Goal: Task Accomplishment & Management: Complete application form

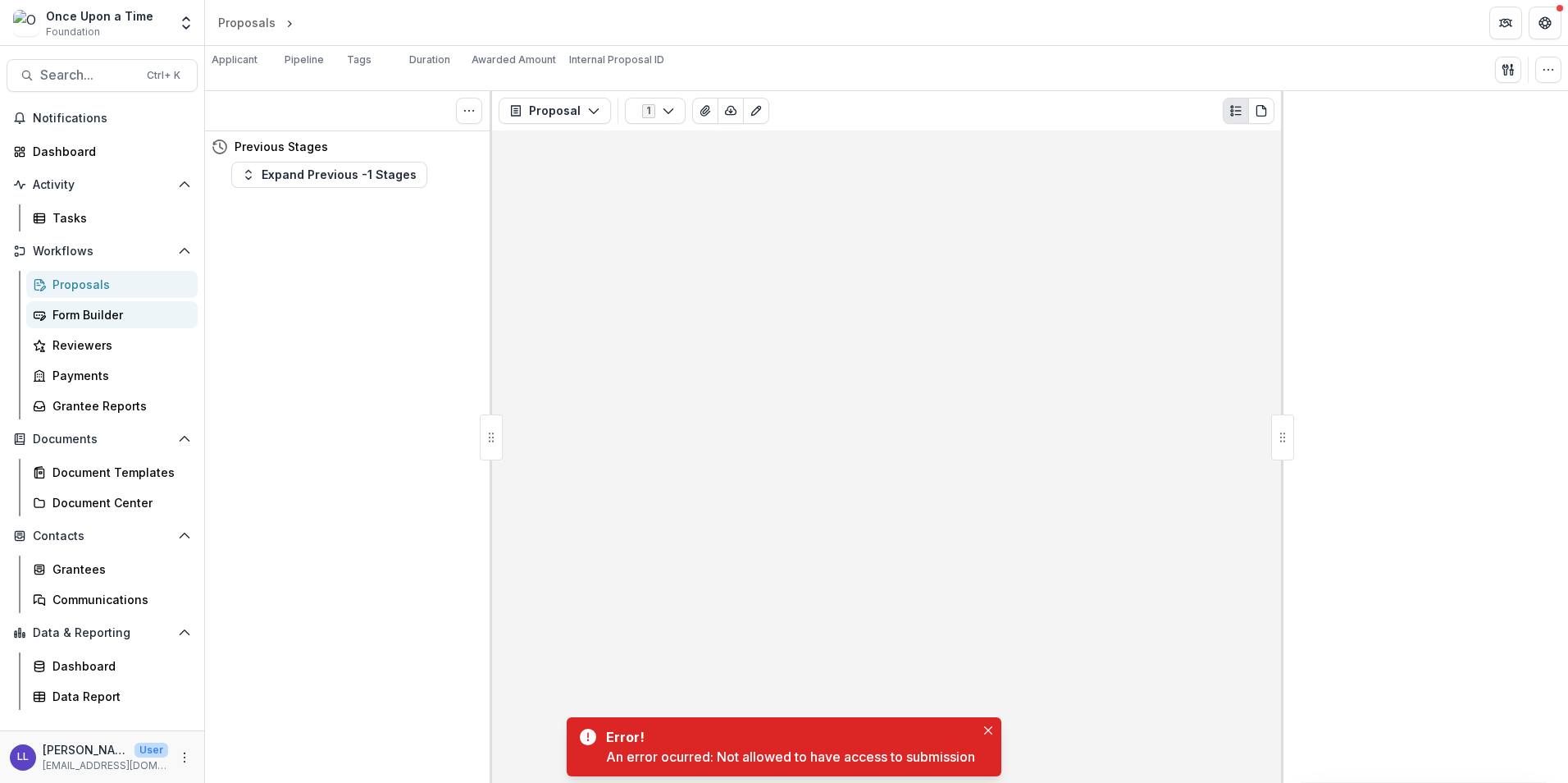
drag, startPoint x: 94, startPoint y: 317, endPoint x: 185, endPoint y: 328, distance: 91.7
click at [94, 317] on div "Form Builder" at bounding box center [119, 314] width 132 height 17
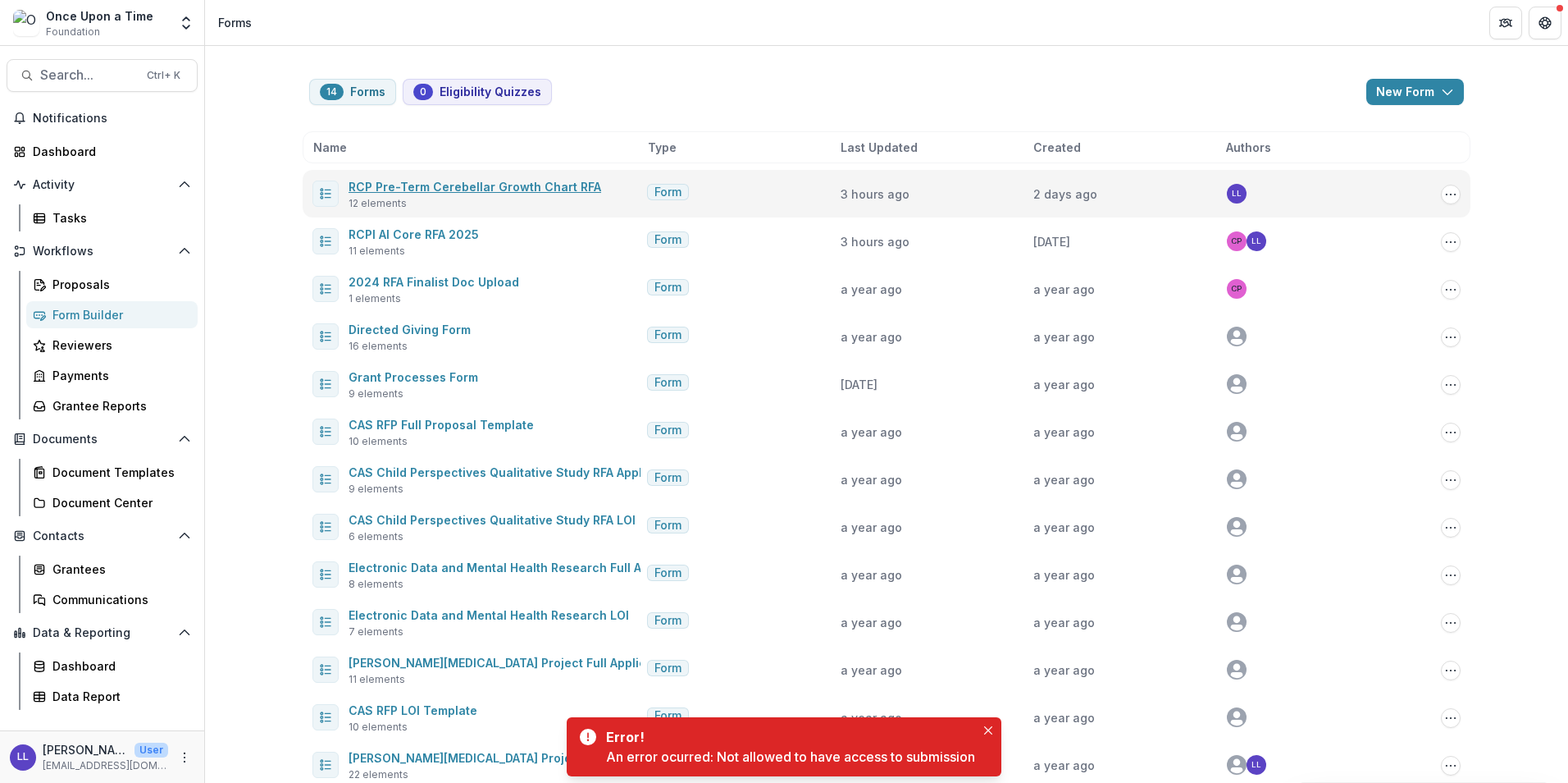
click at [483, 182] on link "RCP Pre-Term Cerebellar Growth Chart RFA" at bounding box center [474, 186] width 253 height 14
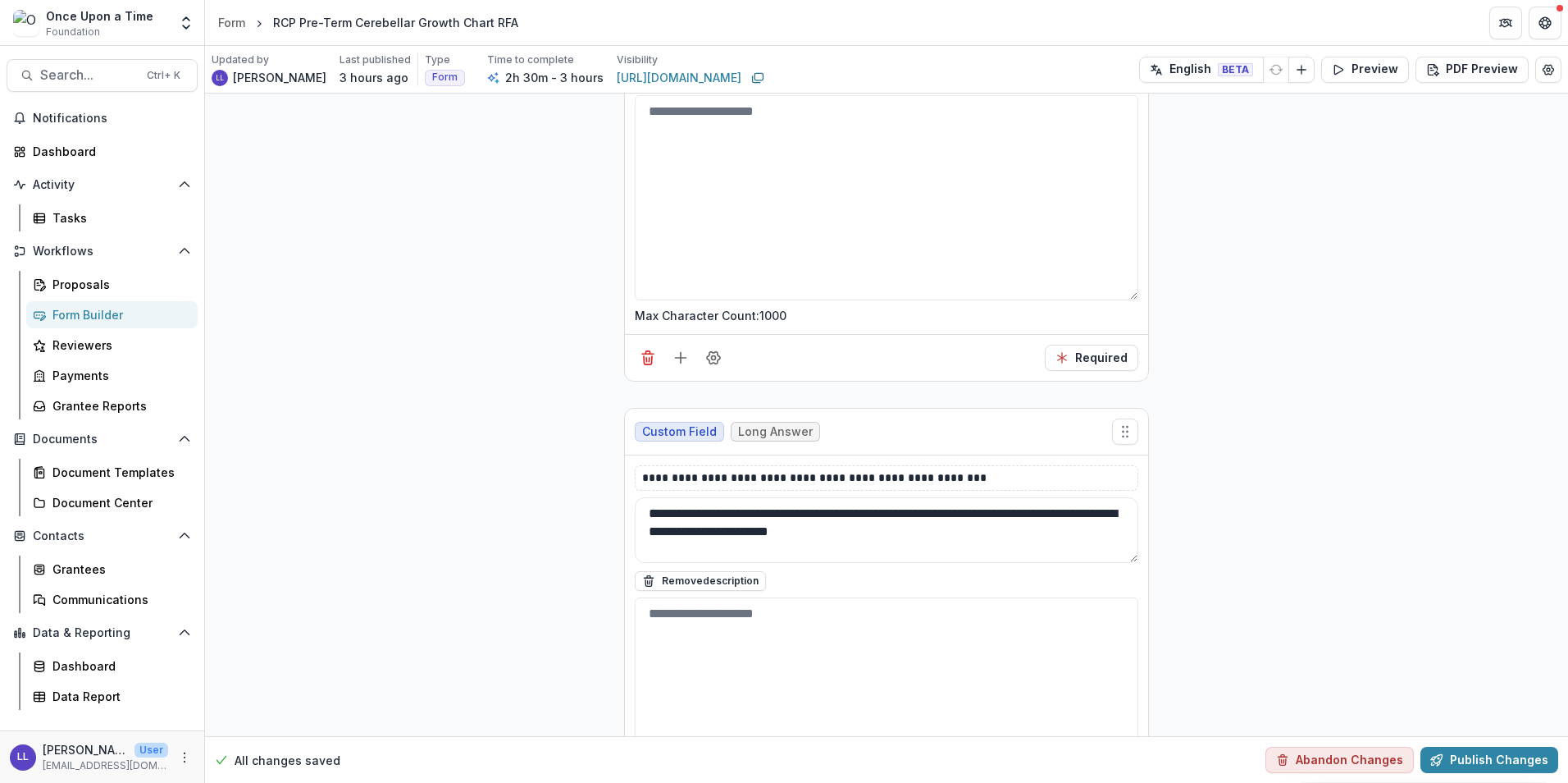
scroll to position [4488, 0]
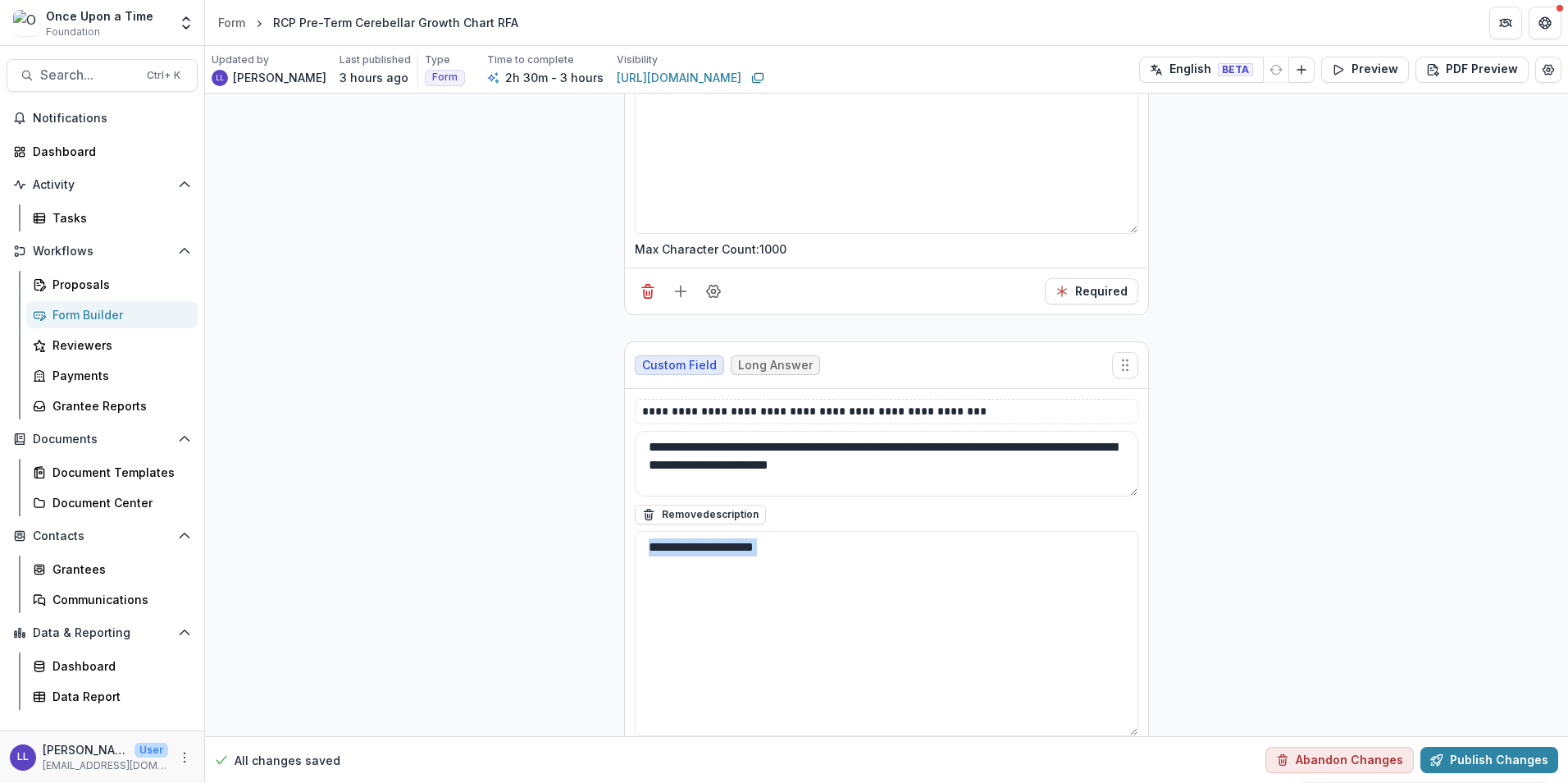
drag, startPoint x: 1562, startPoint y: 559, endPoint x: 1583, endPoint y: 757, distance: 199.1
click at [1567, 757] on html "**********" at bounding box center [784, 392] width 1568 height 783
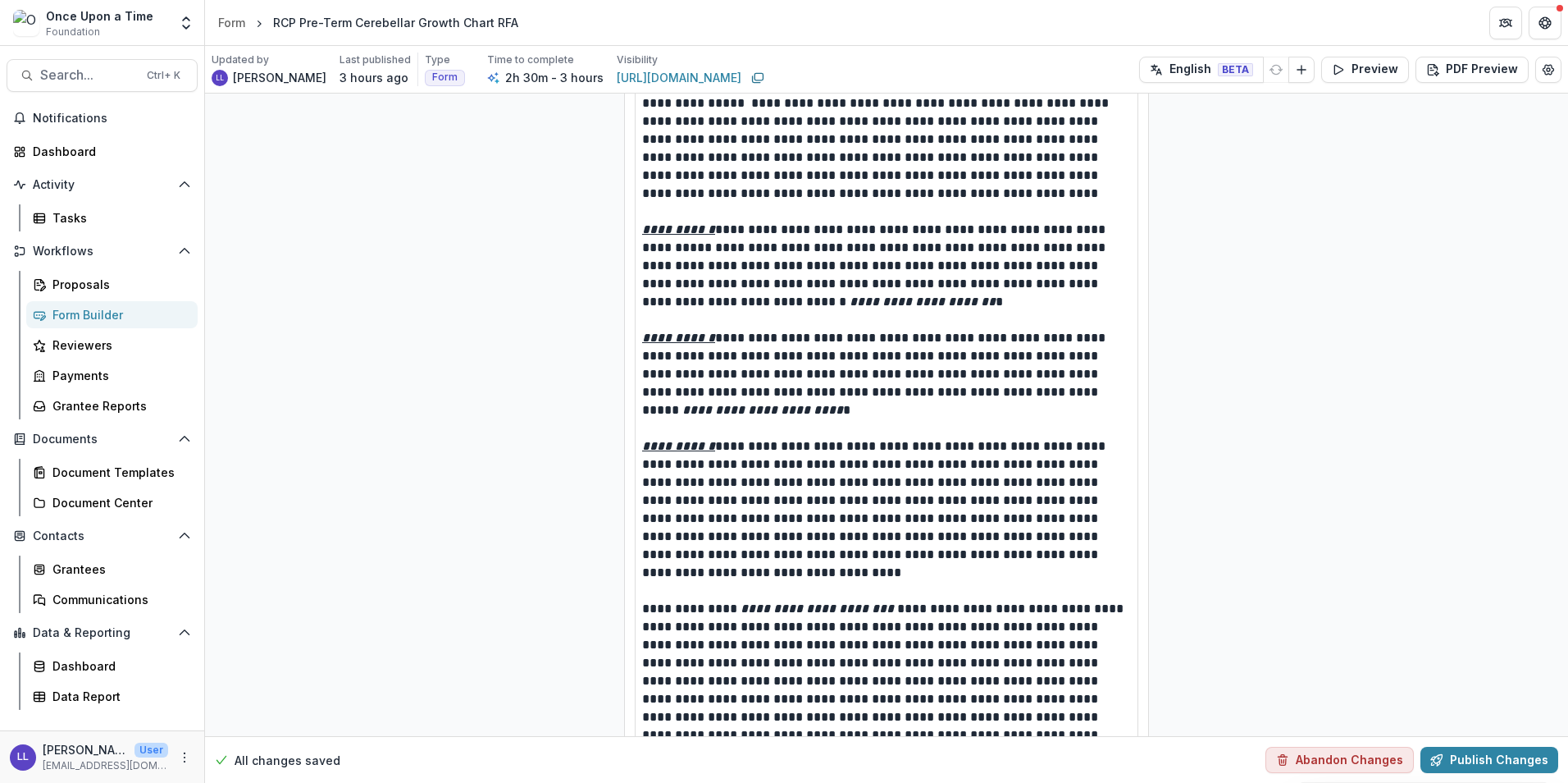
scroll to position [0, 0]
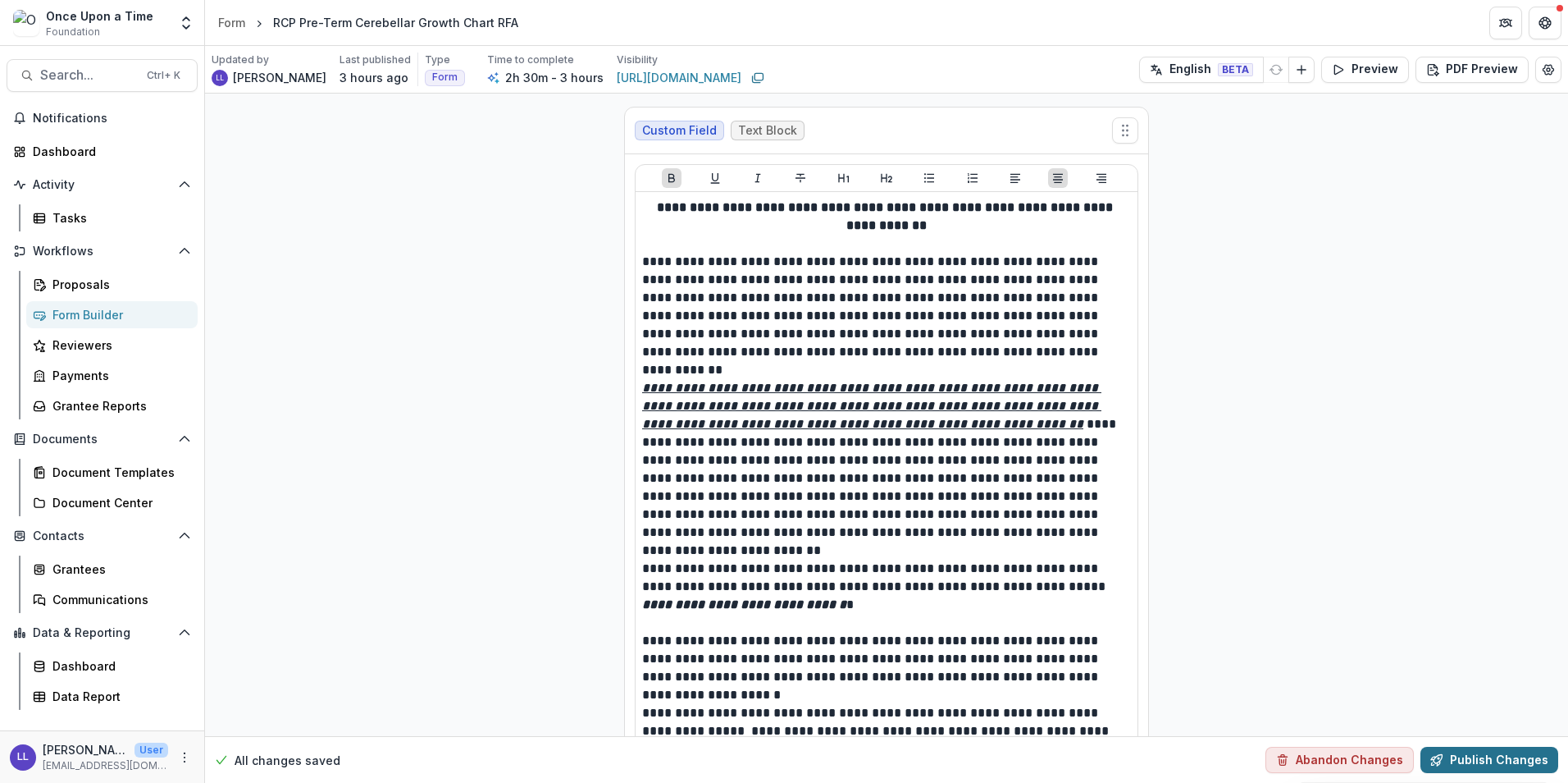
click at [1480, 760] on button "Publish Changes" at bounding box center [1489, 759] width 138 height 26
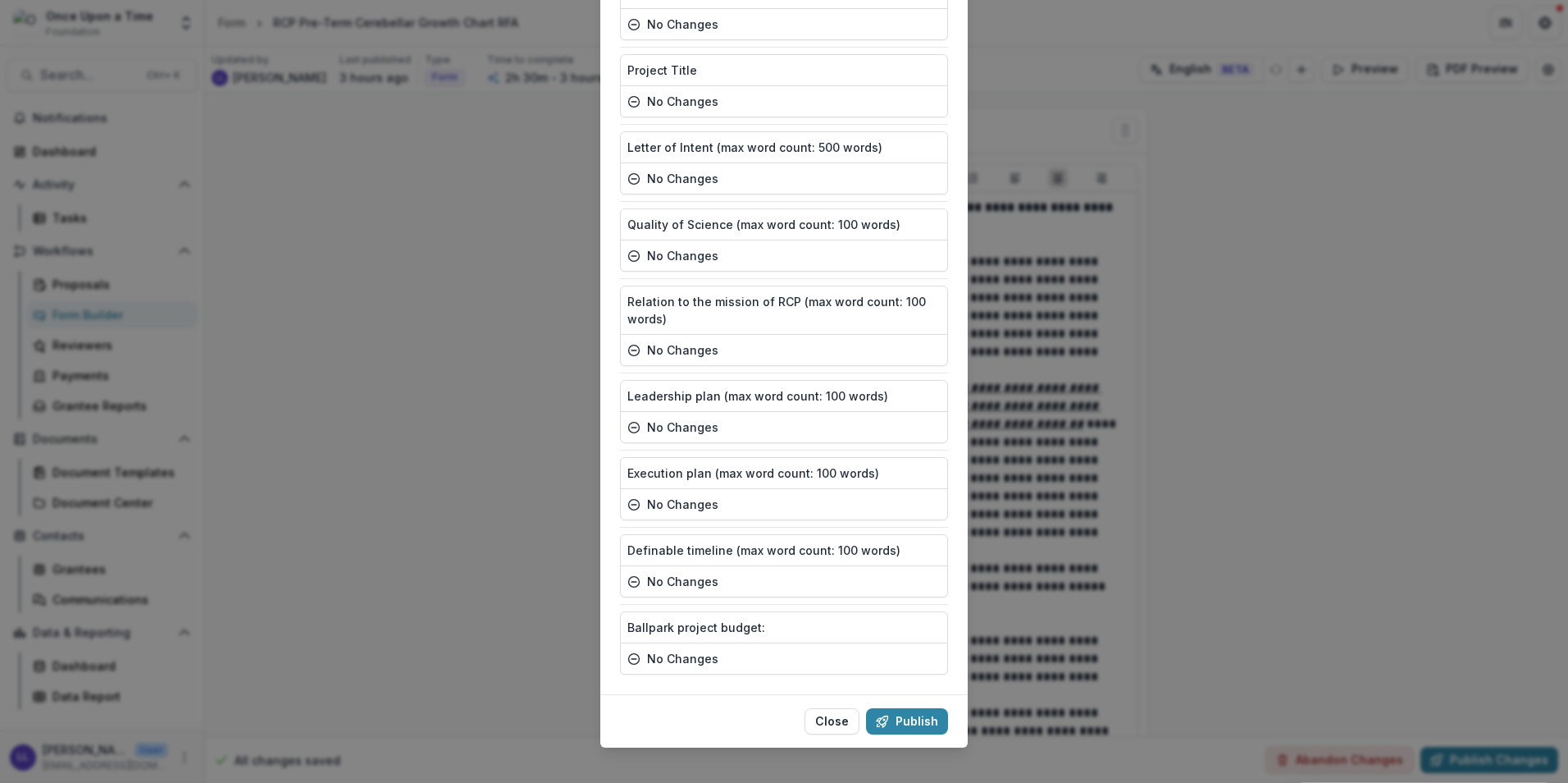
scroll to position [428, 0]
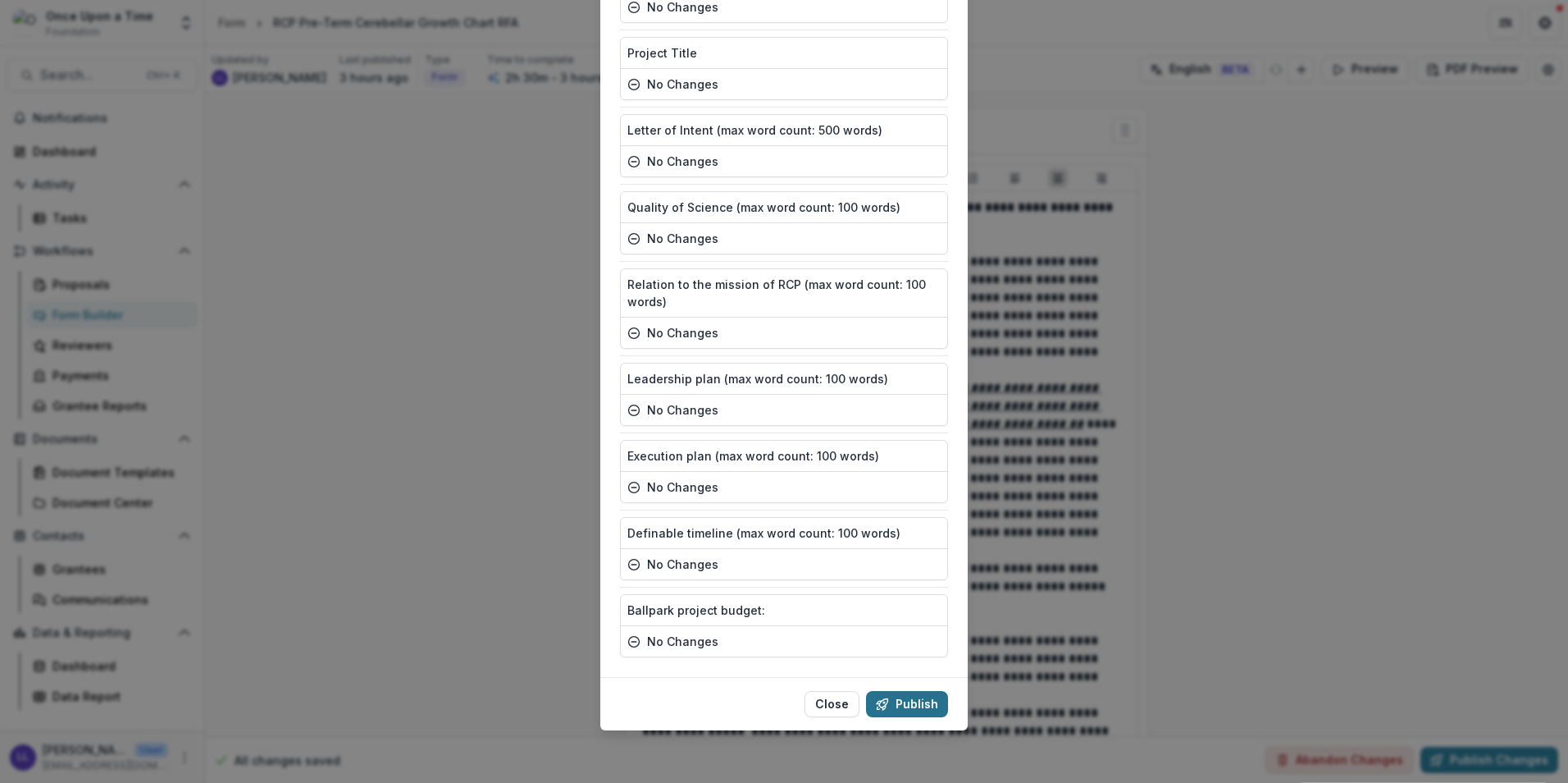
click at [882, 700] on icon "button" at bounding box center [884, 704] width 9 height 9
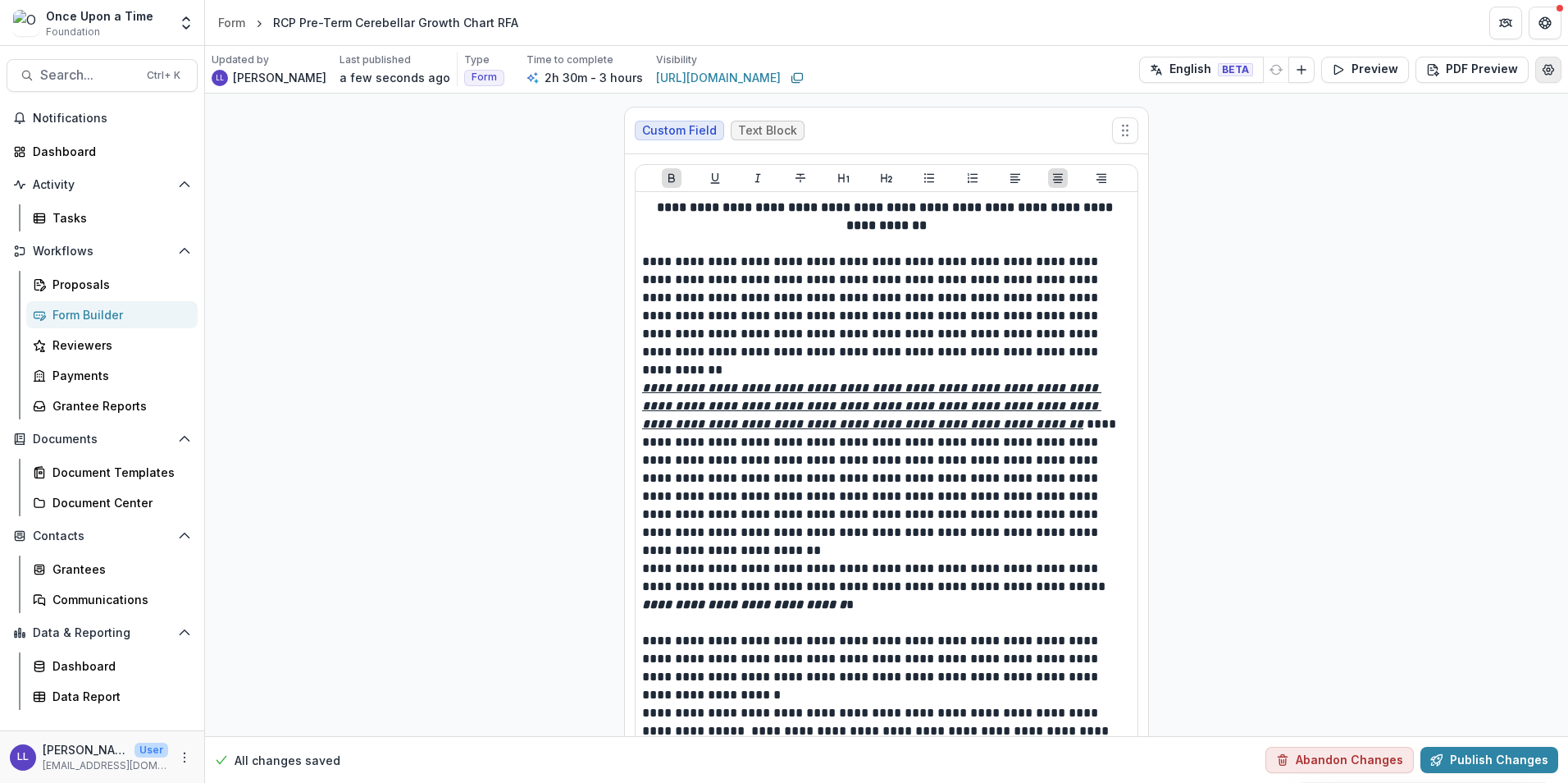
click at [1548, 78] on button "Edit Form Settings" at bounding box center [1548, 69] width 26 height 26
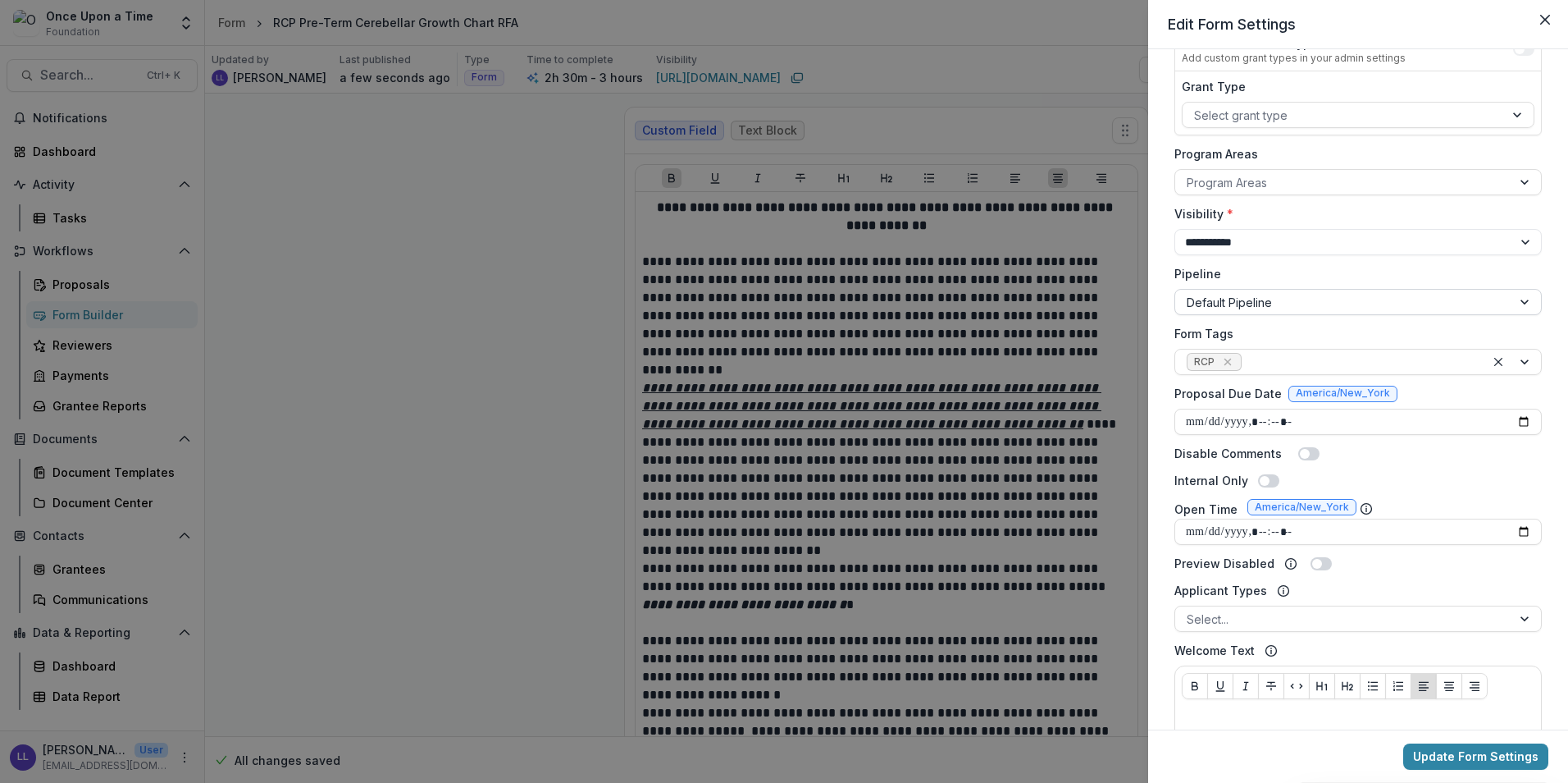
scroll to position [246, 0]
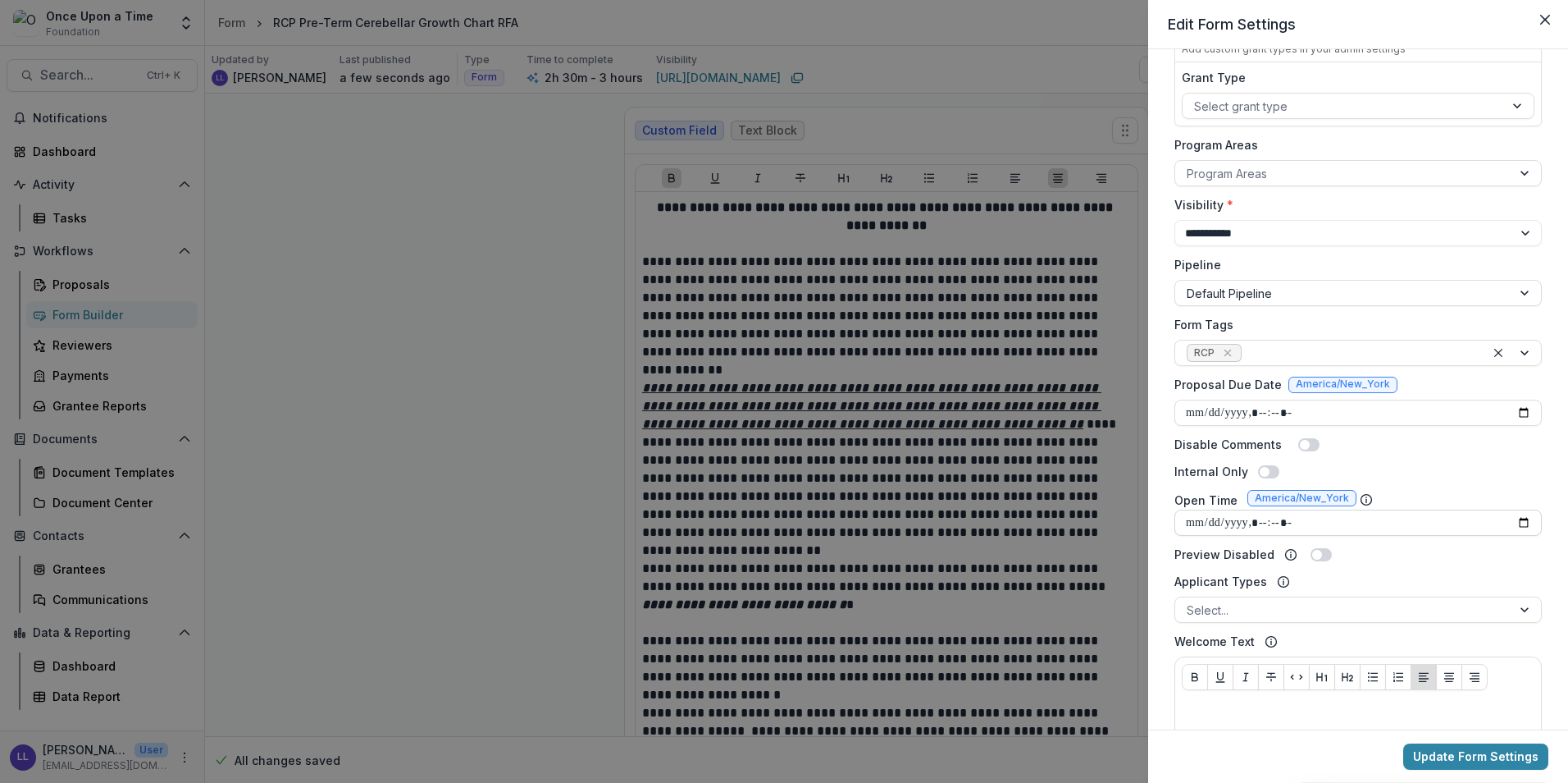
click at [1511, 519] on input "Open Time" at bounding box center [1358, 522] width 368 height 26
click at [1516, 519] on input "Open Time" at bounding box center [1358, 522] width 368 height 26
type input "**********"
click at [1420, 494] on div "Open Time America/New_York" at bounding box center [1358, 500] width 368 height 20
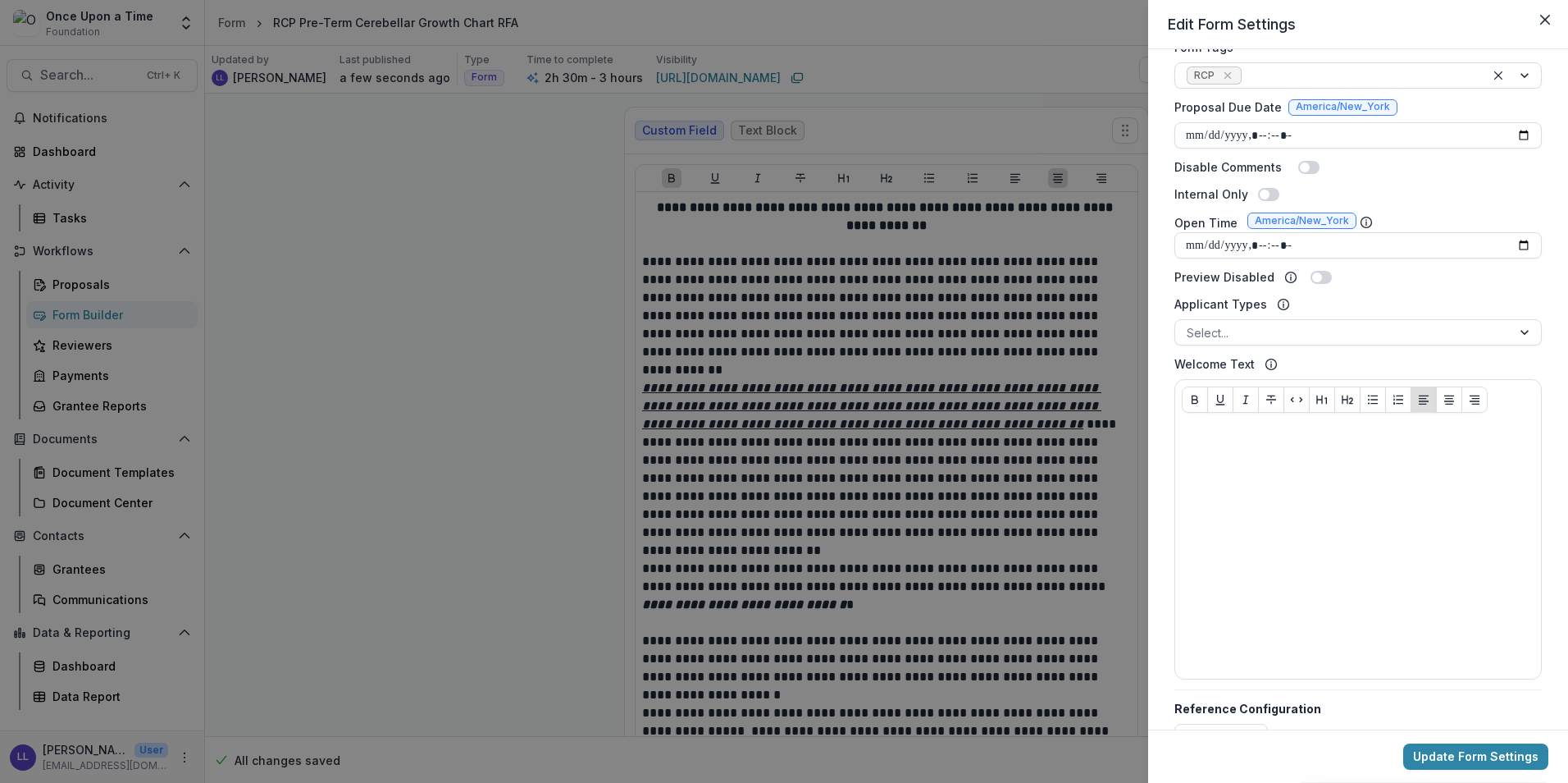
scroll to position [570, 0]
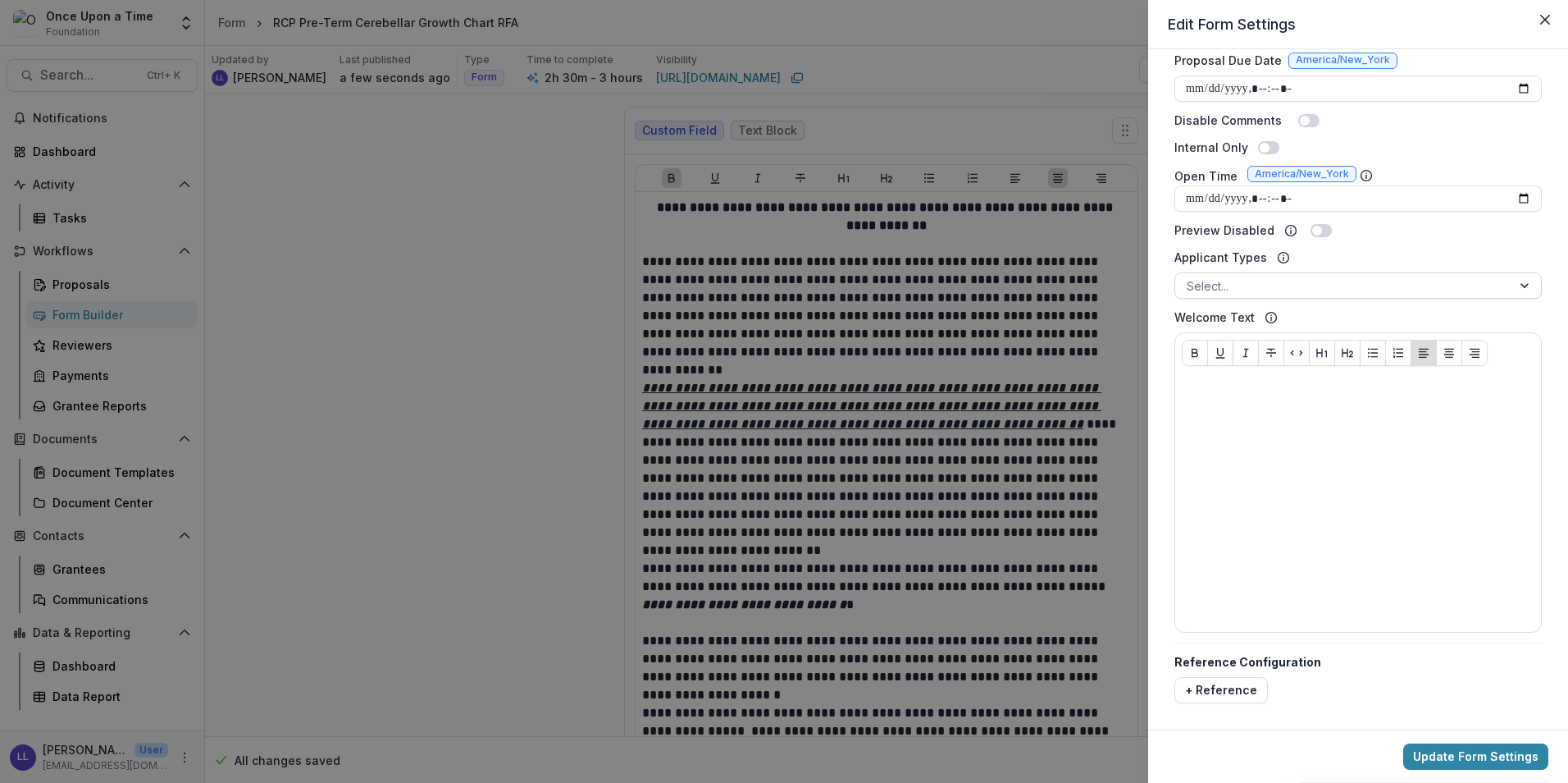
click at [1387, 291] on div at bounding box center [1344, 286] width 314 height 20
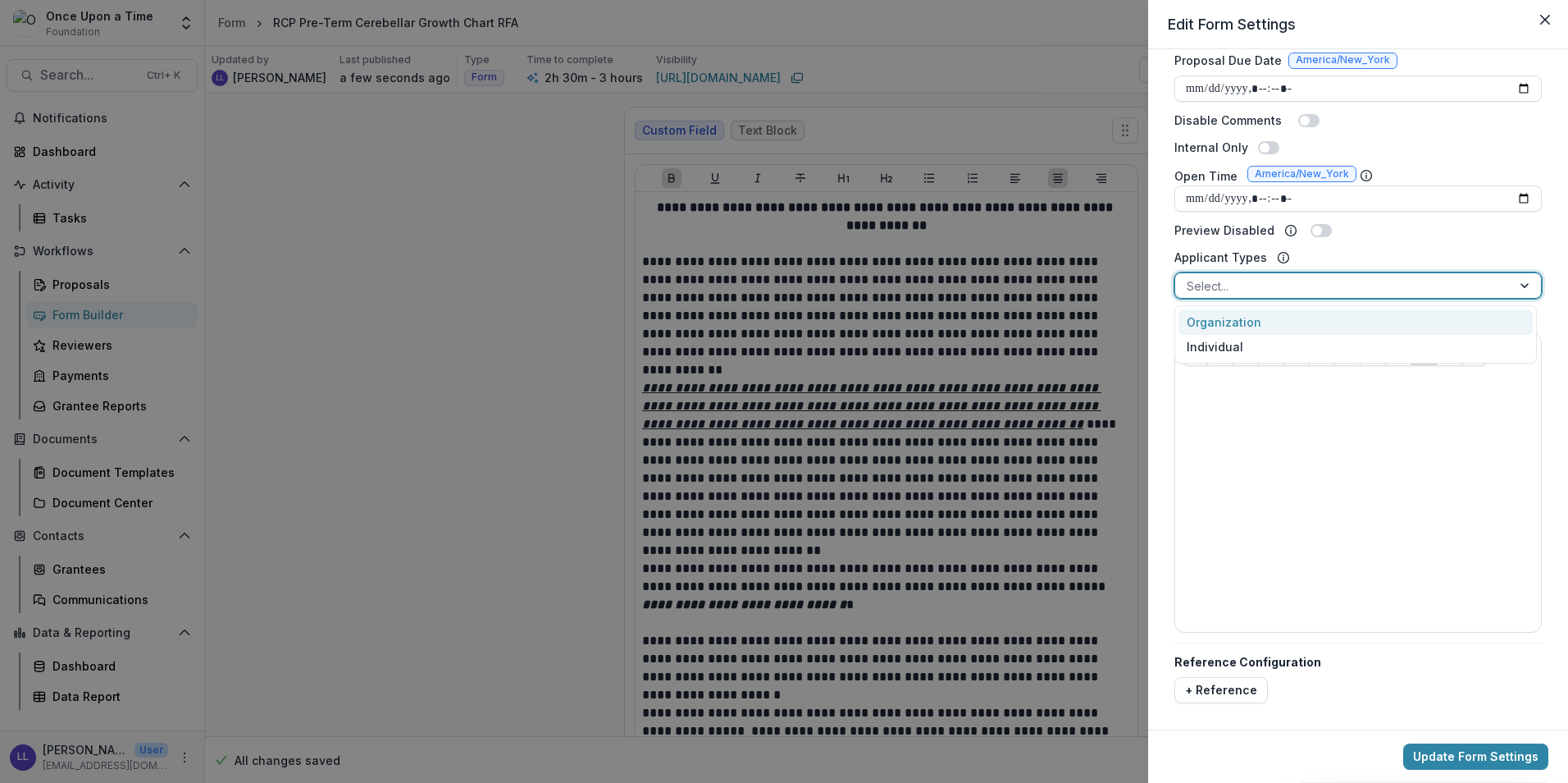
click at [1387, 291] on div at bounding box center [1344, 286] width 314 height 20
click at [1315, 282] on div at bounding box center [1344, 286] width 314 height 20
click at [1306, 329] on div "Organization" at bounding box center [1355, 322] width 354 height 26
click at [1364, 287] on div at bounding box center [1380, 286] width 187 height 20
click at [1347, 328] on div "Individual" at bounding box center [1355, 322] width 354 height 26
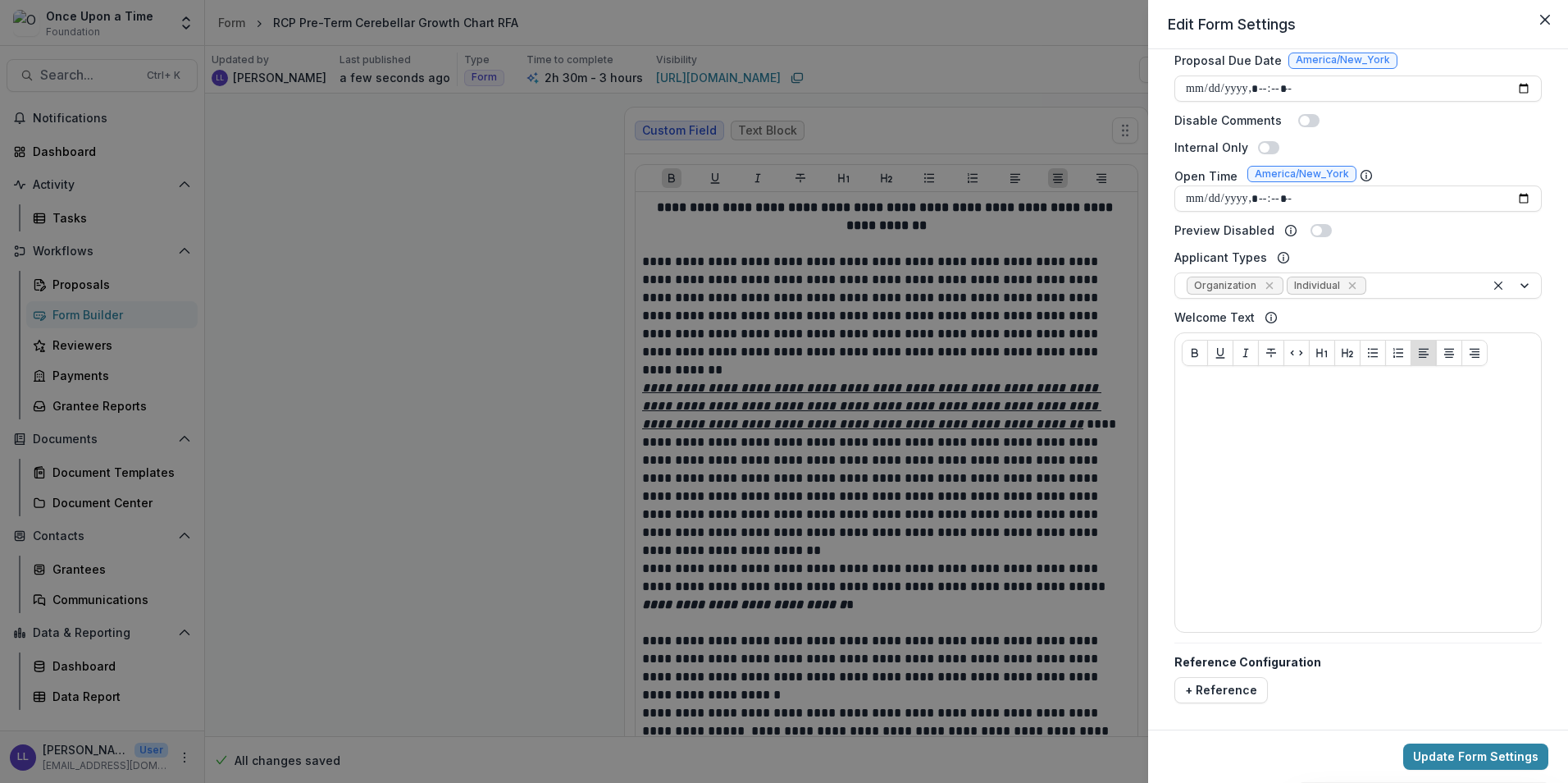
click at [1387, 259] on div "Applicant Types Organization Individual" at bounding box center [1358, 273] width 368 height 50
click at [1450, 758] on button "Update Form Settings" at bounding box center [1476, 757] width 145 height 26
click at [1553, 19] on button "Close" at bounding box center [1545, 19] width 26 height 26
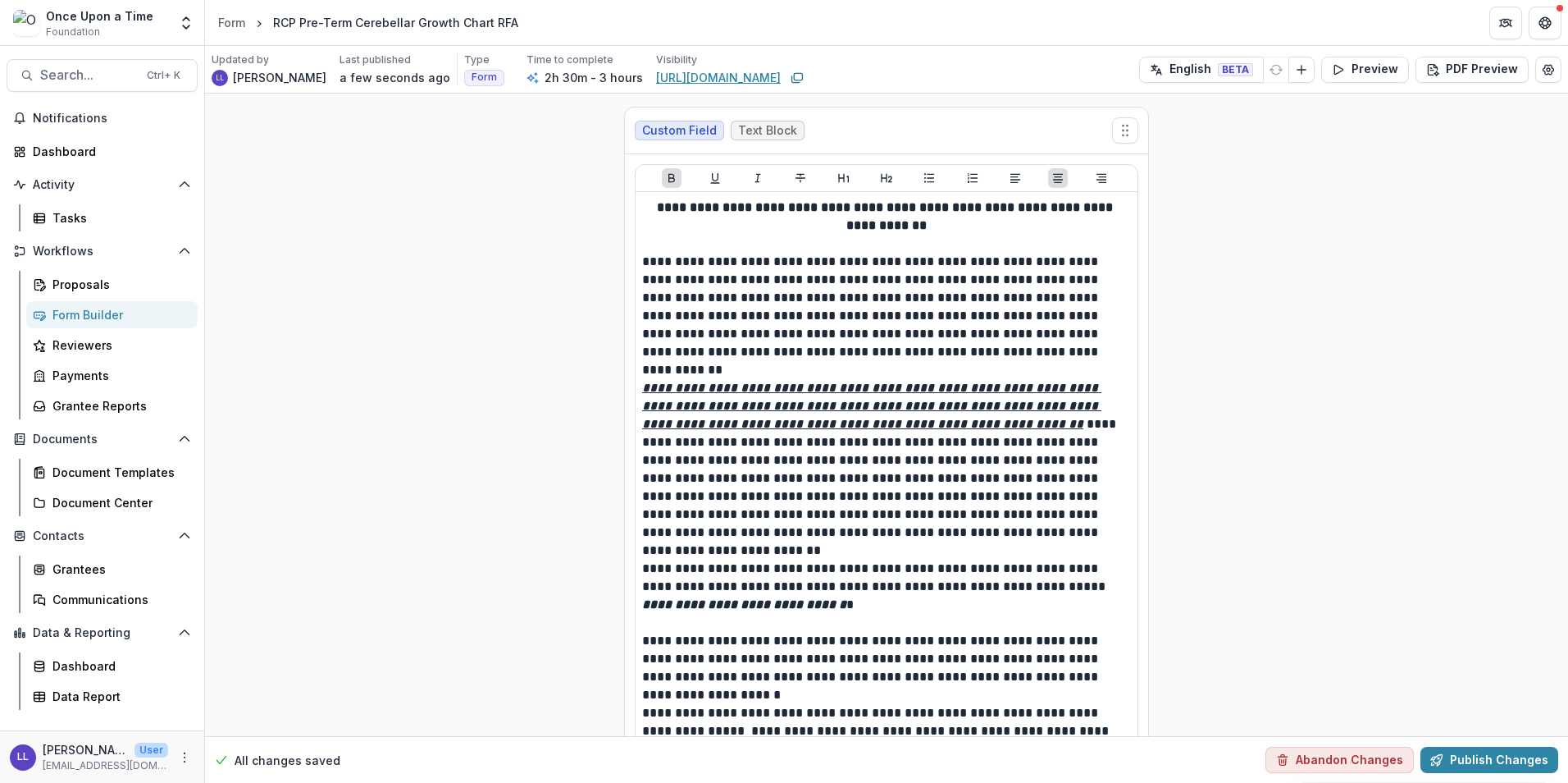
click at [725, 79] on link "[URL][DOMAIN_NAME]" at bounding box center [718, 78] width 125 height 17
click at [1553, 74] on button "Edit Form Settings" at bounding box center [1548, 69] width 26 height 26
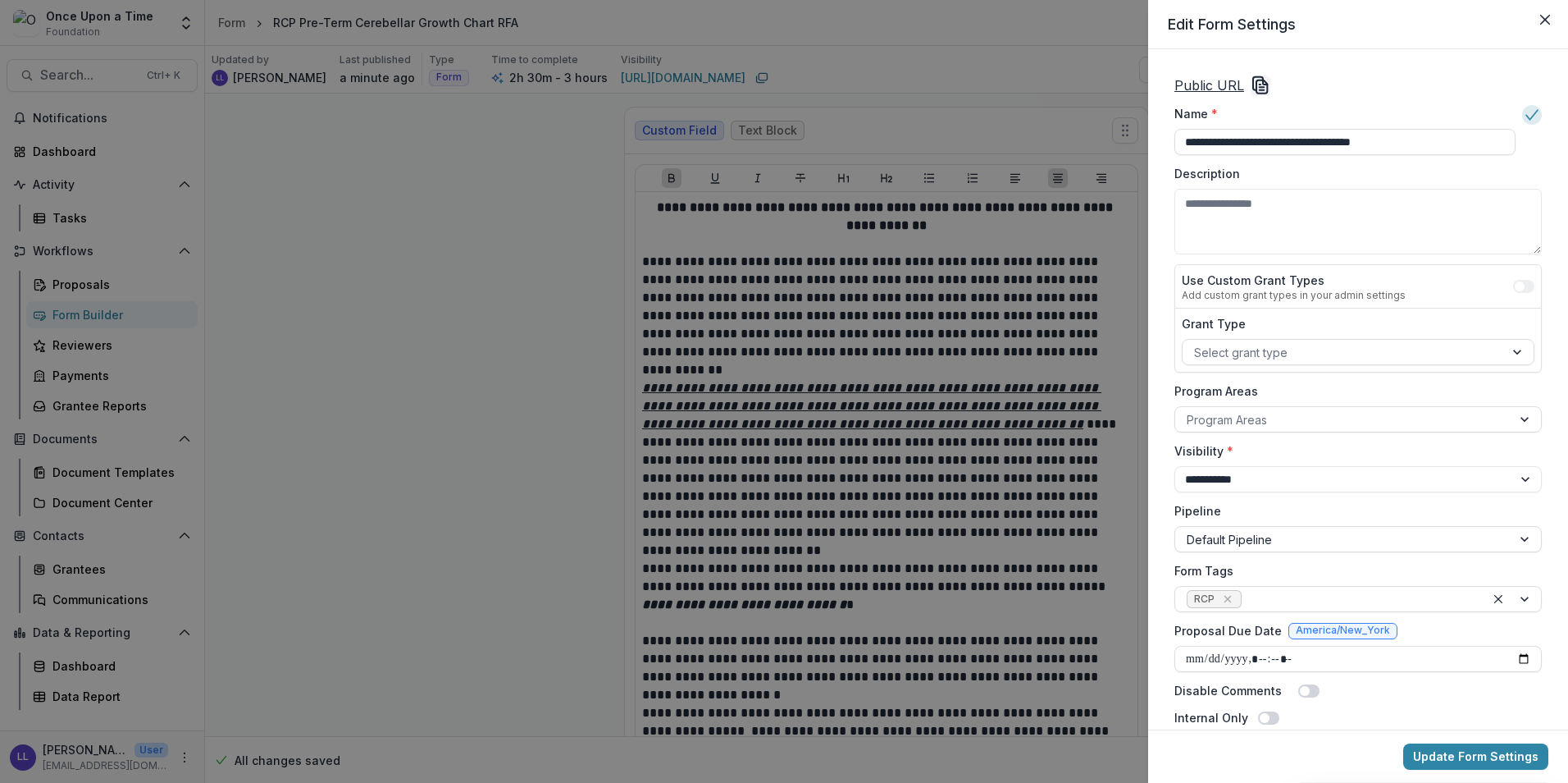
scroll to position [246, 0]
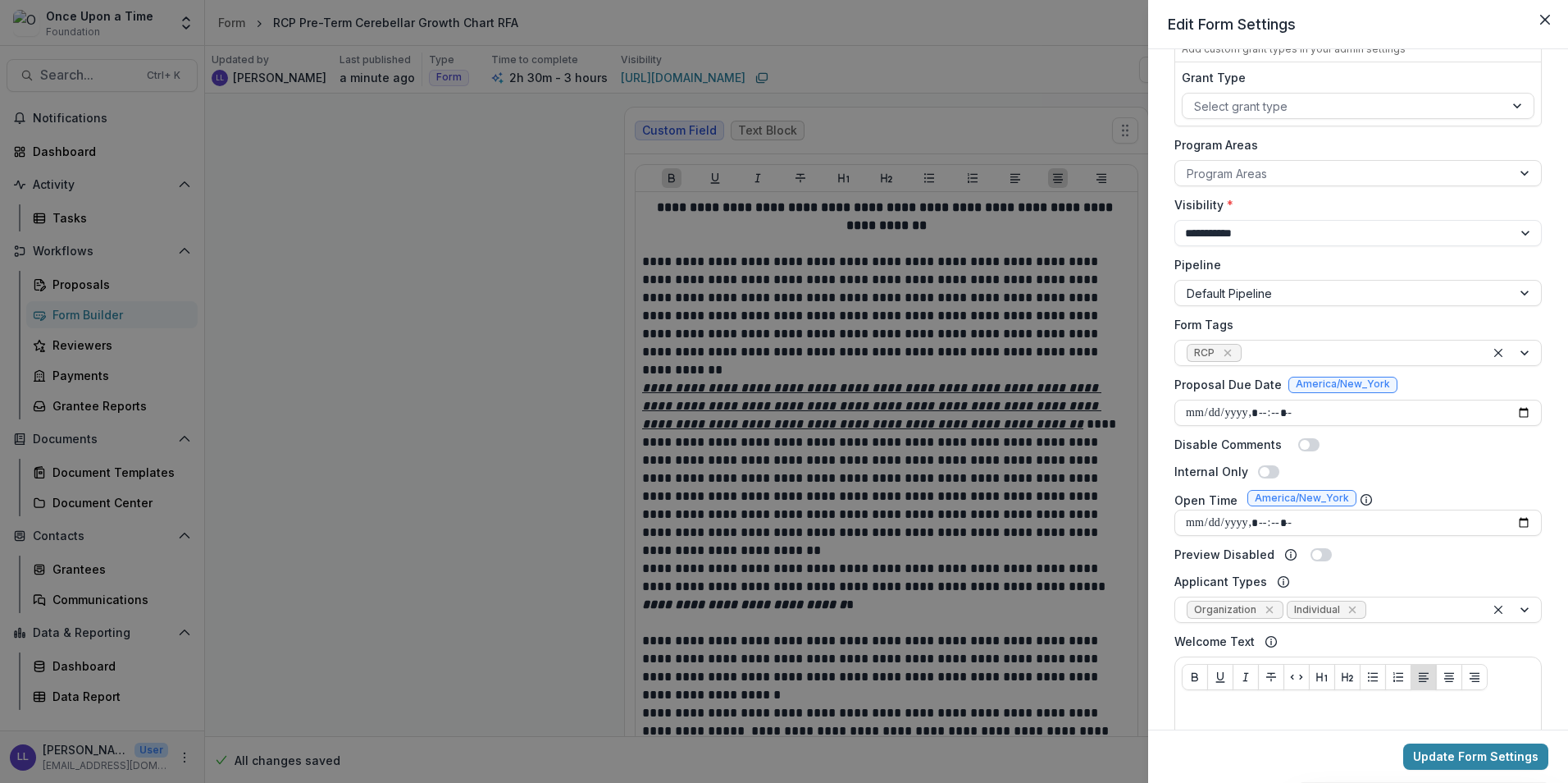
click at [510, 444] on div "**********" at bounding box center [784, 392] width 1568 height 783
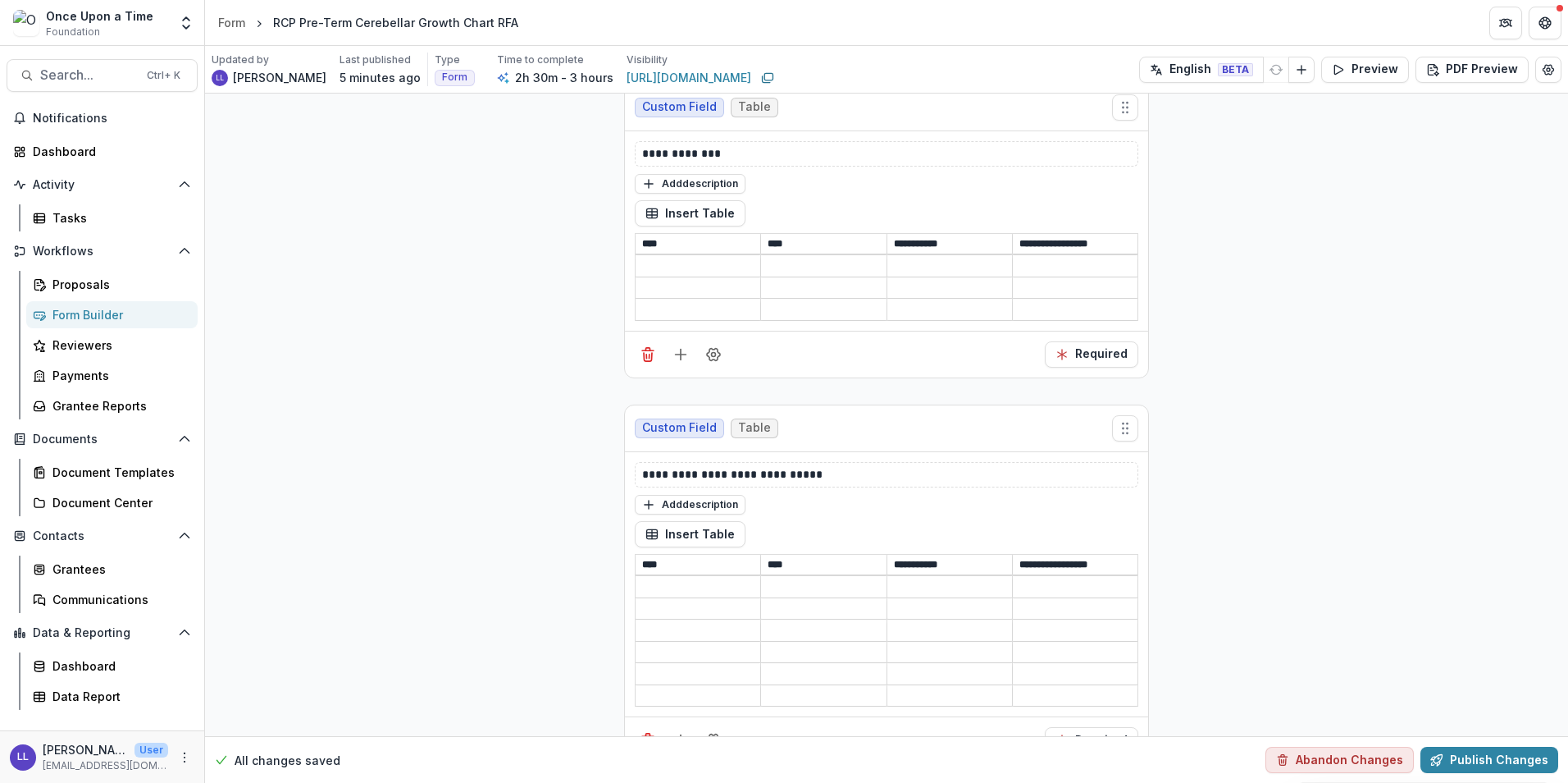
scroll to position [2966, 0]
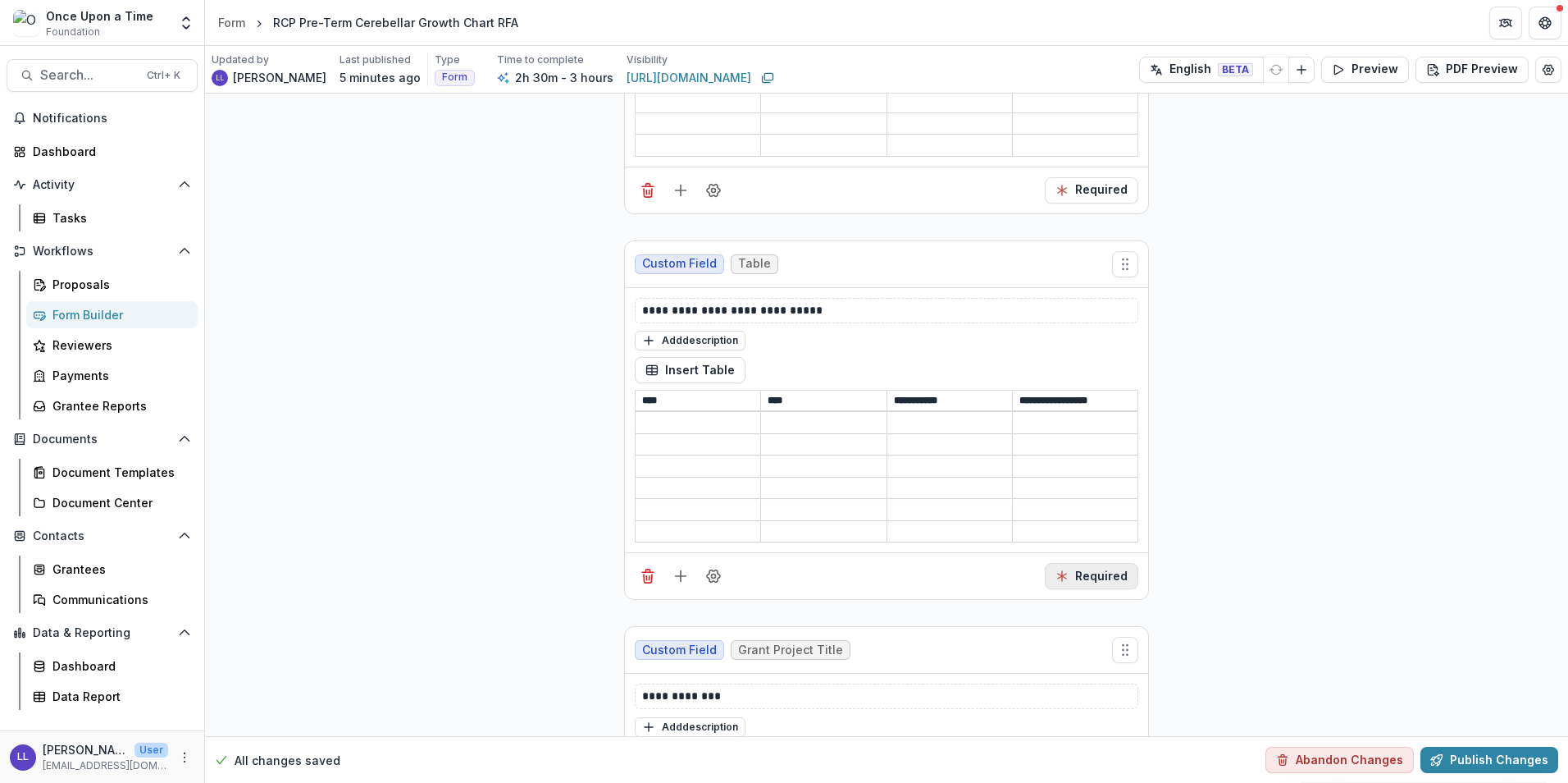
click at [1101, 571] on button "Required" at bounding box center [1092, 576] width 94 height 26
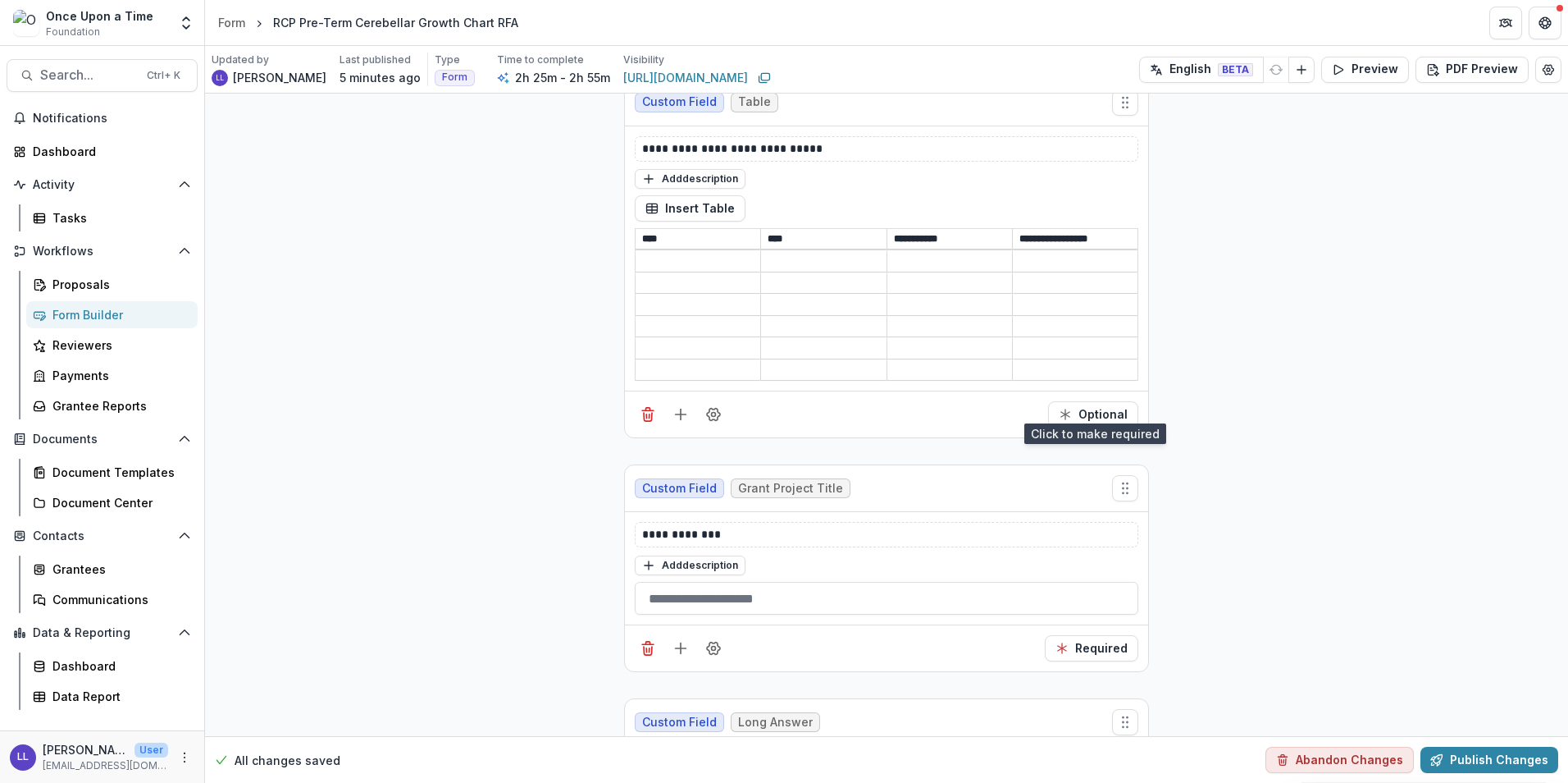
scroll to position [3294, 0]
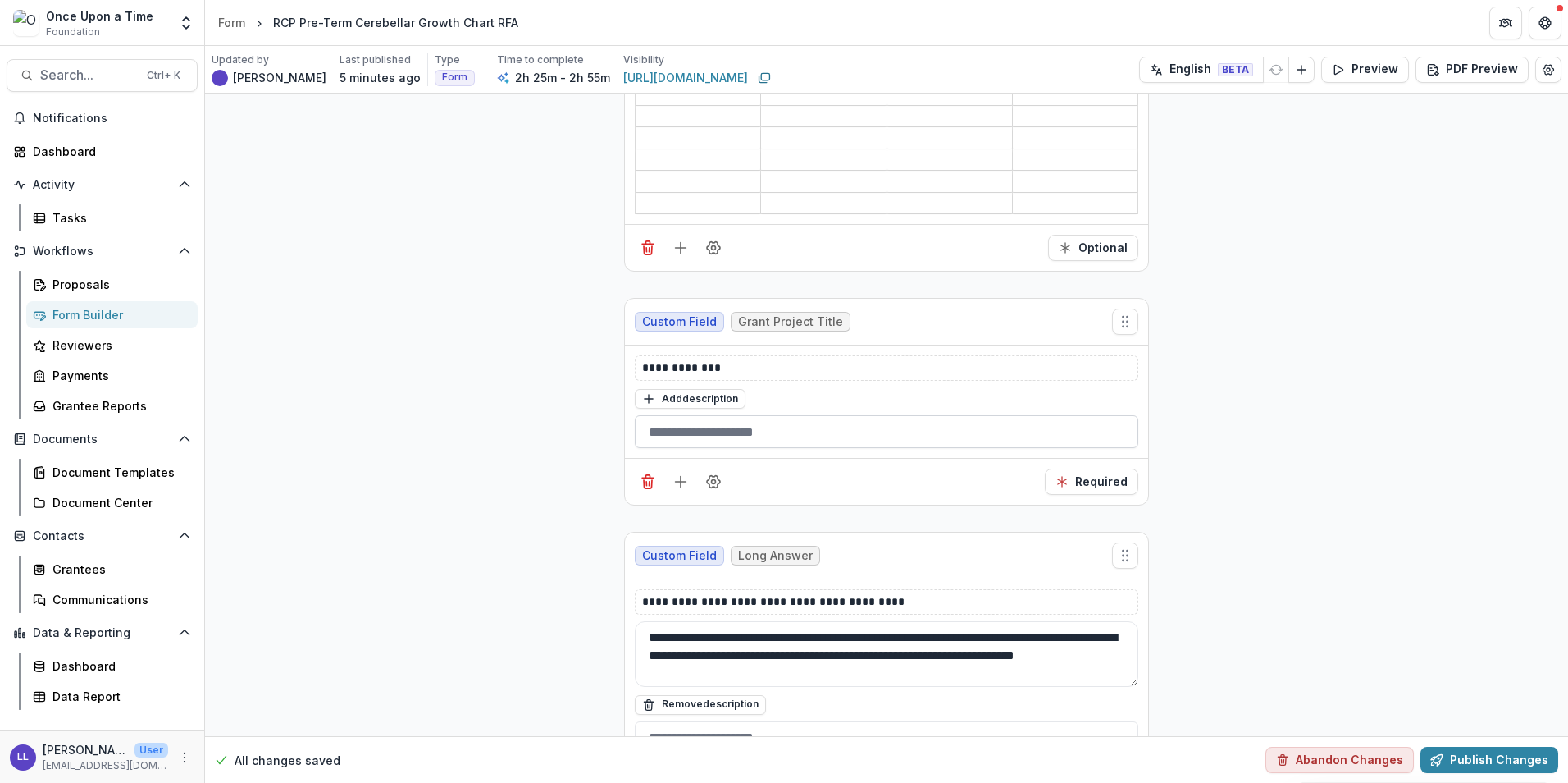
click at [711, 419] on input "text" at bounding box center [887, 432] width 504 height 33
click at [770, 320] on span "Grant Project Title" at bounding box center [790, 322] width 119 height 20
click at [1124, 317] on icon "Move field" at bounding box center [1126, 322] width 16 height 16
click at [707, 476] on icon "Field Settings" at bounding box center [713, 482] width 13 height 12
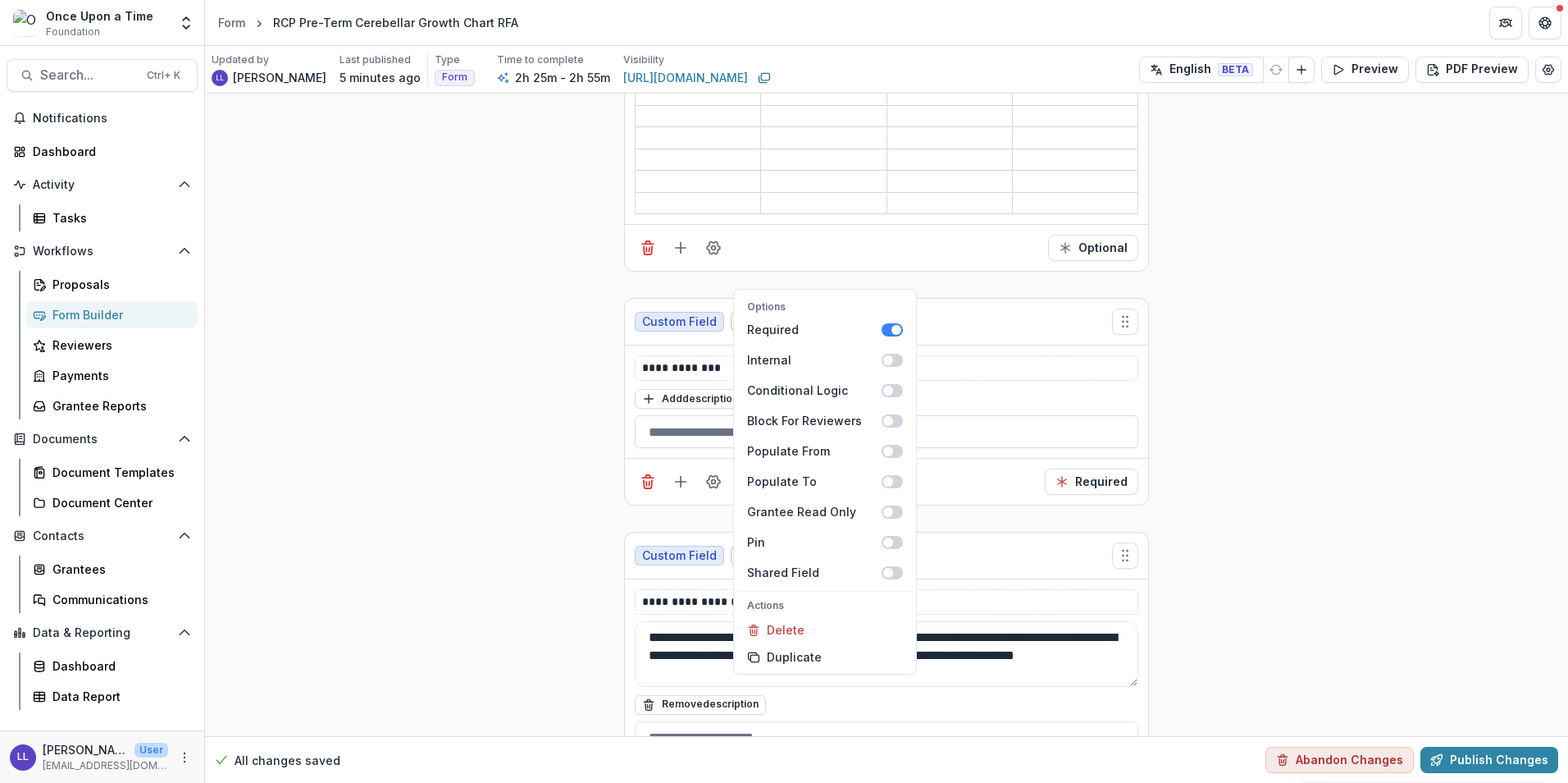
click at [372, 449] on div "**********" at bounding box center [887, 281] width 1364 height 6964
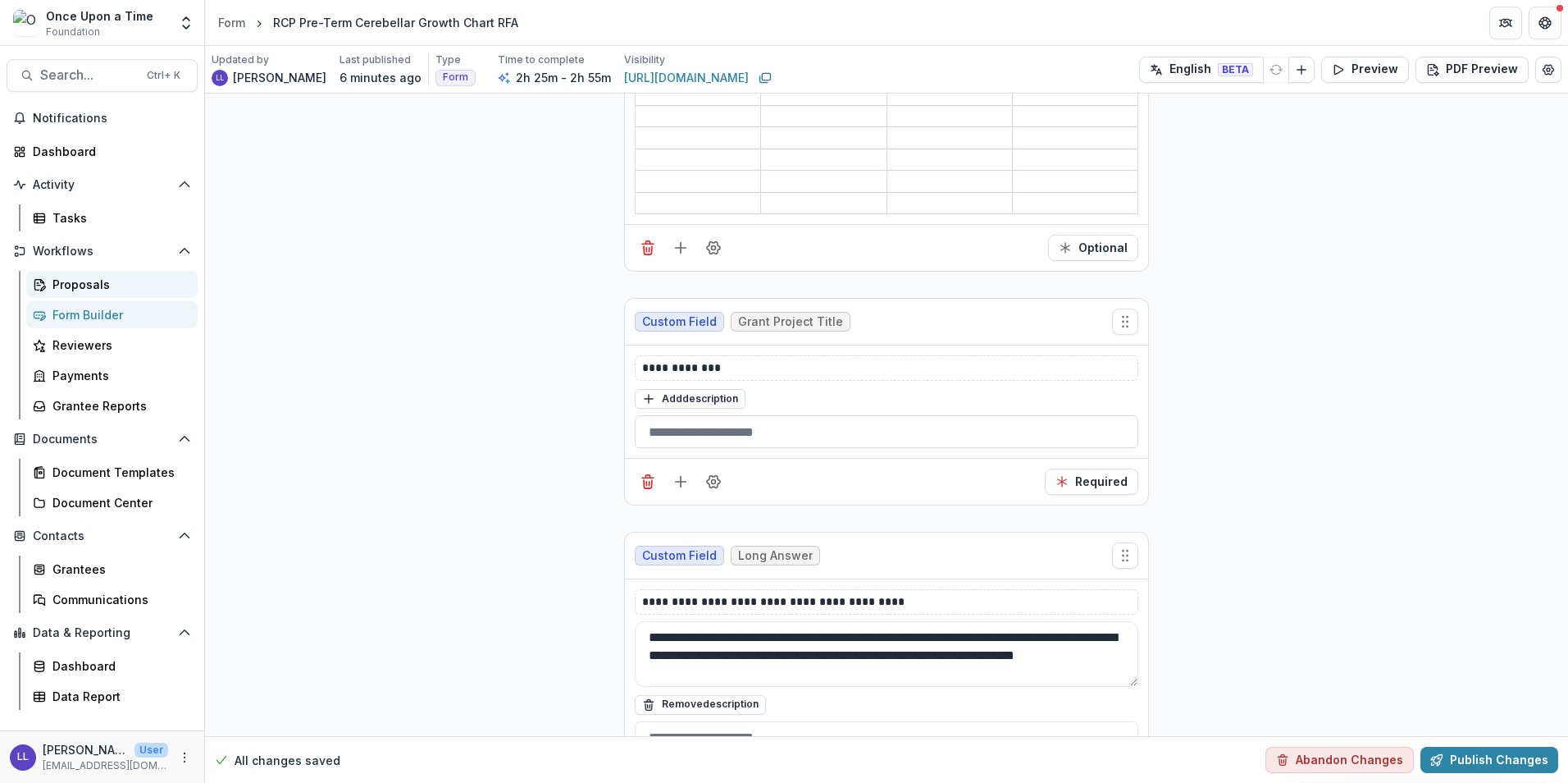
click at [68, 280] on div "Proposals" at bounding box center [119, 284] width 132 height 17
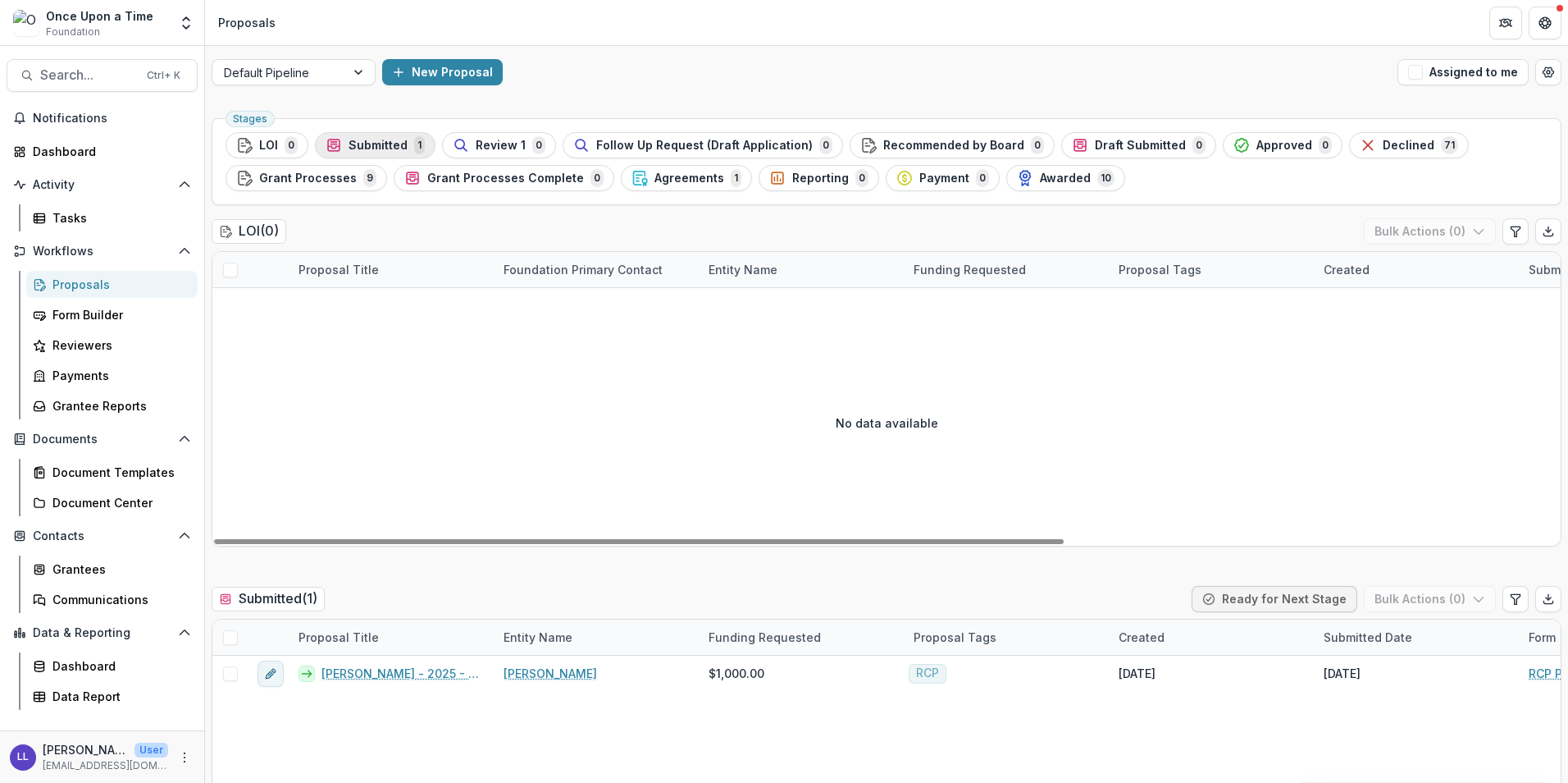
click at [355, 140] on span "Submitted" at bounding box center [378, 145] width 59 height 14
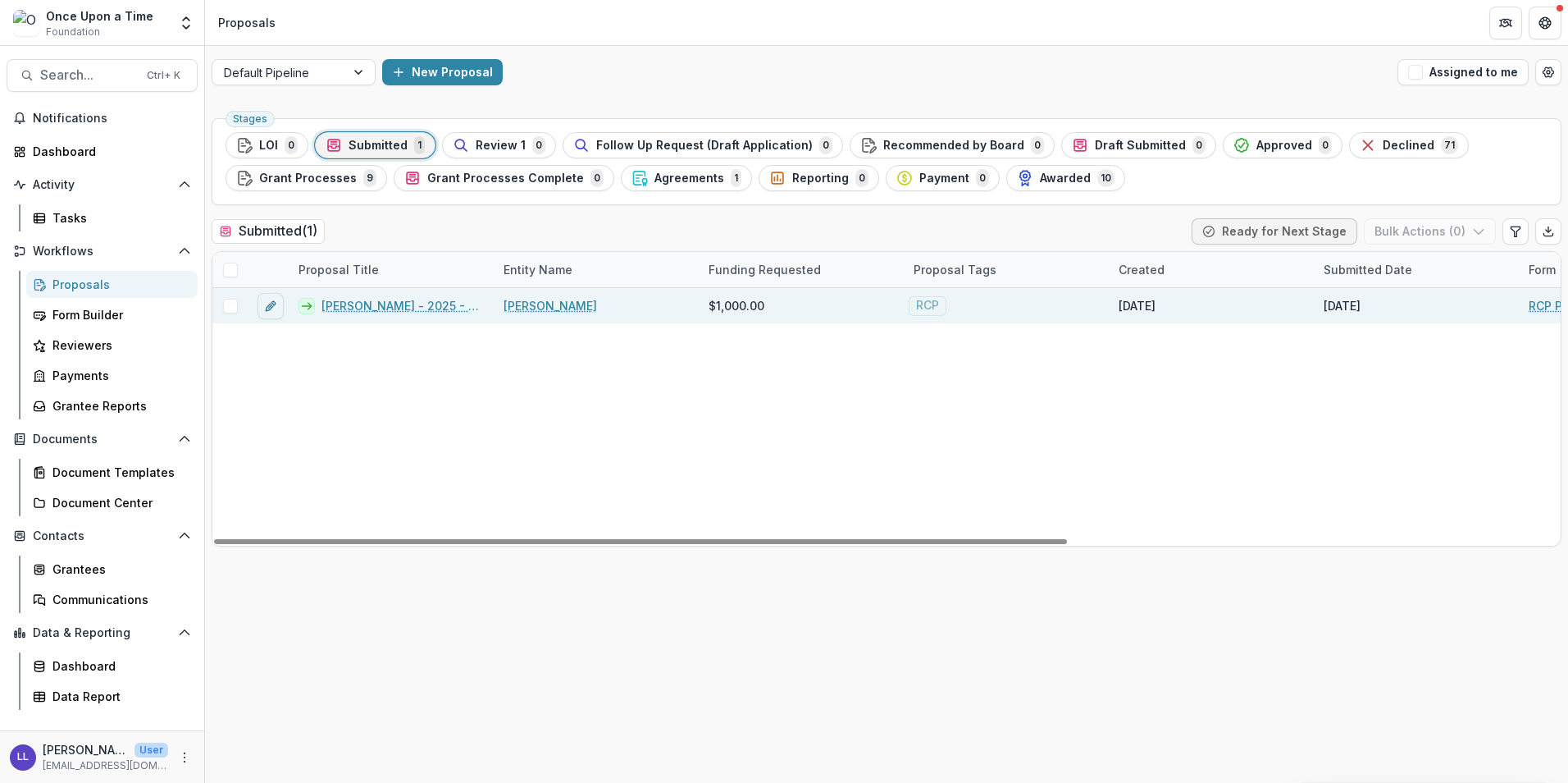
click at [226, 306] on span at bounding box center [231, 306] width 15 height 15
click at [1445, 225] on button "Bulk Actions ( 1 )" at bounding box center [1431, 231] width 129 height 26
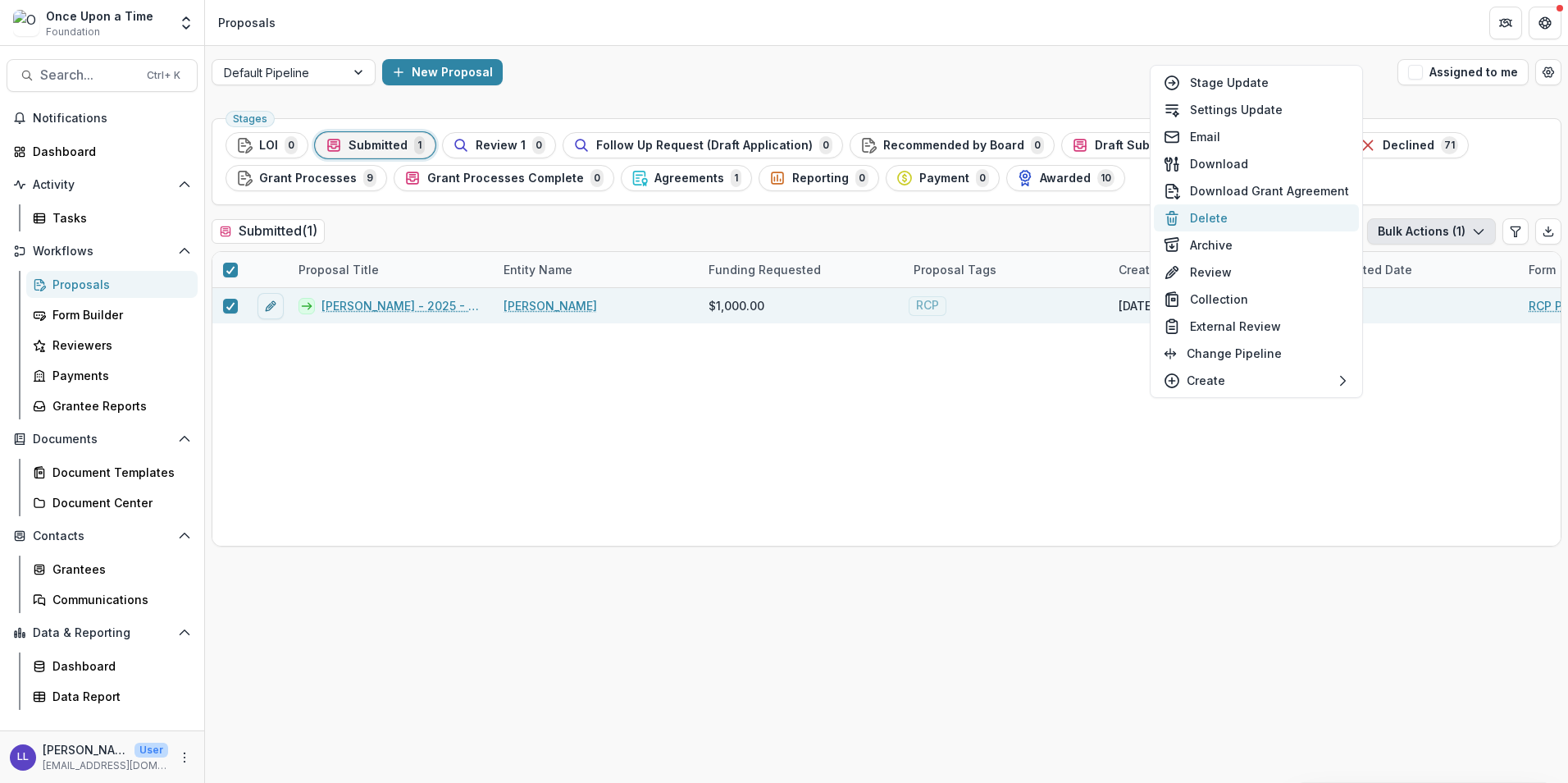
click at [1247, 214] on button "Delete" at bounding box center [1256, 218] width 205 height 27
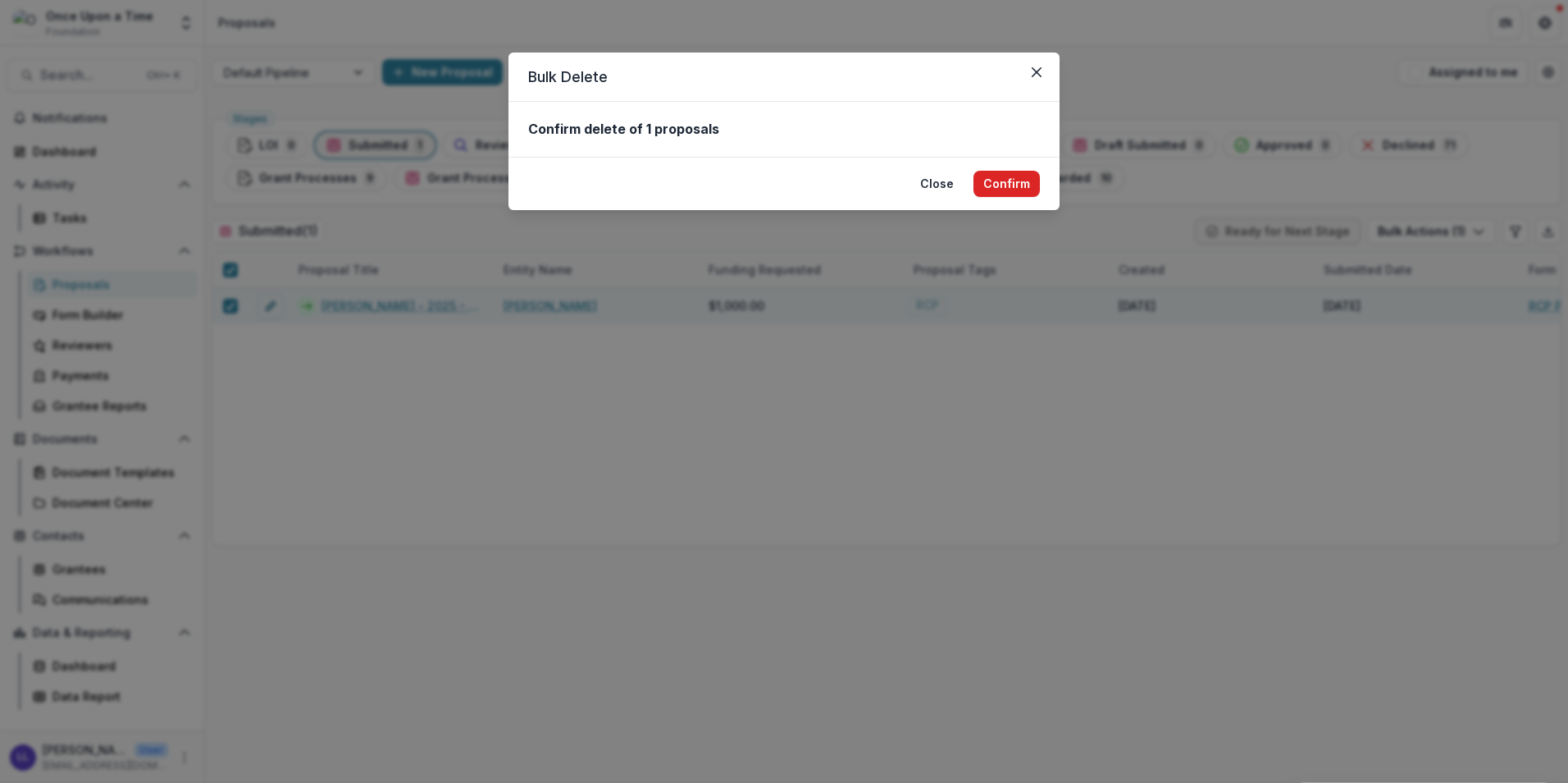
click at [1023, 188] on button "Confirm" at bounding box center [1006, 183] width 67 height 26
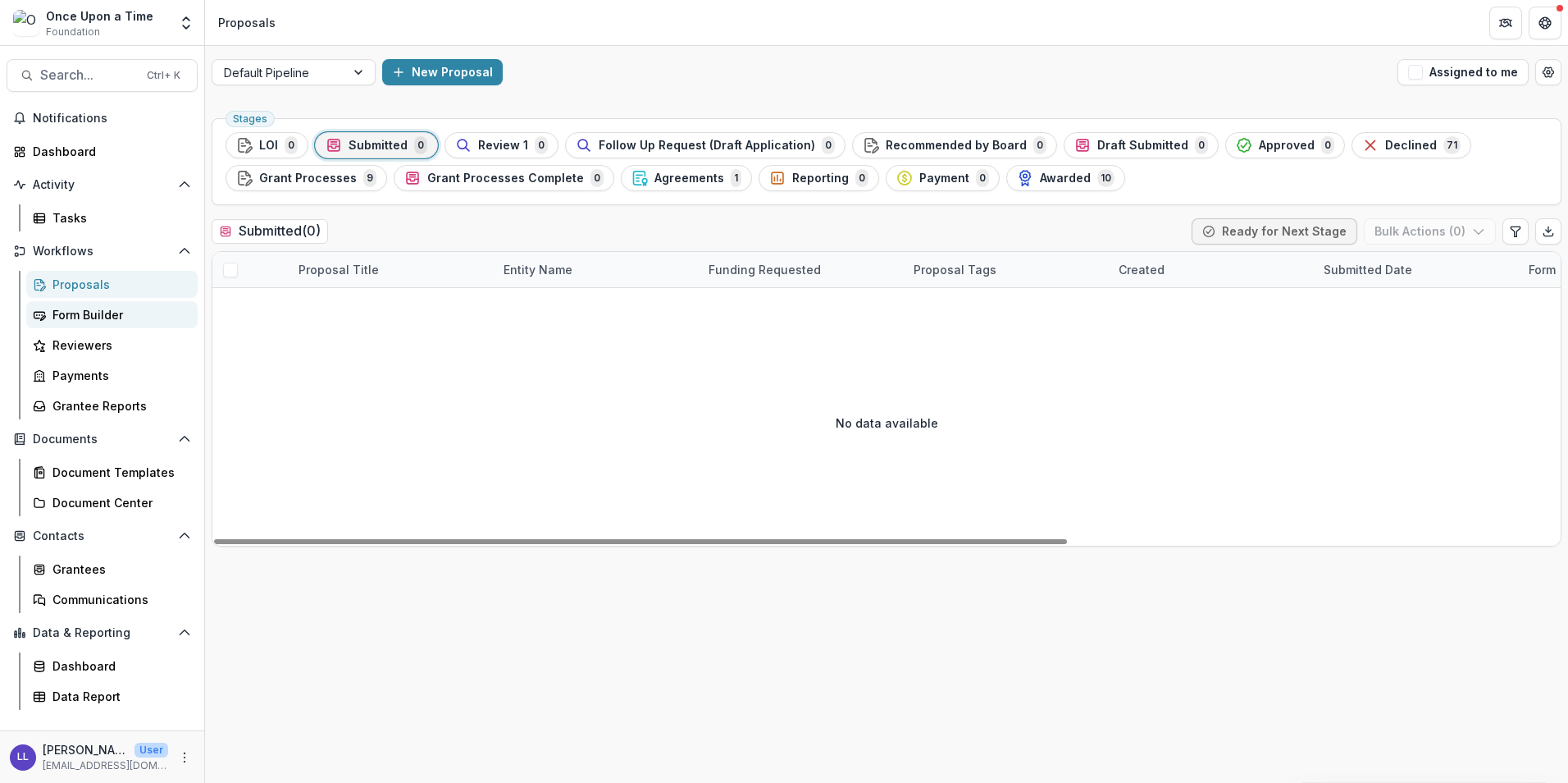
click at [98, 314] on div "Form Builder" at bounding box center [119, 314] width 132 height 17
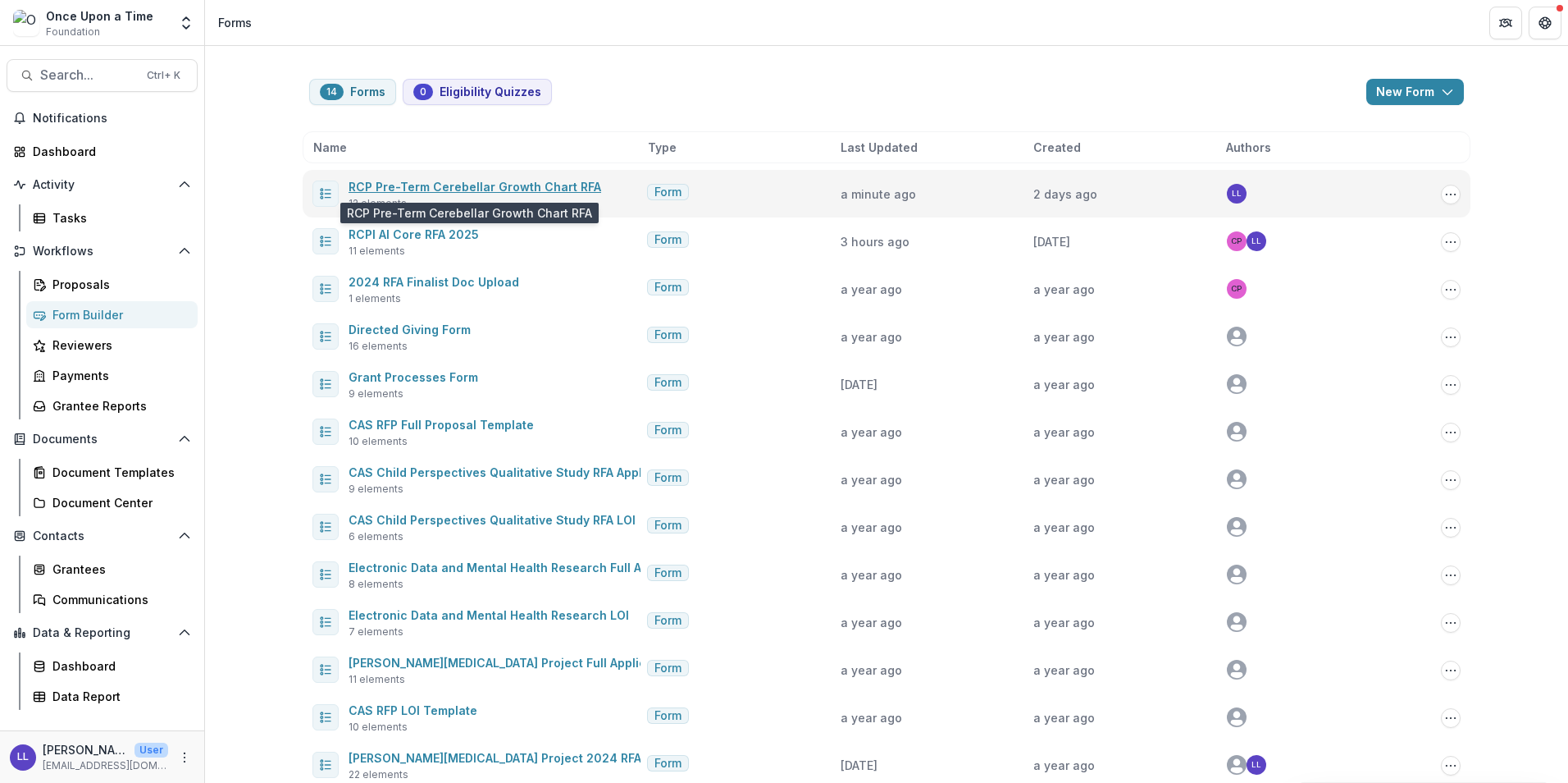
click at [456, 185] on link "RCP Pre-Term Cerebellar Growth Chart RFA" at bounding box center [474, 186] width 253 height 14
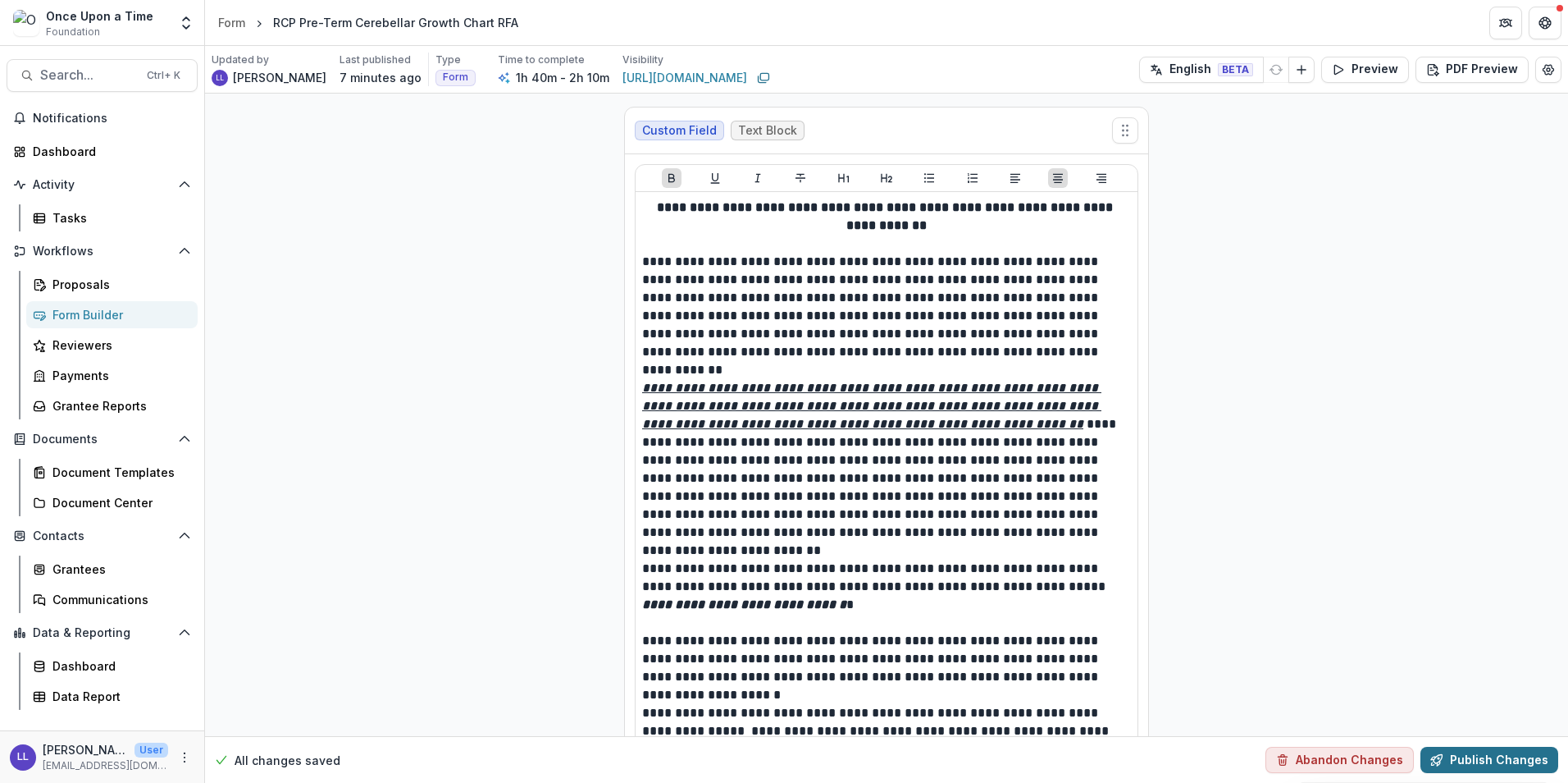
click at [1473, 766] on button "Publish Changes" at bounding box center [1489, 759] width 138 height 26
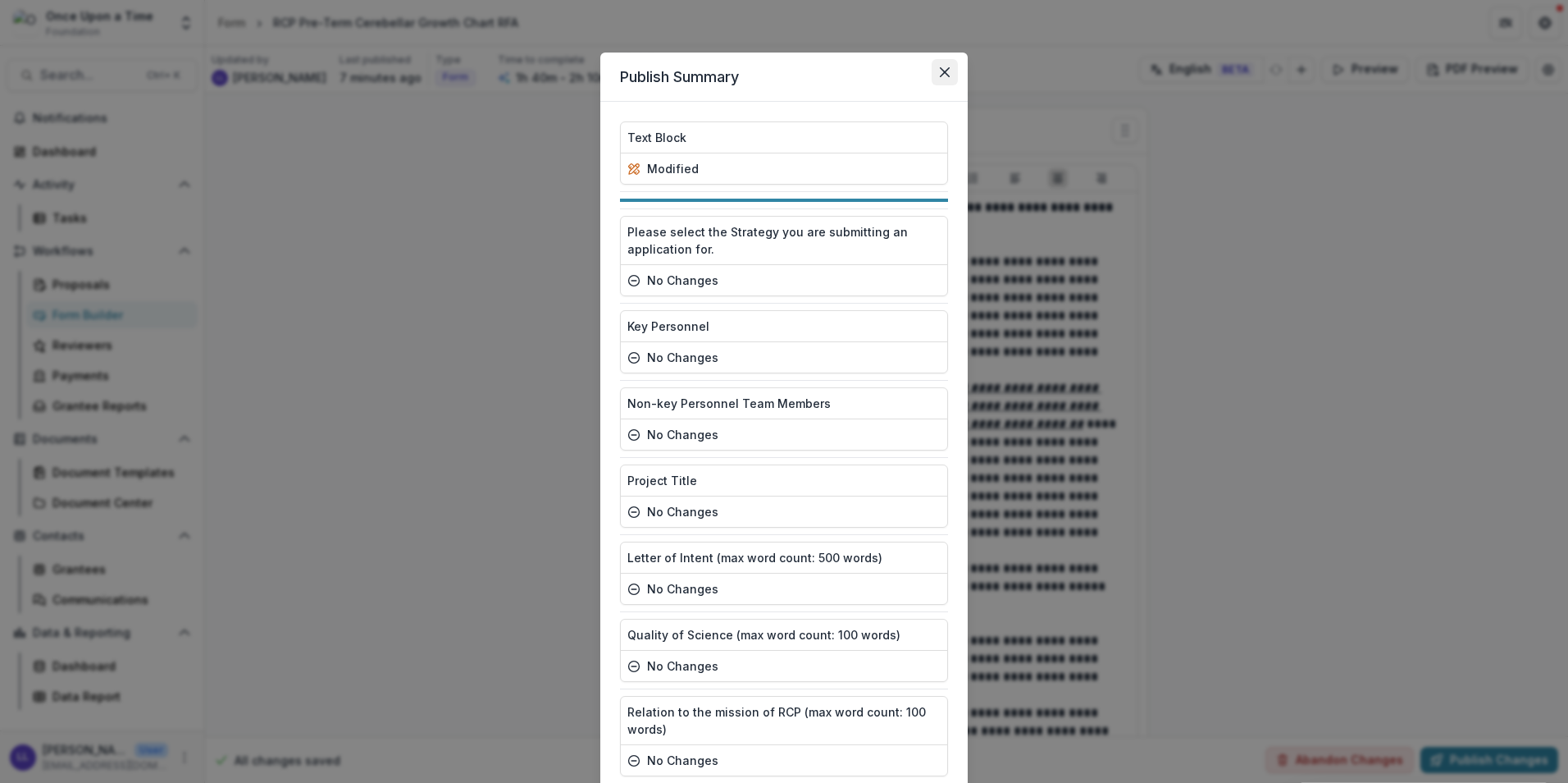
click at [940, 71] on icon "Close" at bounding box center [945, 72] width 10 height 10
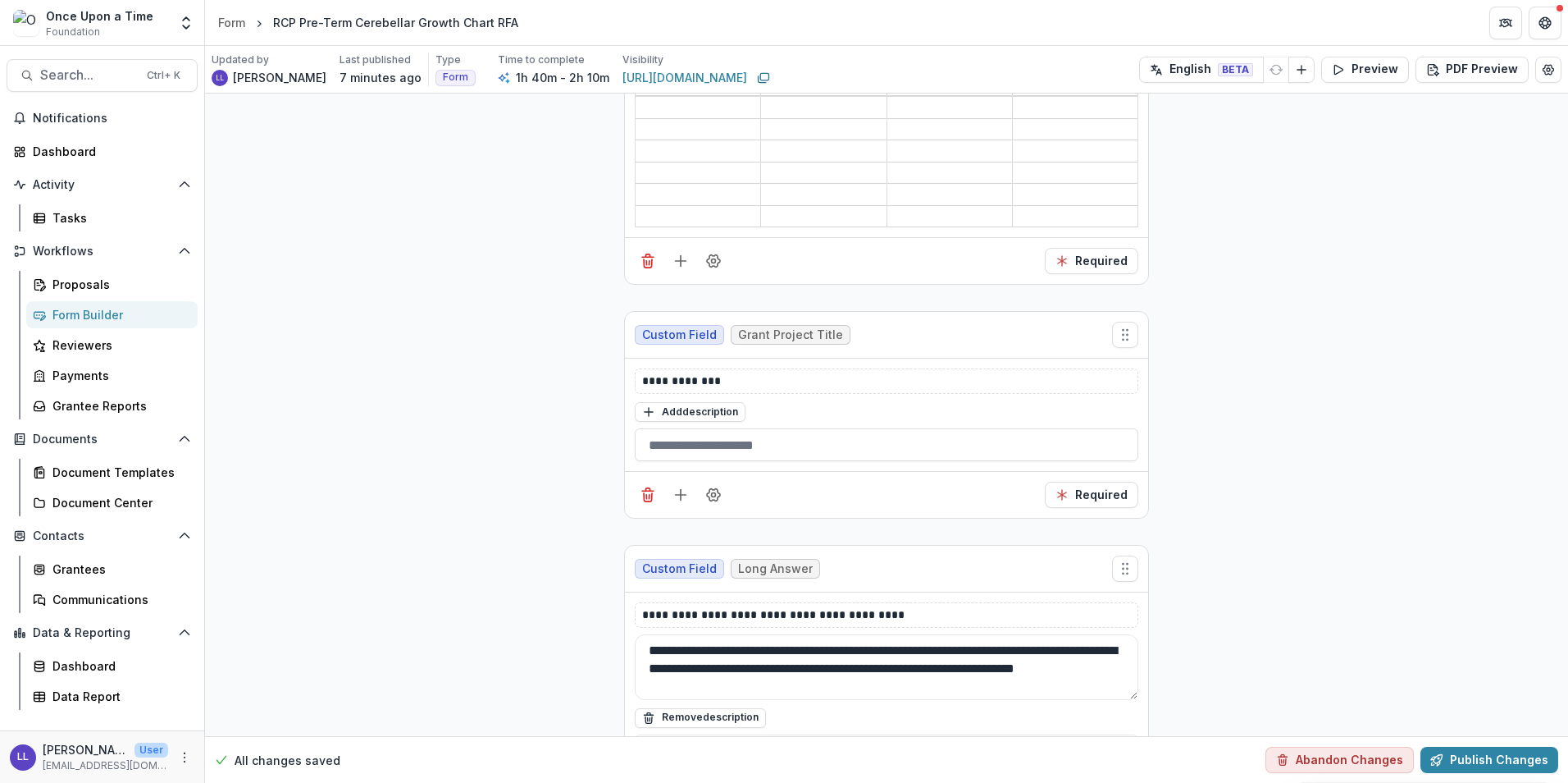
scroll to position [2849, 0]
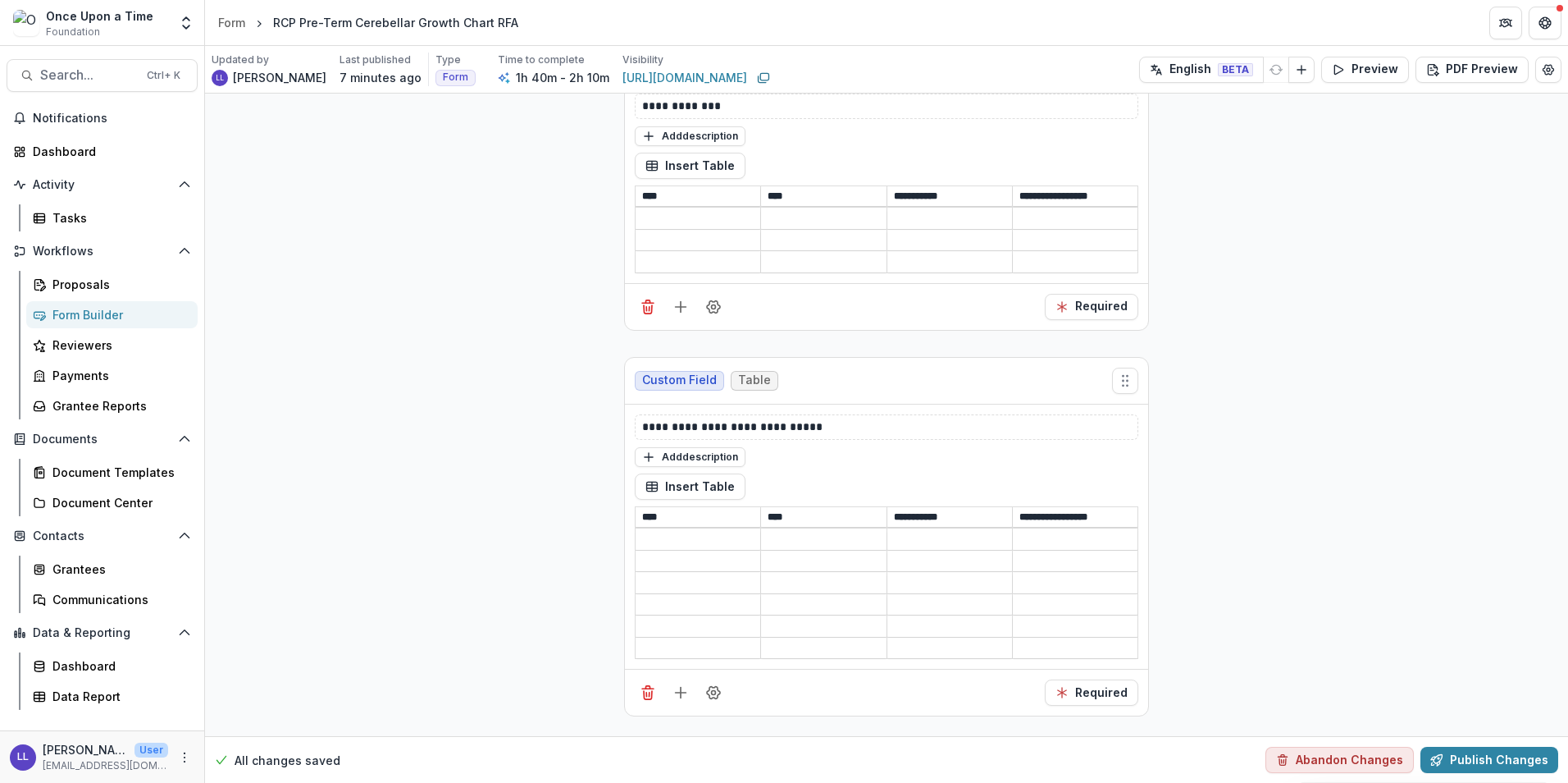
click at [1076, 698] on div "Required" at bounding box center [887, 692] width 524 height 47
click at [1080, 690] on button "Required" at bounding box center [1092, 693] width 94 height 26
click at [1470, 767] on button "Publish Changes" at bounding box center [1489, 759] width 138 height 26
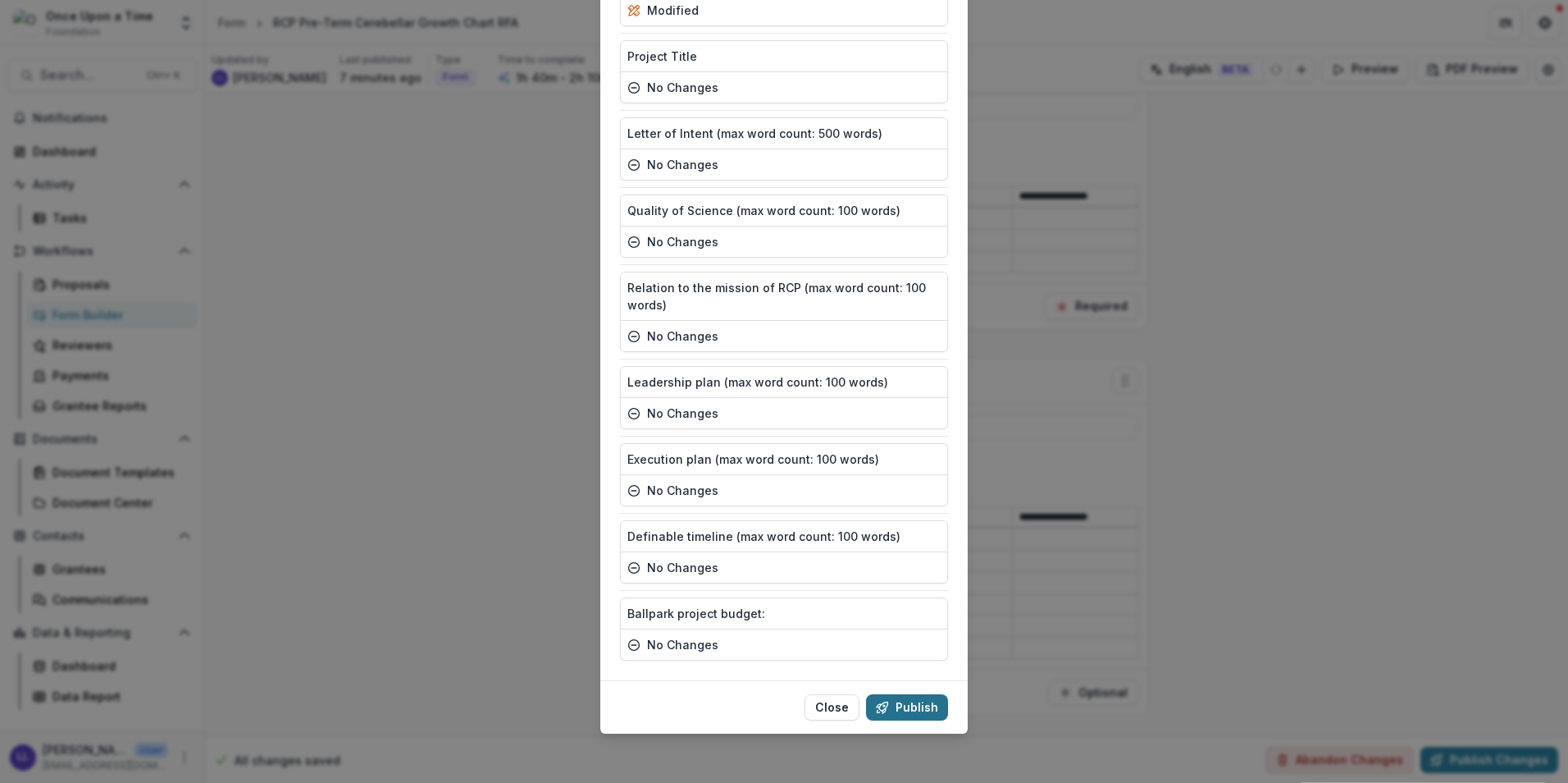
scroll to position [428, 0]
click at [900, 698] on button "Publish" at bounding box center [908, 704] width 82 height 26
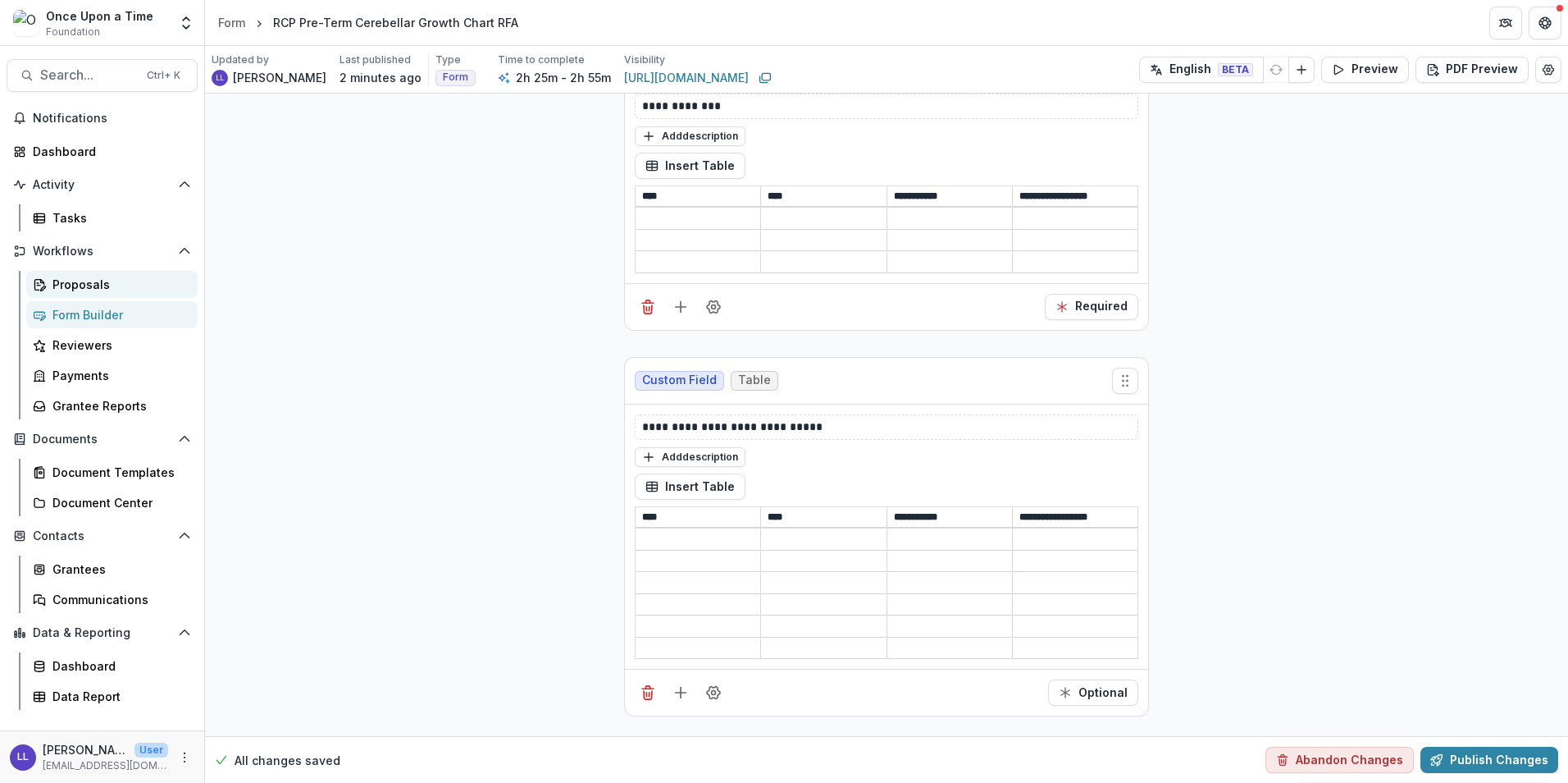
click at [90, 297] on link "Proposals" at bounding box center [112, 285] width 171 height 27
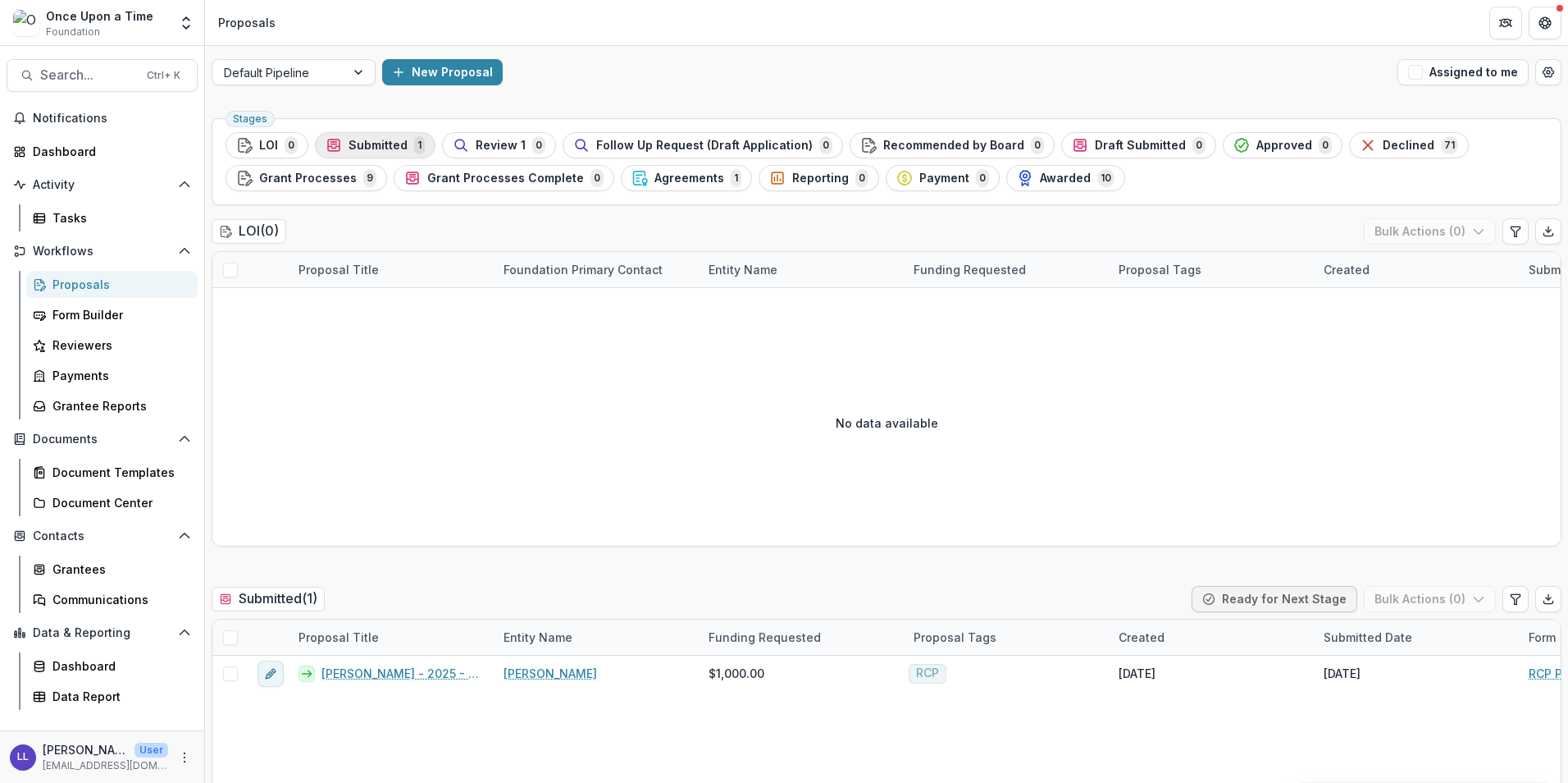
click at [401, 141] on span "Submitted" at bounding box center [378, 145] width 59 height 14
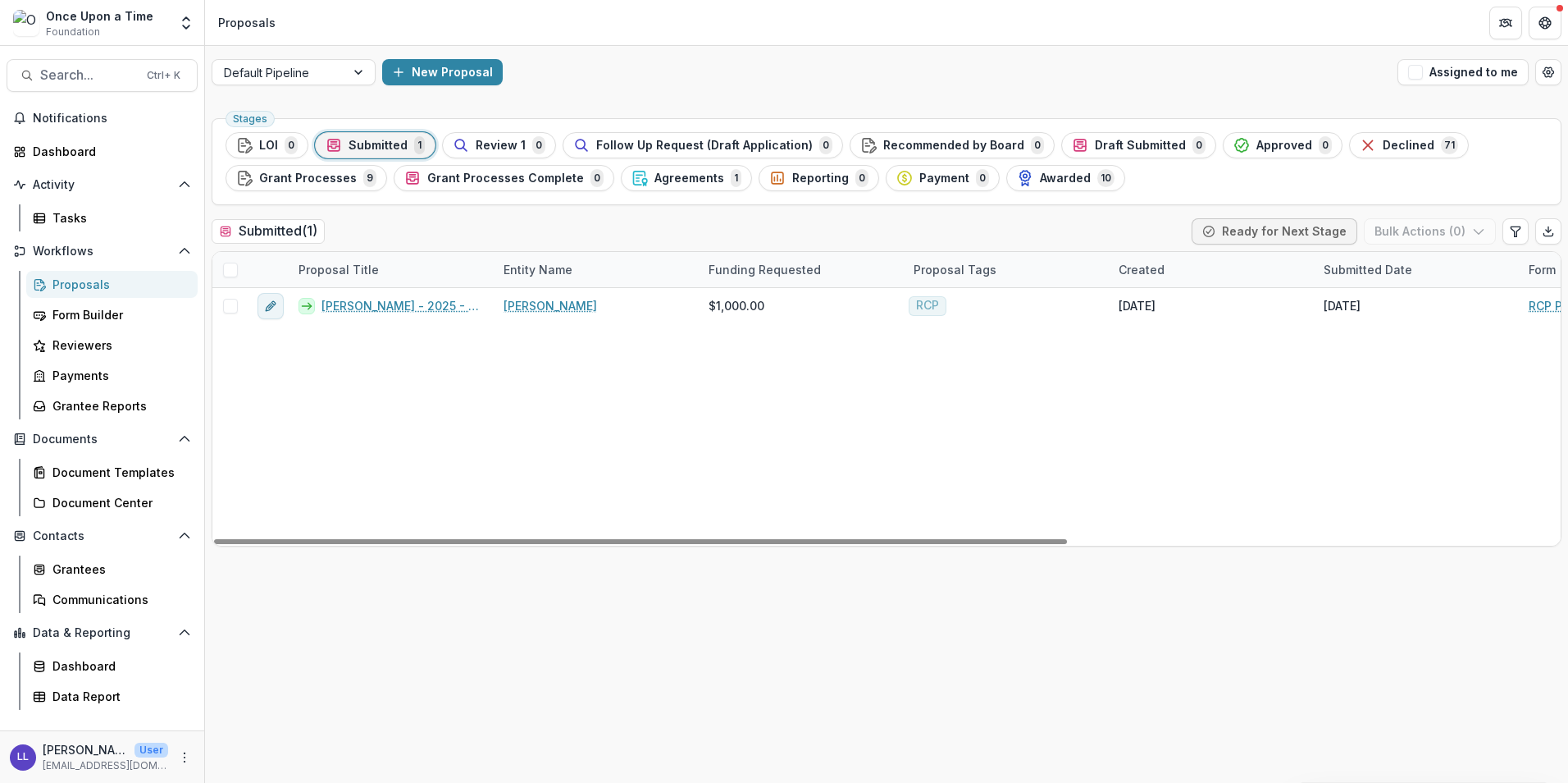
click at [233, 273] on span at bounding box center [231, 270] width 15 height 15
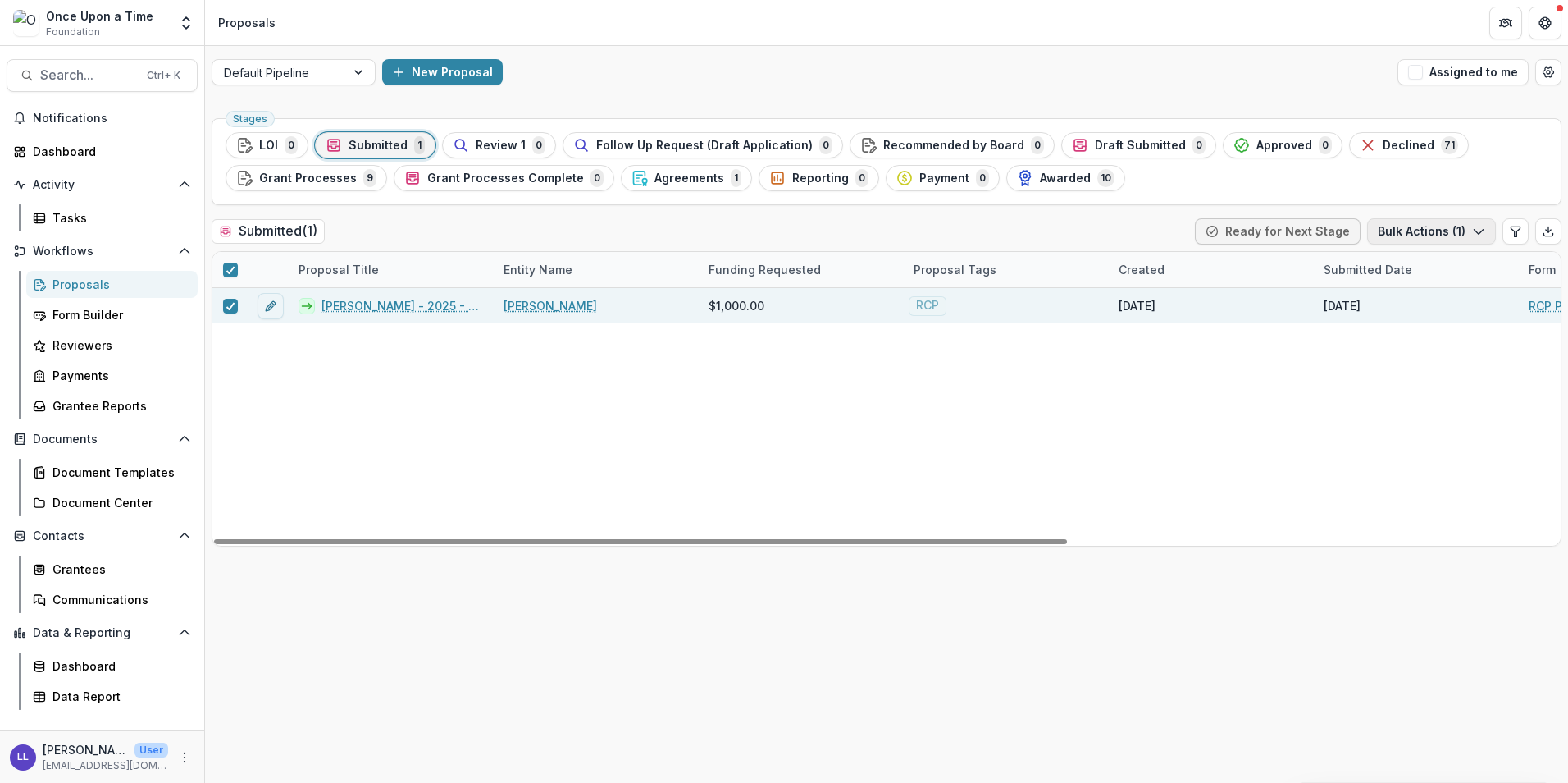
click at [1449, 235] on button "Bulk Actions ( 1 )" at bounding box center [1431, 231] width 129 height 26
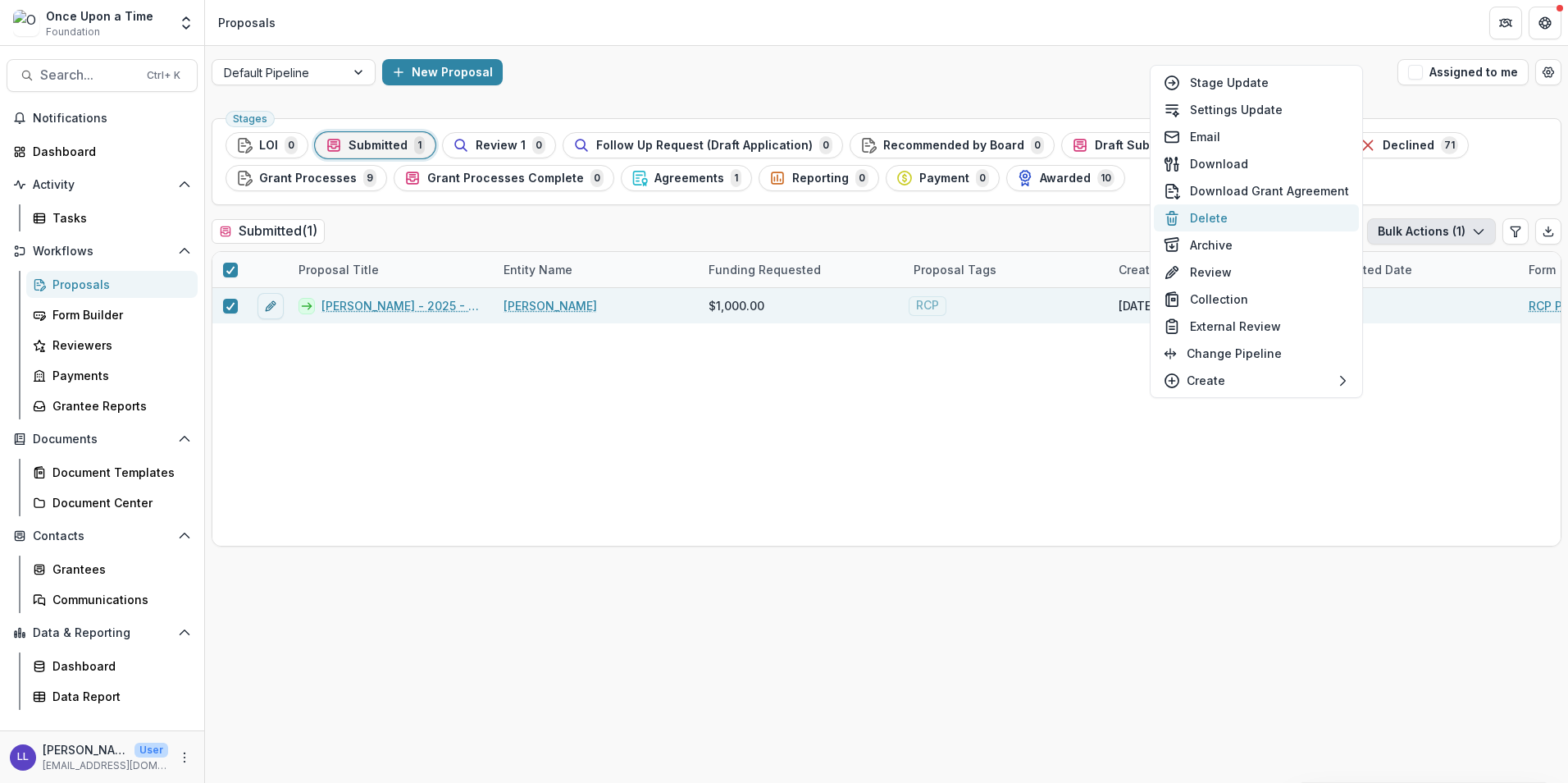
click at [1251, 221] on button "Delete" at bounding box center [1256, 218] width 205 height 27
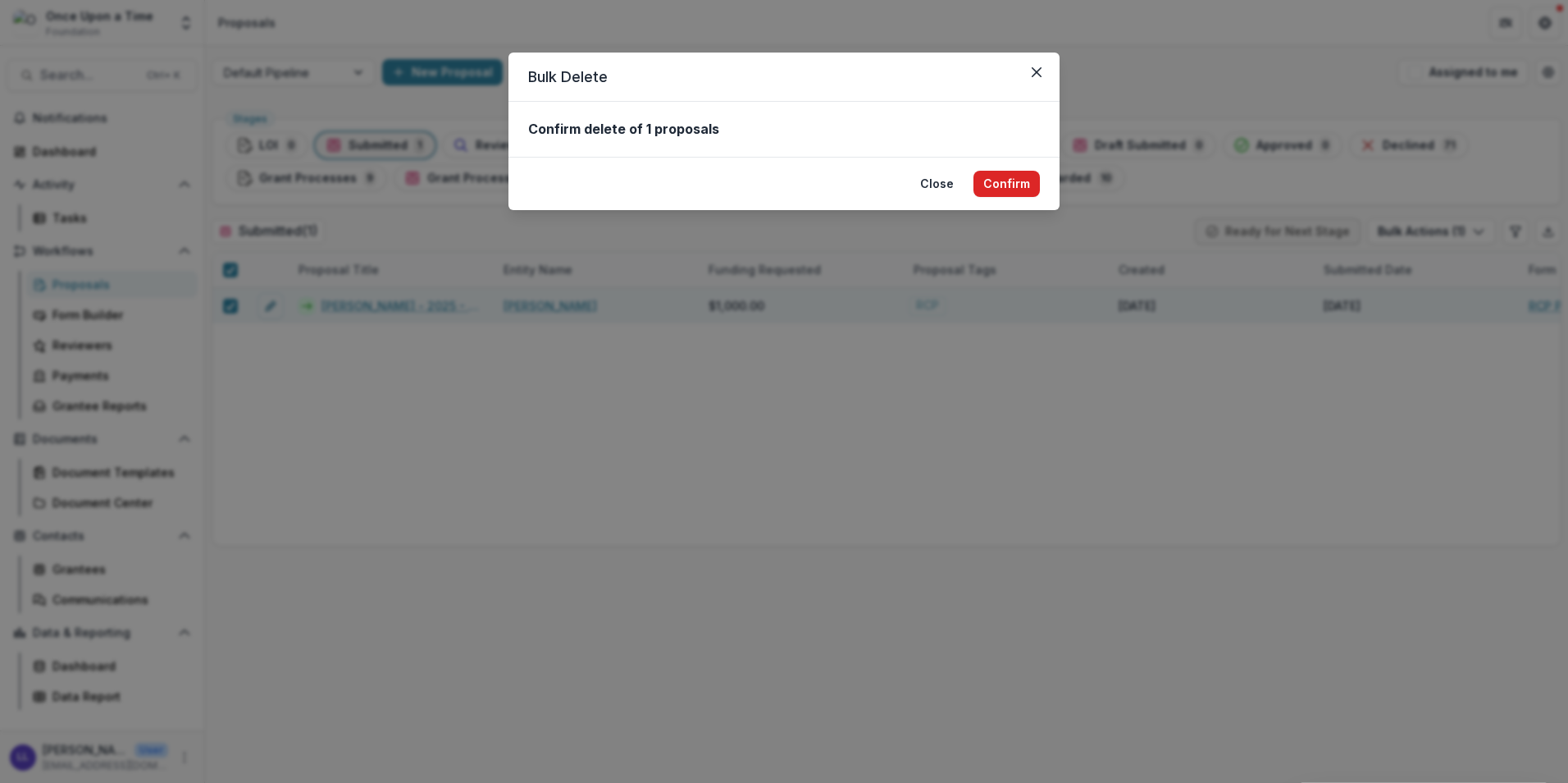
click at [1003, 183] on button "Confirm" at bounding box center [1006, 183] width 67 height 26
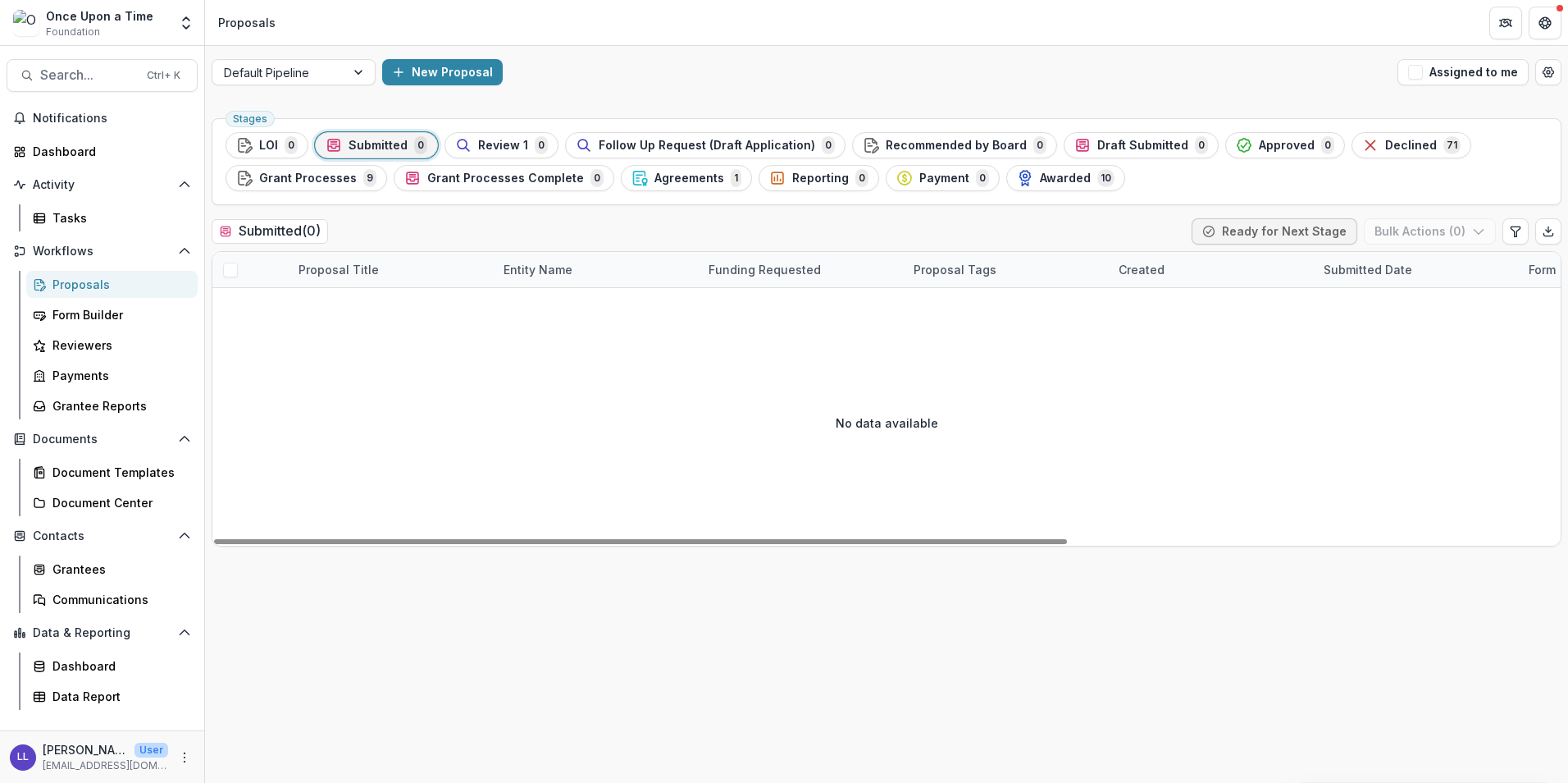
click at [102, 294] on link "Proposals" at bounding box center [112, 285] width 171 height 27
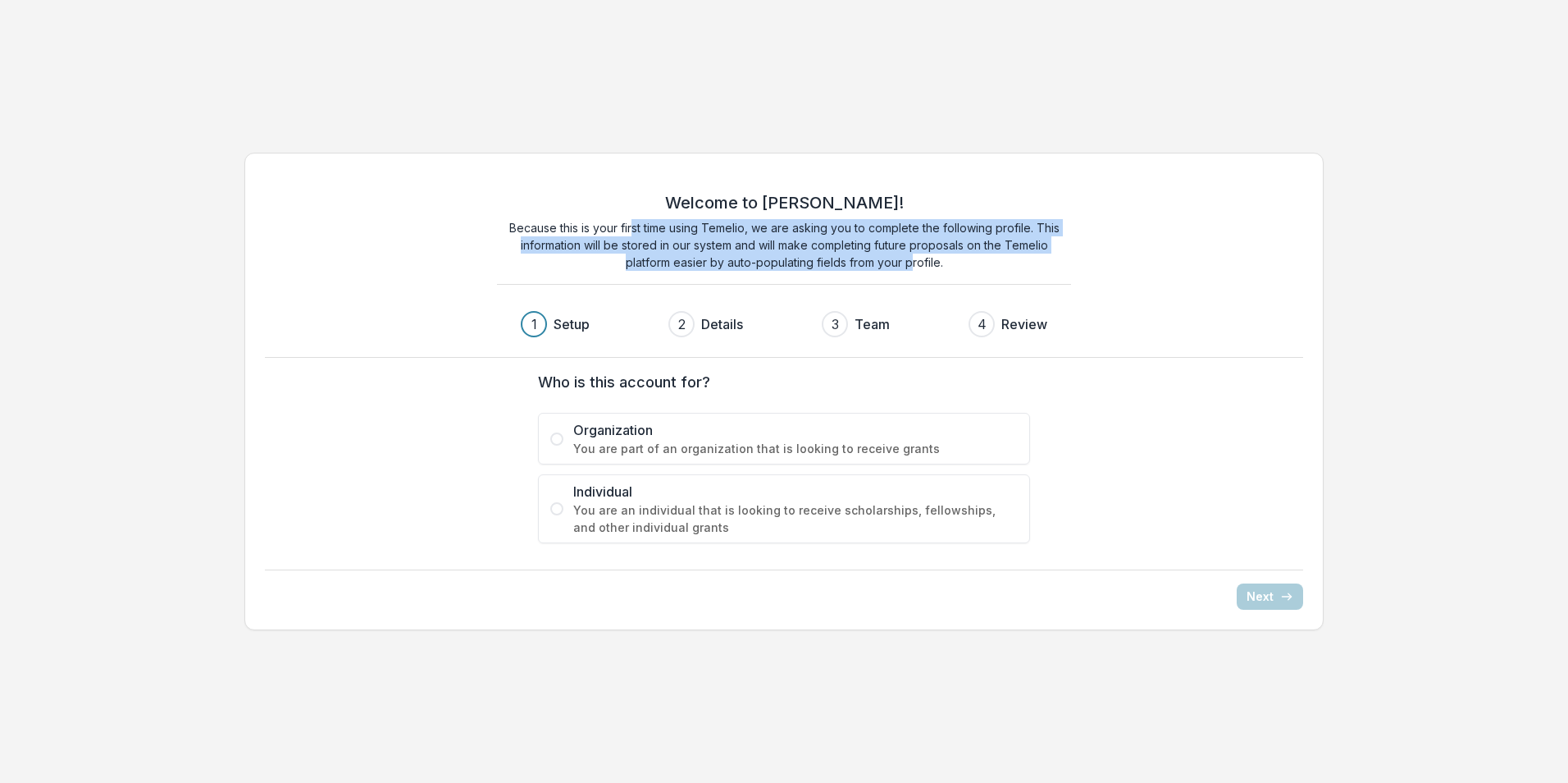
drag, startPoint x: 633, startPoint y: 224, endPoint x: 929, endPoint y: 254, distance: 297.5
click at [928, 254] on p "Because this is your first time using Temelio, we are asking you to complete th…" at bounding box center [784, 245] width 574 height 52
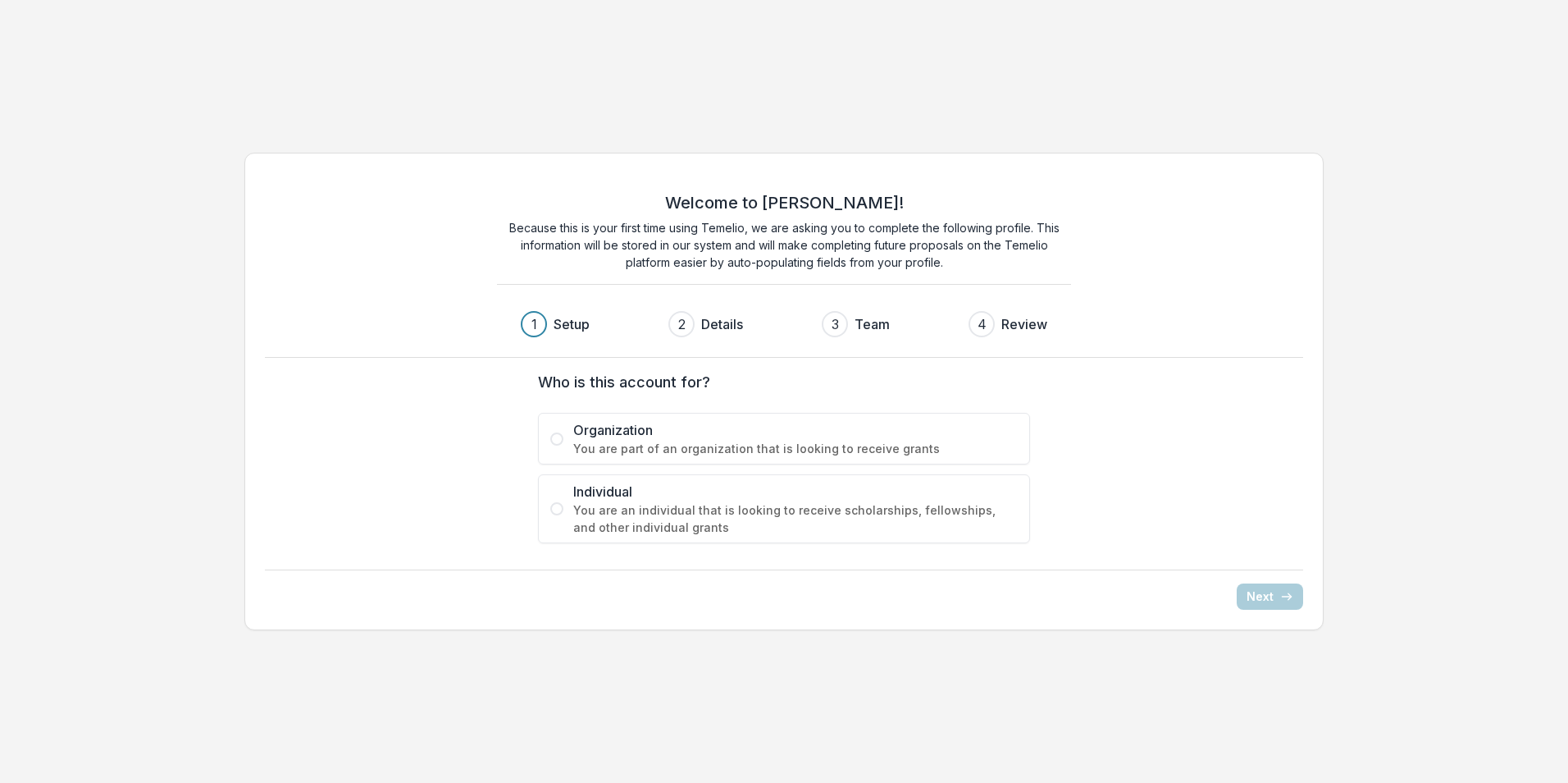
click at [929, 254] on p "Because this is your first time using Temelio, we are asking you to complete th…" at bounding box center [784, 245] width 574 height 52
click at [717, 501] on span "You are an individual that is looking to receive scholarships, fellowships, and…" at bounding box center [795, 518] width 444 height 35
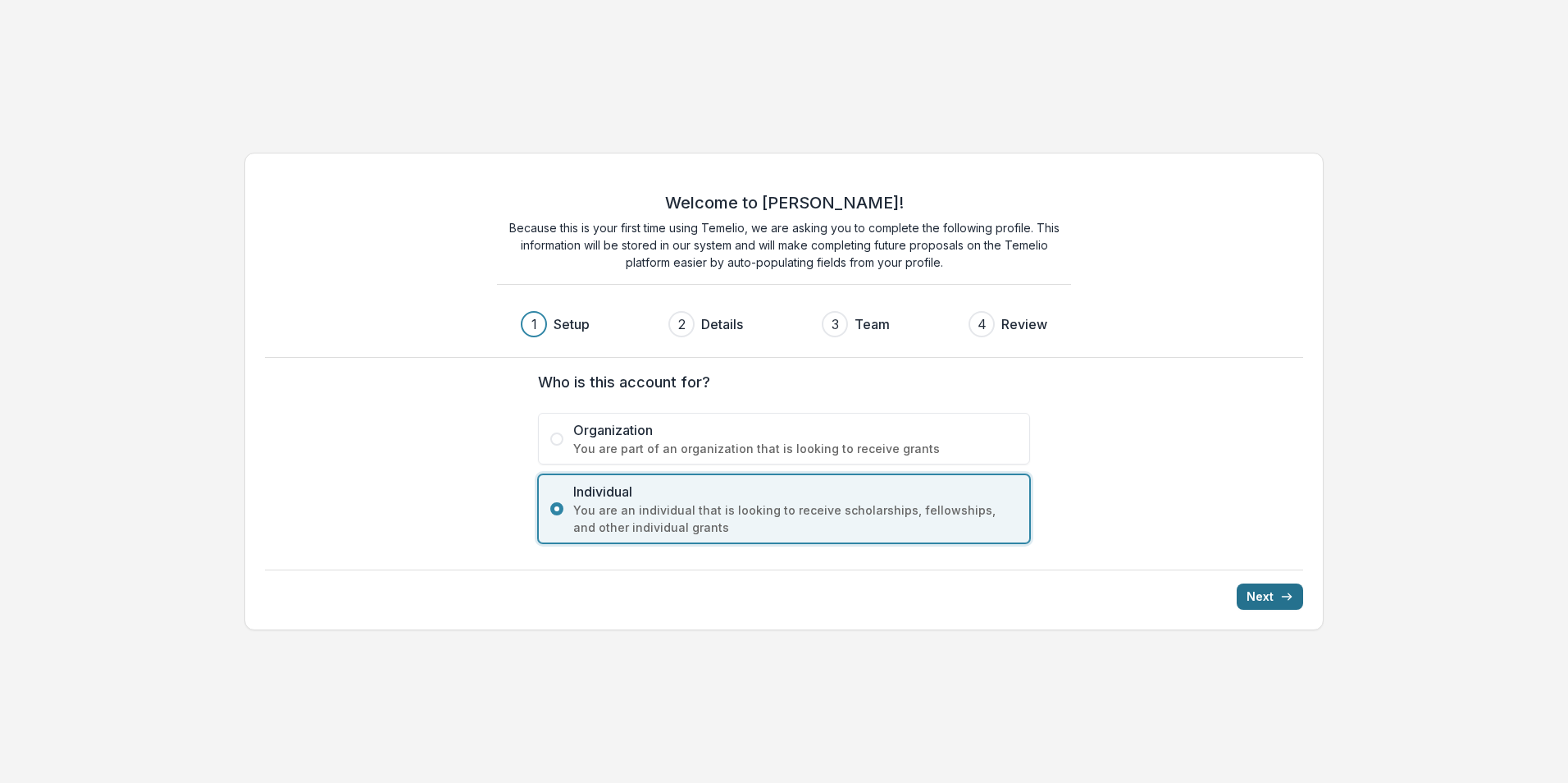
click at [1282, 592] on icon "submit" at bounding box center [1287, 597] width 13 height 13
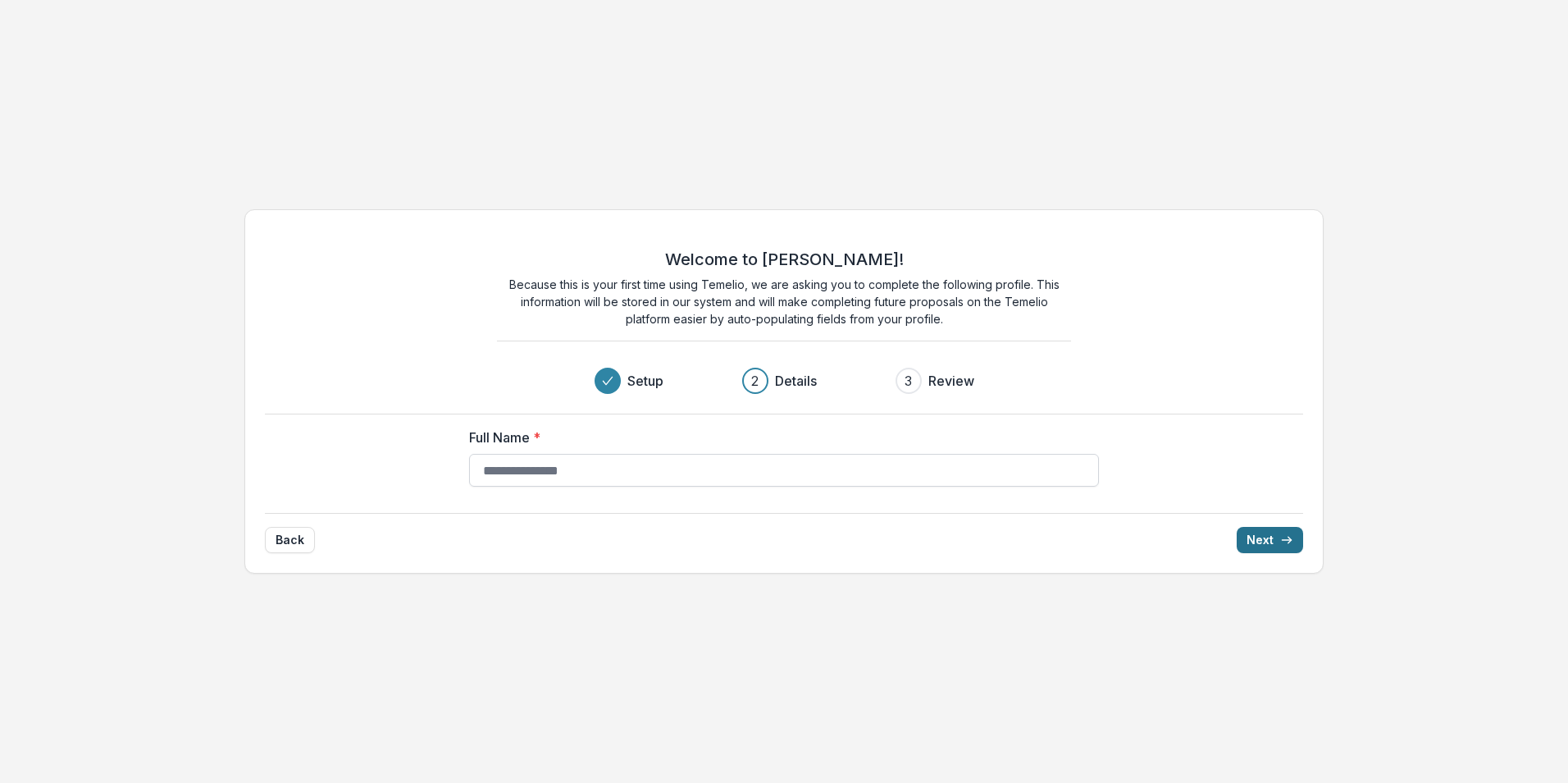
click at [672, 465] on input "Full Name *" at bounding box center [784, 470] width 630 height 33
type input "**********"
click at [1237, 527] on button "Next" at bounding box center [1270, 539] width 67 height 26
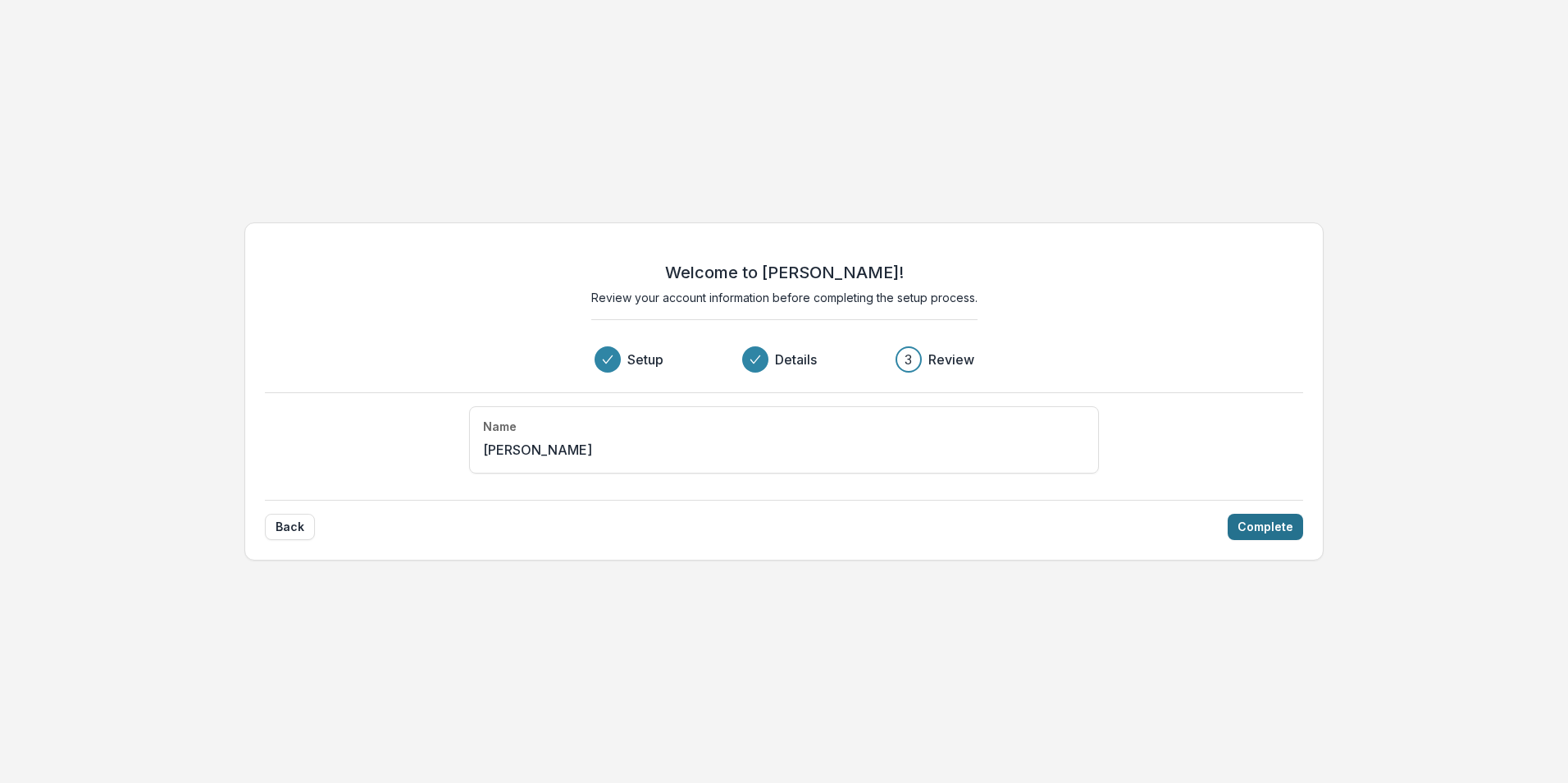
click at [1268, 529] on button "Complete" at bounding box center [1265, 527] width 76 height 26
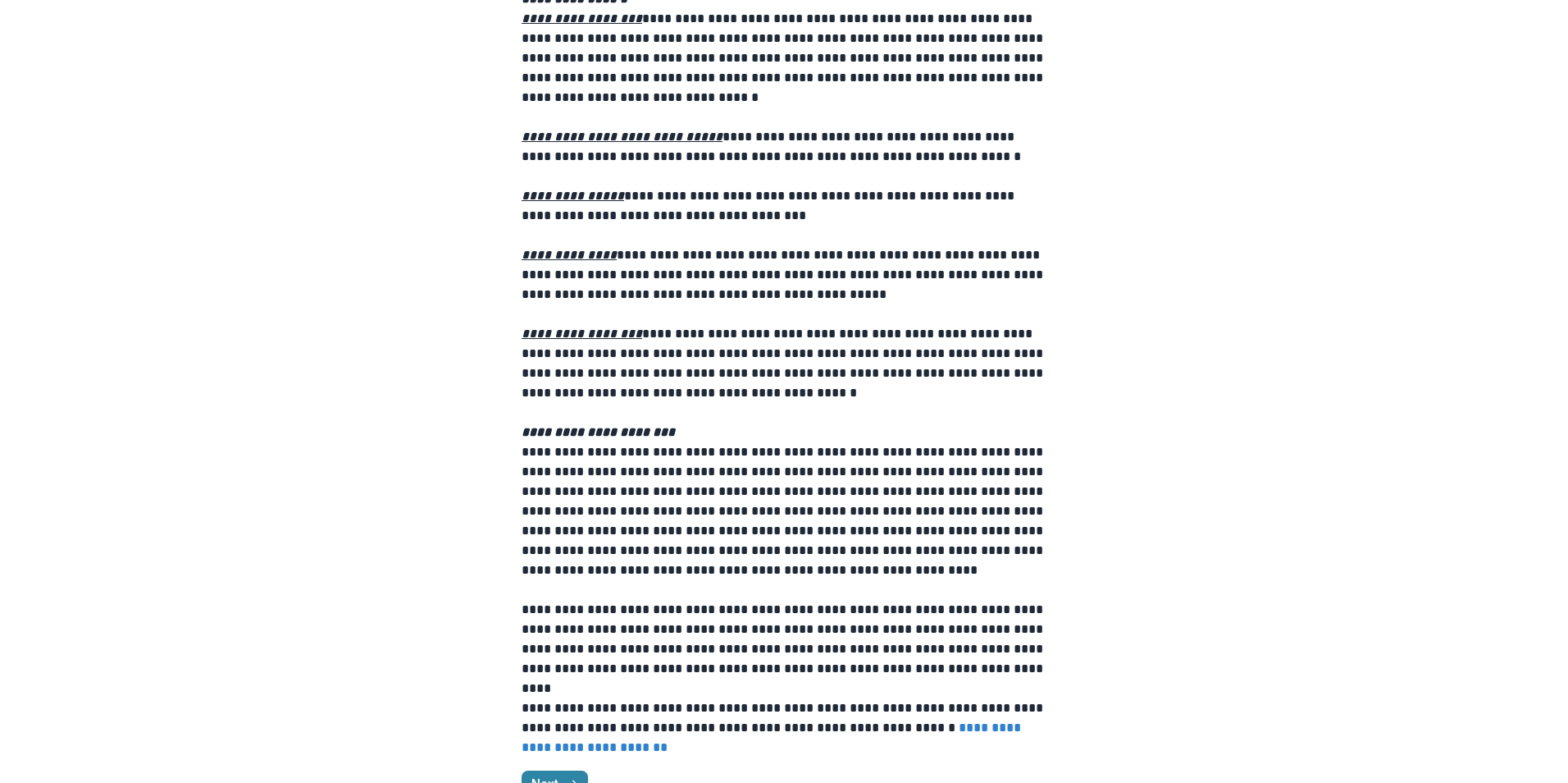
scroll to position [1603, 0]
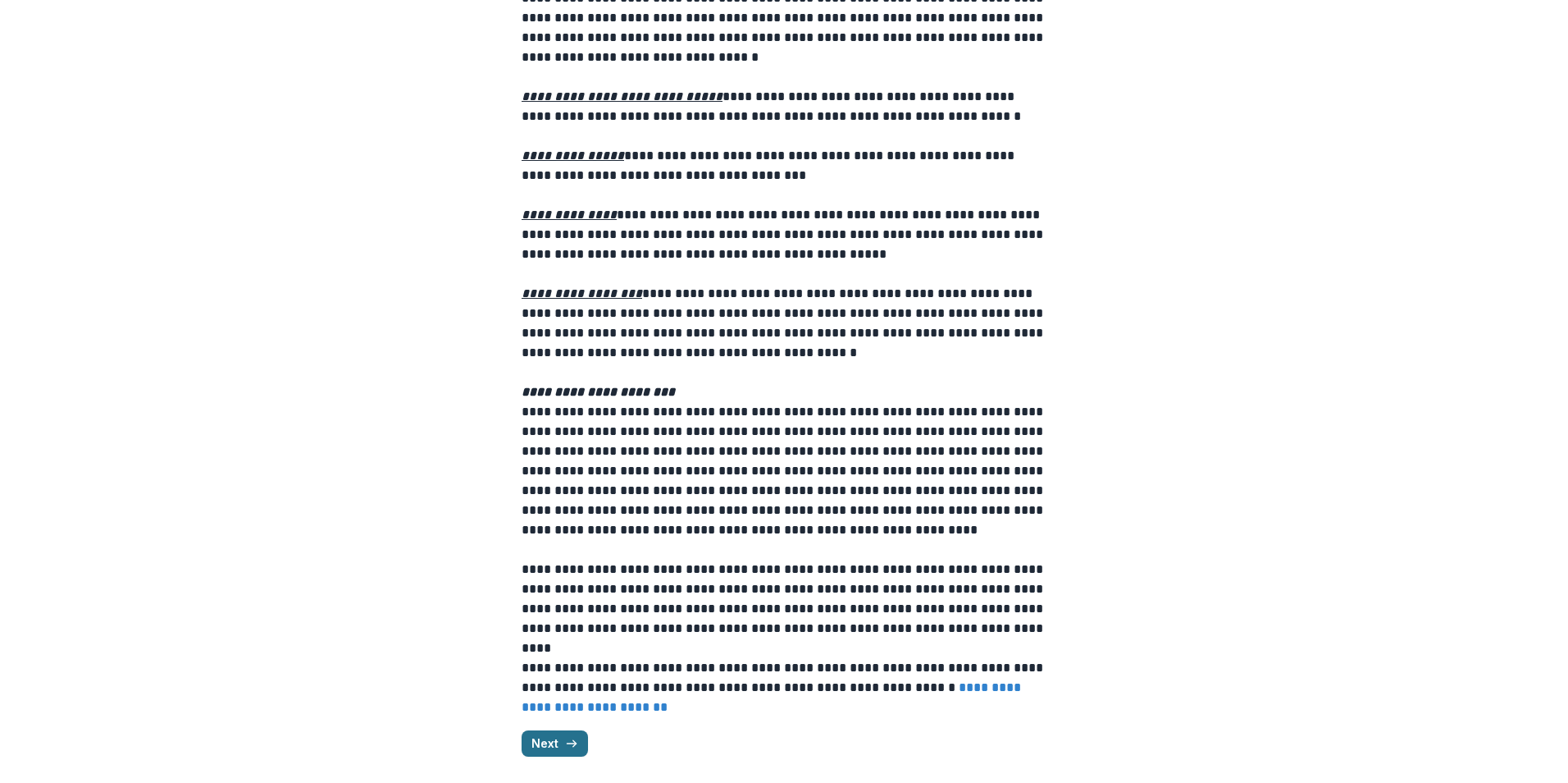
click at [536, 741] on button "Next" at bounding box center [555, 743] width 67 height 26
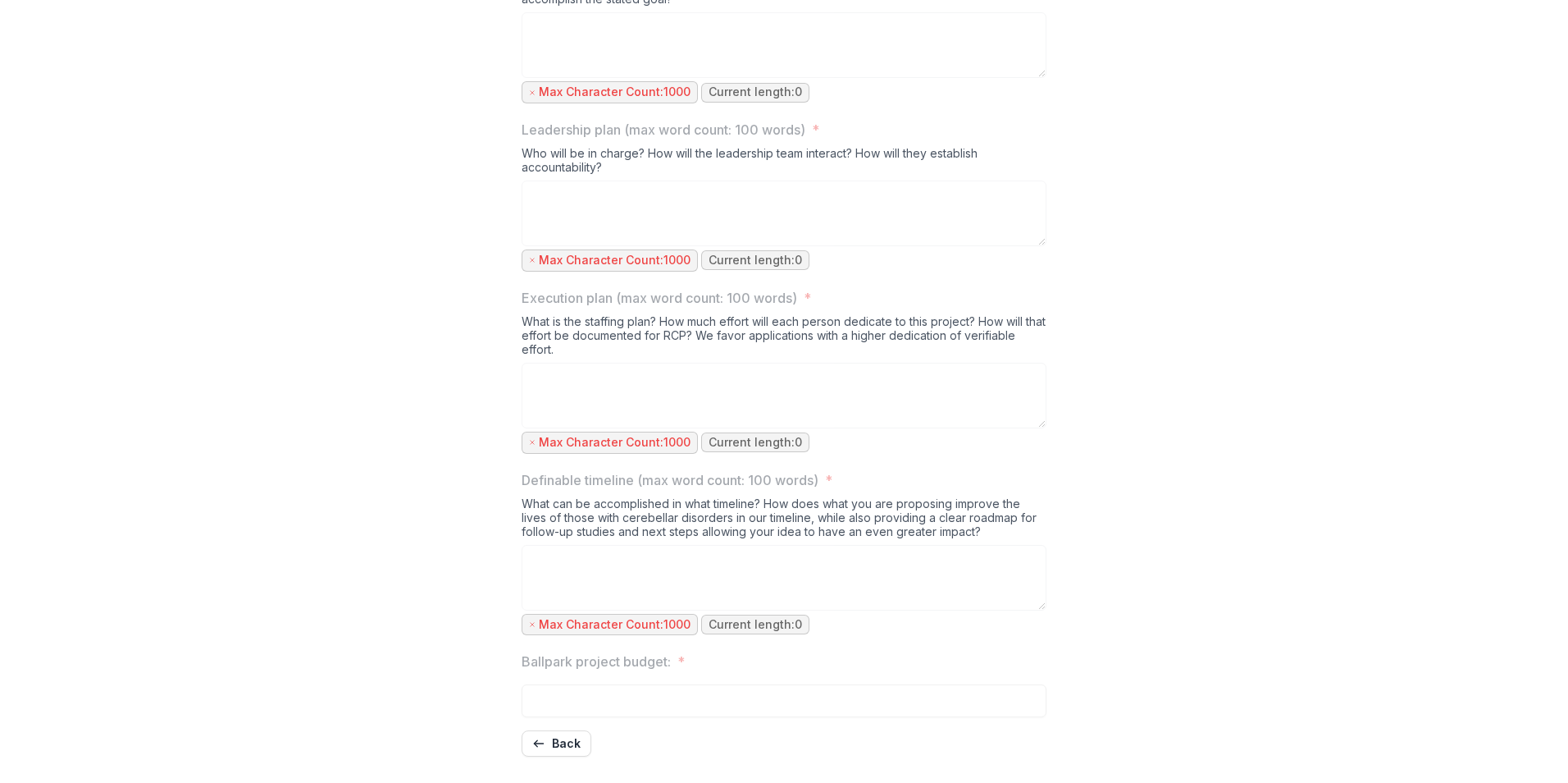
scroll to position [1091, 0]
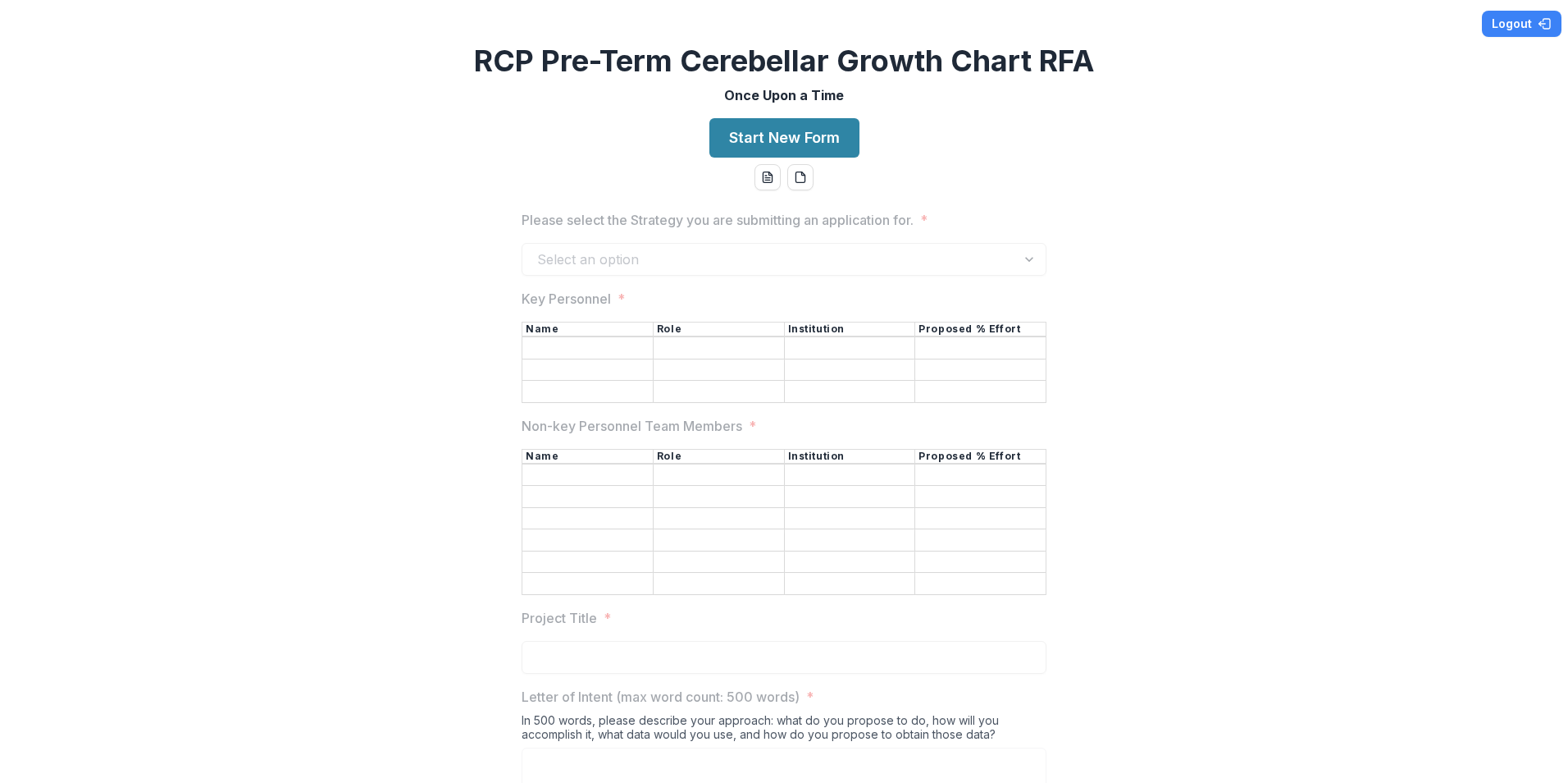
scroll to position [0, 0]
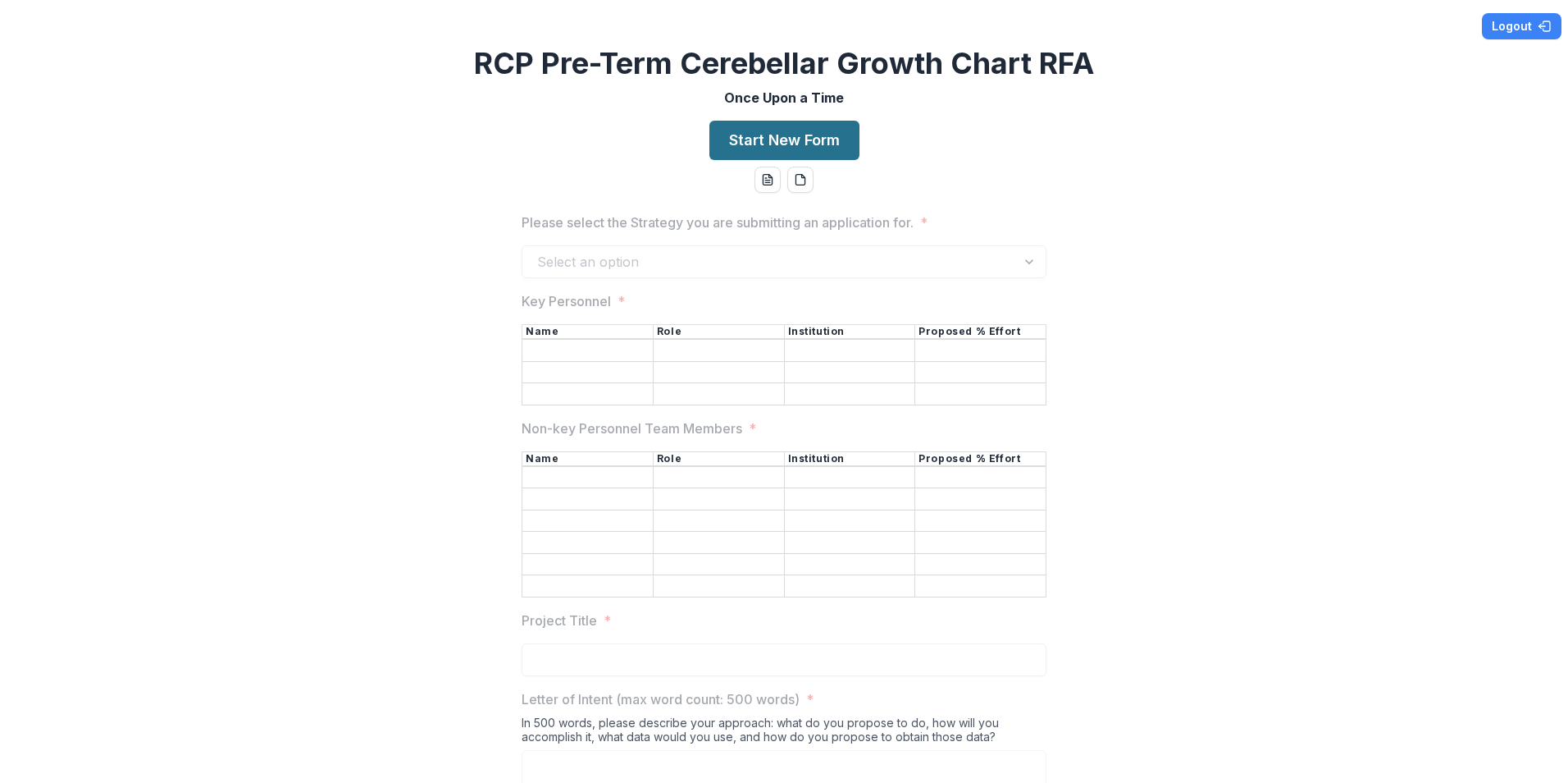
click at [758, 134] on button "Start New Form" at bounding box center [784, 140] width 151 height 39
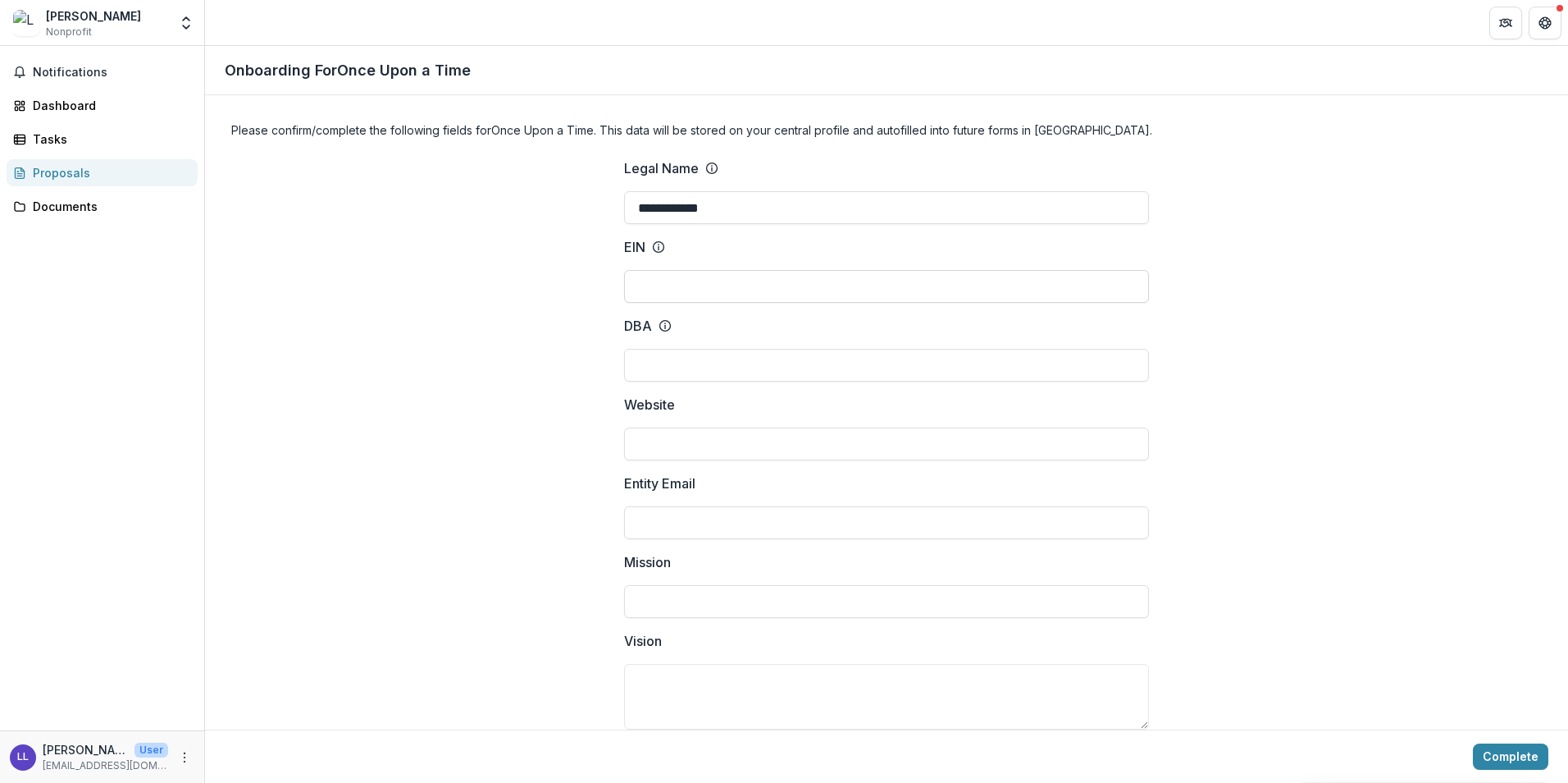
click at [668, 292] on input "EIN" at bounding box center [887, 287] width 525 height 33
drag, startPoint x: 551, startPoint y: 487, endPoint x: 560, endPoint y: -61, distance: 548.1
click at [1524, 767] on button "Complete" at bounding box center [1511, 757] width 76 height 26
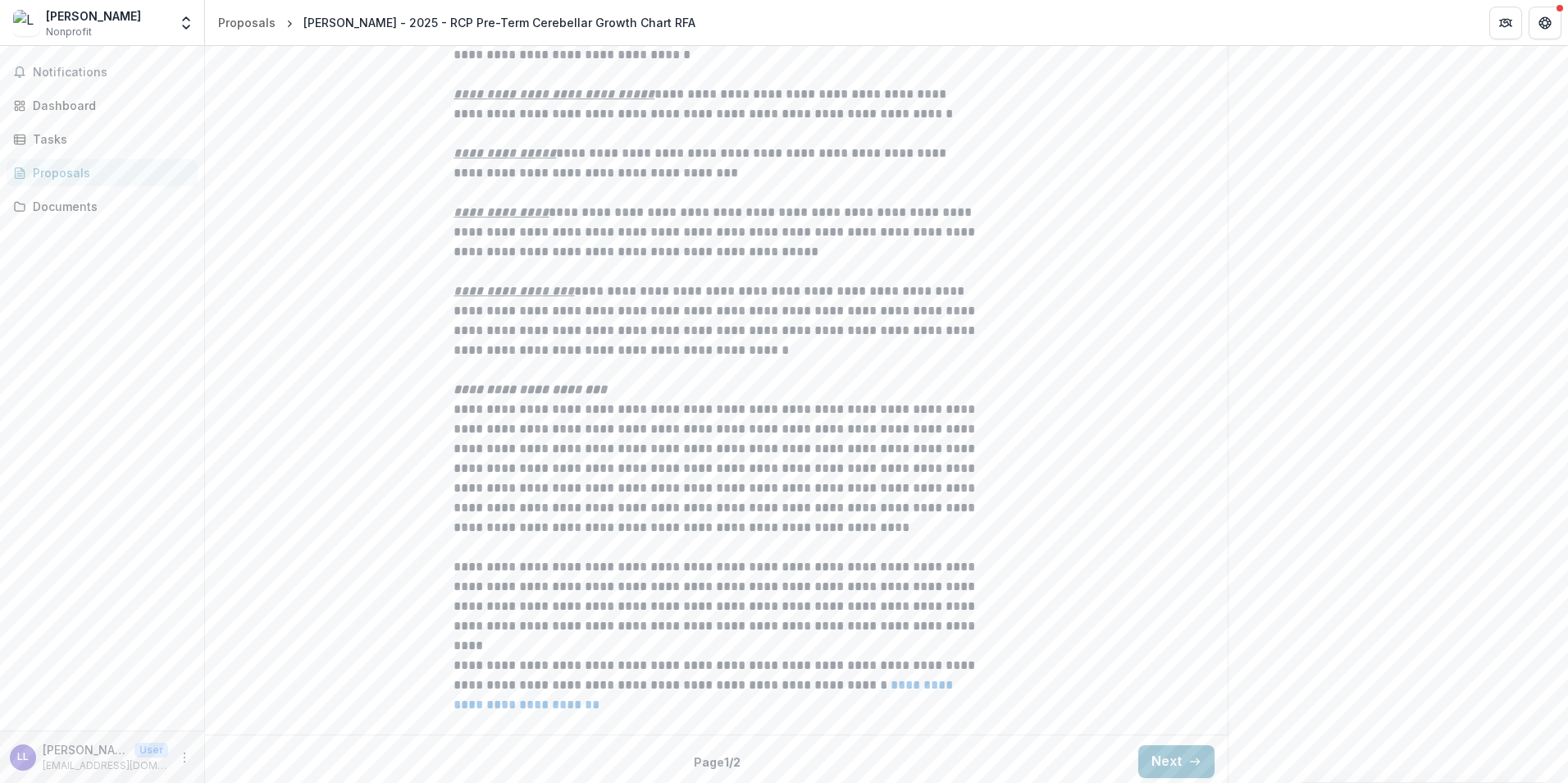
scroll to position [1692, 0]
click at [1168, 746] on button "Next" at bounding box center [1177, 757] width 77 height 33
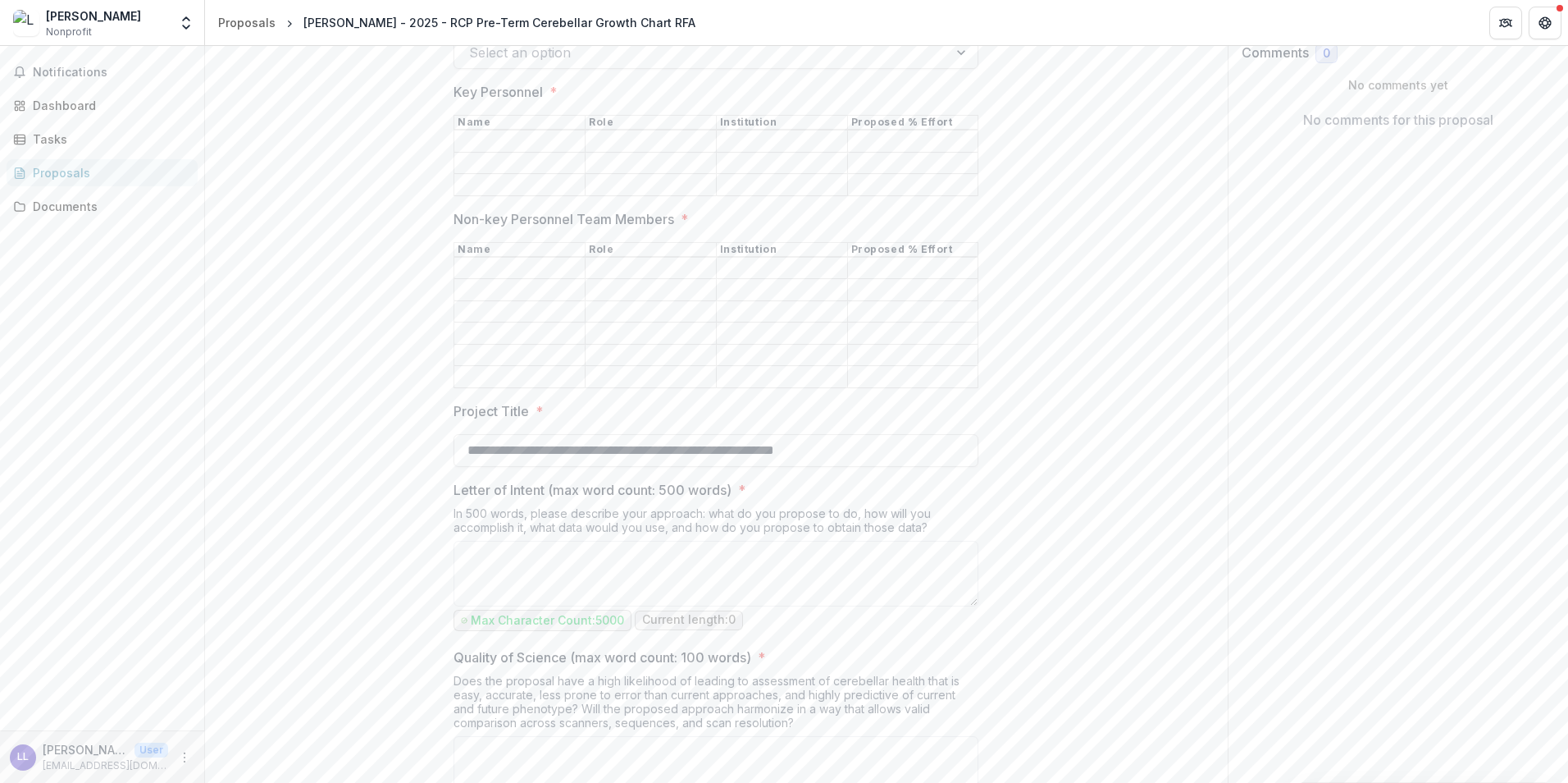
scroll to position [0, 0]
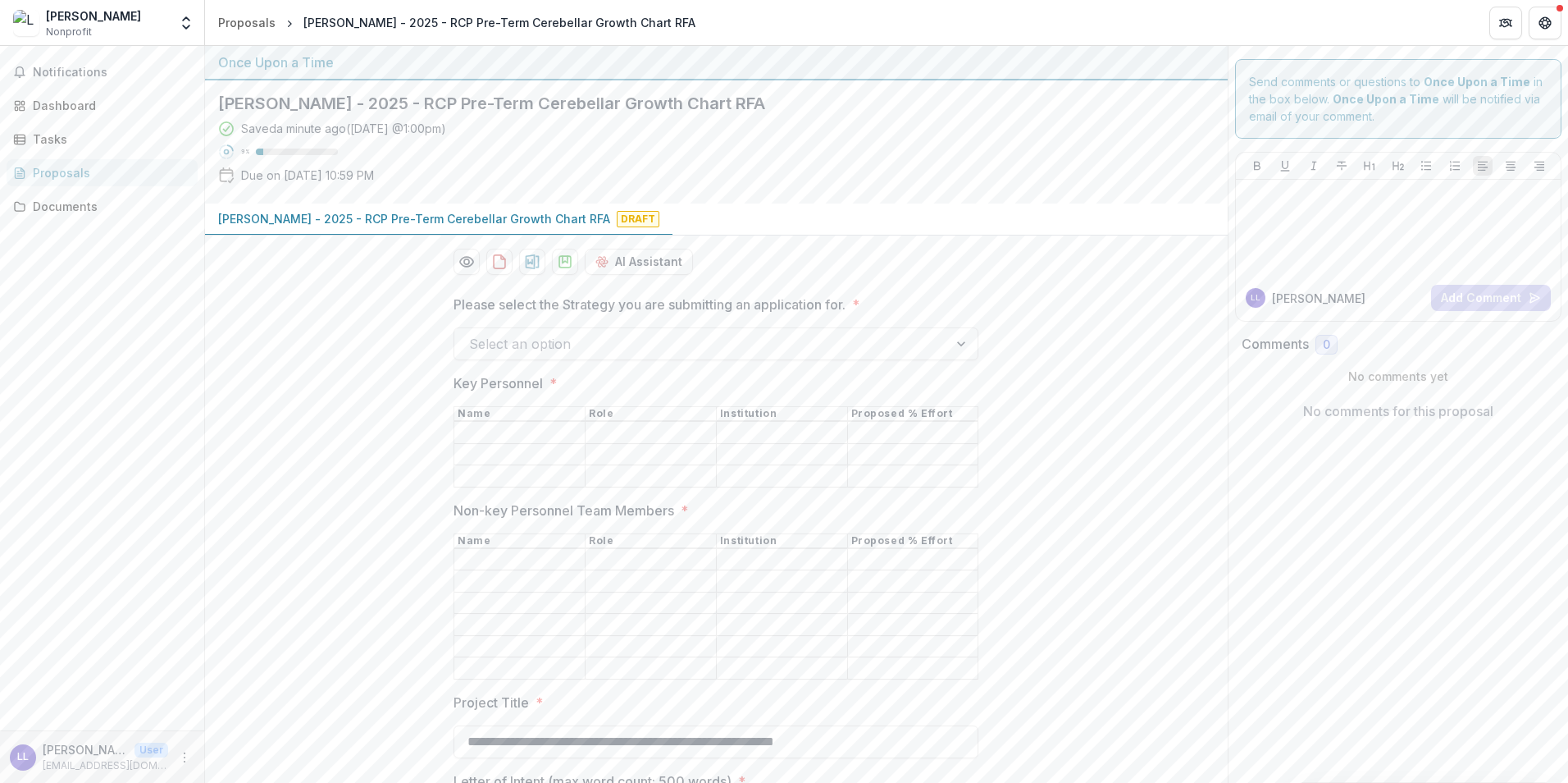
drag, startPoint x: 1086, startPoint y: 305, endPoint x: 1086, endPoint y: -22, distance: 327.0
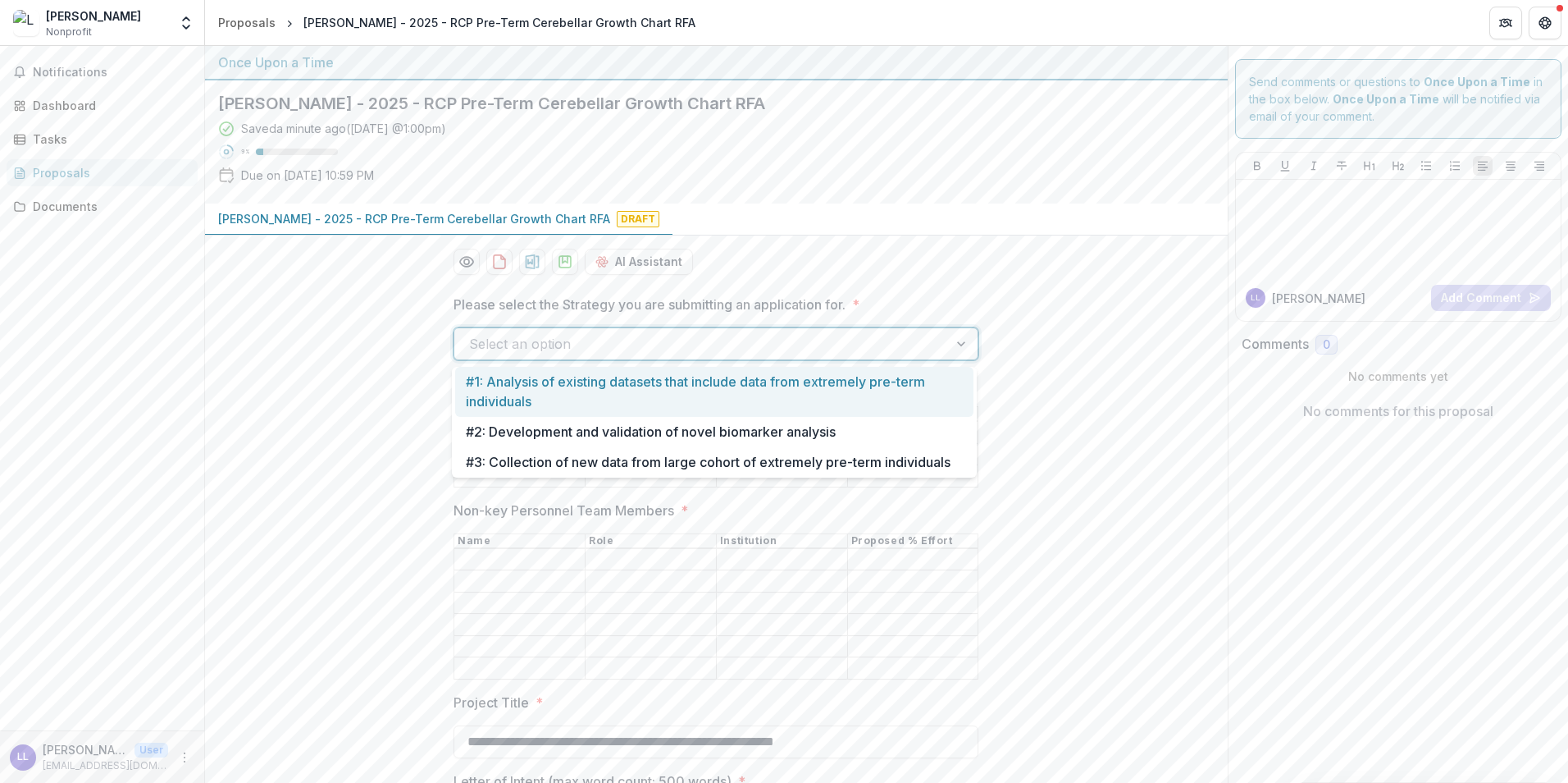
click at [574, 339] on div at bounding box center [701, 343] width 464 height 23
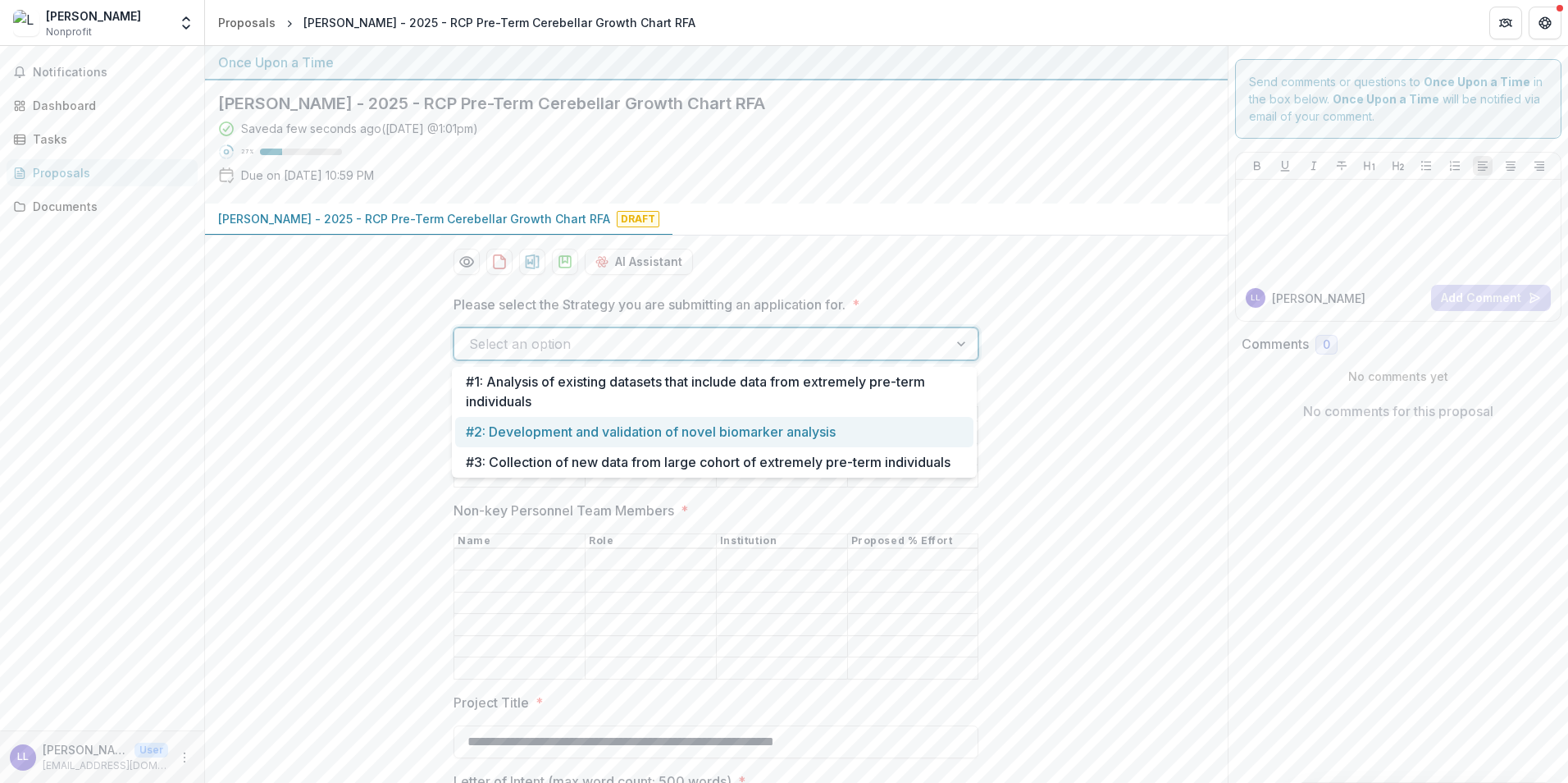
click at [577, 427] on div "#2: Development and validation of novel biomarker analysis" at bounding box center [714, 432] width 518 height 30
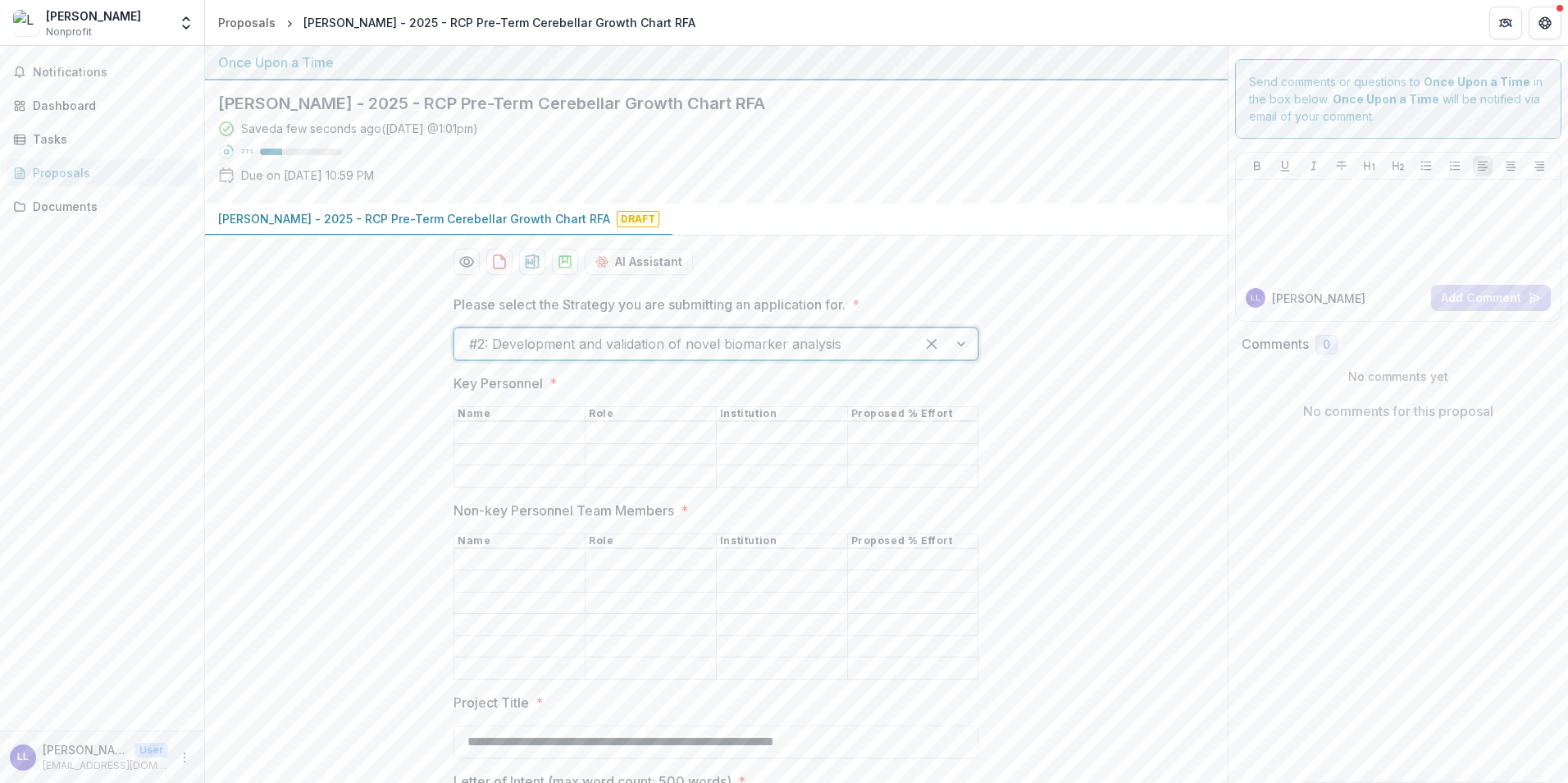
click at [483, 424] on input "Key Personnel *" at bounding box center [519, 433] width 130 height 20
type input "**********"
type input "**"
type input "***"
type input "*"
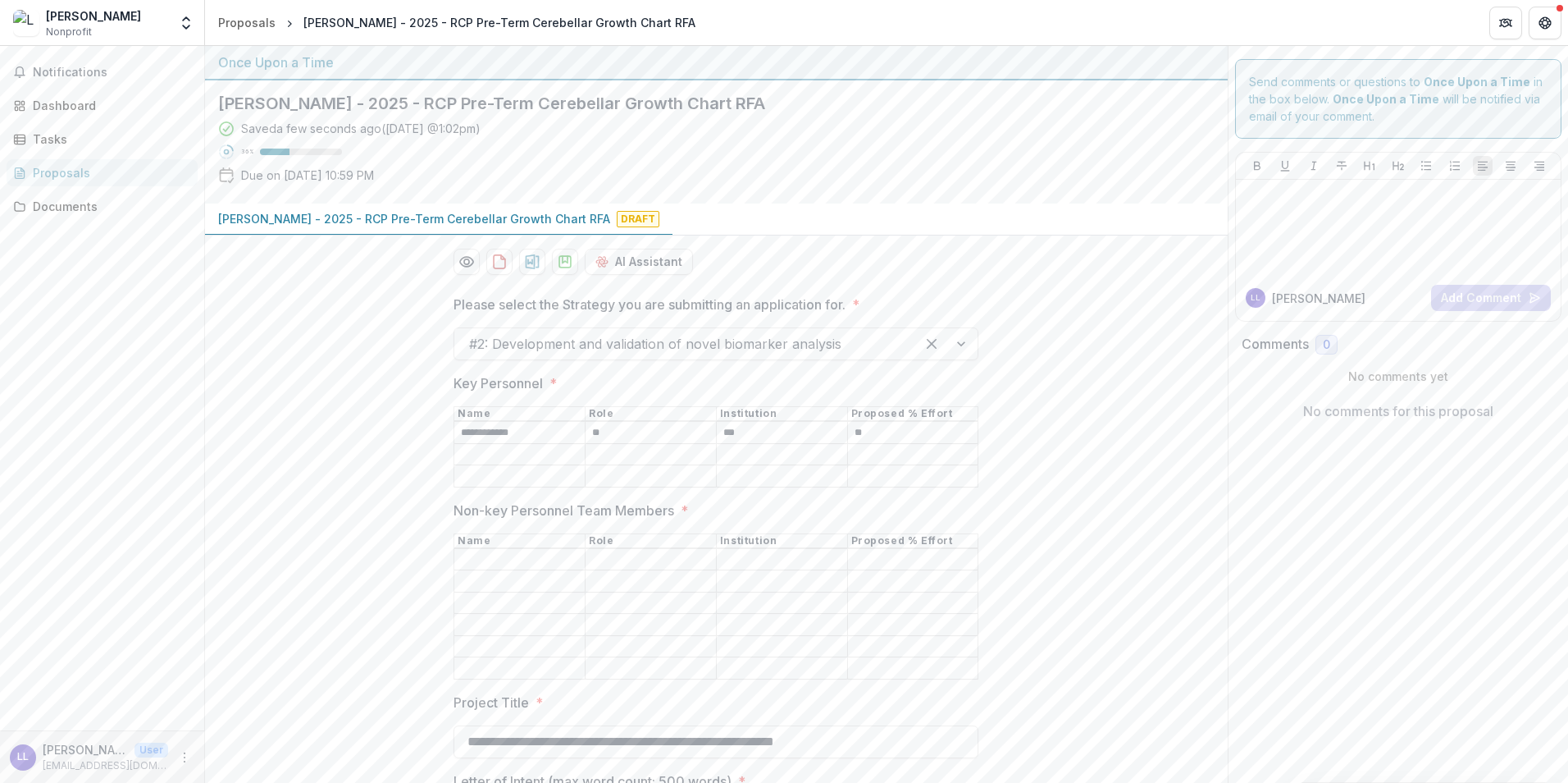
type input "*"
type input "***"
click at [482, 560] on input "Non-key Personnel Team Members *" at bounding box center [519, 559] width 130 height 20
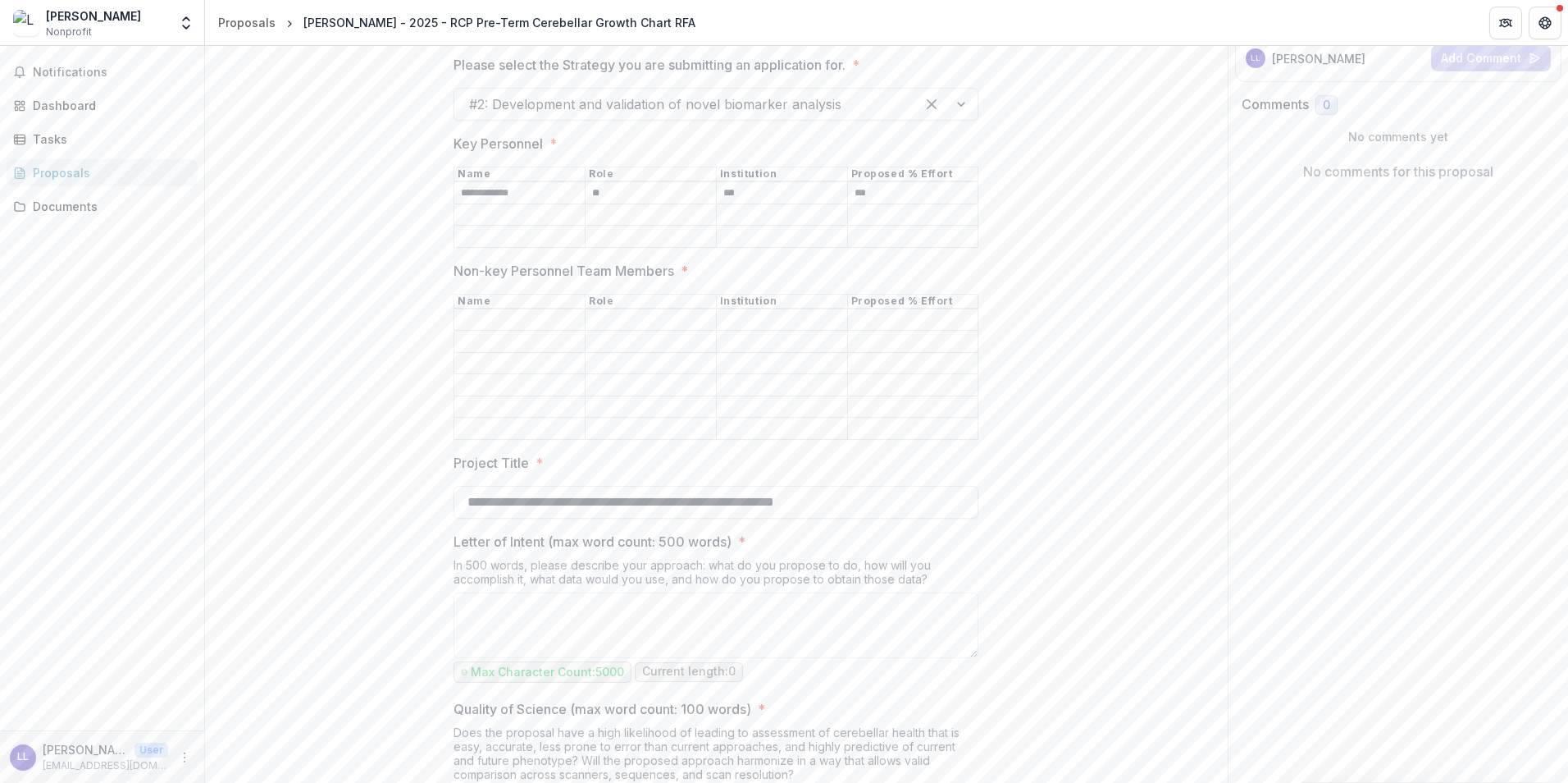
scroll to position [246, 0]
click at [502, 304] on input "Non-key Personnel Team Members *" at bounding box center [519, 314] width 130 height 20
type input "**********"
click at [579, 481] on input "**********" at bounding box center [716, 496] width 525 height 33
click at [919, 488] on input "**********" at bounding box center [716, 496] width 525 height 33
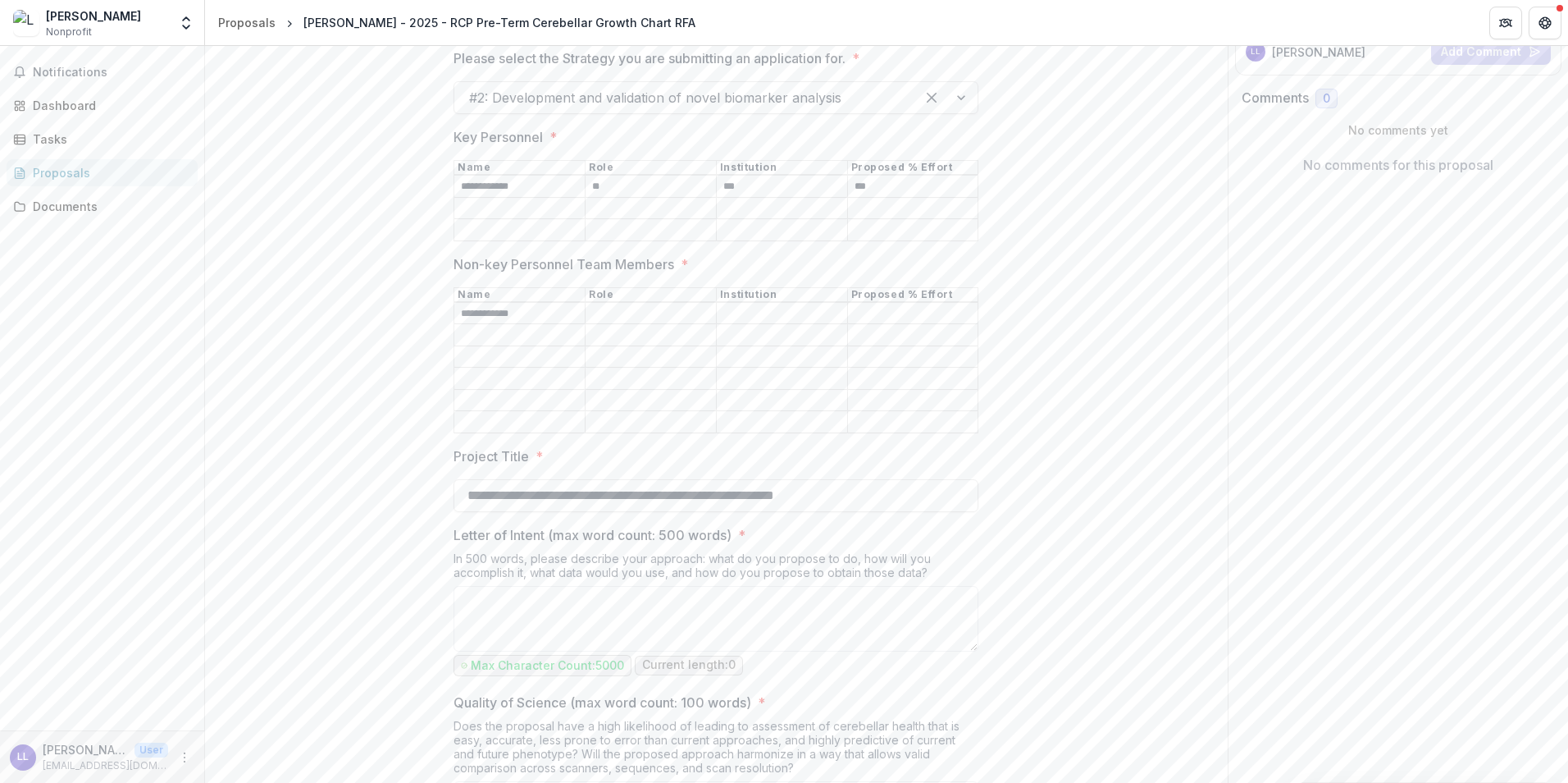
scroll to position [574, 0]
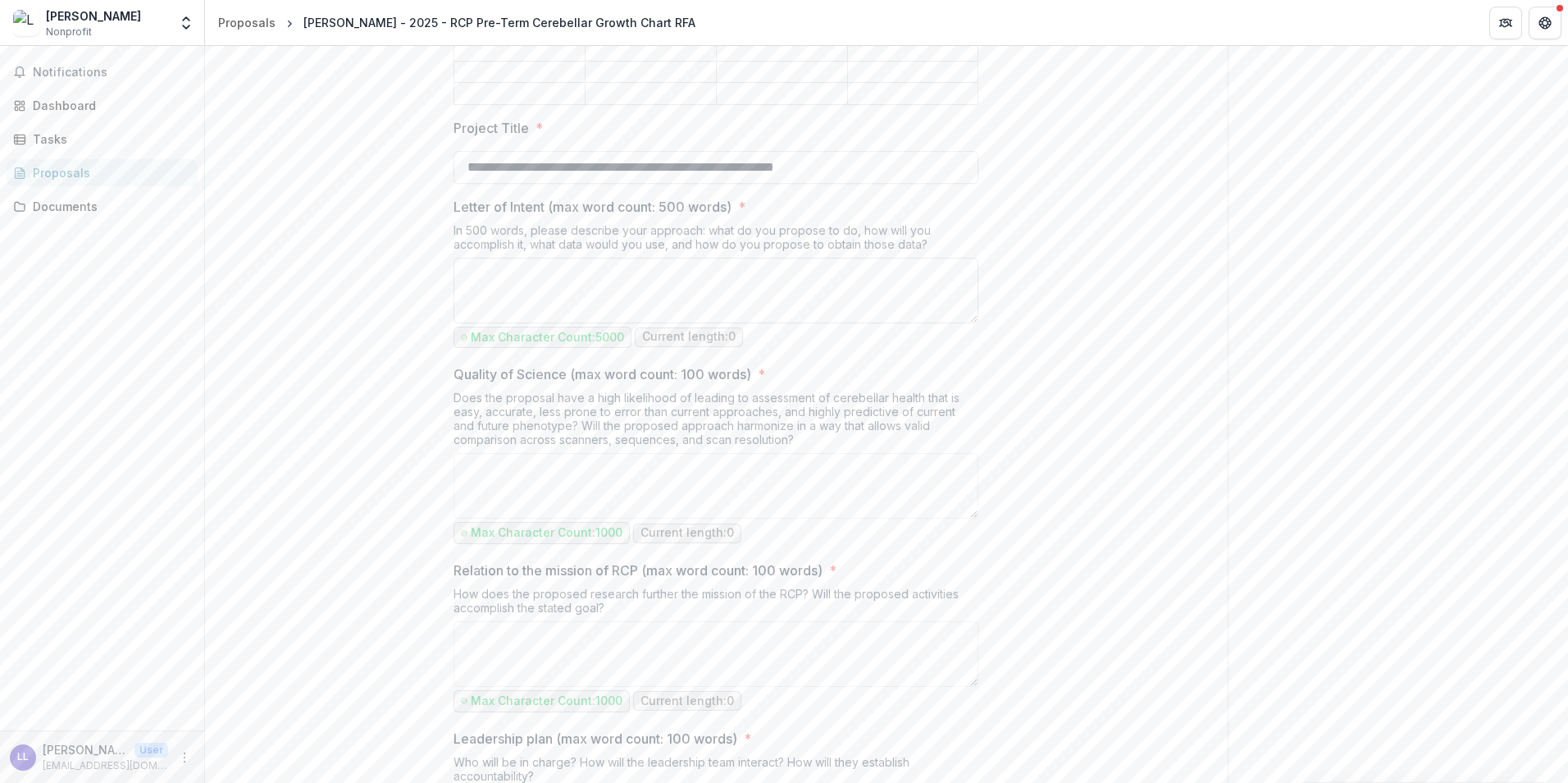
click at [477, 267] on textarea "Letter of Intent (max word count: 500 words) *" at bounding box center [716, 290] width 525 height 66
type textarea "****"
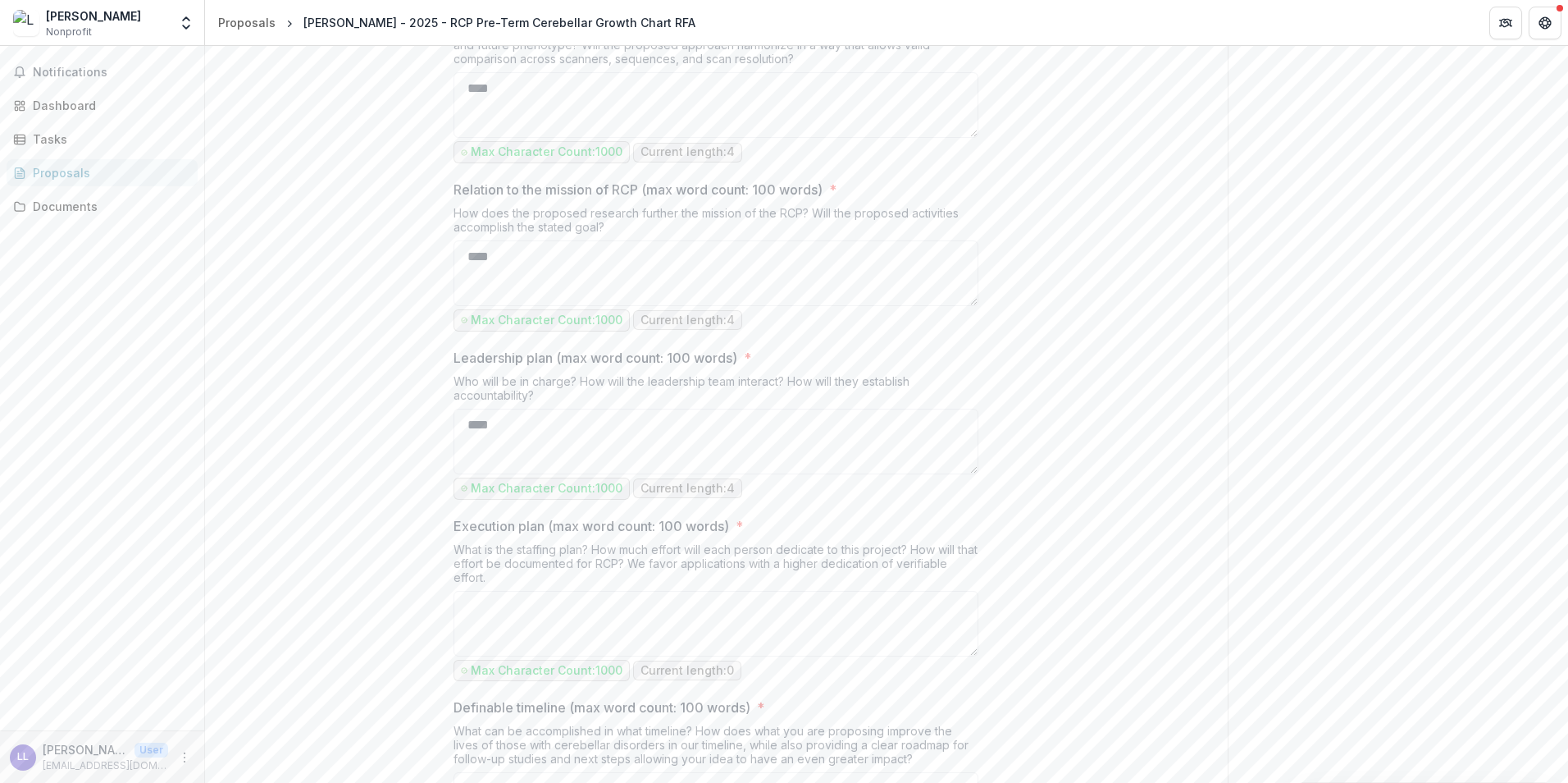
type textarea "****"
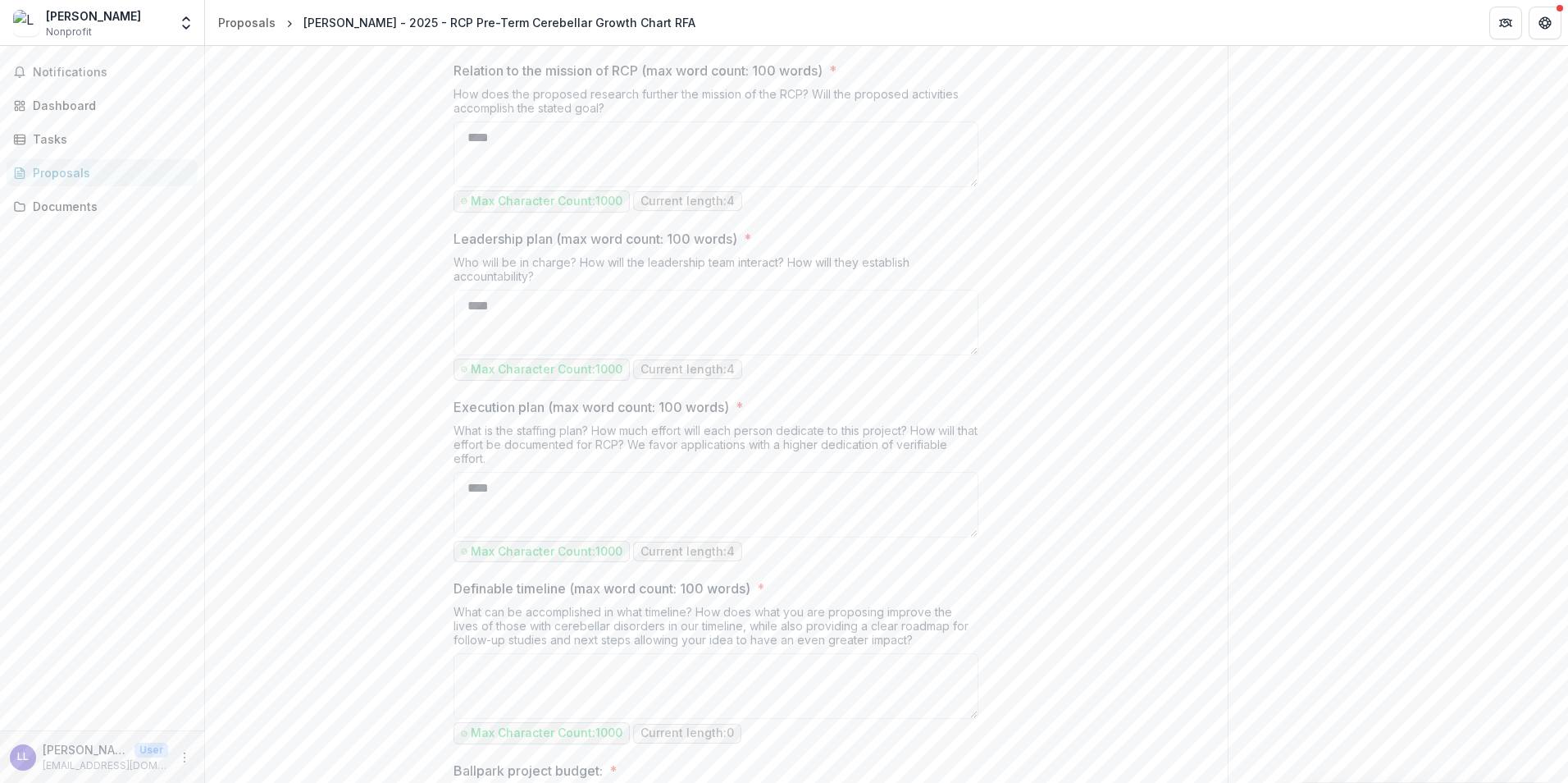
scroll to position [1180, 0]
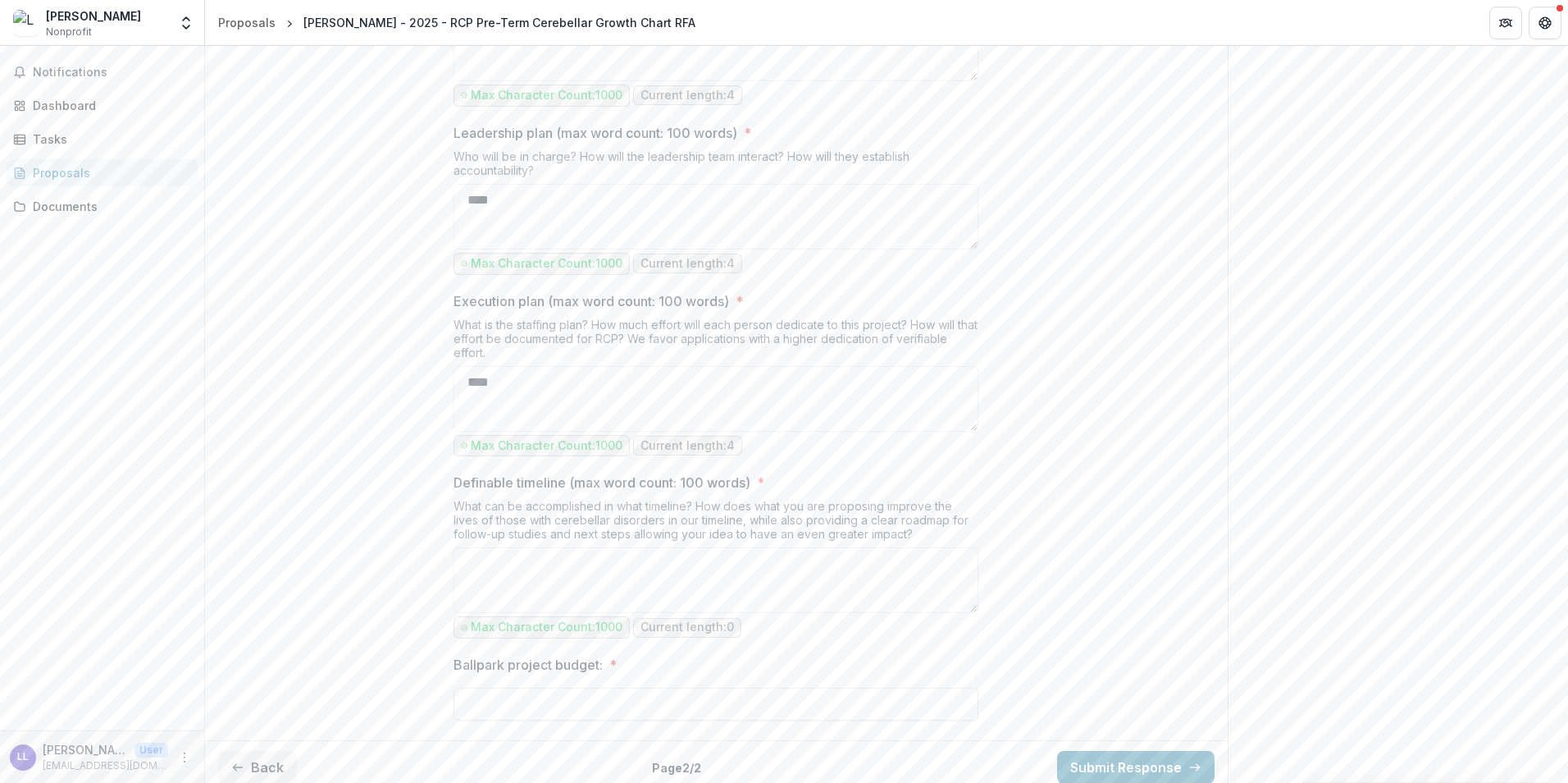
type textarea "****"
type input "******"
click at [1127, 755] on button "Submit Response" at bounding box center [1136, 767] width 158 height 33
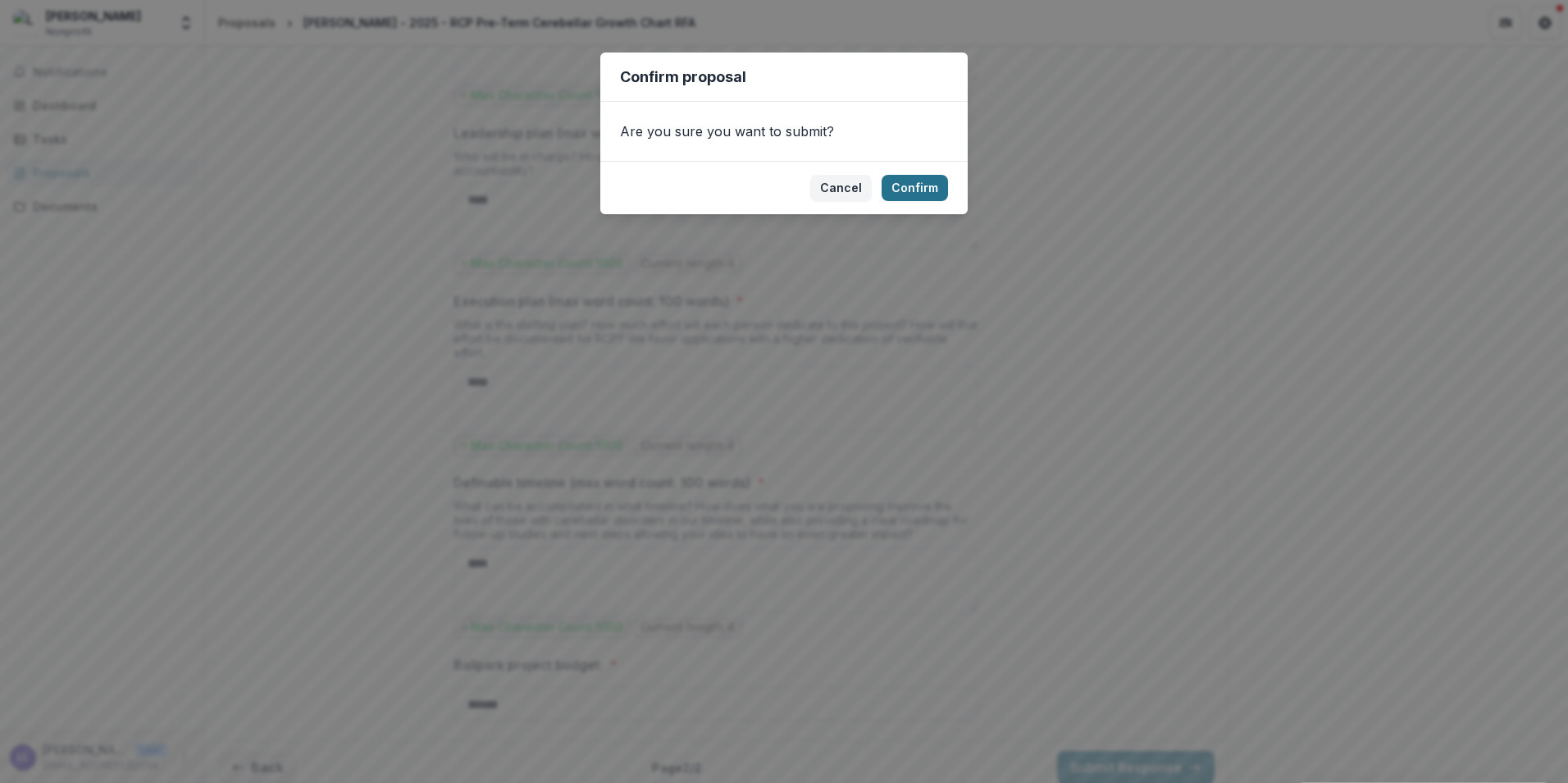
click at [918, 192] on button "Confirm" at bounding box center [915, 188] width 67 height 26
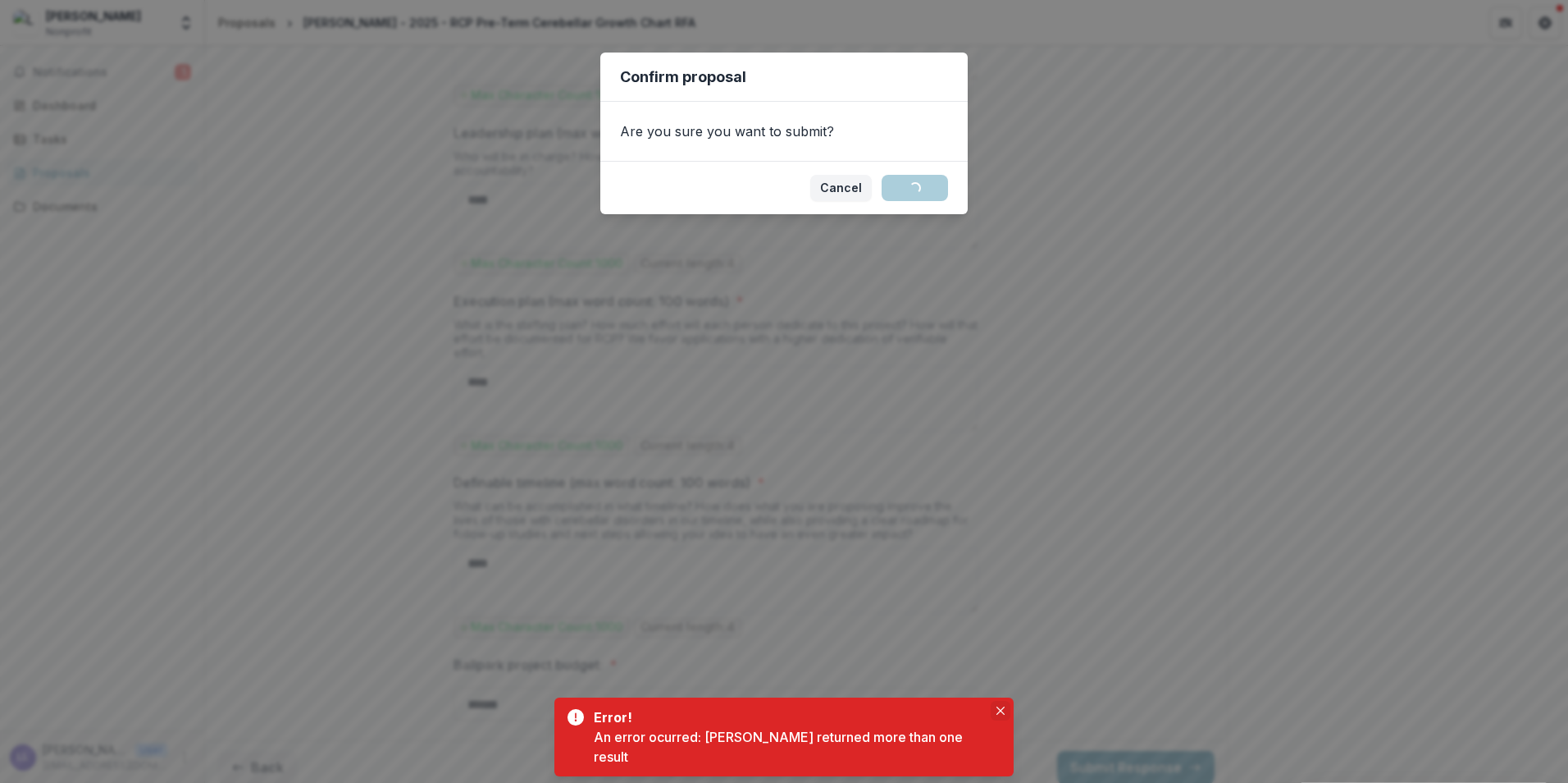
click at [997, 715] on icon "Close" at bounding box center [1001, 710] width 8 height 8
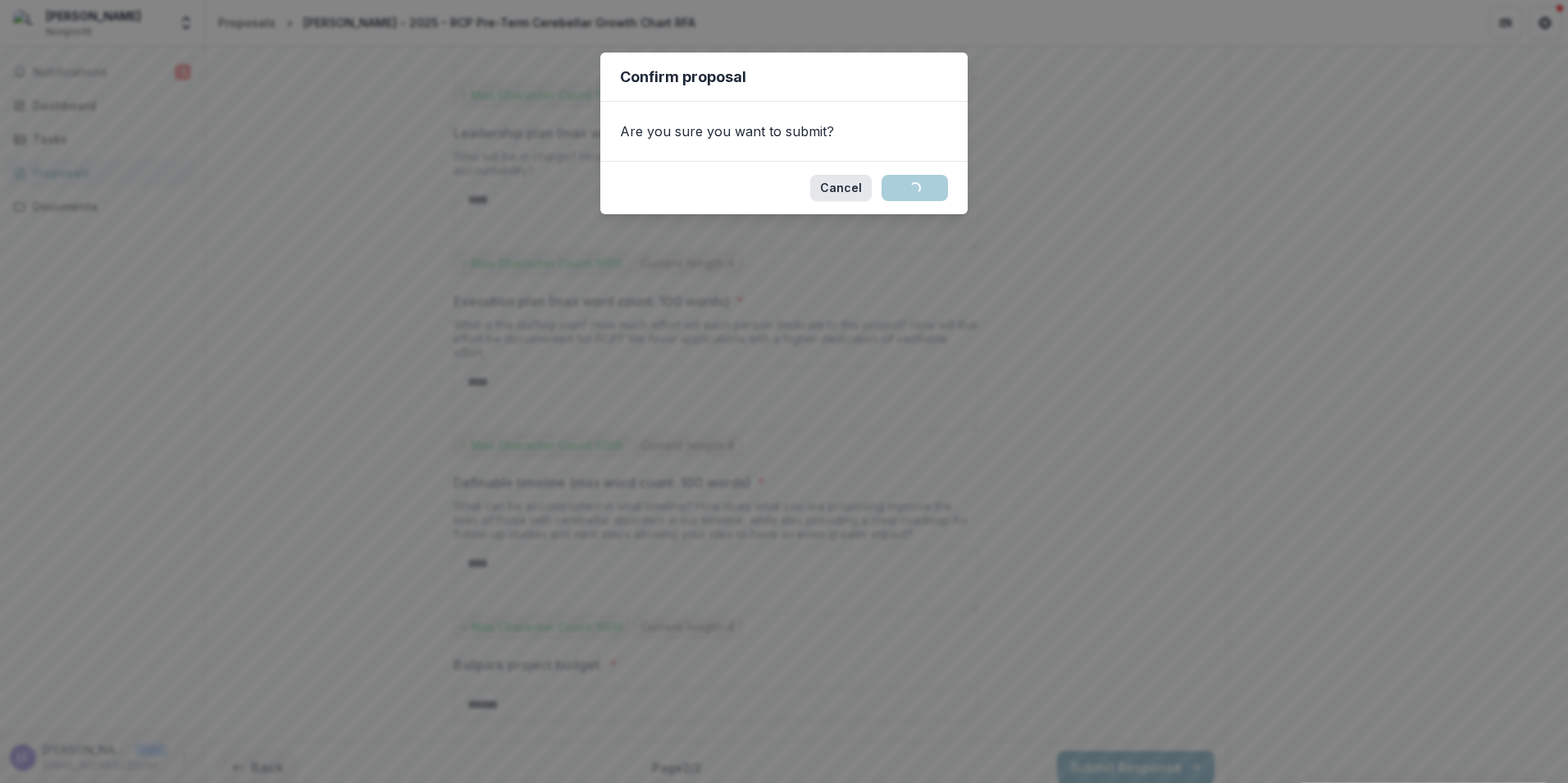
click at [833, 183] on button "Cancel" at bounding box center [840, 188] width 61 height 26
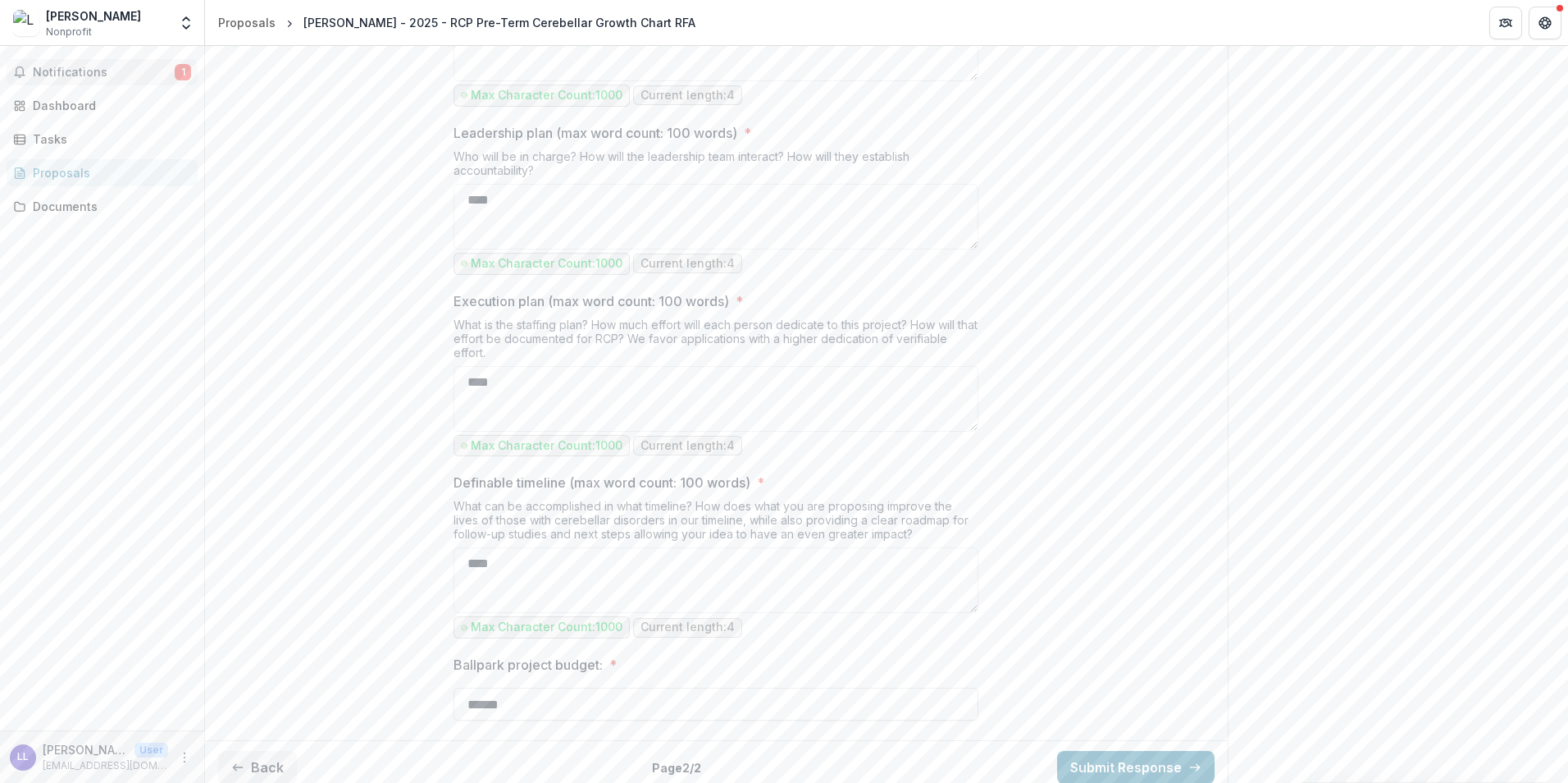
click at [116, 74] on span "Notifications" at bounding box center [104, 72] width 142 height 14
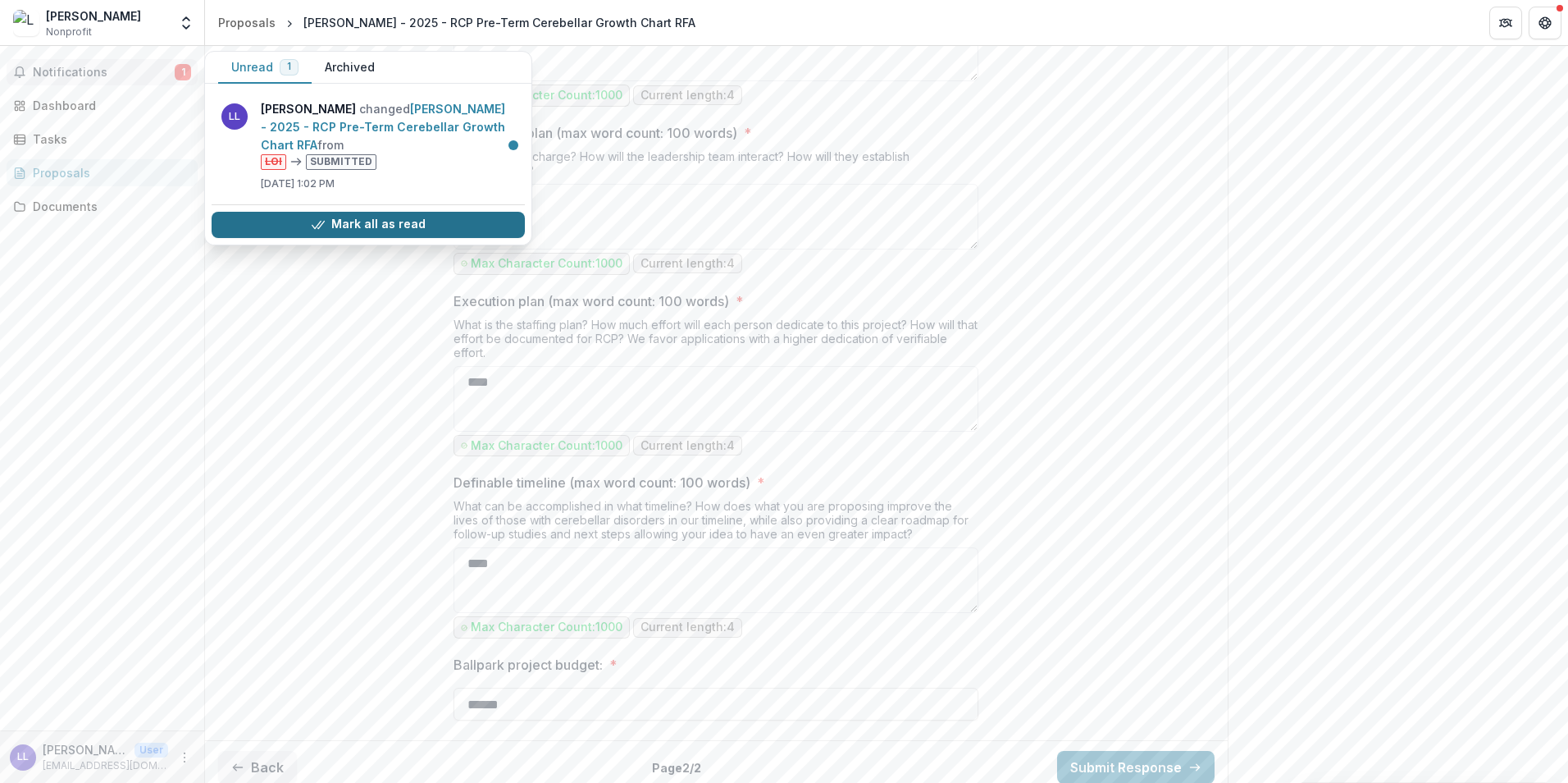
click at [269, 225] on button "Mark all as read" at bounding box center [369, 224] width 314 height 26
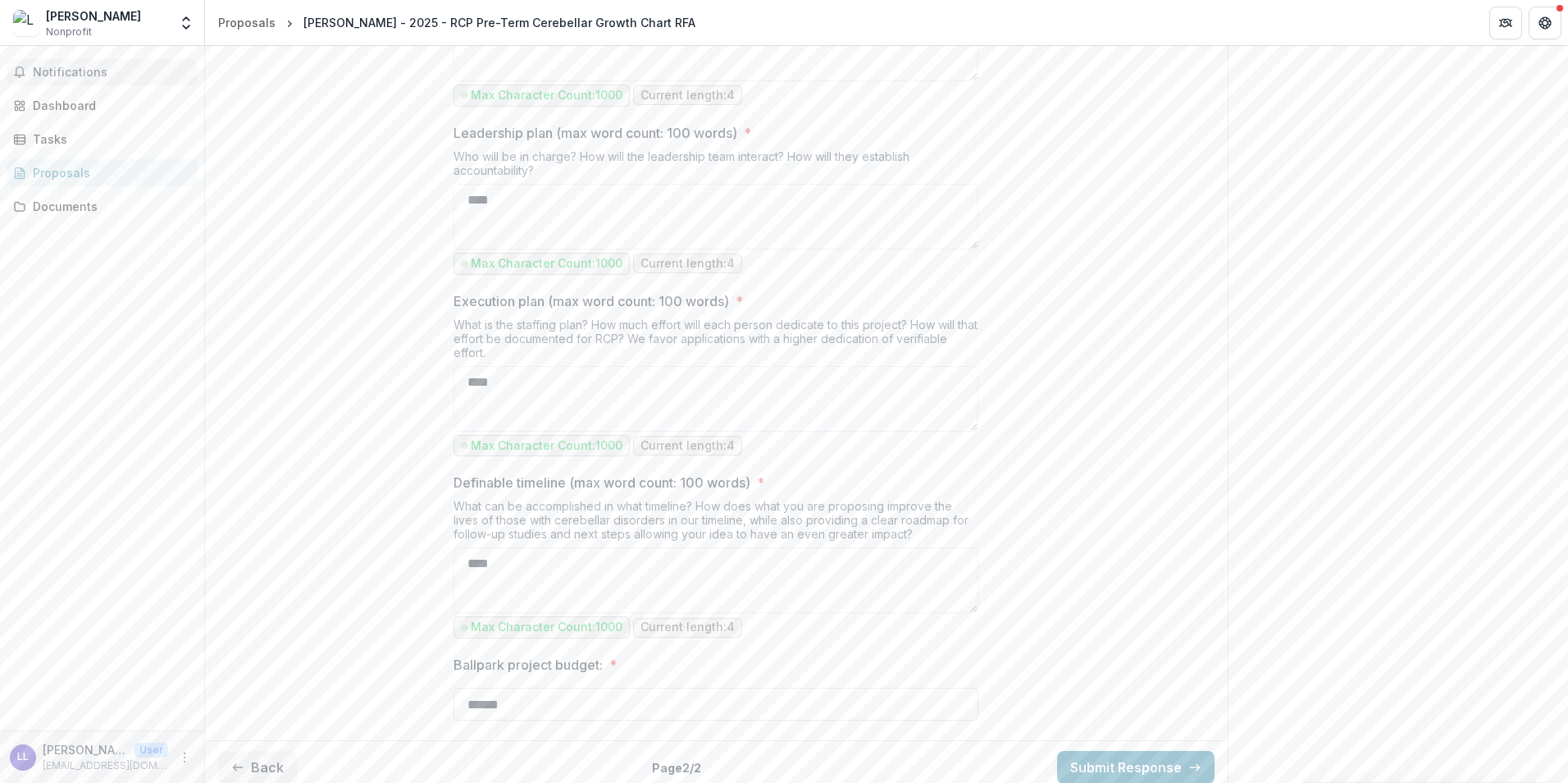
click at [1152, 768] on button "Submit Response" at bounding box center [1136, 767] width 158 height 33
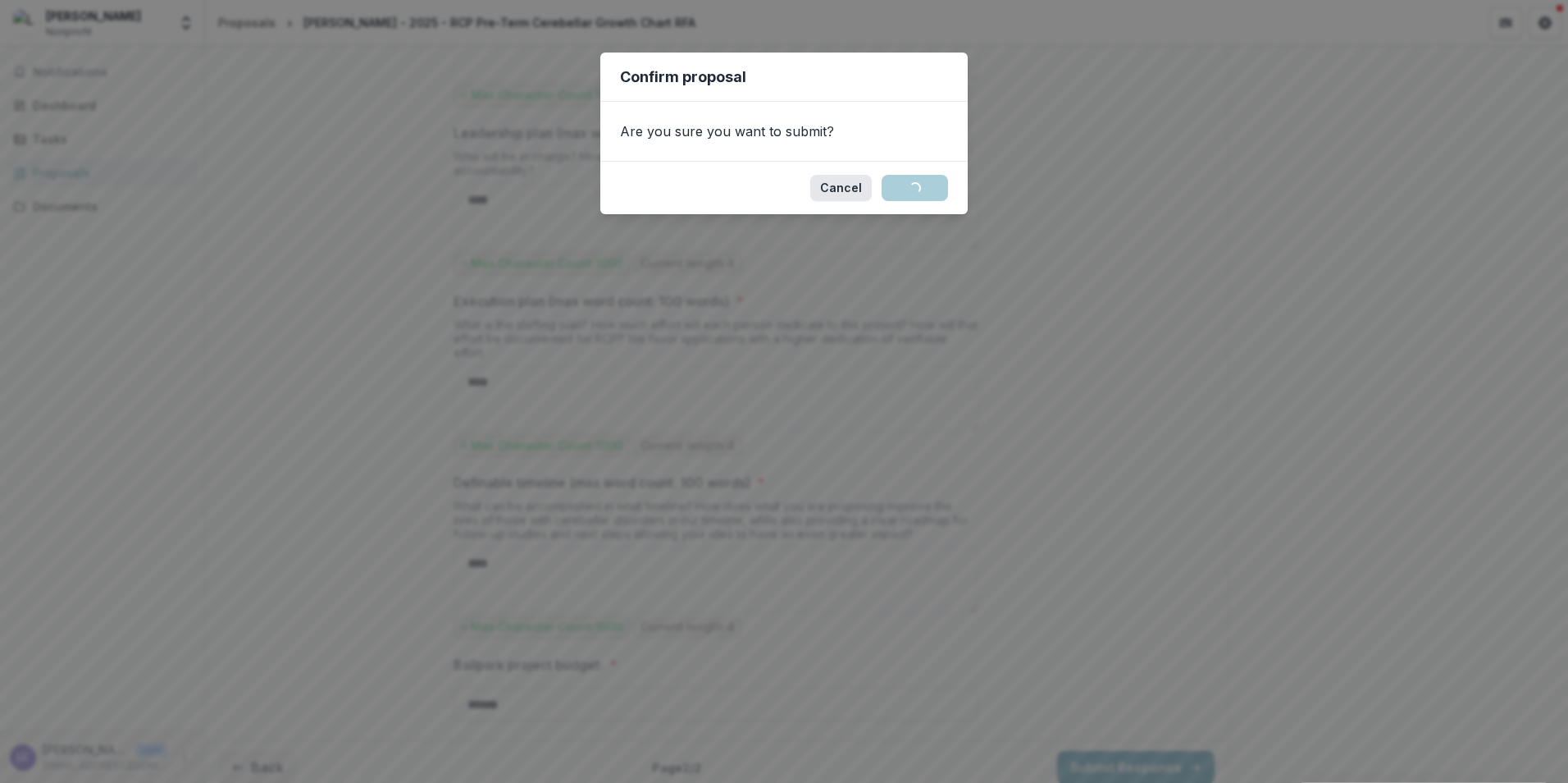
click at [853, 192] on button "Cancel" at bounding box center [840, 188] width 61 height 26
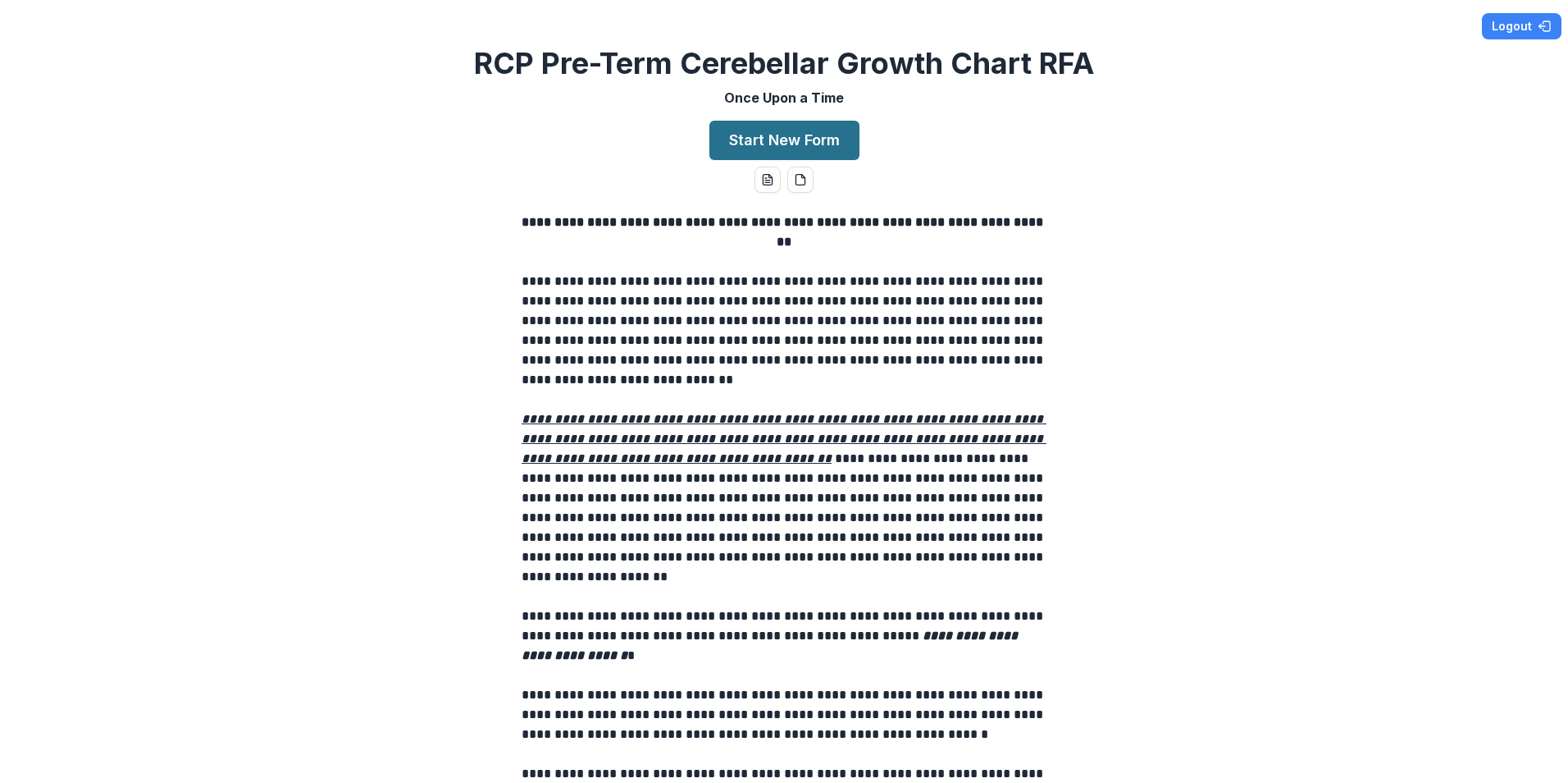
click at [765, 137] on button "Start New Form" at bounding box center [784, 140] width 151 height 39
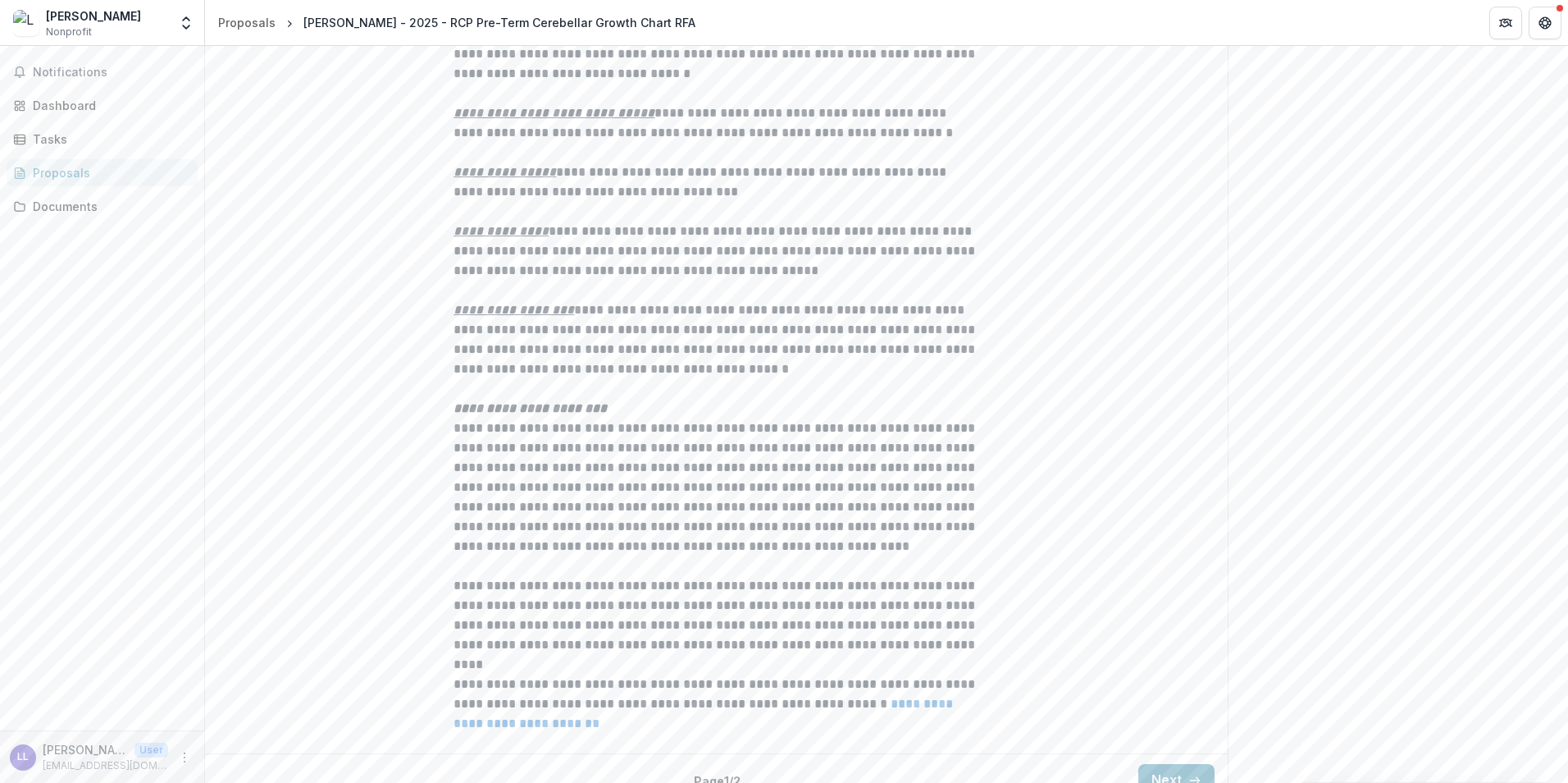
scroll to position [1692, 0]
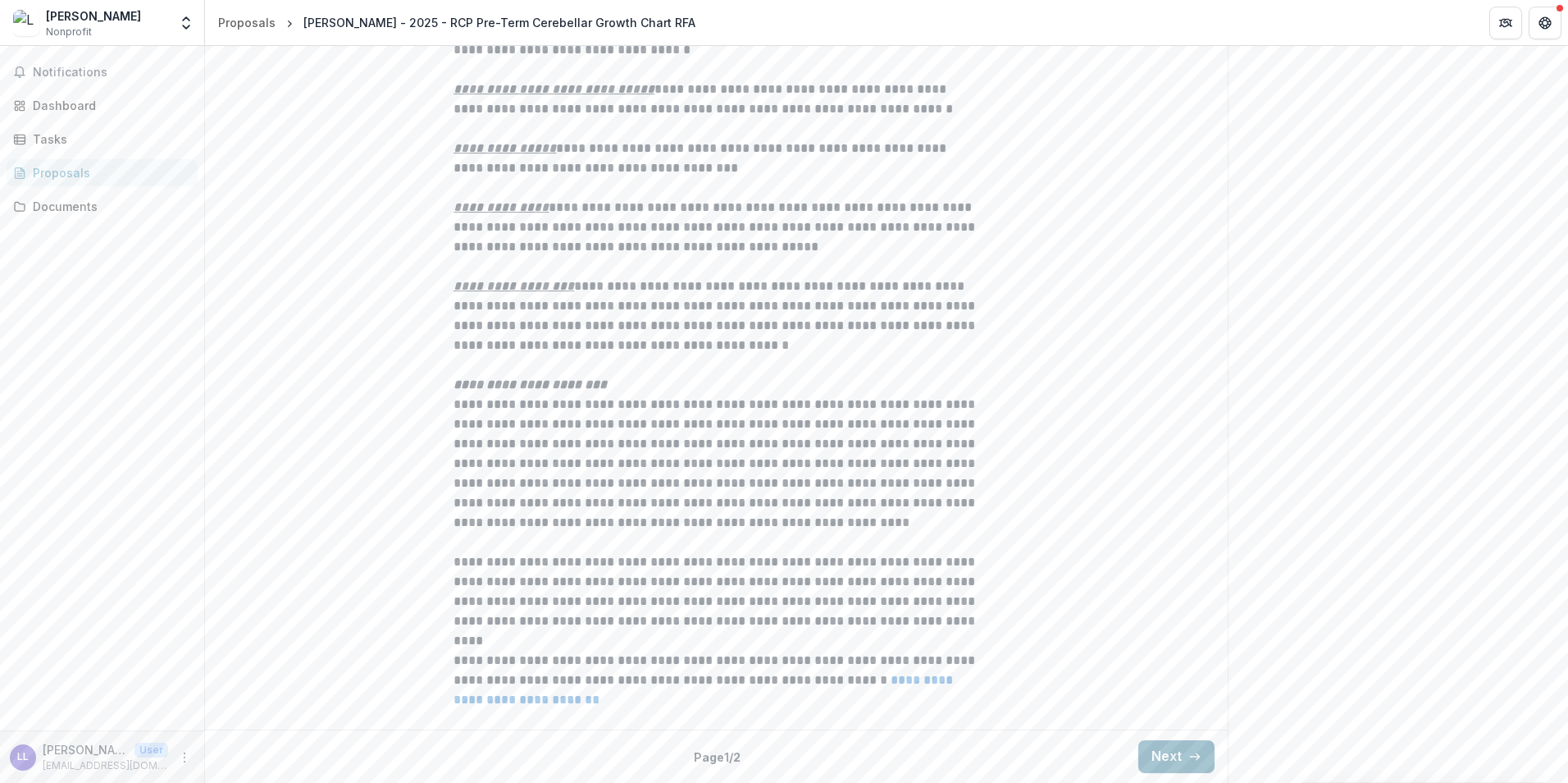
click at [1170, 757] on button "Next" at bounding box center [1177, 757] width 77 height 33
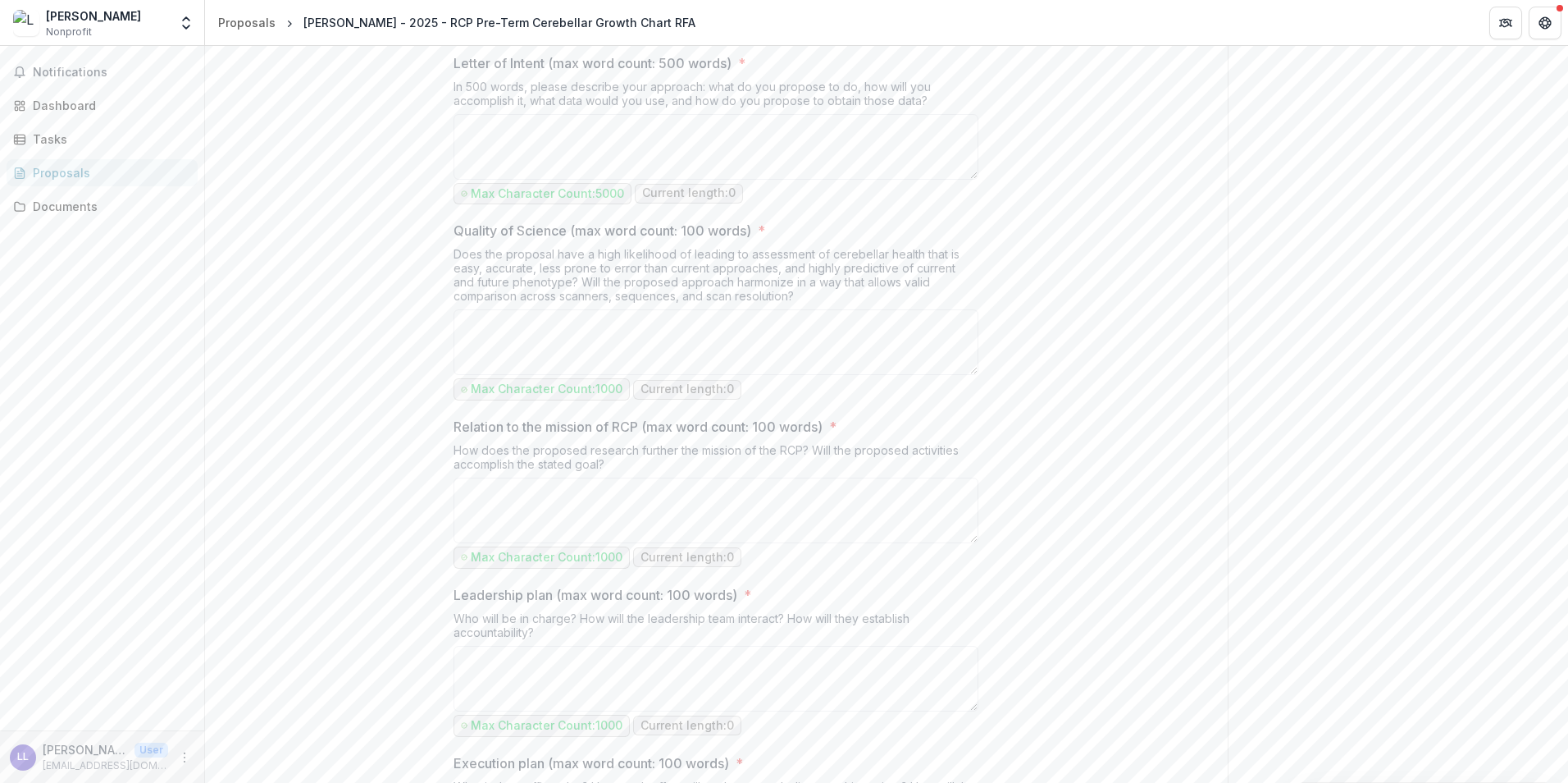
scroll to position [0, 0]
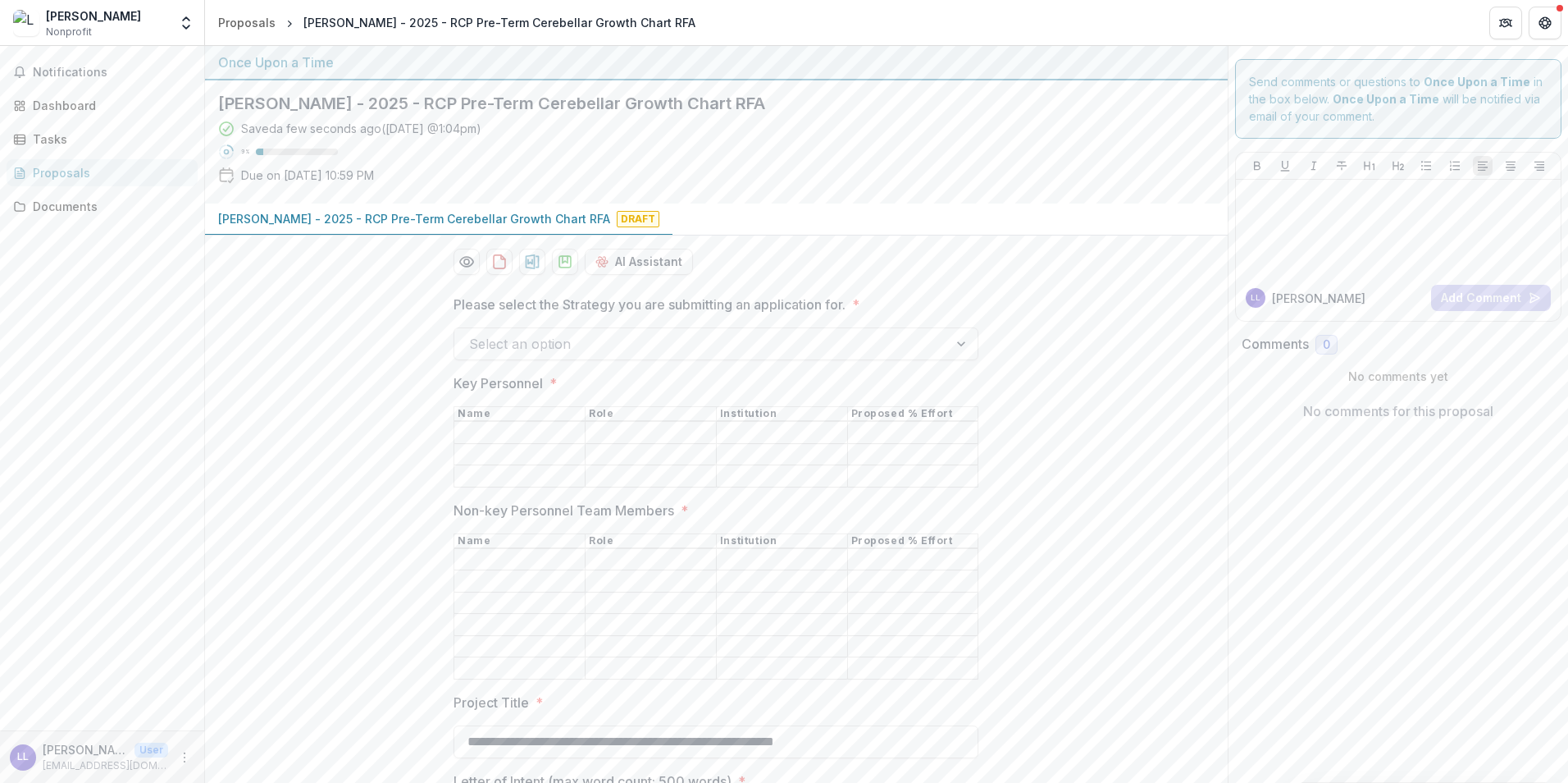
drag, startPoint x: 479, startPoint y: 276, endPoint x: 533, endPoint y: -40, distance: 320.6
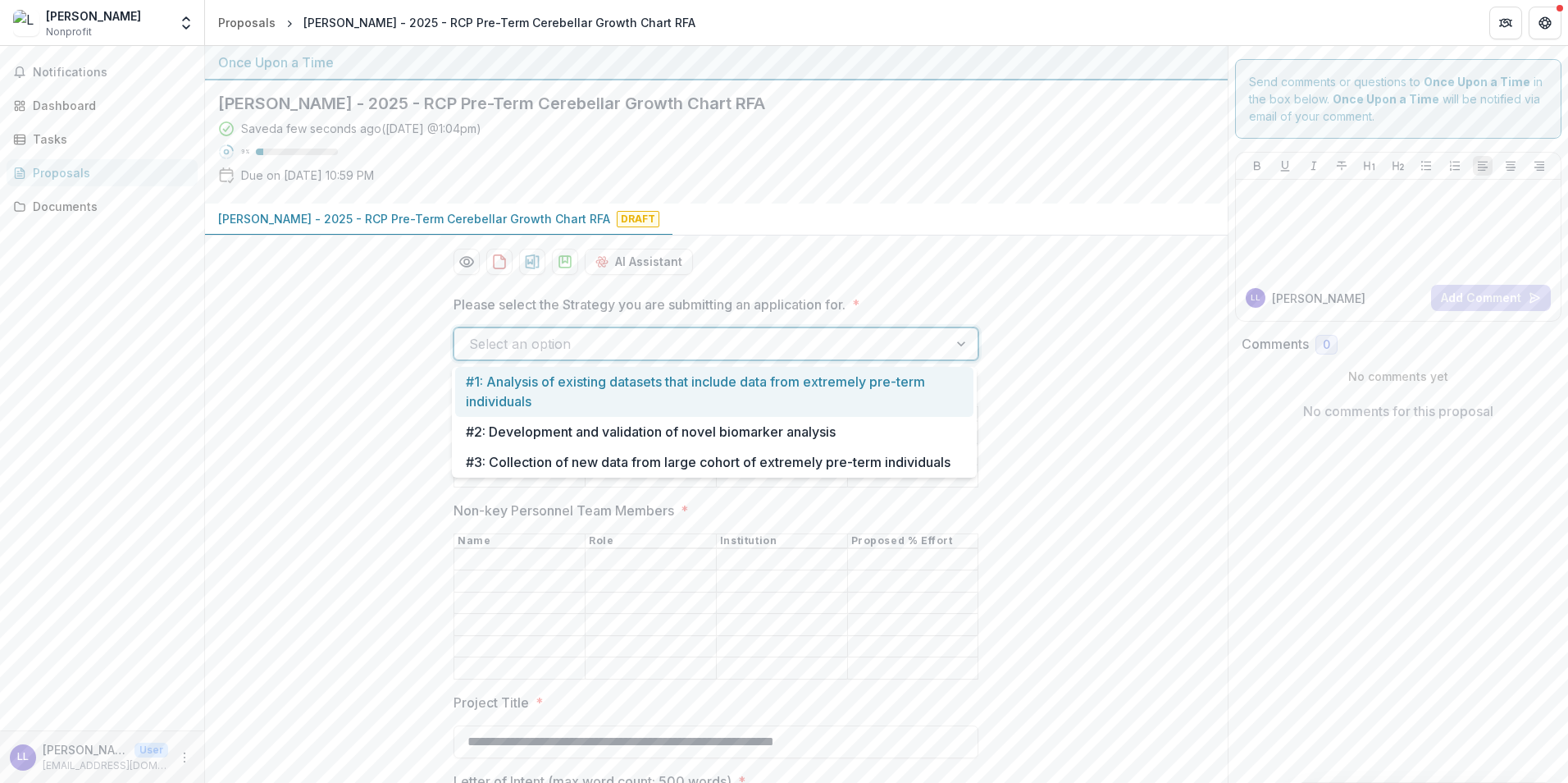
click at [535, 346] on div at bounding box center [701, 343] width 464 height 23
click at [548, 395] on div "#1: Analysis of existing datasets that include data from extremely pre-term ind…" at bounding box center [714, 392] width 518 height 50
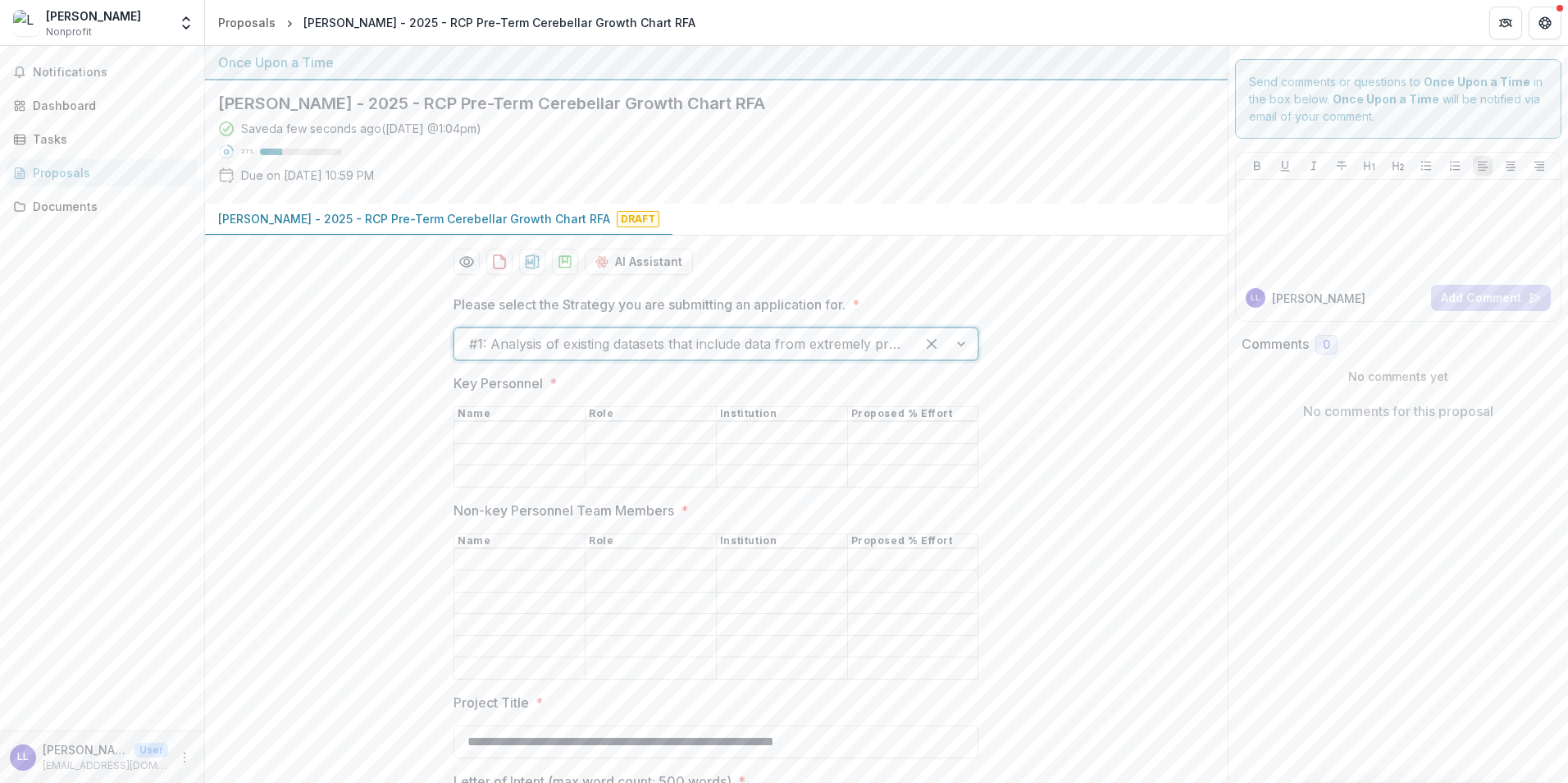
click at [514, 429] on input "Key Personnel *" at bounding box center [519, 433] width 130 height 20
type input "***"
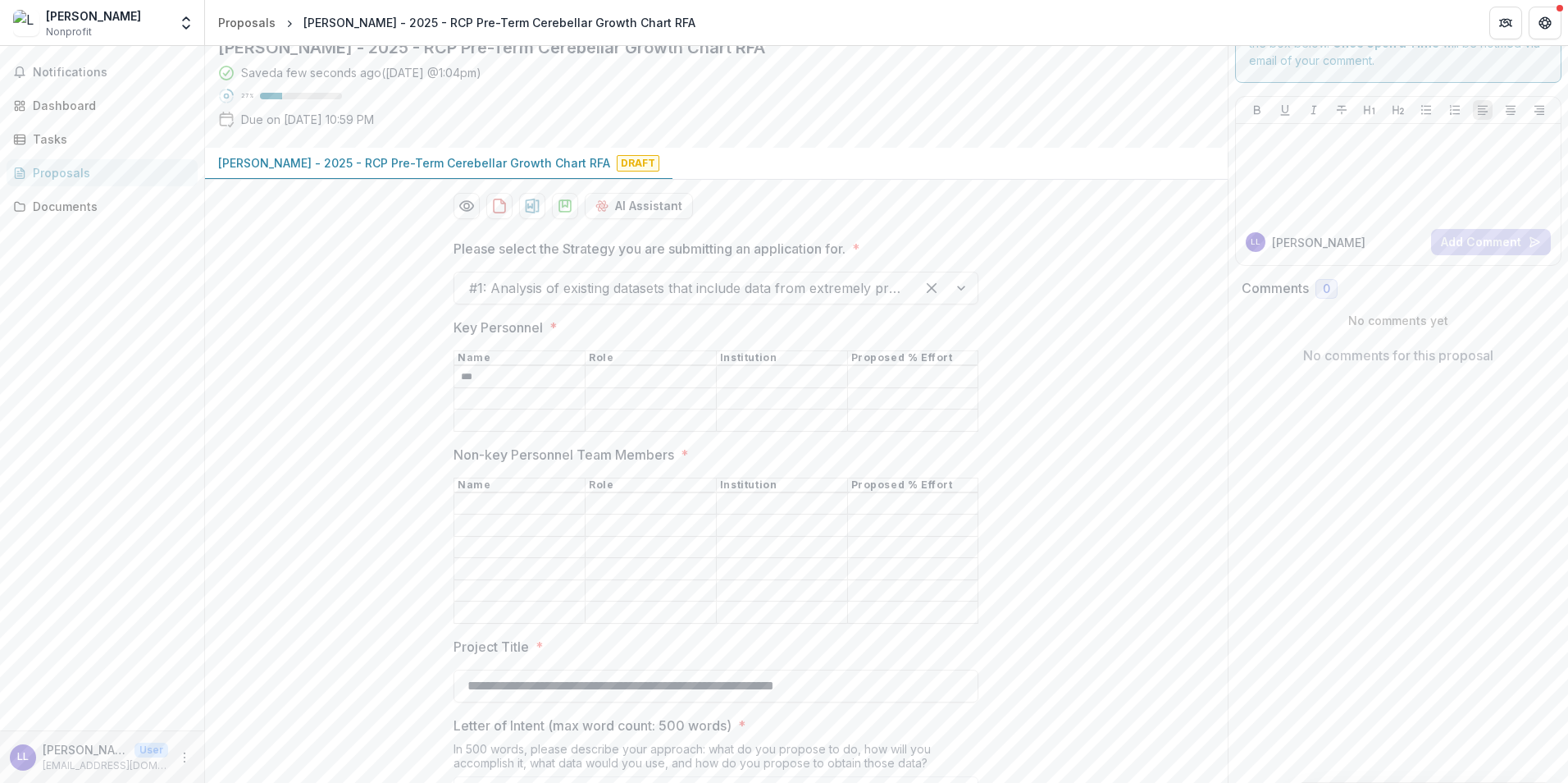
scroll to position [82, 0]
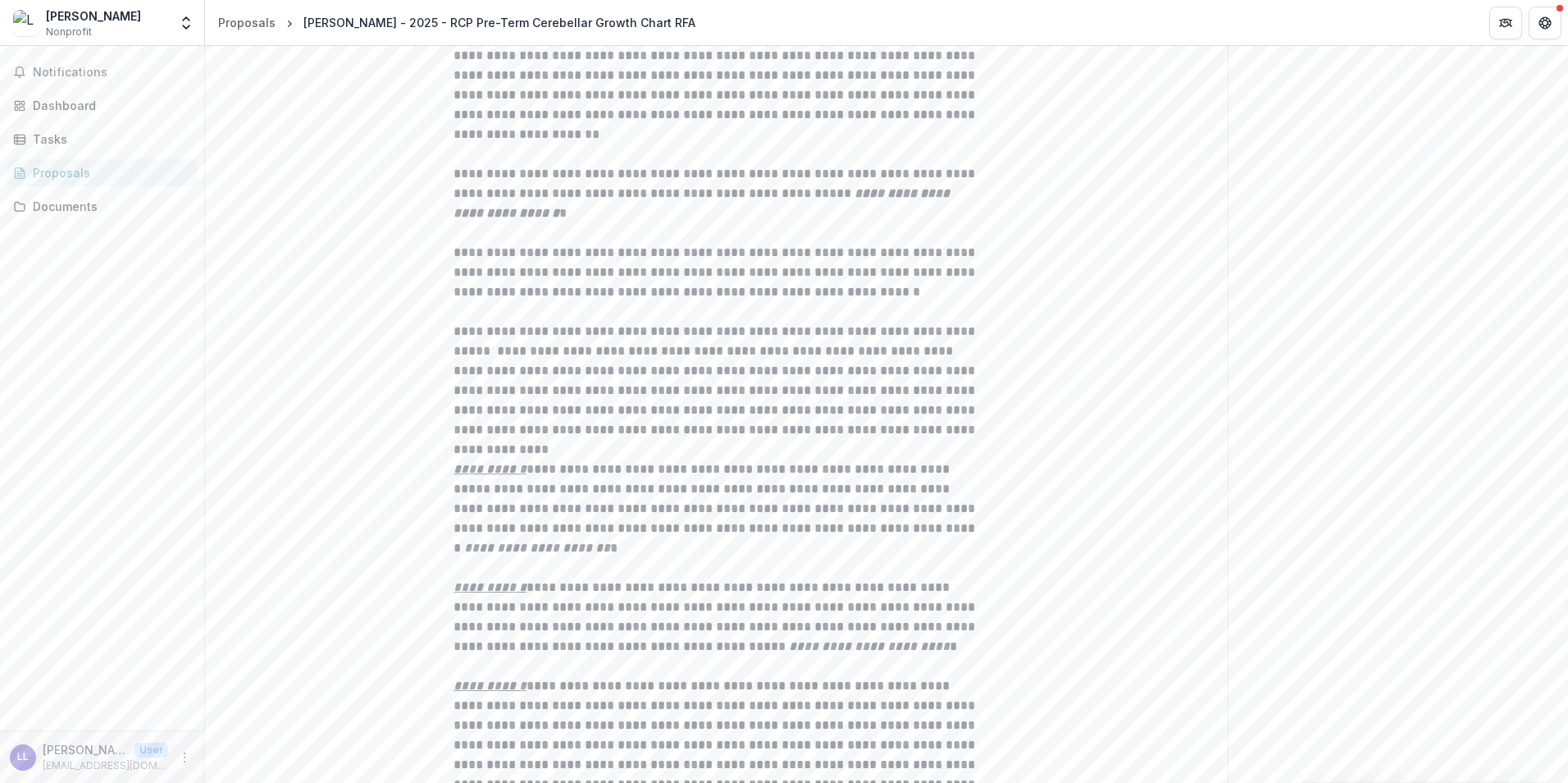
scroll to position [1692, 0]
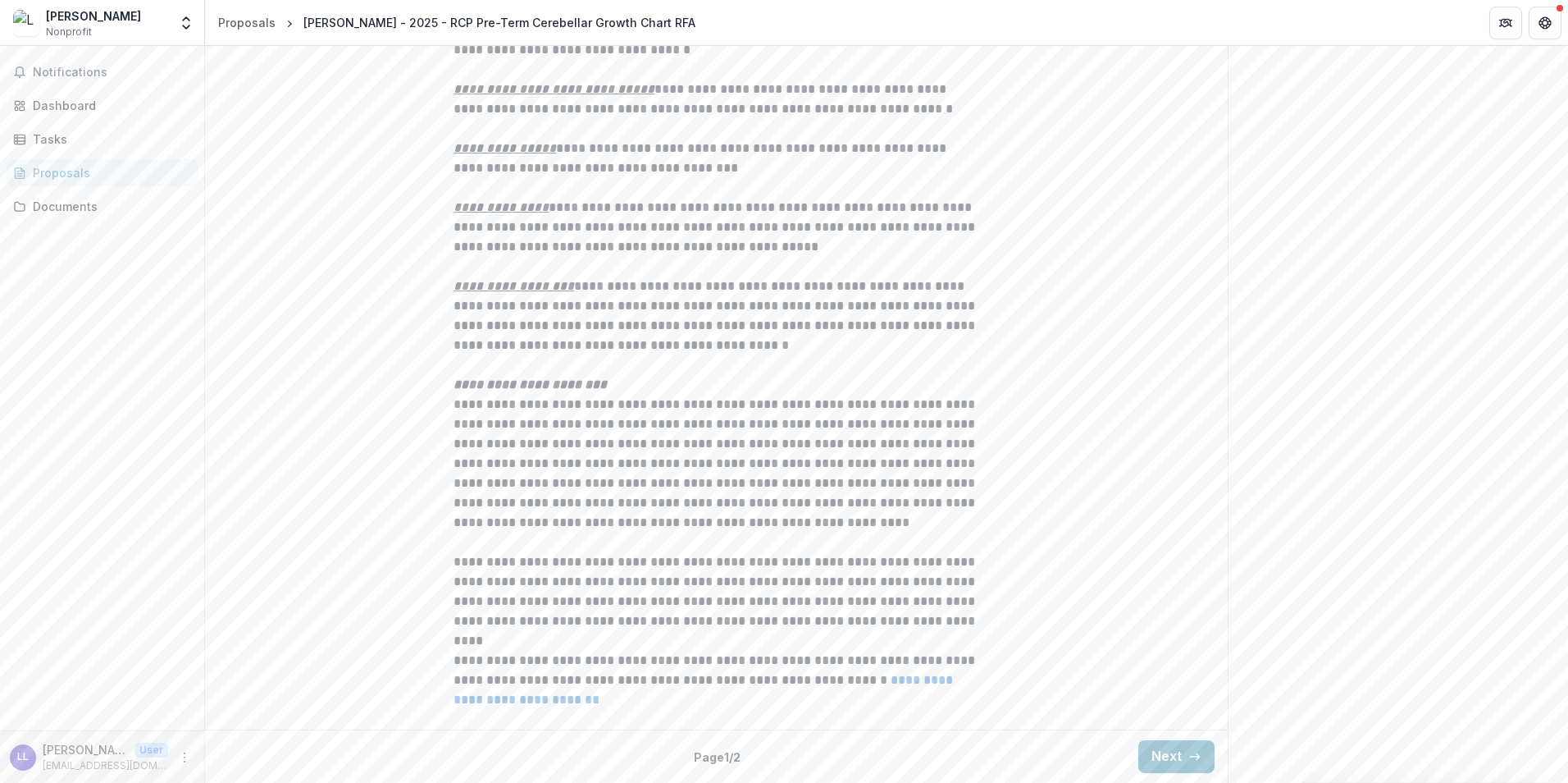
drag, startPoint x: 1077, startPoint y: 265, endPoint x: 1096, endPoint y: 825, distance: 560.3
click at [1174, 771] on button "Next" at bounding box center [1177, 757] width 77 height 33
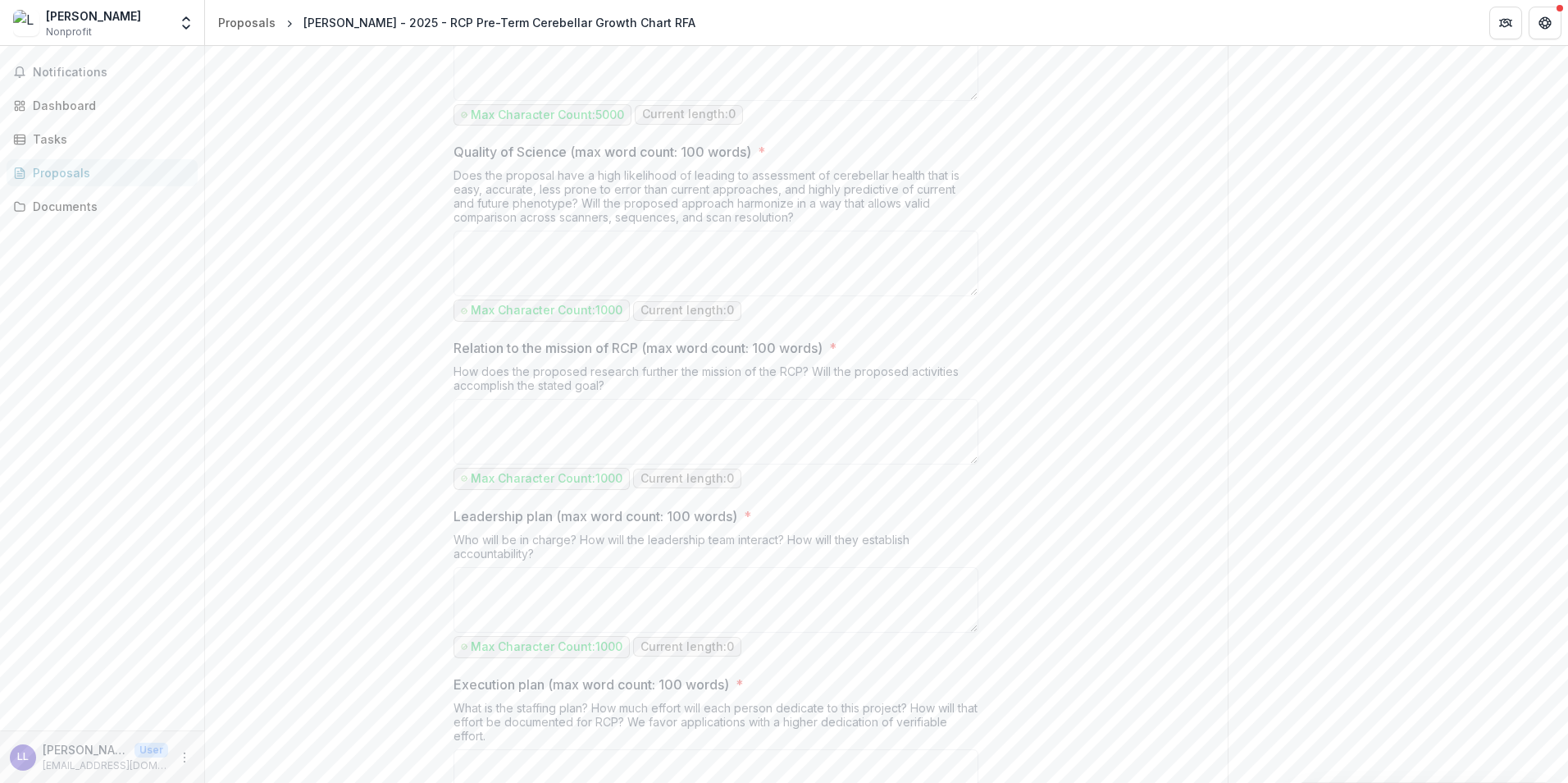
scroll to position [0, 0]
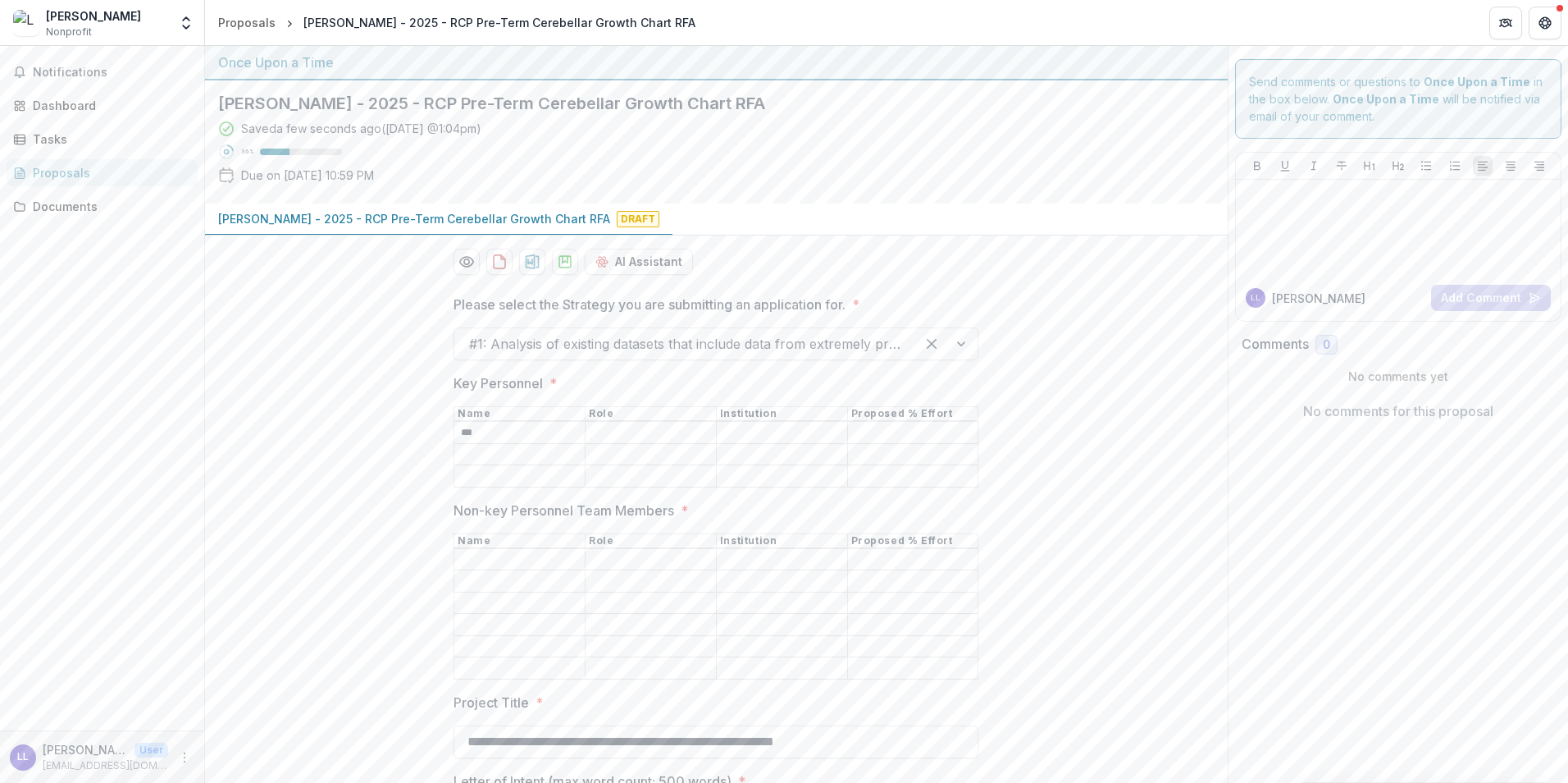
drag, startPoint x: 908, startPoint y: 385, endPoint x: 871, endPoint y: -27, distance: 413.7
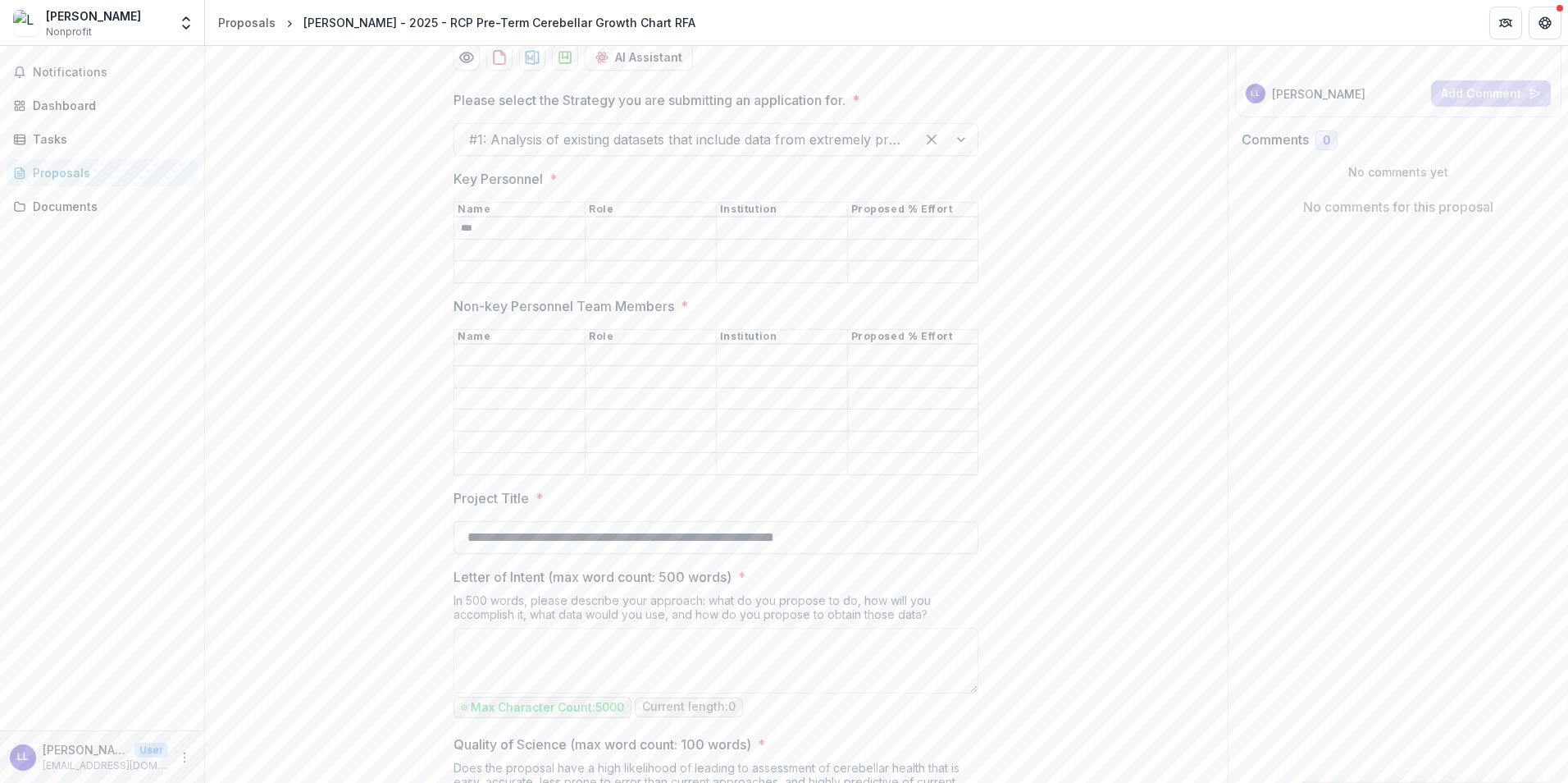
scroll to position [246, 0]
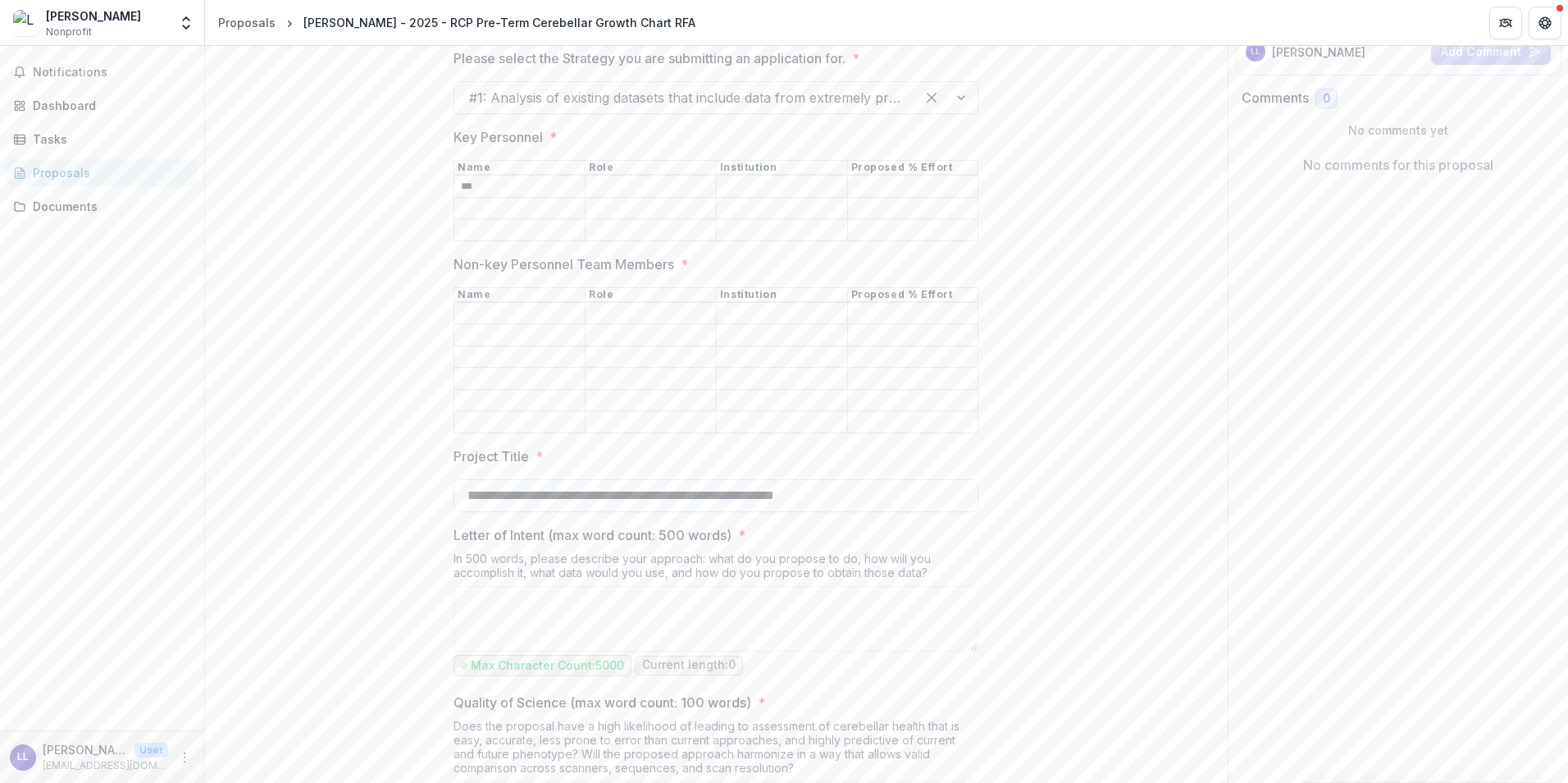
click at [468, 326] on input "Non-key Personnel Team Members *" at bounding box center [519, 336] width 130 height 20
click at [471, 317] on input "Non-key Personnel Team Members *" at bounding box center [519, 314] width 130 height 20
type input "***"
click at [533, 609] on textarea "Letter of Intent (max word count: 500 words) *" at bounding box center [716, 619] width 525 height 66
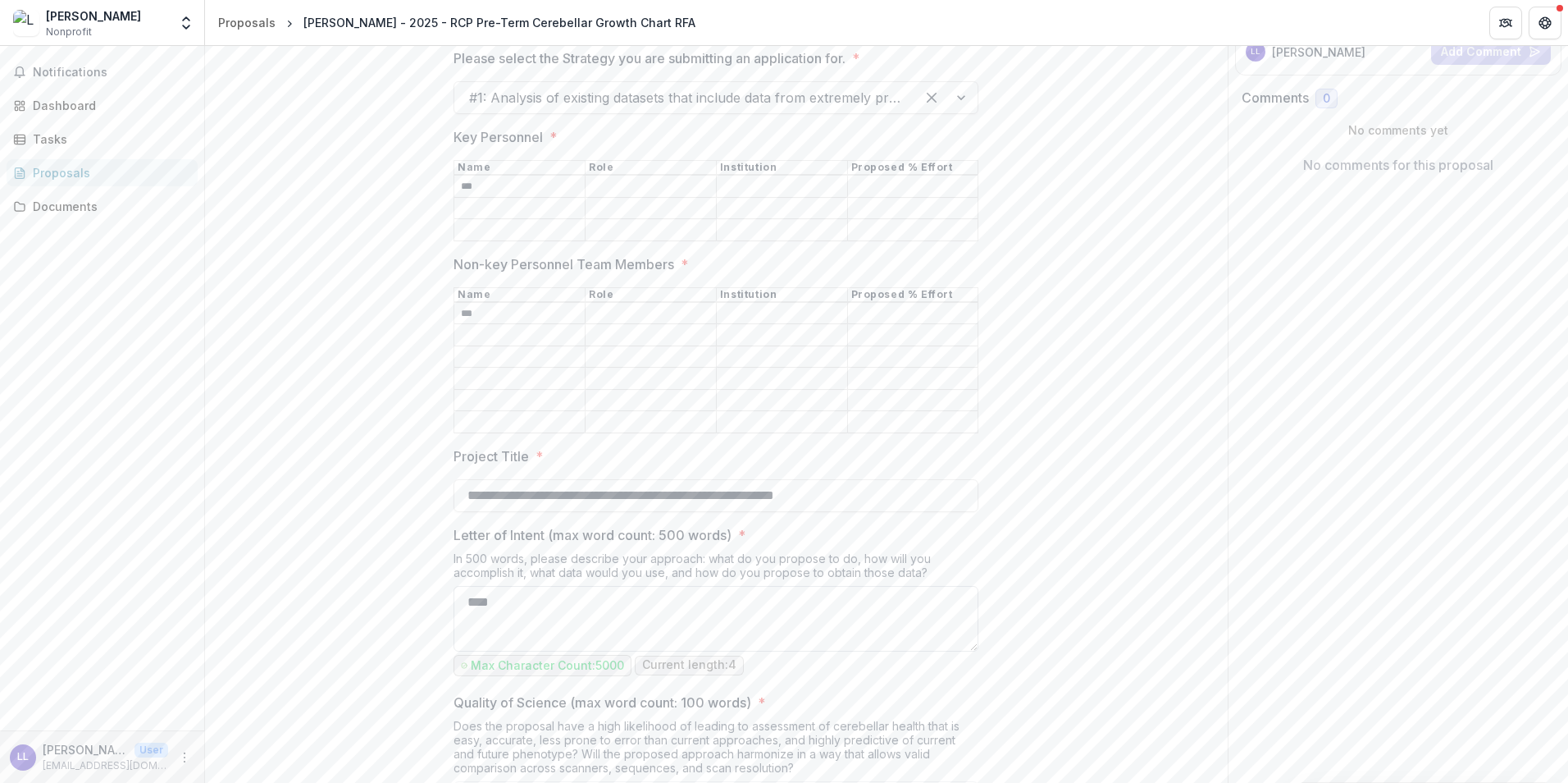
type textarea "****"
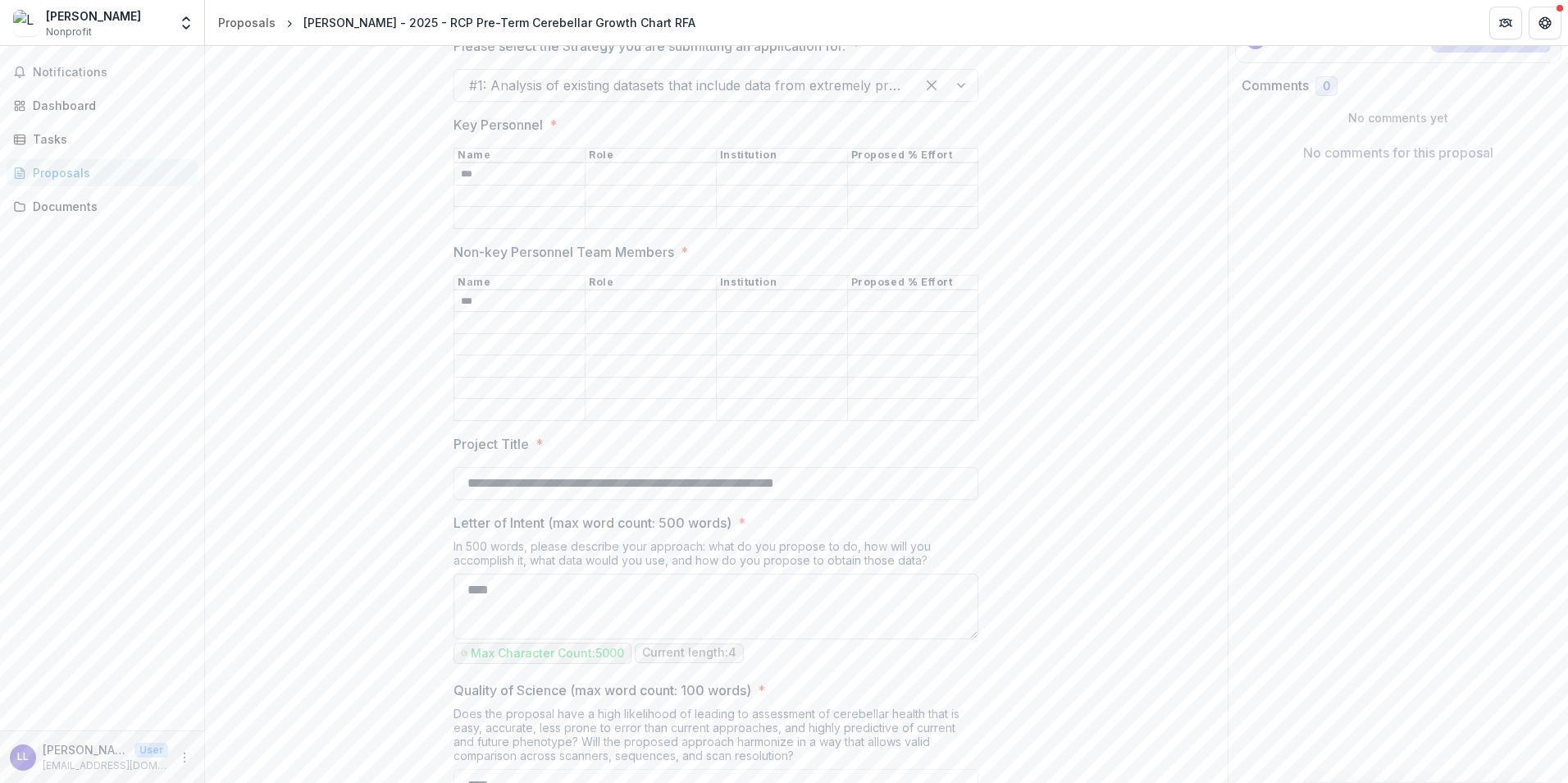
type textarea "****"
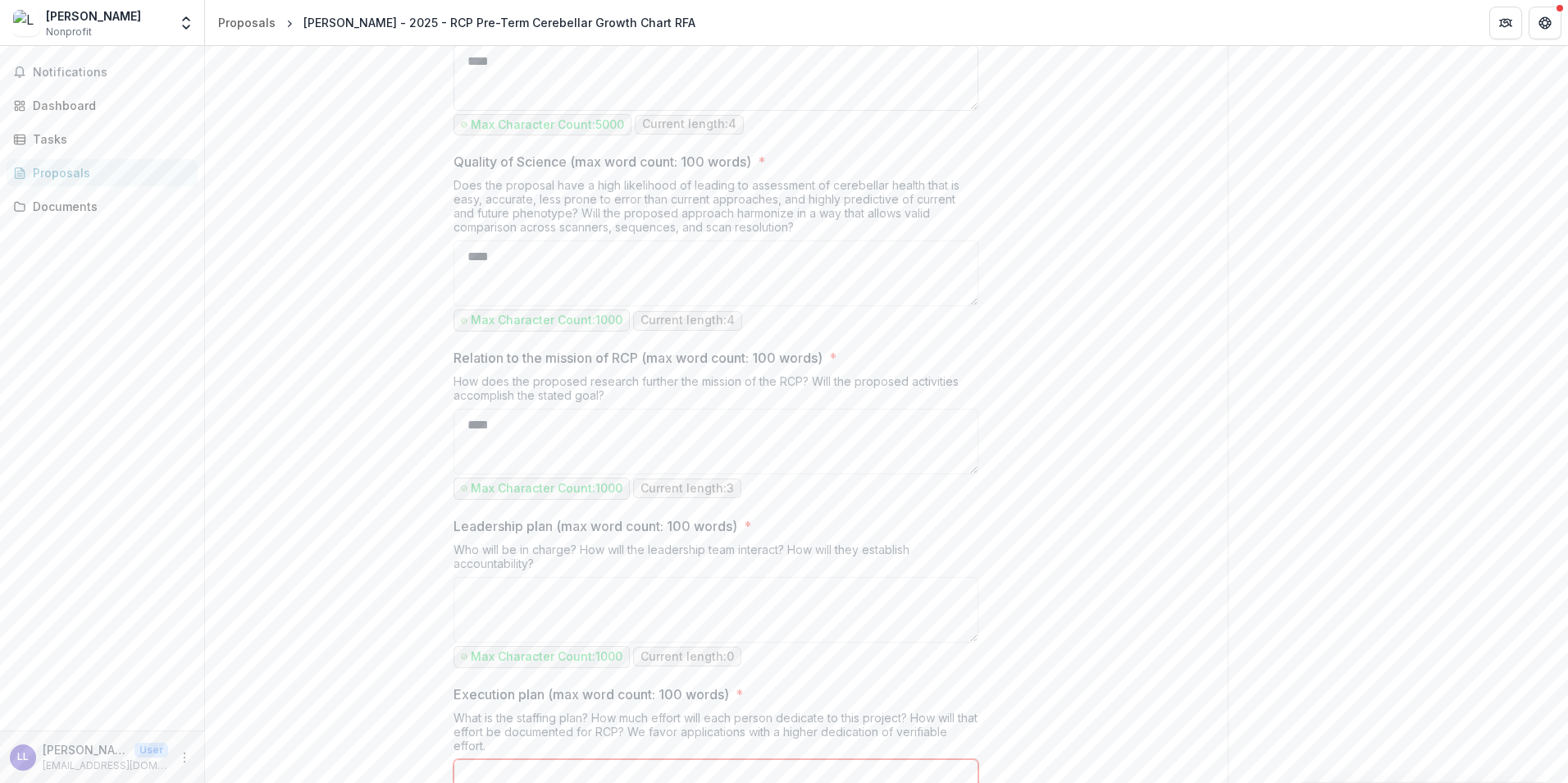
type textarea "****"
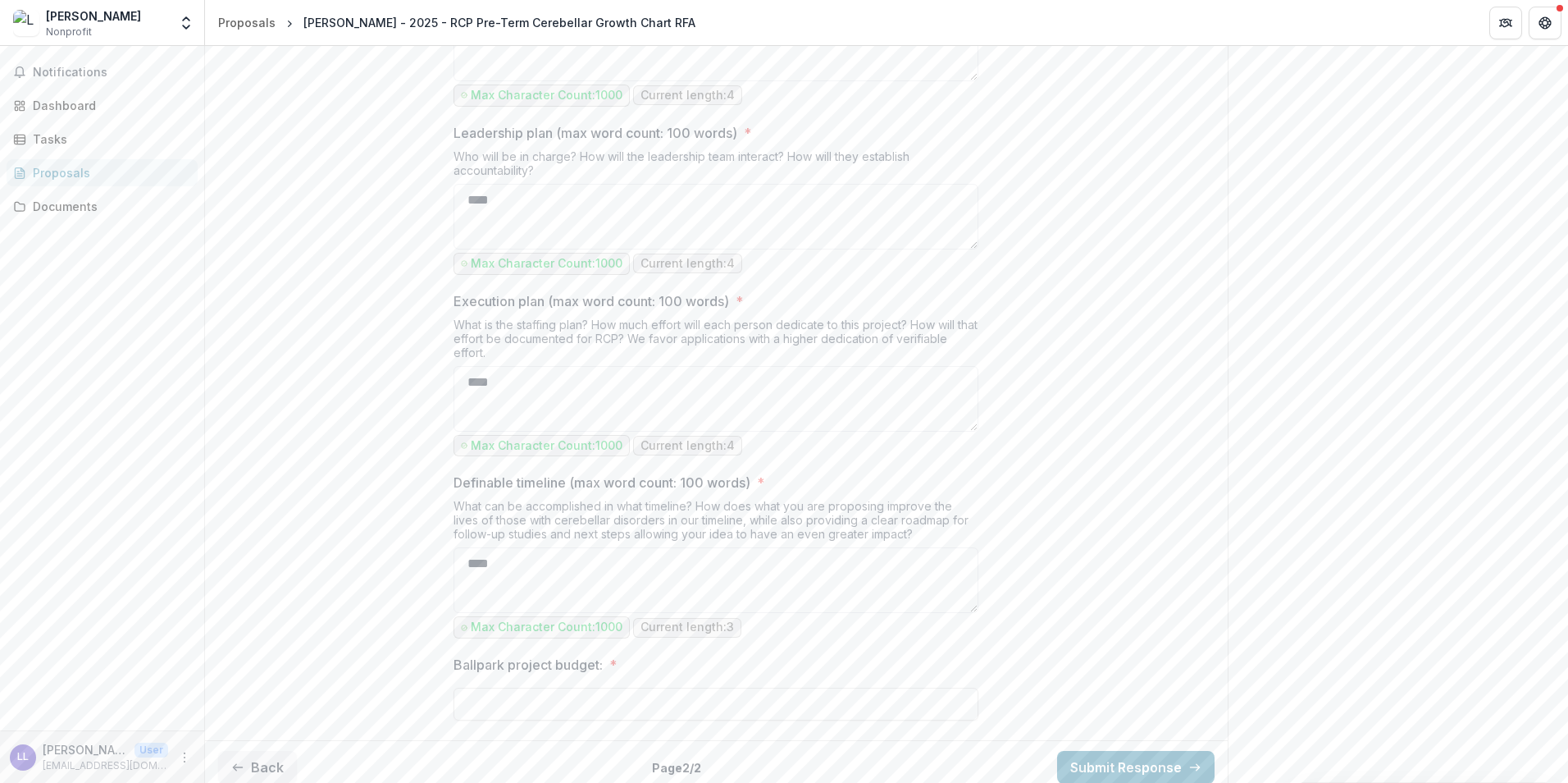
type textarea "****"
type input "******"
click at [1089, 767] on button "Submit Response" at bounding box center [1136, 767] width 158 height 33
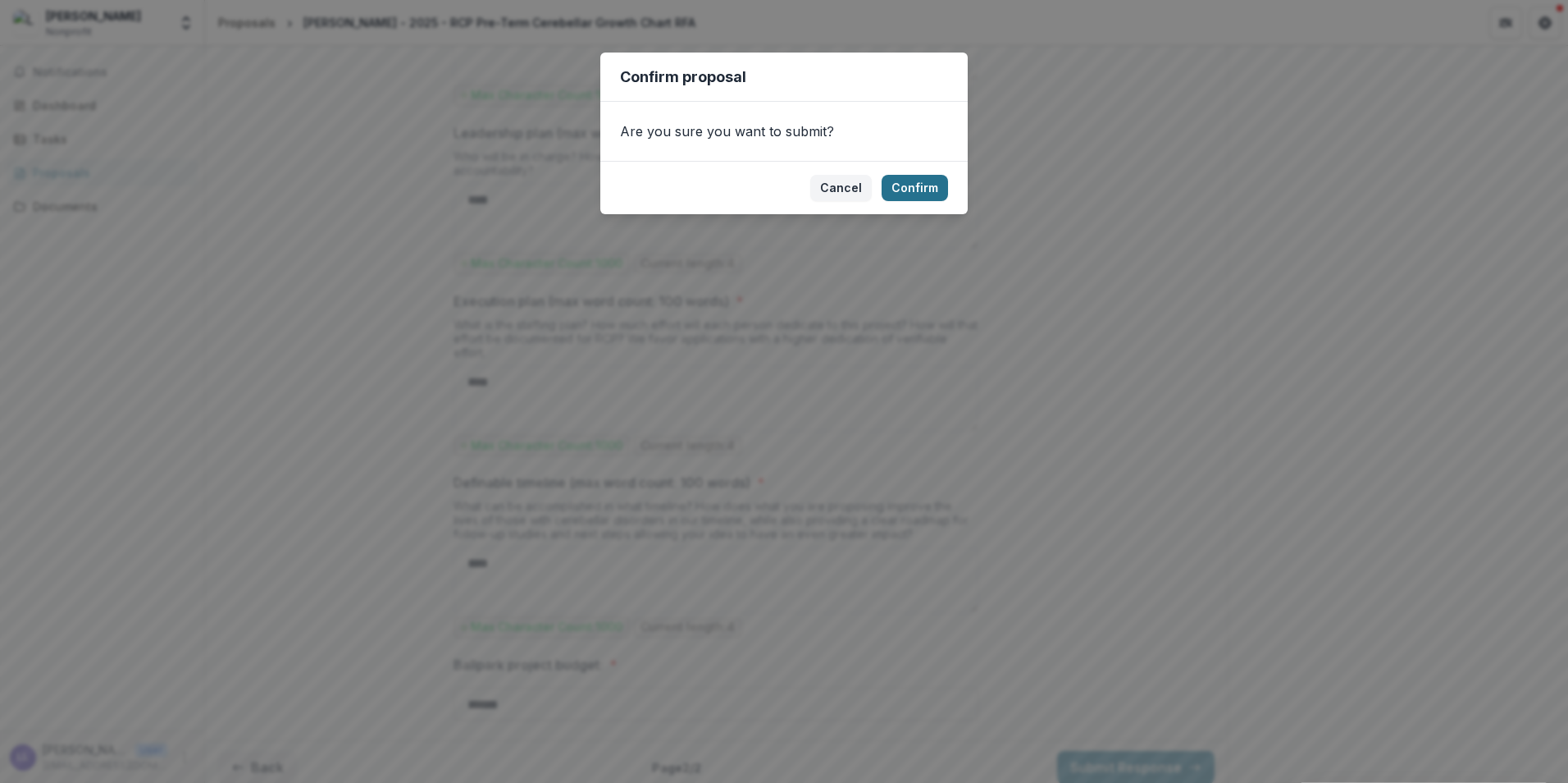
click at [909, 183] on button "Confirm" at bounding box center [915, 188] width 67 height 26
click at [836, 191] on button "Cancel" at bounding box center [840, 188] width 61 height 26
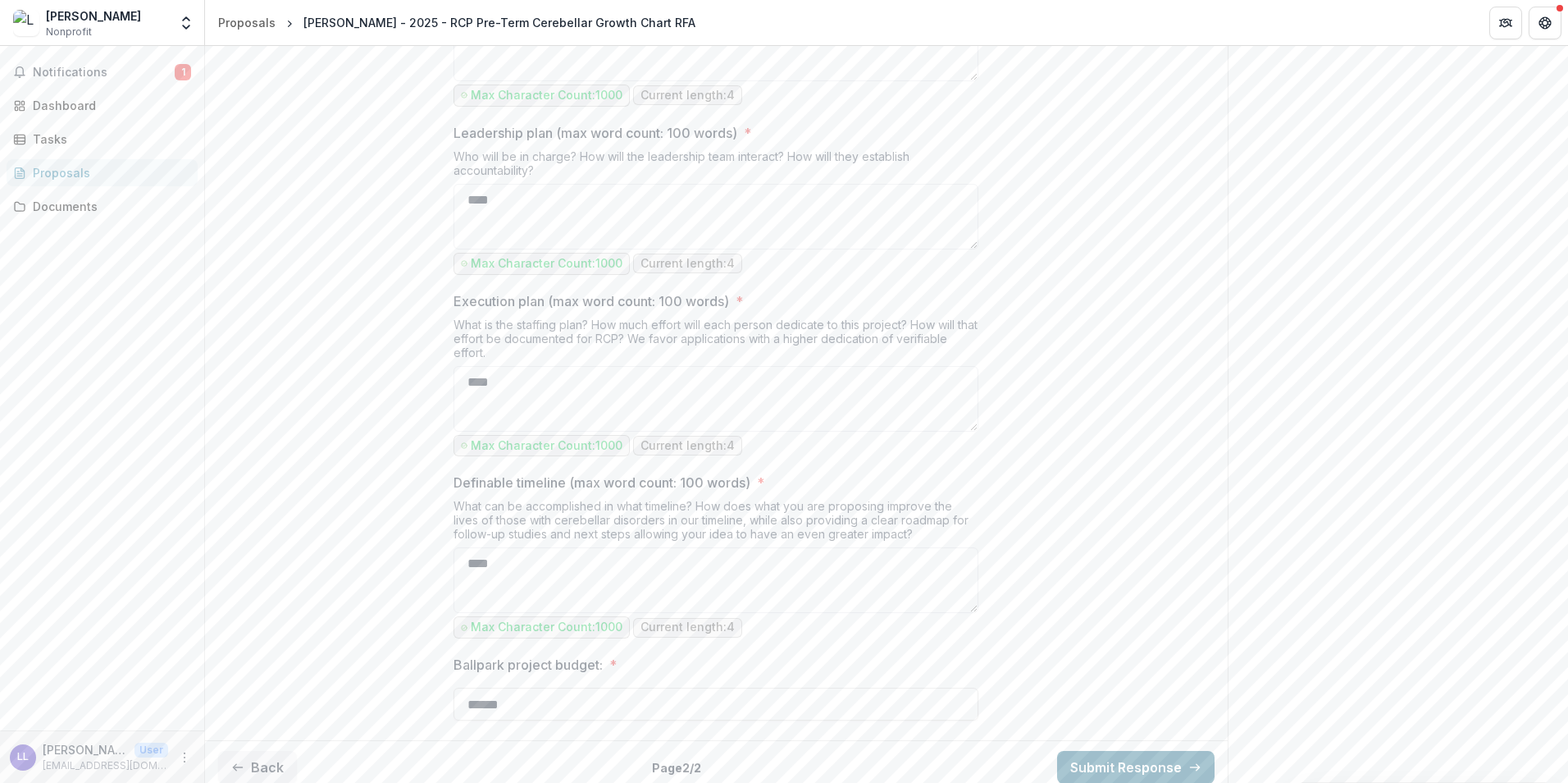
click at [1151, 757] on button "Submit Response" at bounding box center [1136, 767] width 158 height 33
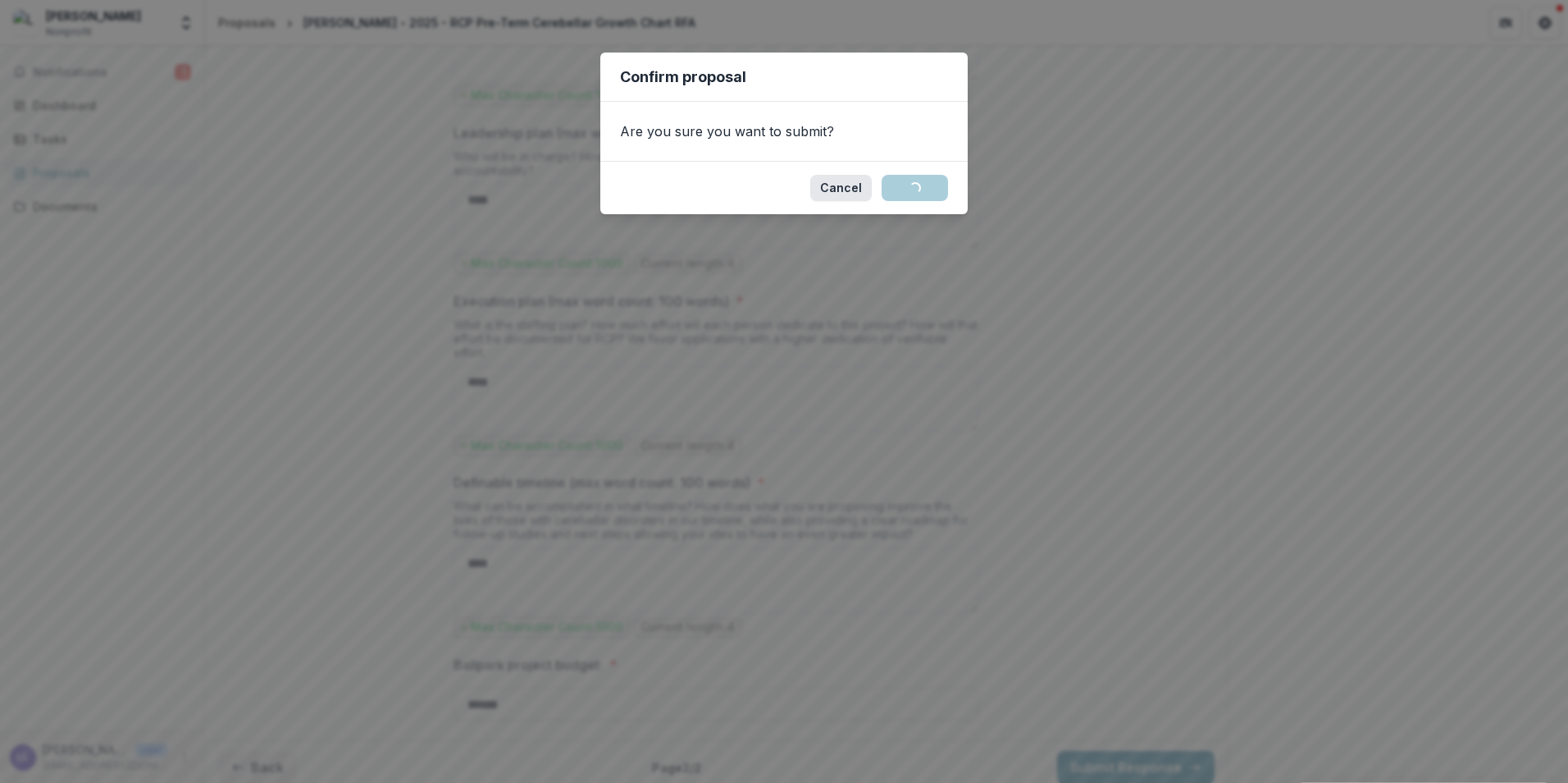
click at [843, 189] on button "Cancel" at bounding box center [840, 188] width 61 height 26
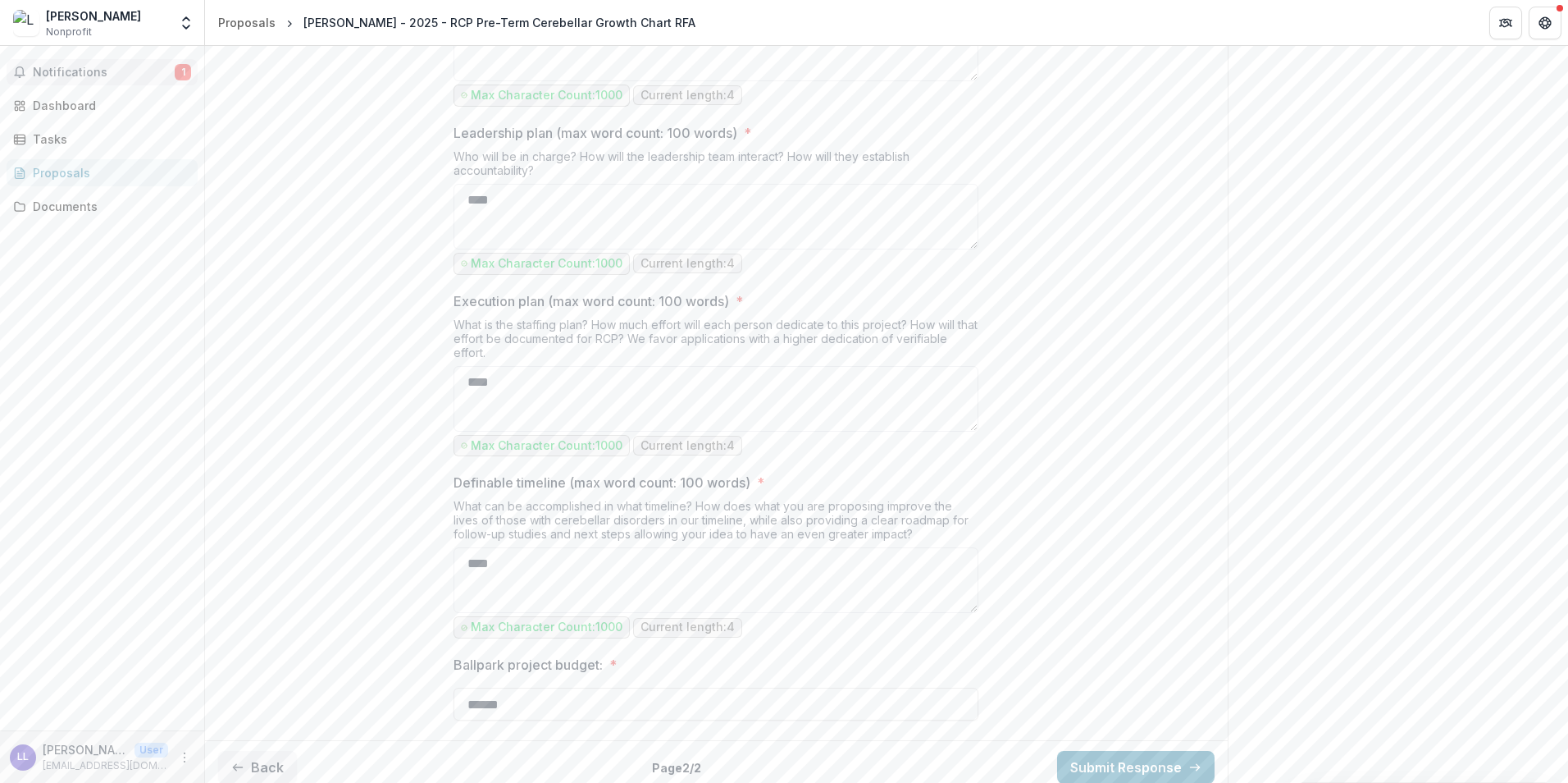
click at [118, 63] on button "Notifications 1" at bounding box center [102, 72] width 192 height 26
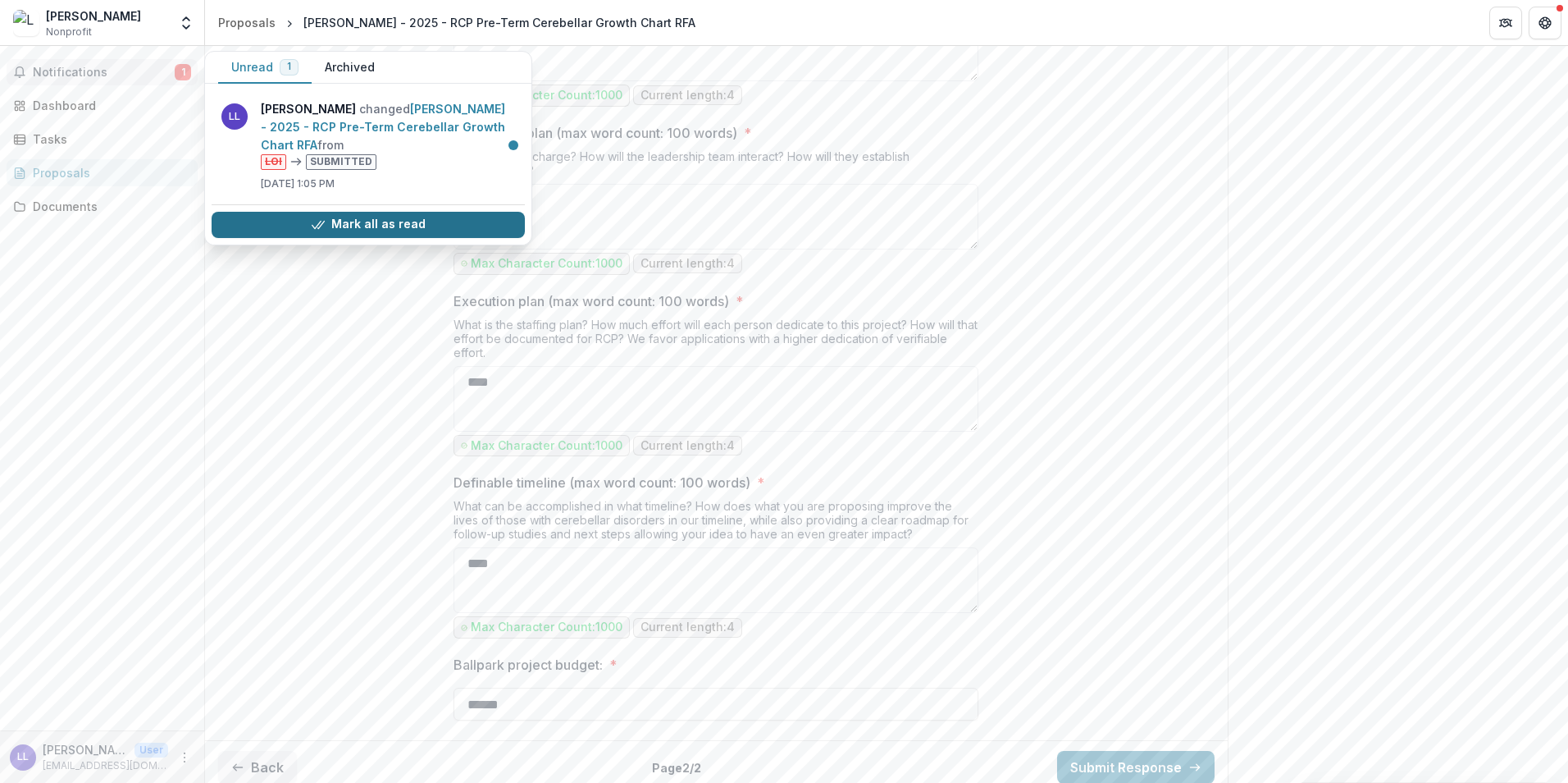
click at [361, 224] on button "Mark all as read" at bounding box center [369, 224] width 314 height 26
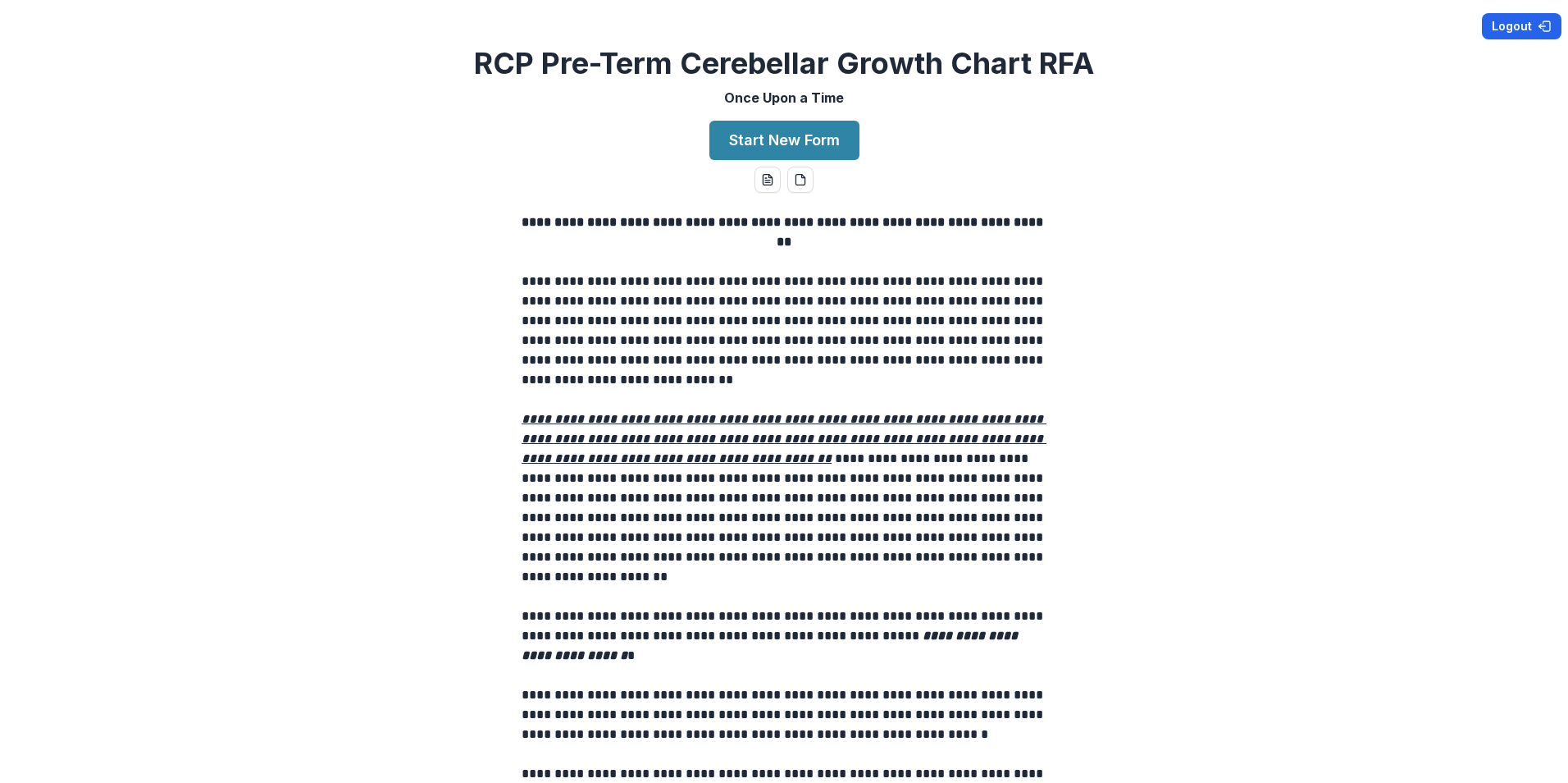
click at [1522, 28] on button "Logout" at bounding box center [1521, 26] width 79 height 26
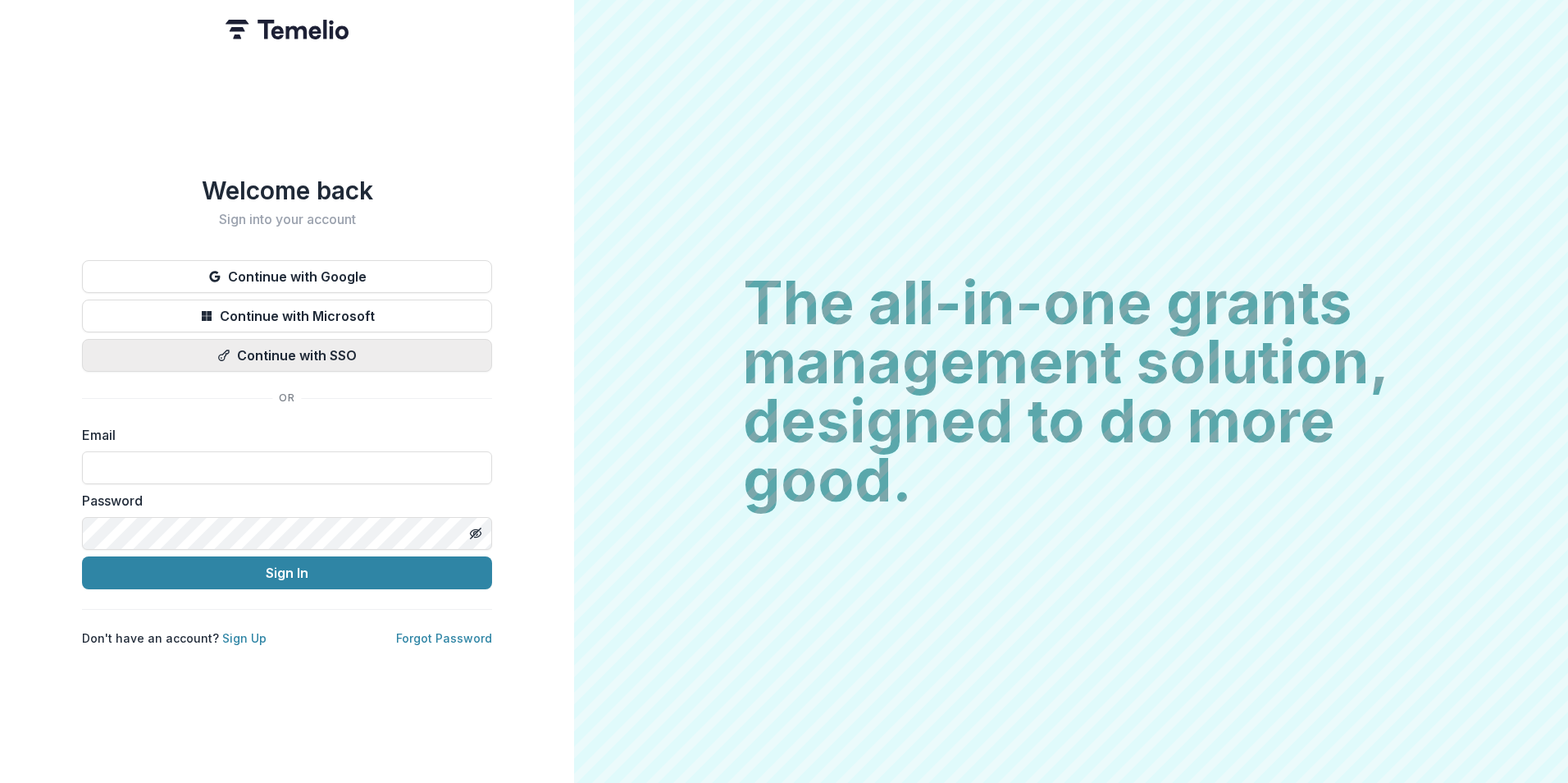
type input "**********"
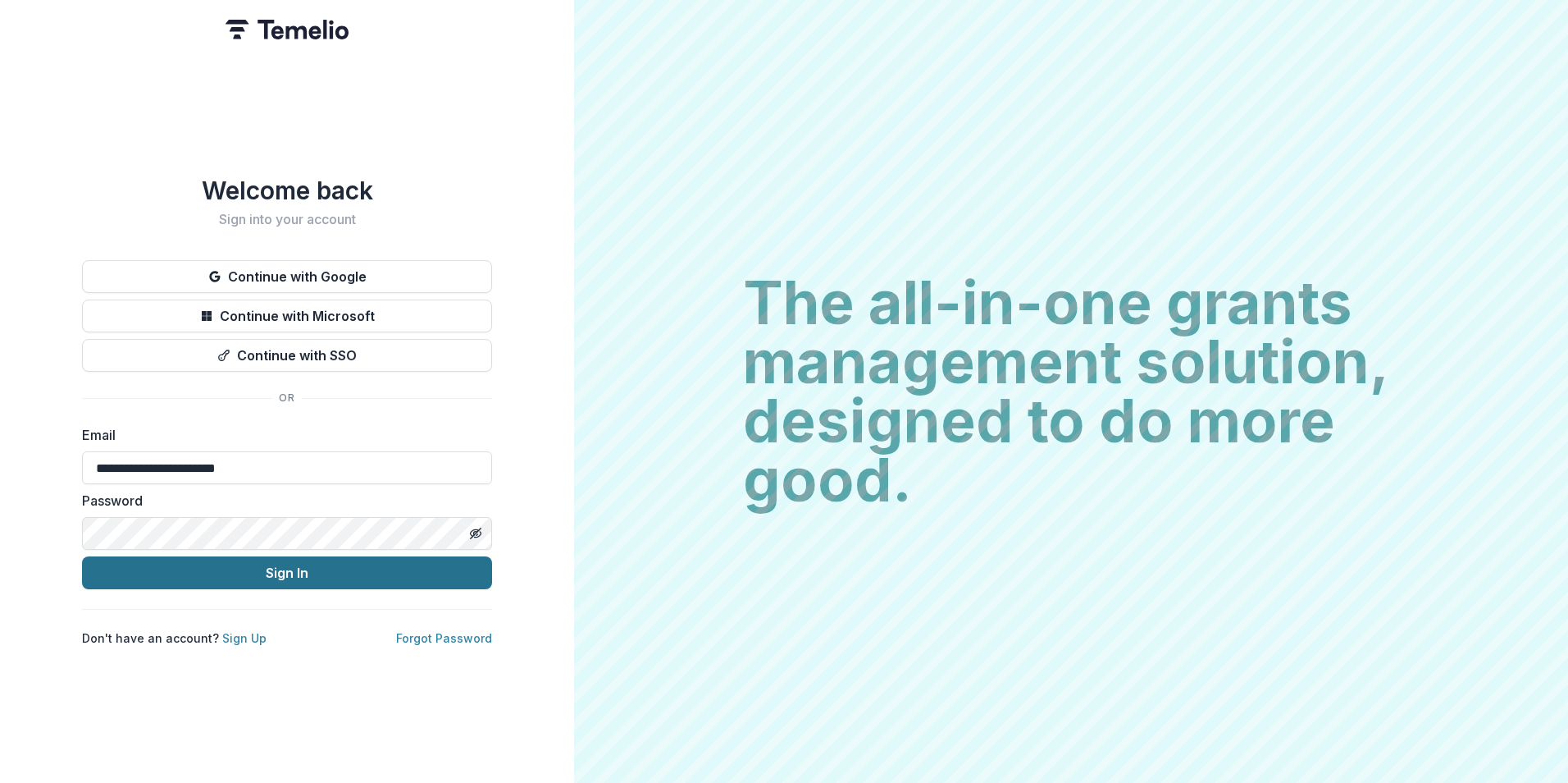
click at [266, 565] on button "Sign In" at bounding box center [287, 573] width 410 height 33
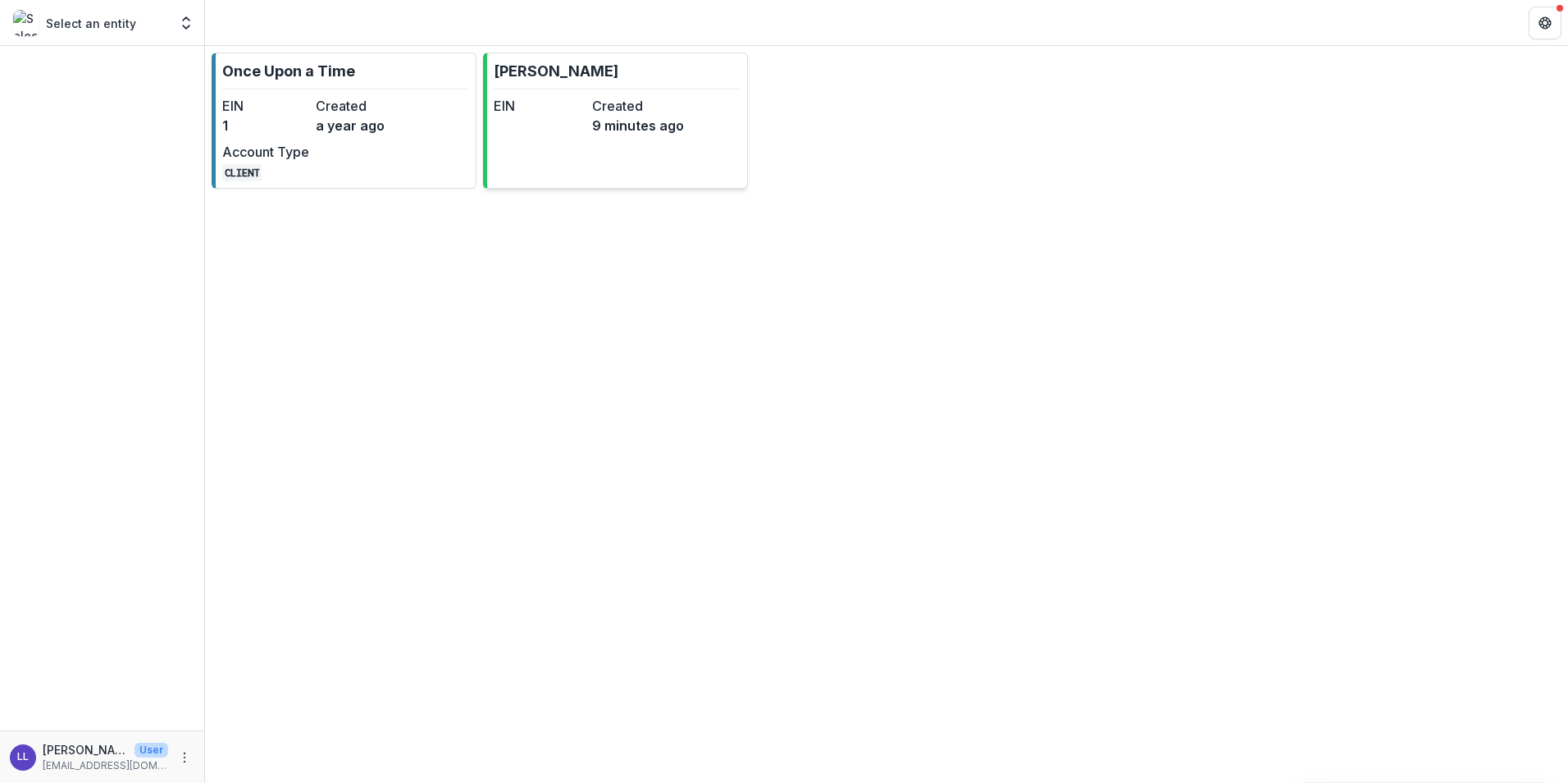
click at [616, 141] on link "[PERSON_NAME] EIN Created 9 minutes ago" at bounding box center [616, 120] width 265 height 136
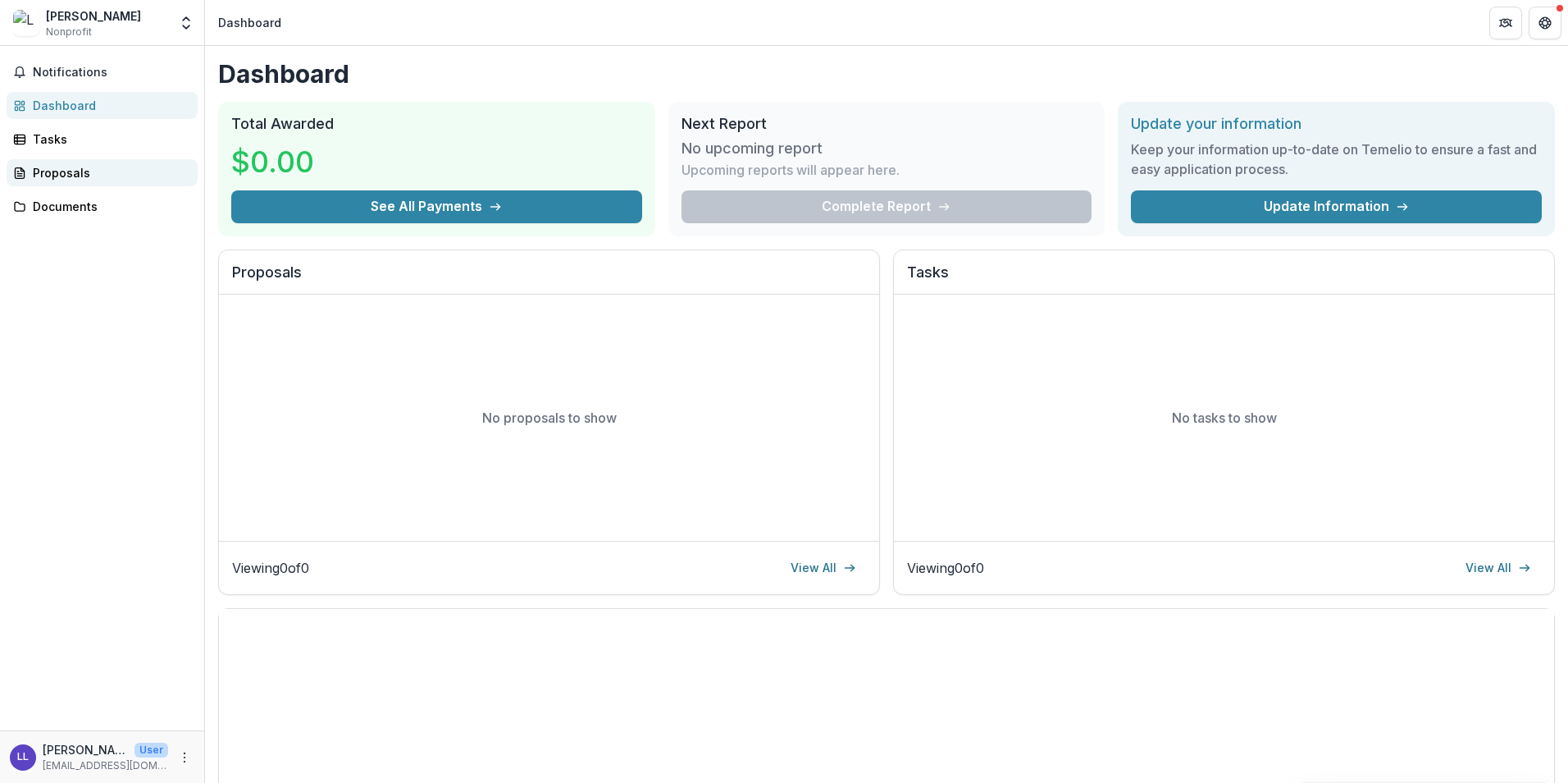
click at [125, 181] on div "Proposals" at bounding box center [109, 172] width 151 height 17
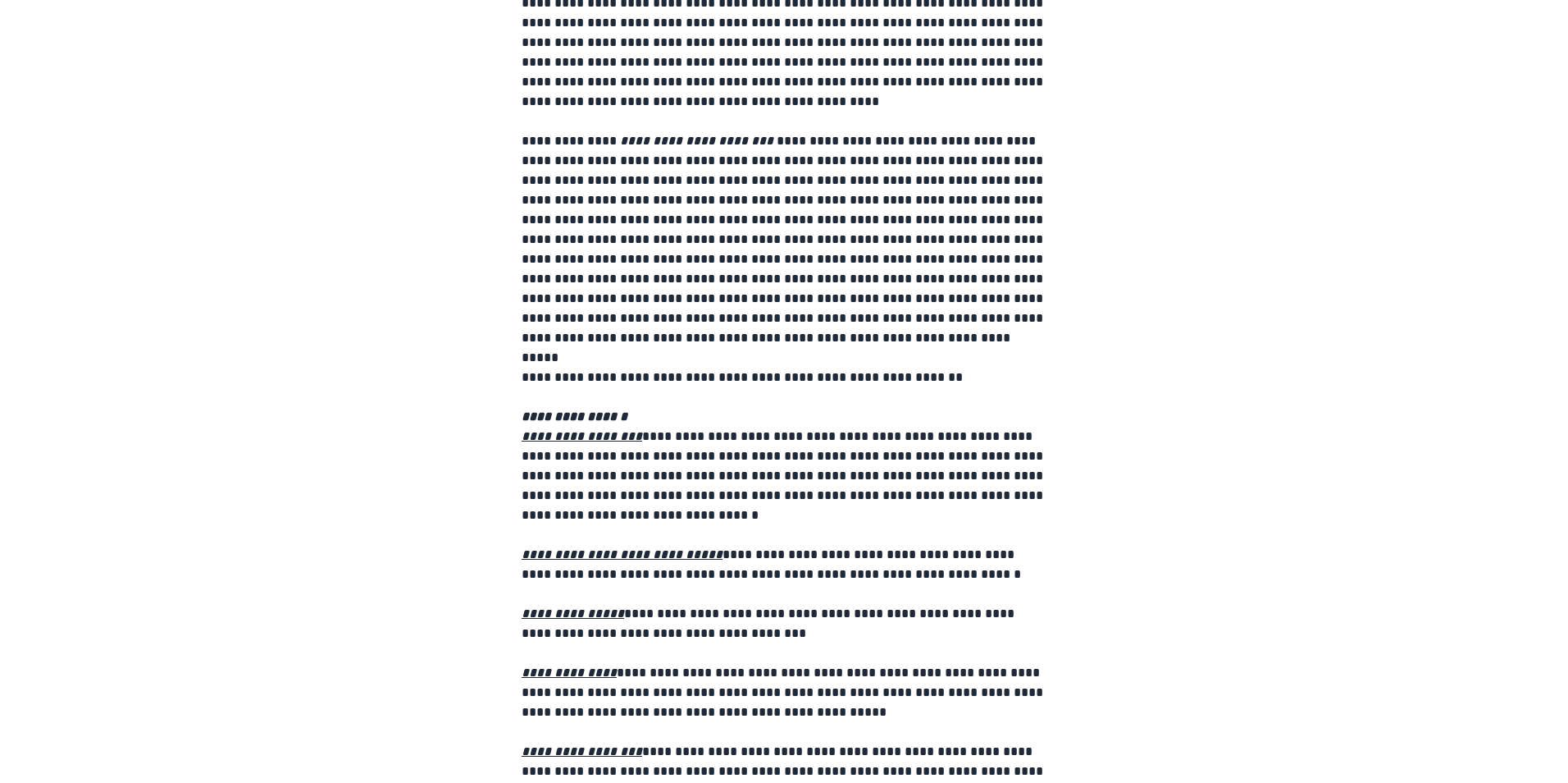
scroll to position [1603, 0]
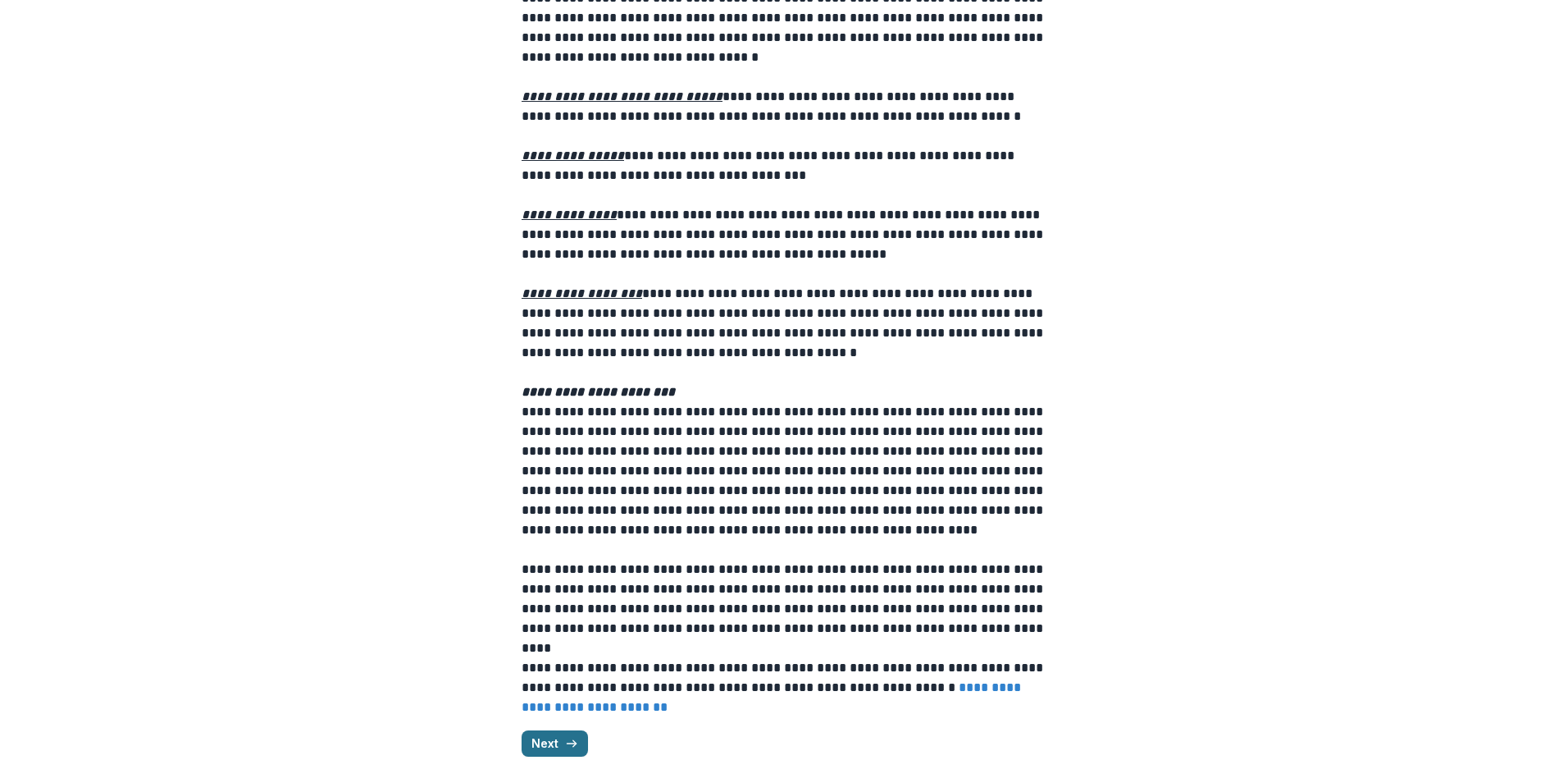
click at [541, 742] on button "Next" at bounding box center [555, 743] width 67 height 26
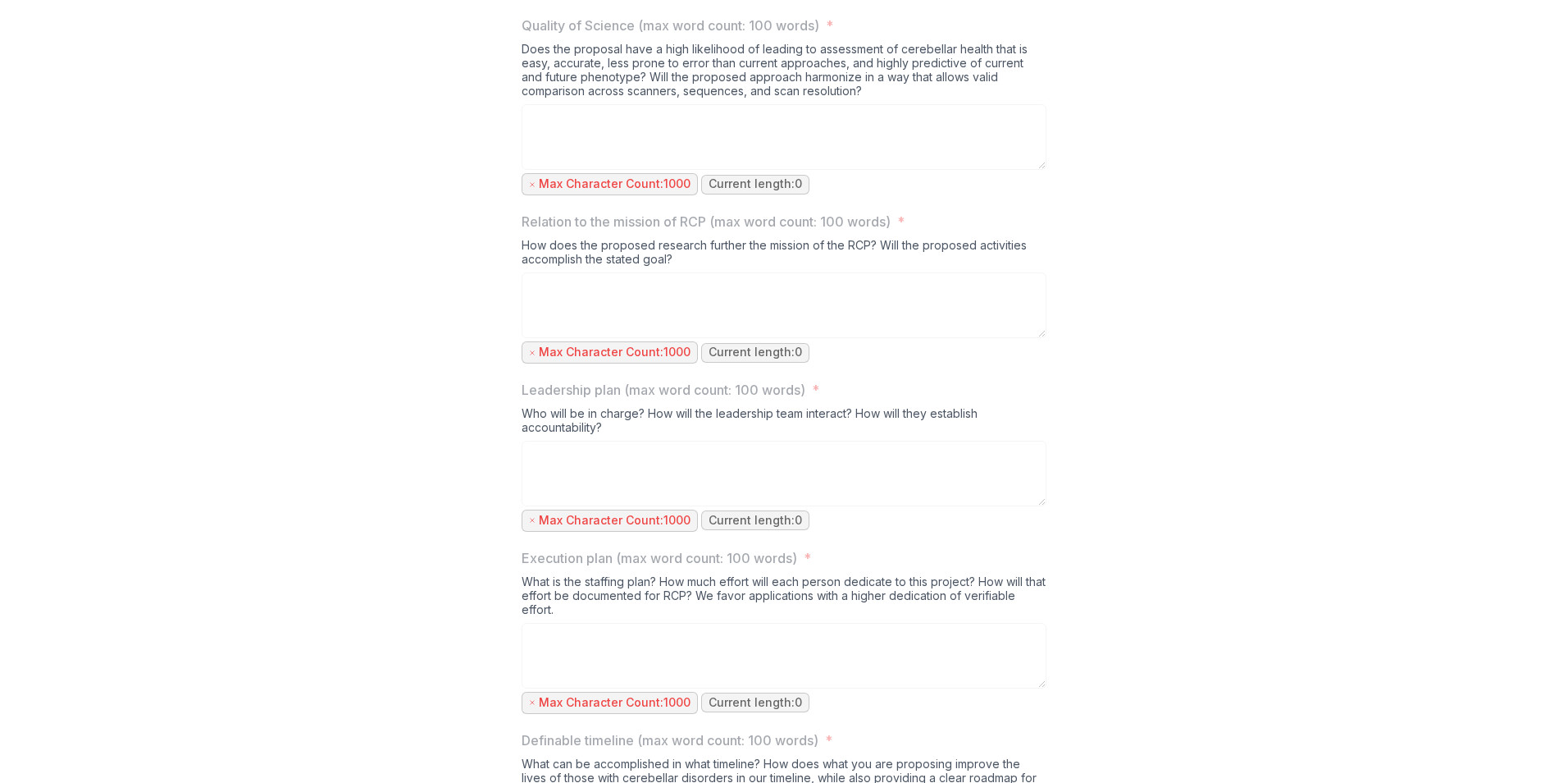
scroll to position [0, 0]
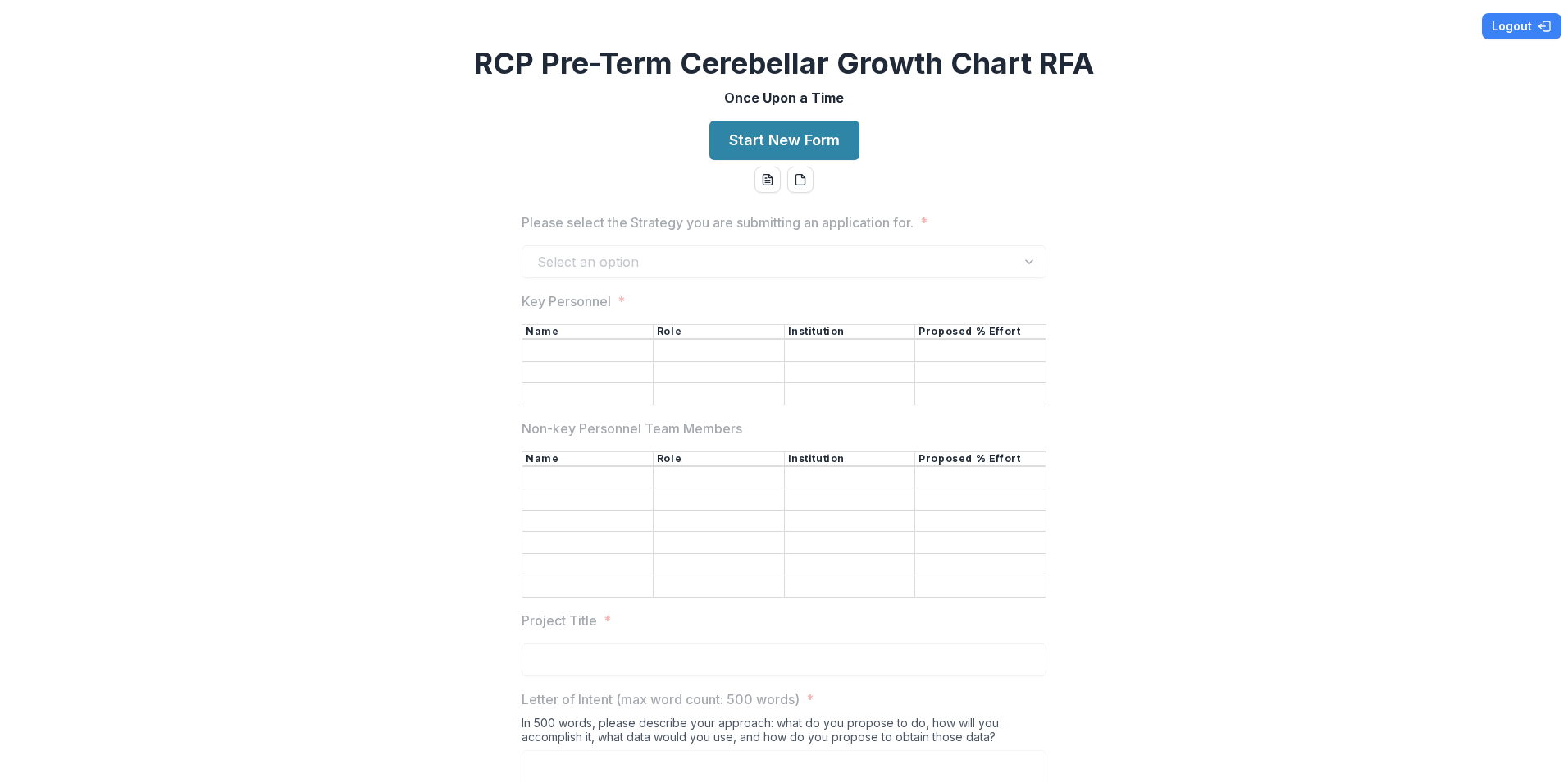
drag, startPoint x: 497, startPoint y: 392, endPoint x: 675, endPoint y: 265, distance: 218.7
click at [761, 145] on button "Start New Form" at bounding box center [784, 140] width 151 height 39
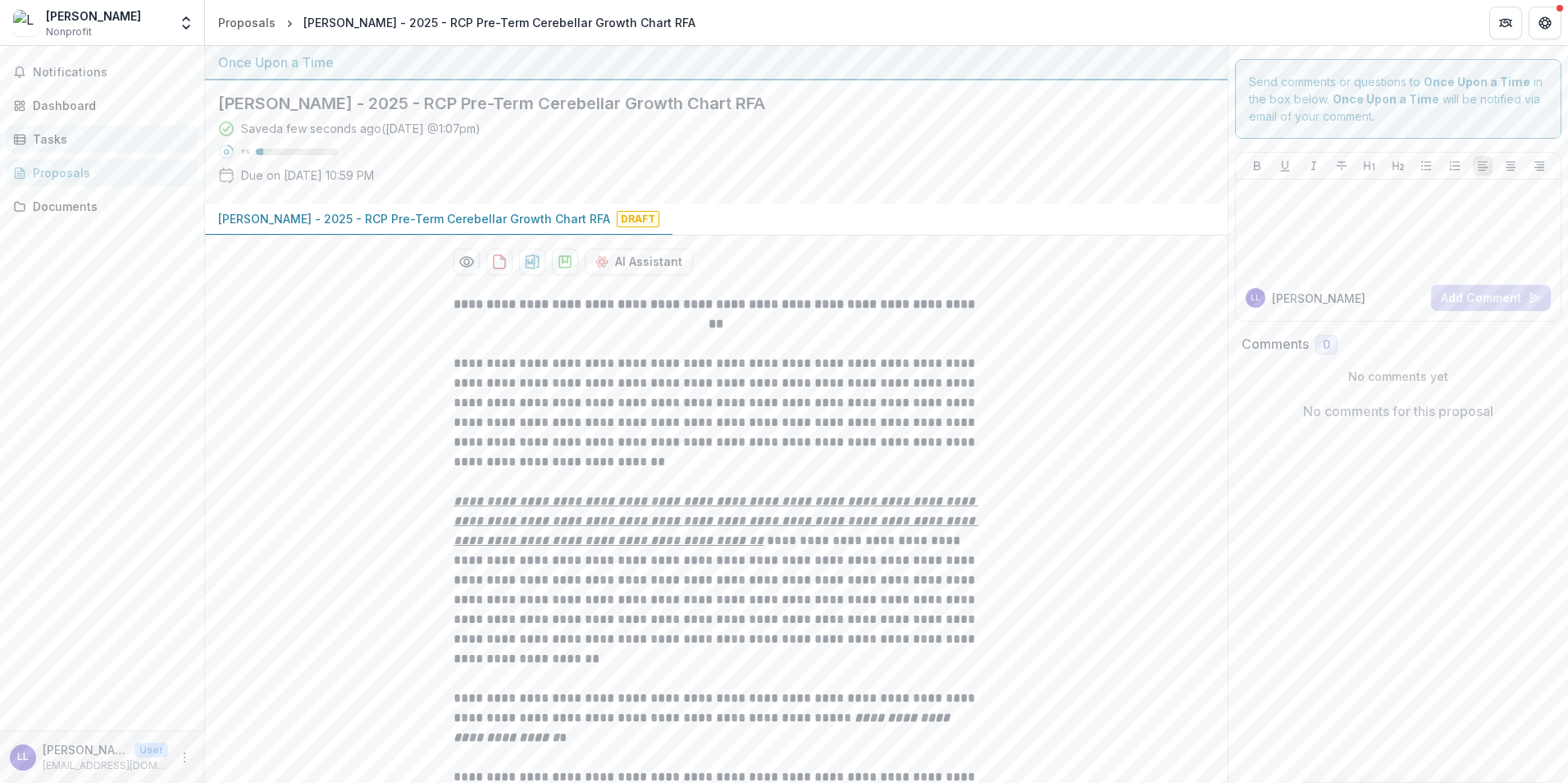
click at [62, 141] on div "Tasks" at bounding box center [109, 139] width 151 height 17
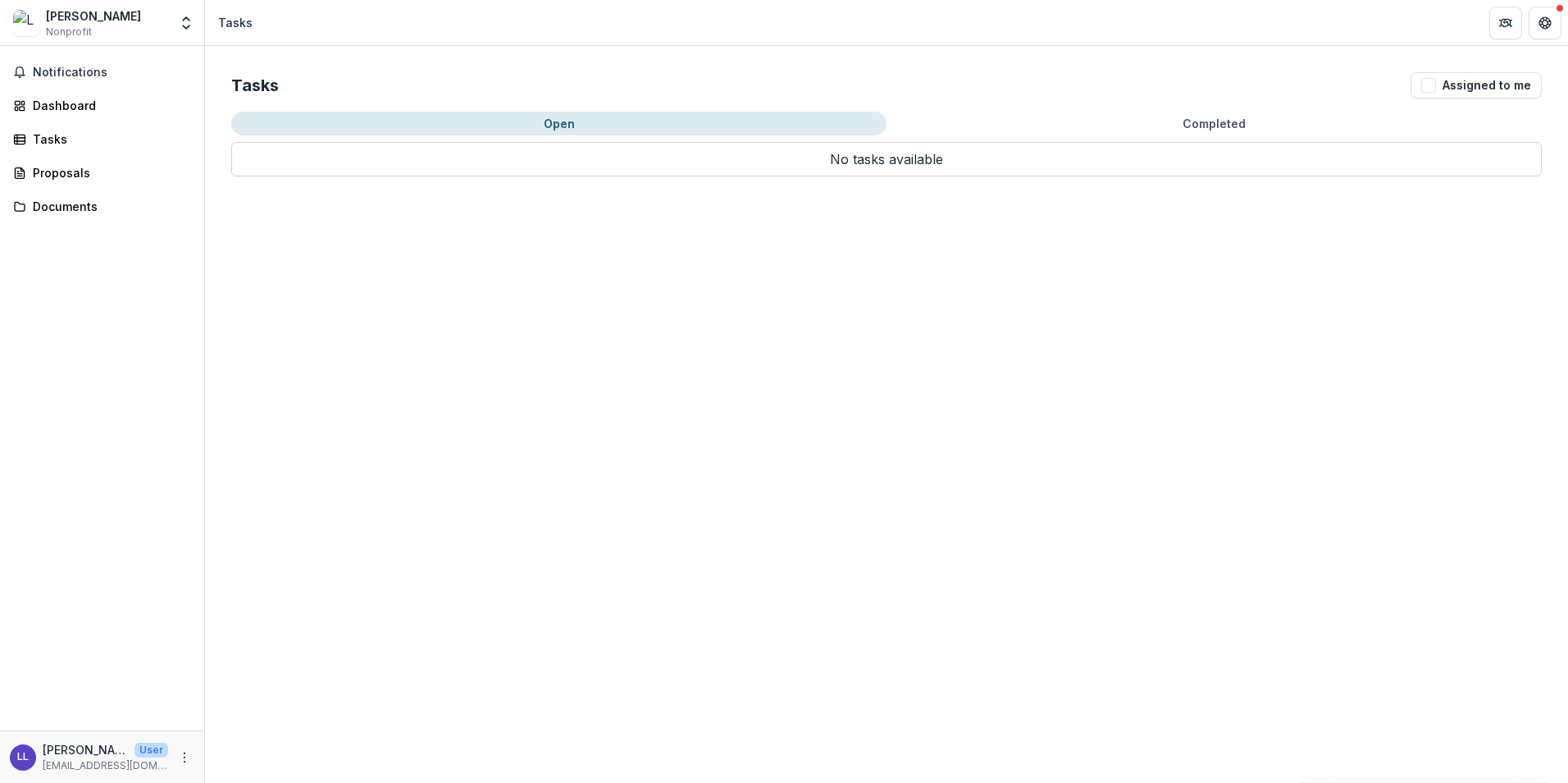
click at [1216, 120] on button "Completed" at bounding box center [1214, 123] width 655 height 24
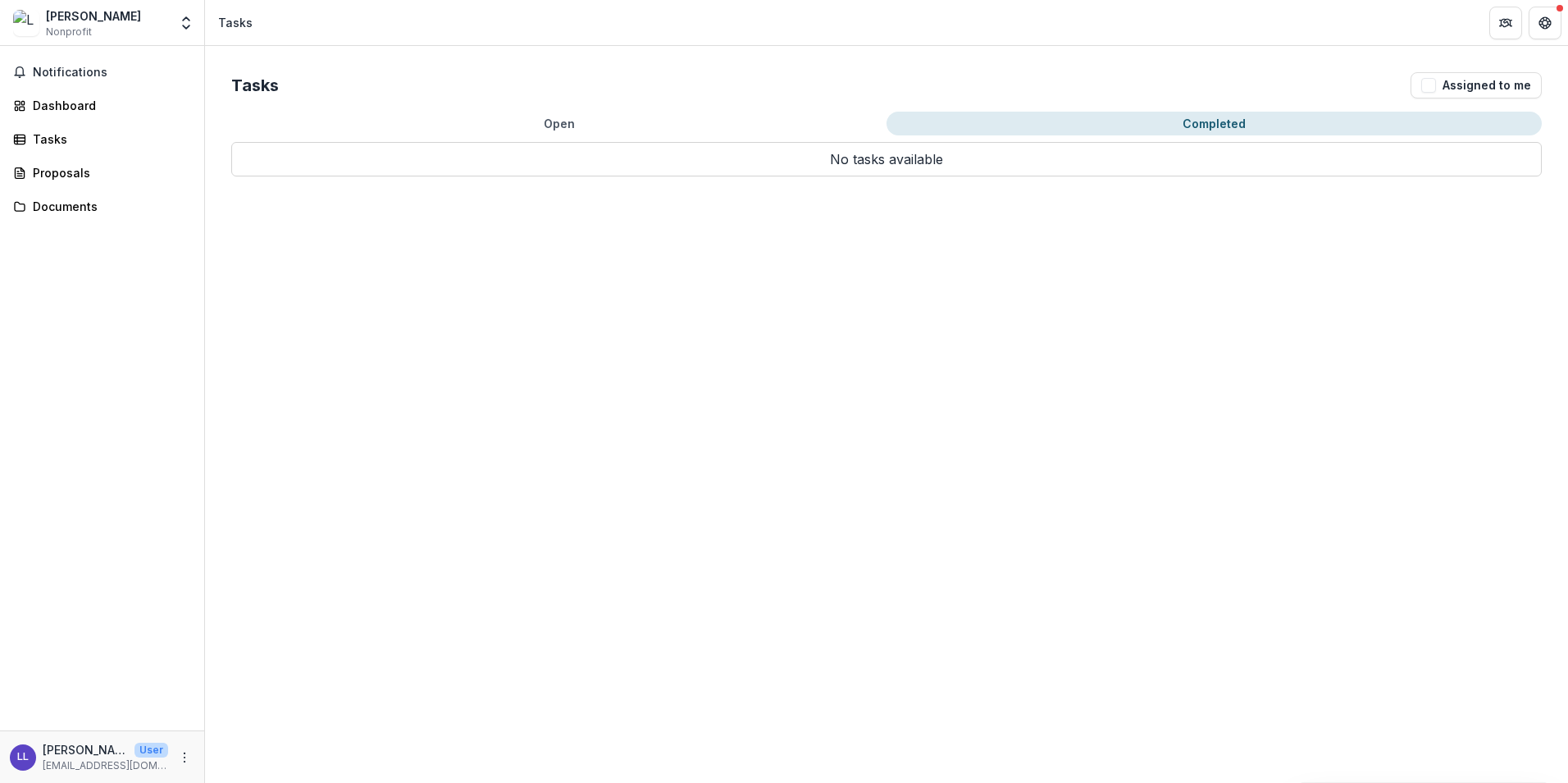
click at [736, 120] on button "Open" at bounding box center [559, 123] width 655 height 24
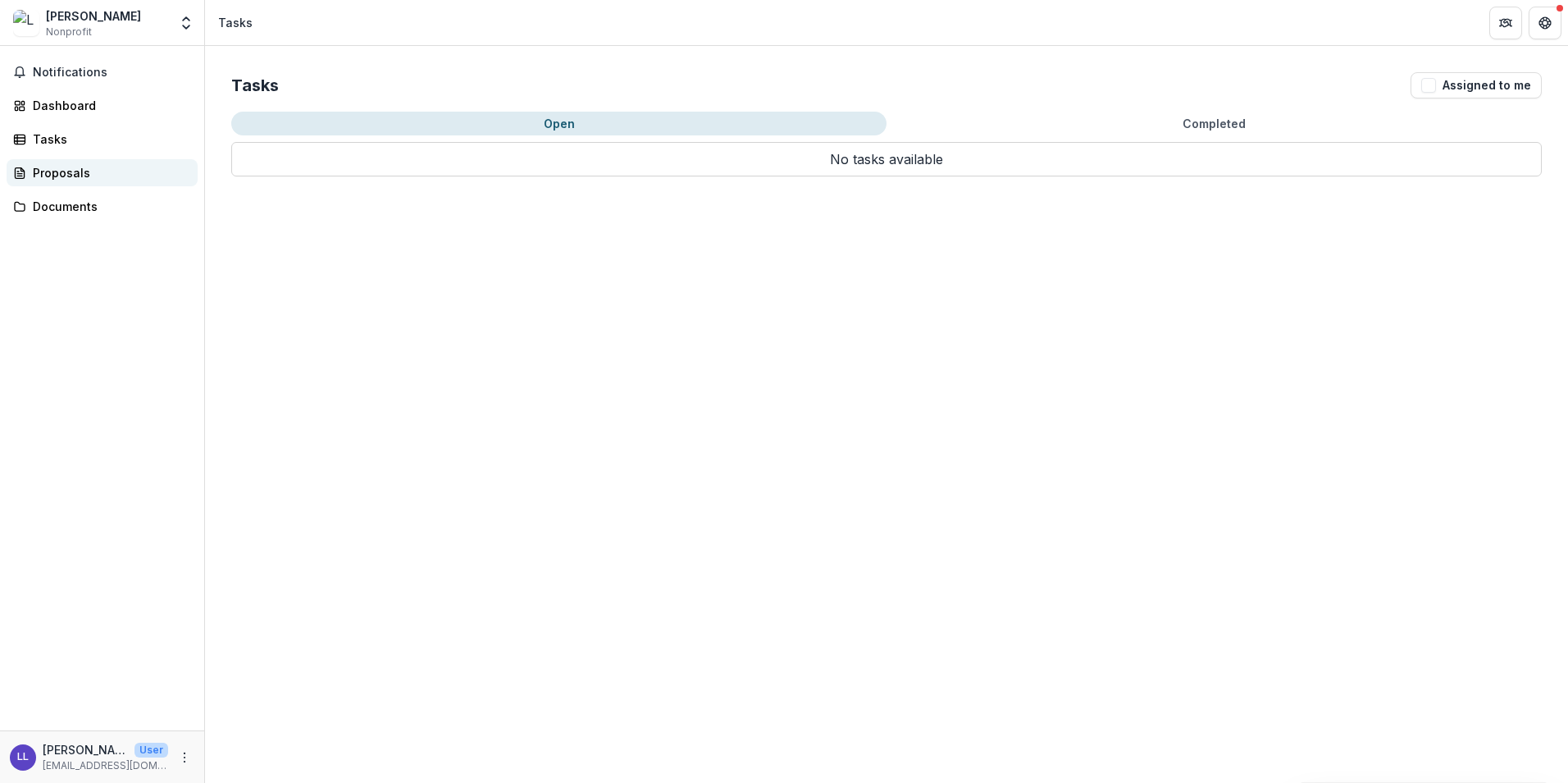
click at [85, 176] on div "Proposals" at bounding box center [109, 172] width 151 height 17
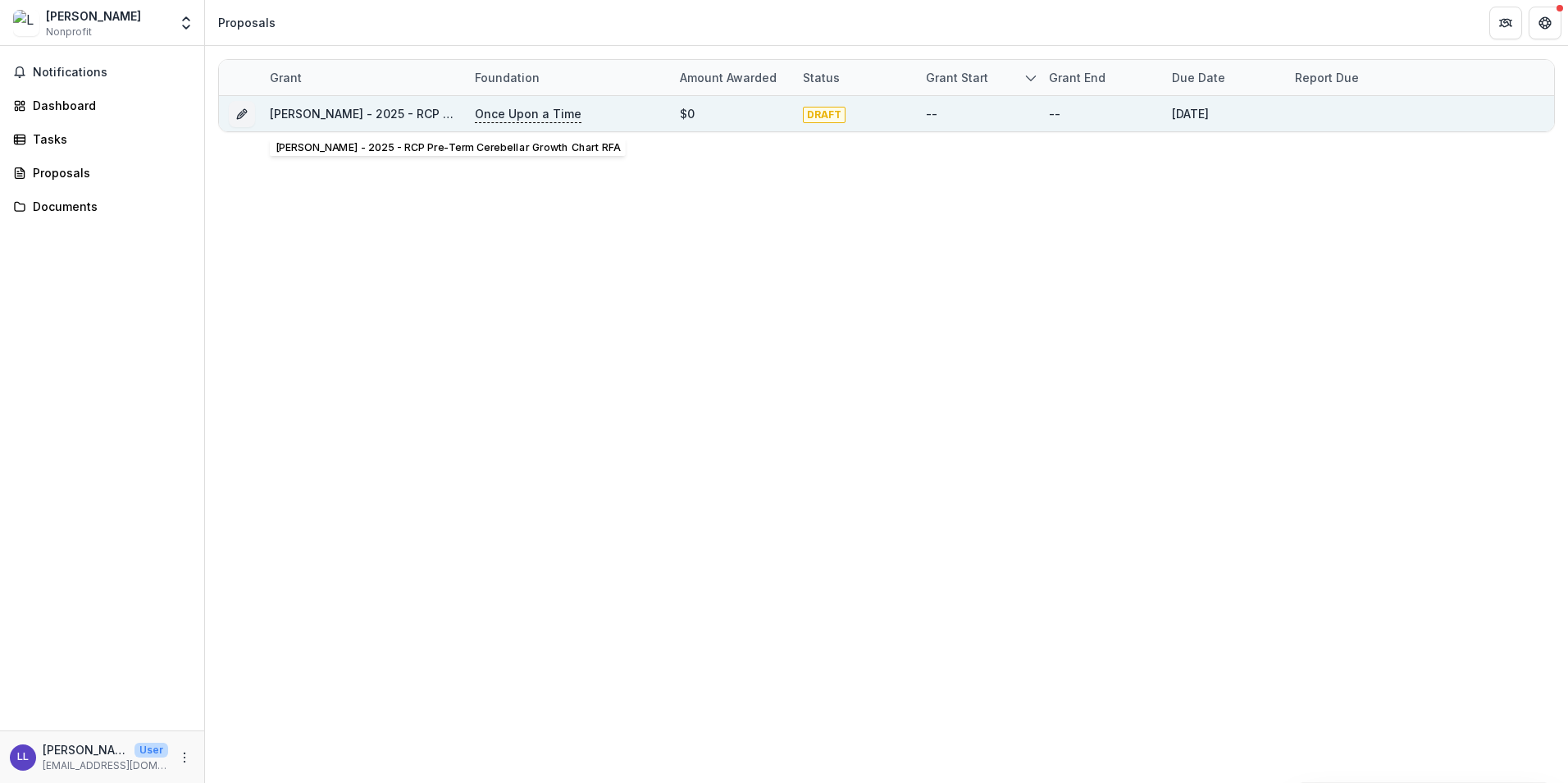
click at [379, 112] on link "[PERSON_NAME] - 2025 - RCP Pre-Term Cerebellar Growth Chart RFA" at bounding box center [466, 113] width 392 height 14
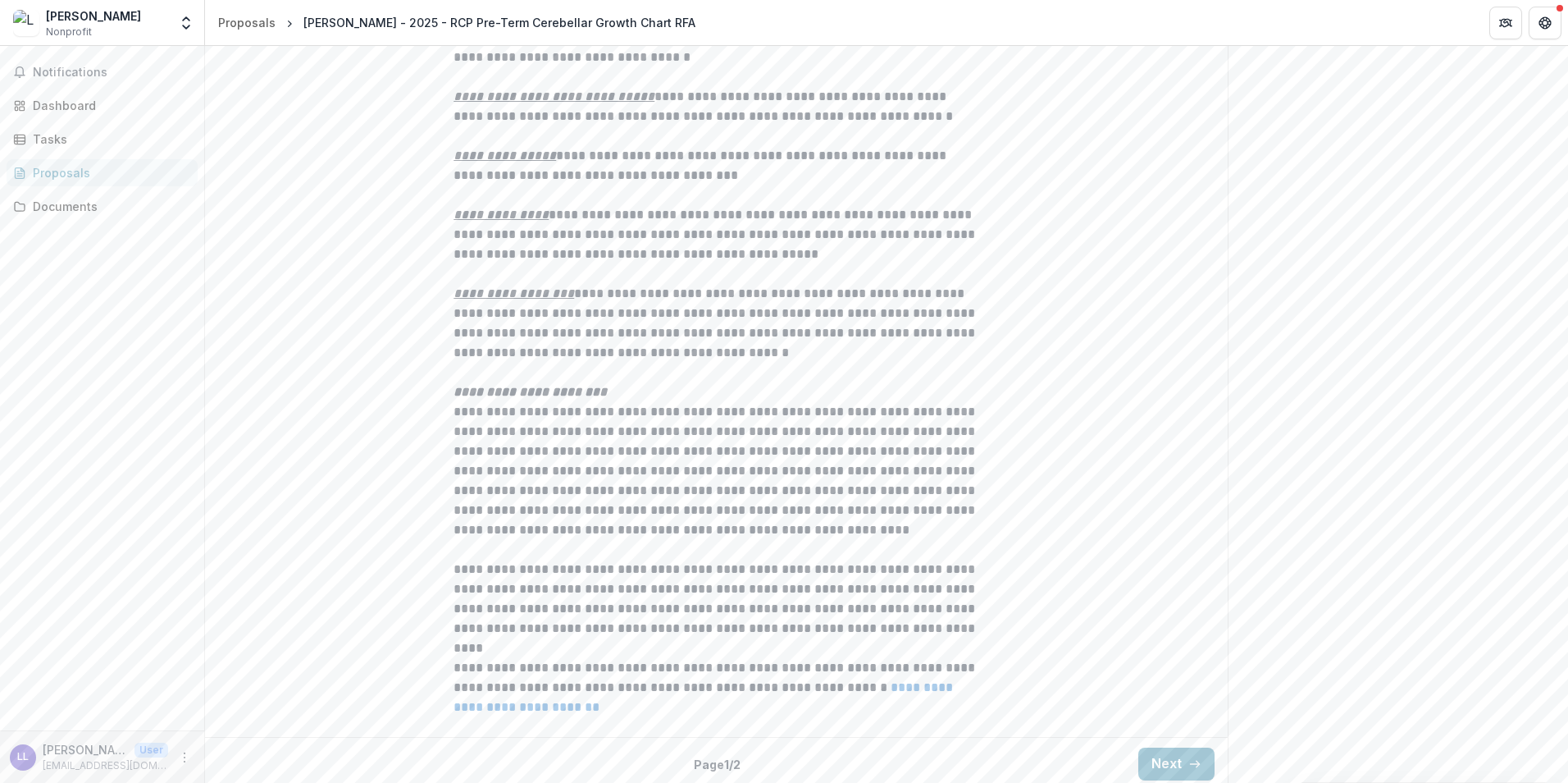
scroll to position [1692, 0]
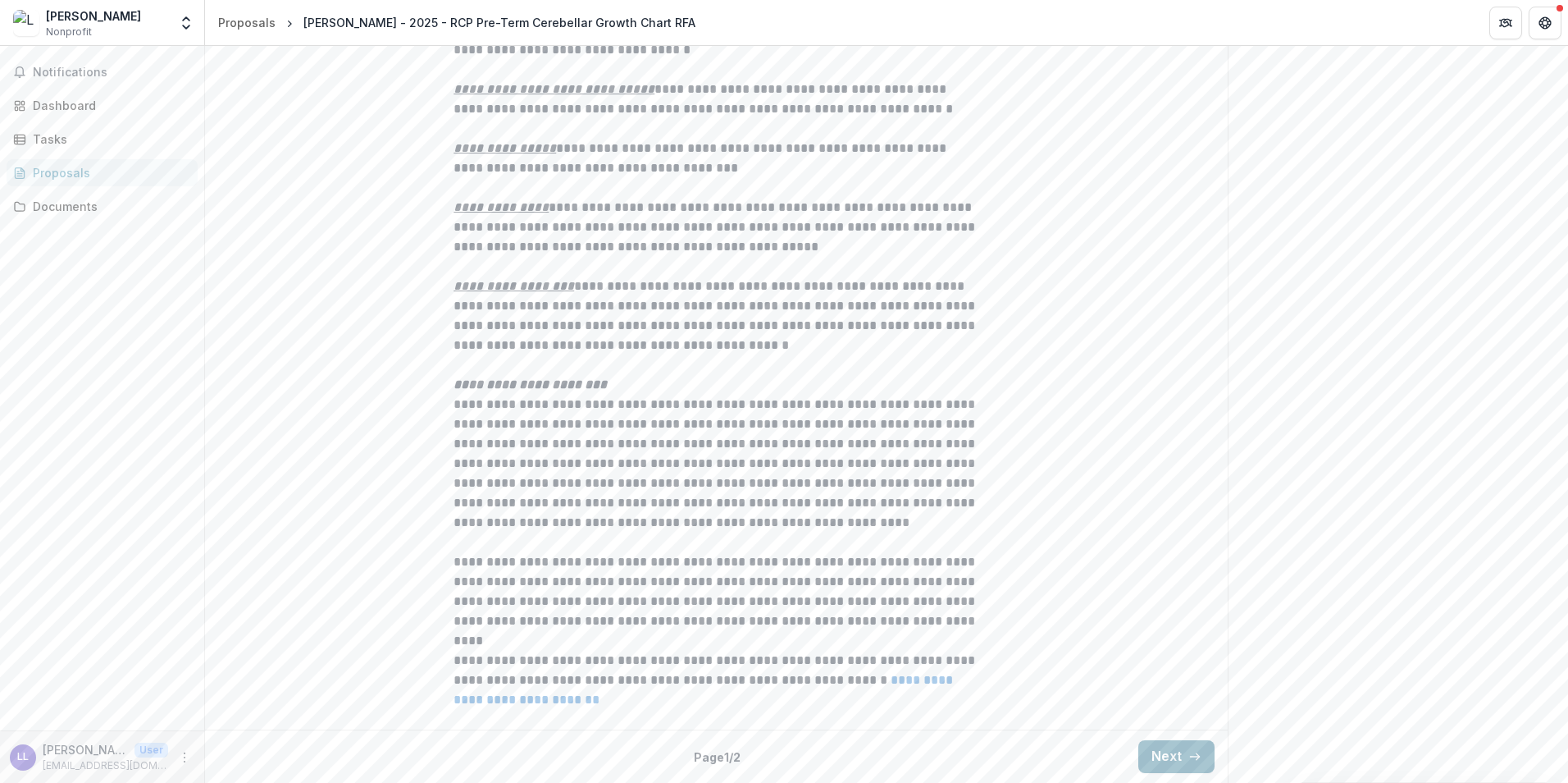
click at [1176, 753] on button "Next" at bounding box center [1177, 757] width 77 height 33
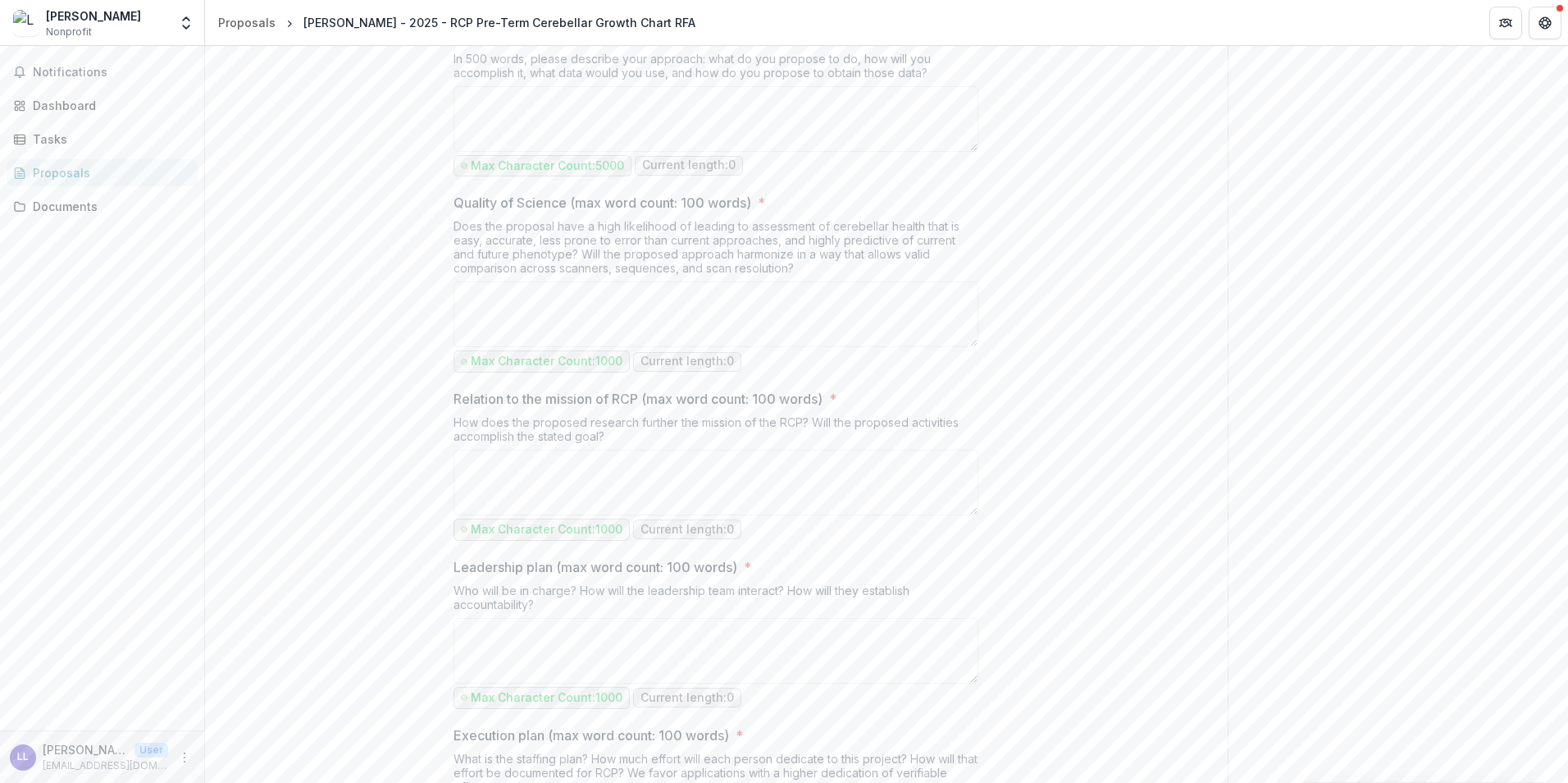
scroll to position [0, 0]
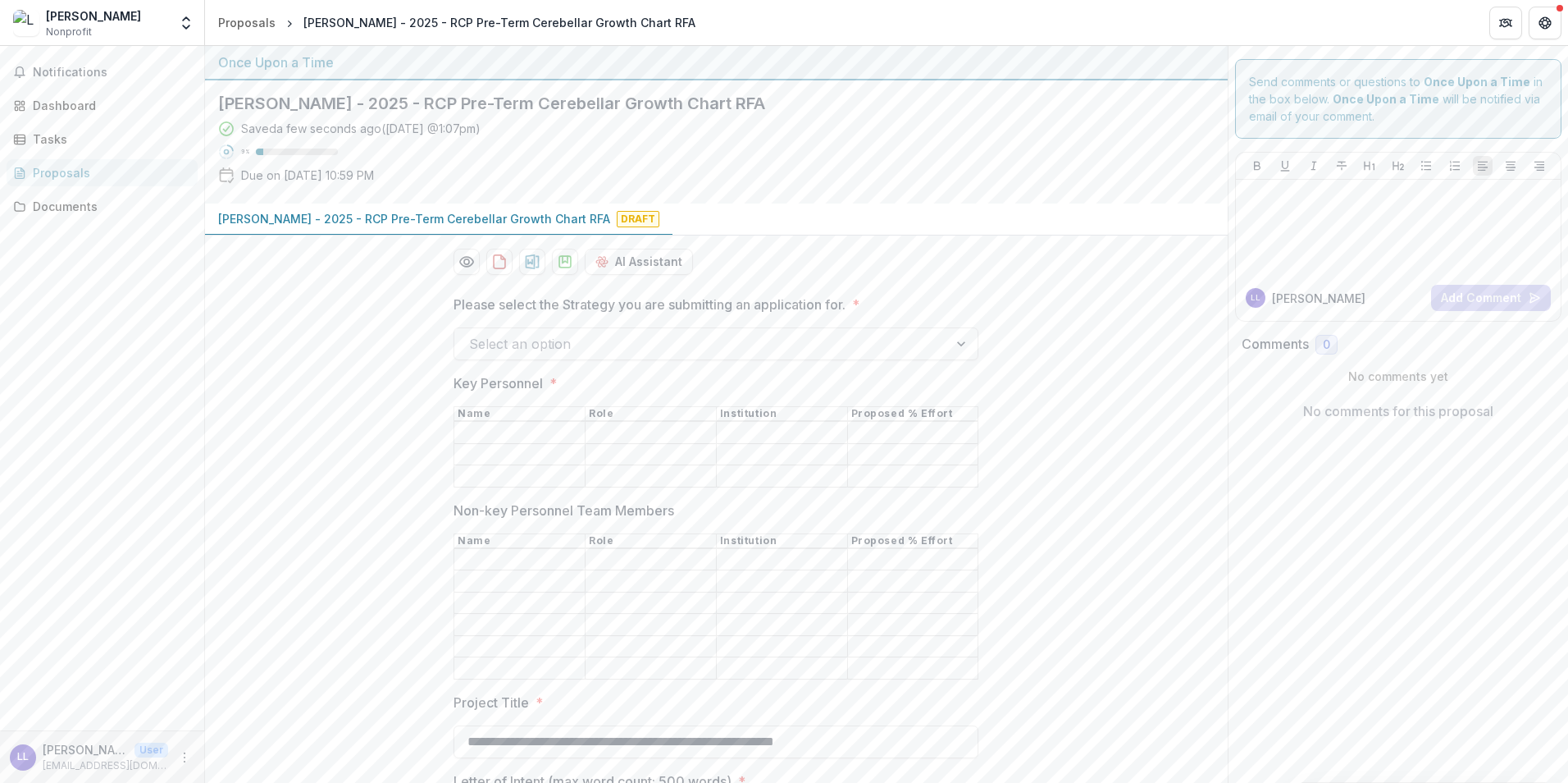
drag, startPoint x: 1015, startPoint y: 328, endPoint x: 884, endPoint y: 59, distance: 299.2
click at [494, 343] on div at bounding box center [701, 343] width 464 height 23
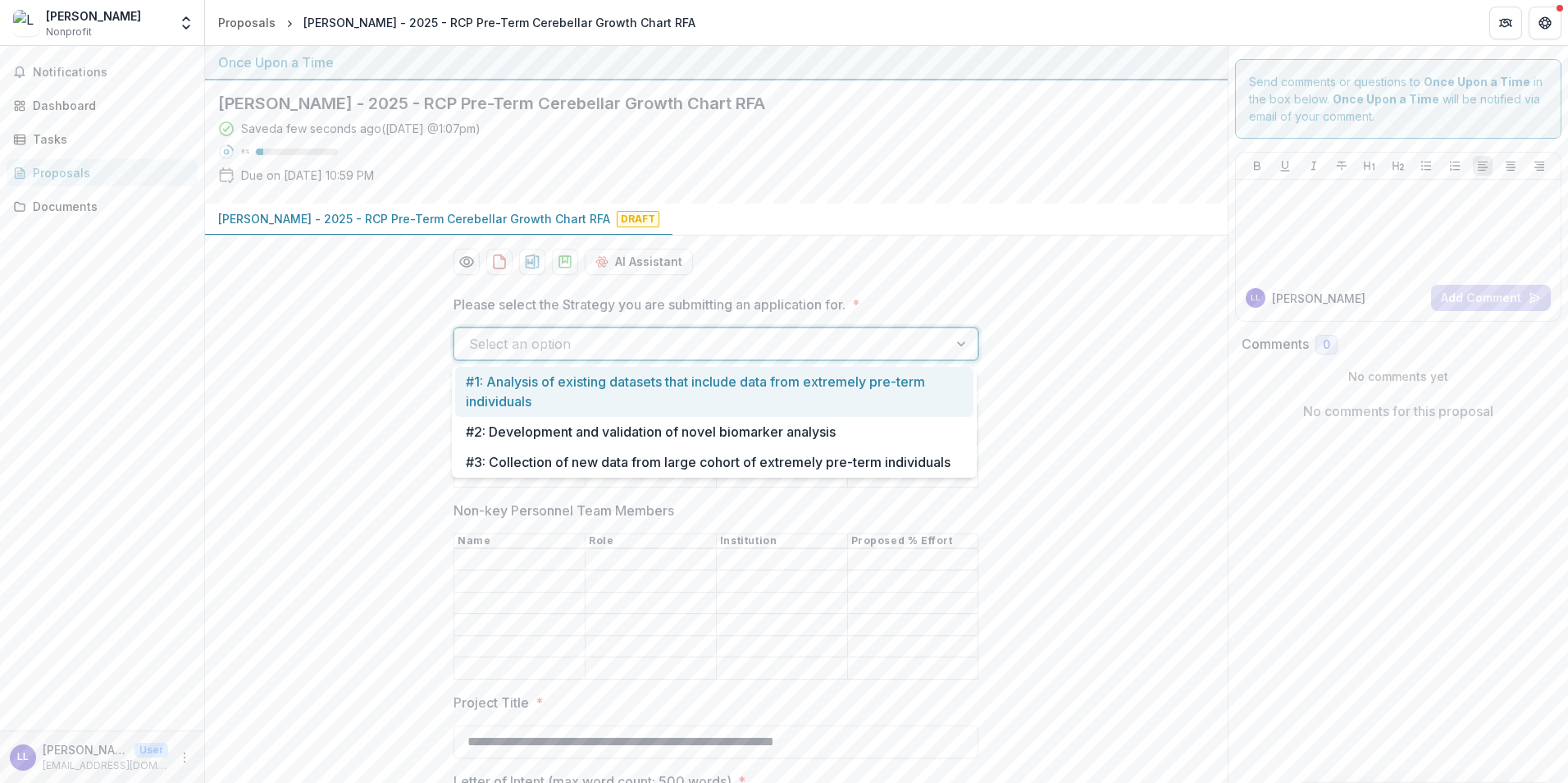
click at [506, 382] on div "#1: Analysis of existing datasets that include data from extremely pre-term ind…" at bounding box center [714, 392] width 518 height 50
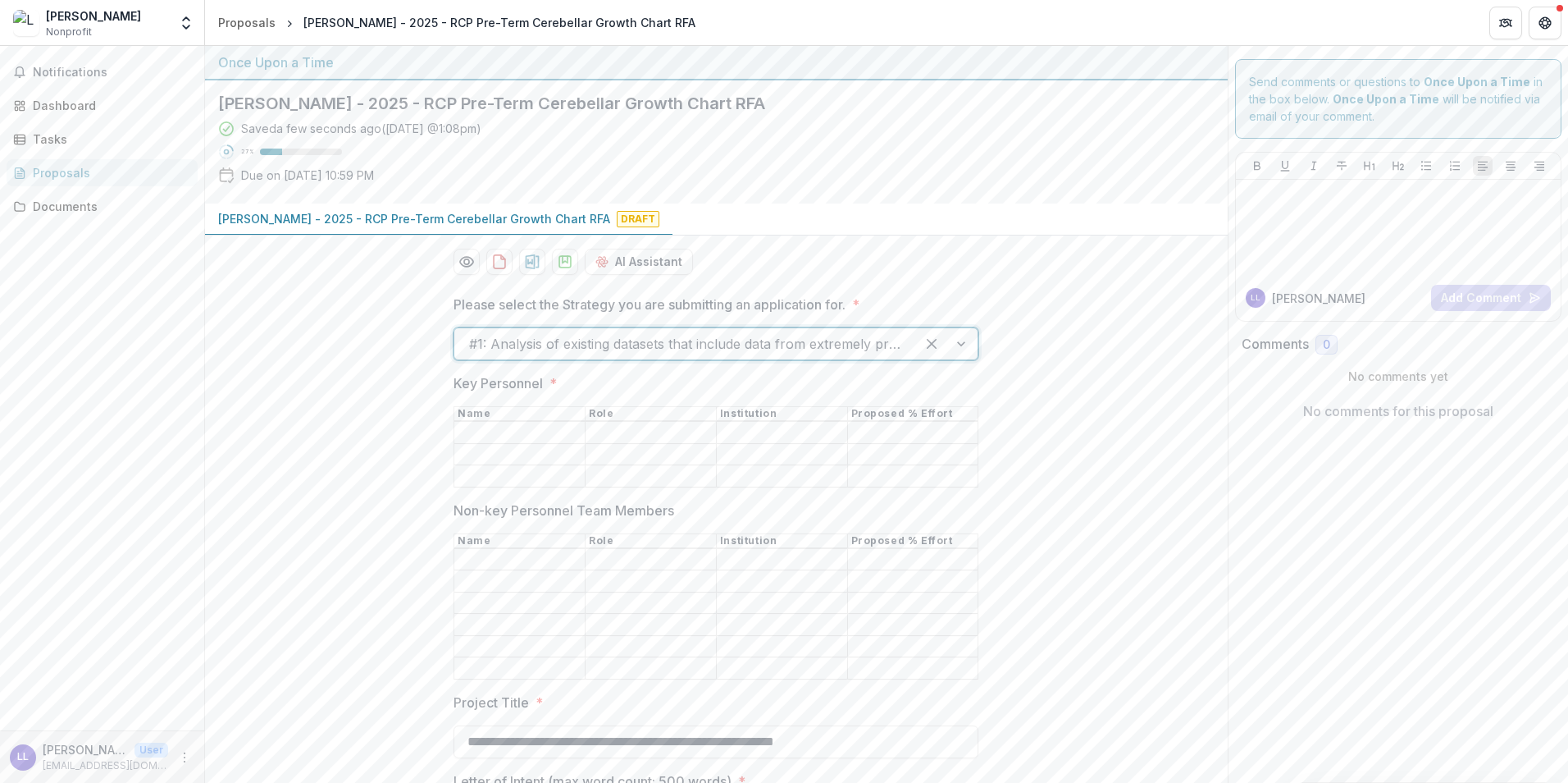
click at [492, 434] on input "Key Personnel *" at bounding box center [519, 433] width 130 height 20
type input "***"
click at [538, 549] on input "Non-key Personnel Team Members" at bounding box center [519, 559] width 130 height 20
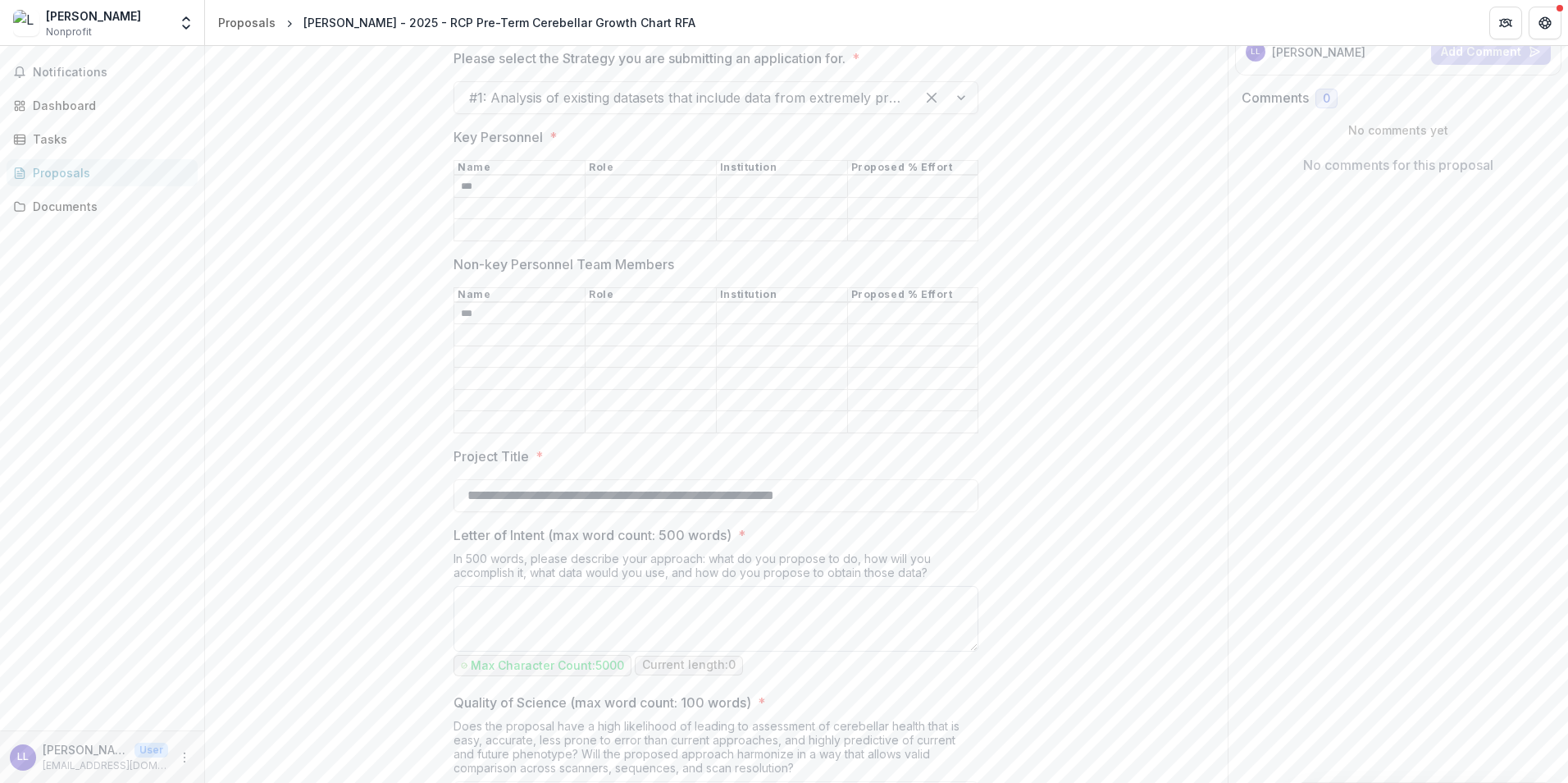
type input "***"
click at [493, 595] on textarea "Letter of Intent (max word count: 500 words) *" at bounding box center [716, 619] width 525 height 66
type textarea "***"
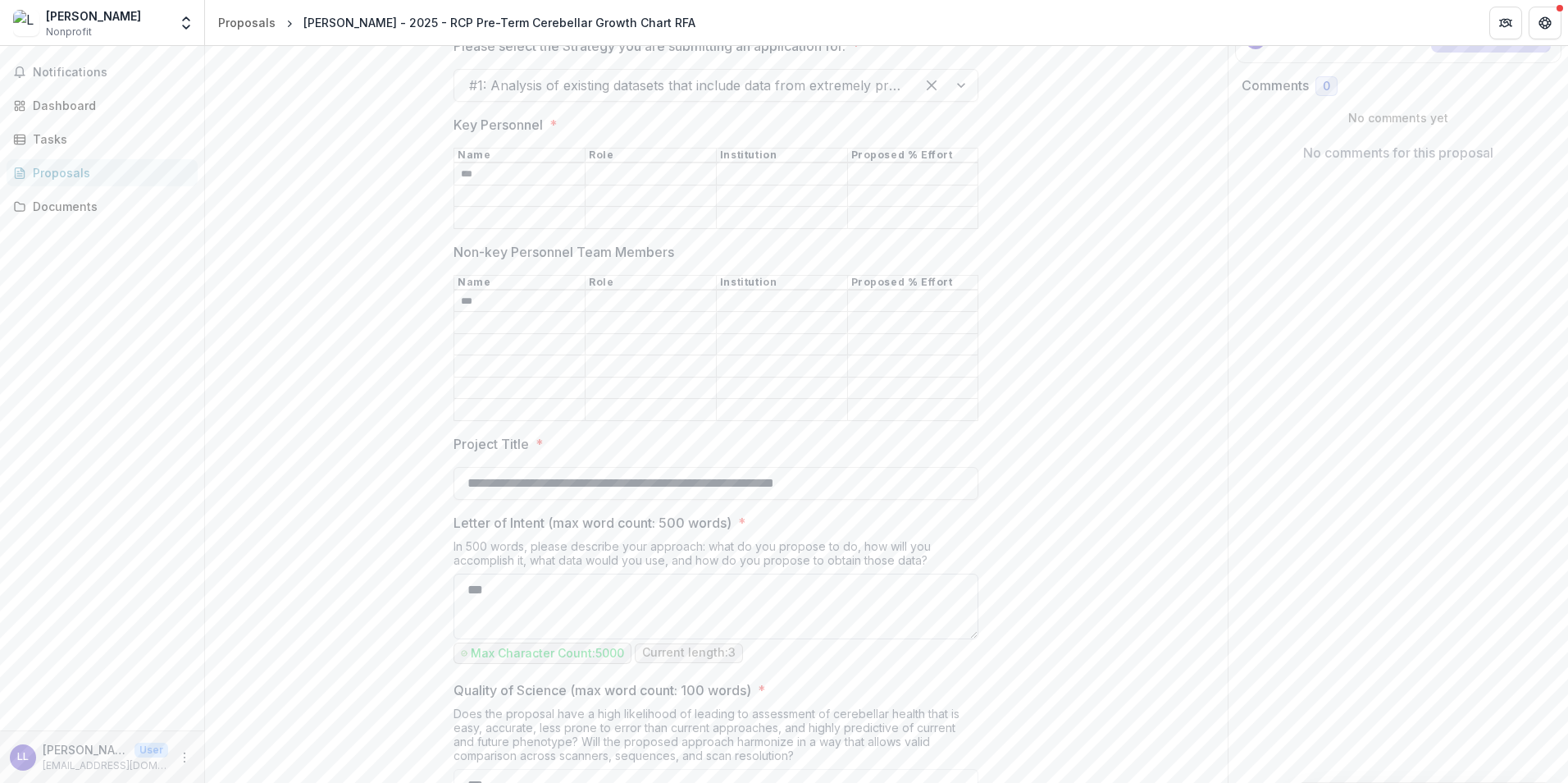
type textarea "***"
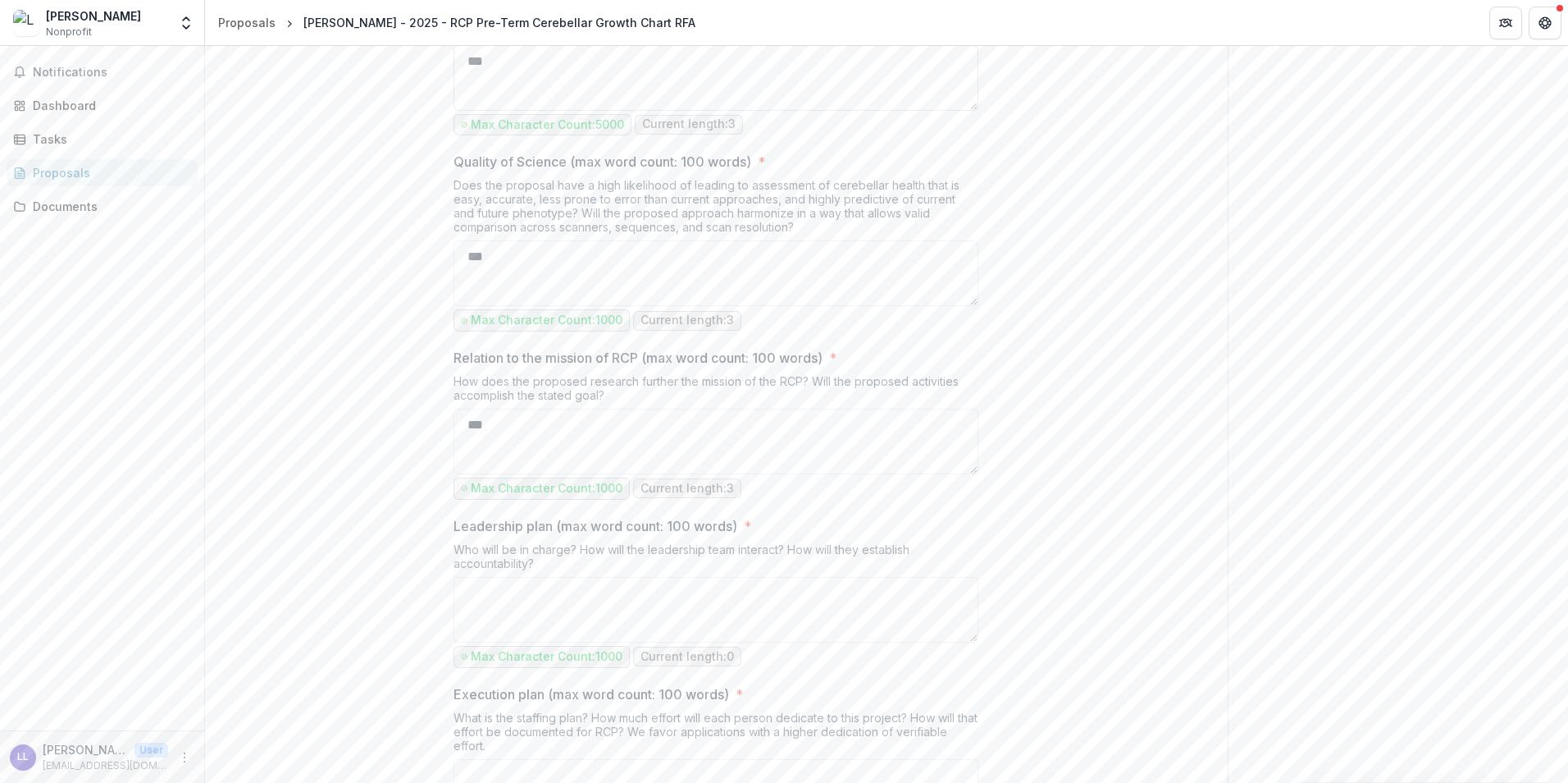
type textarea "***"
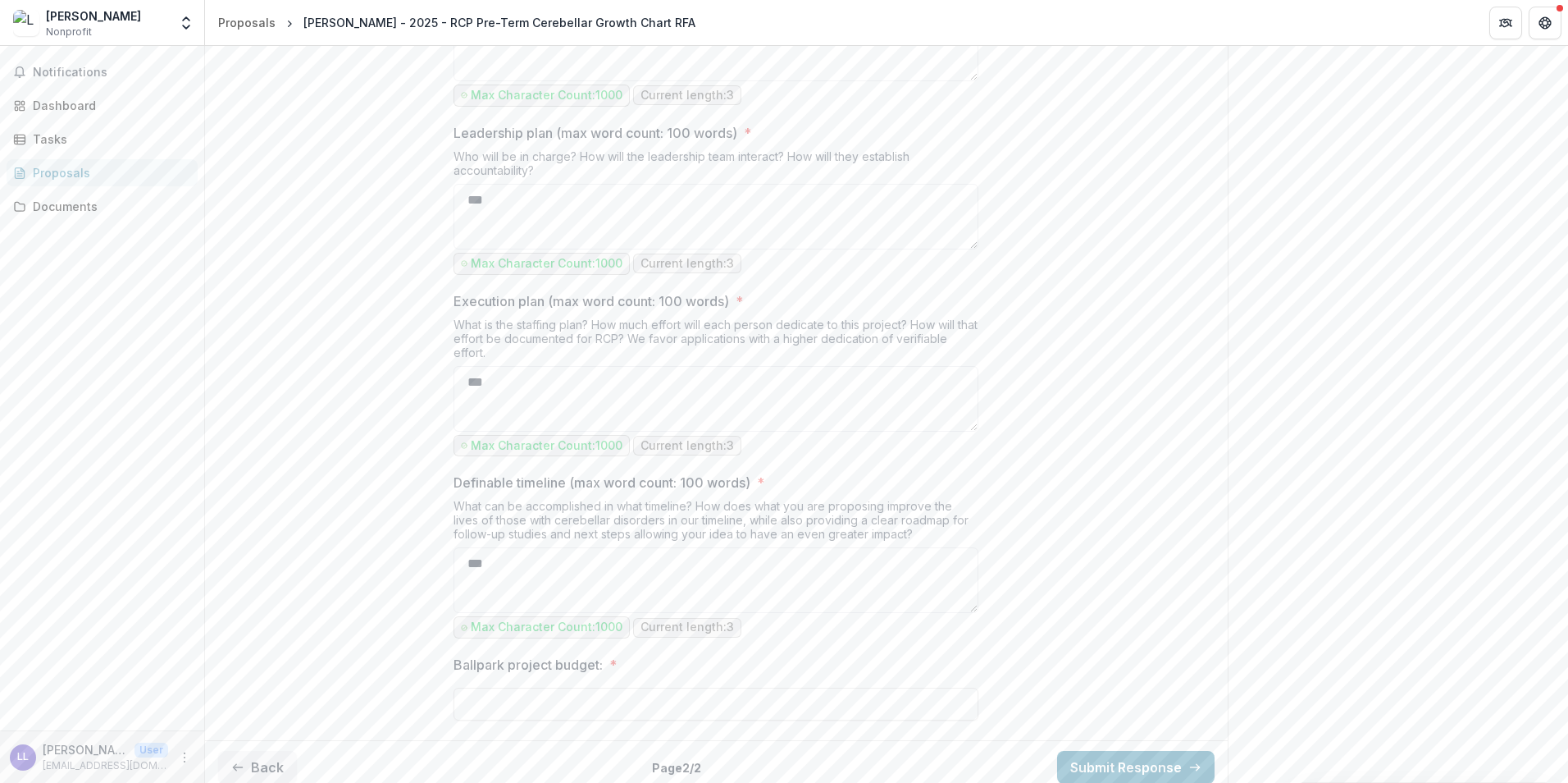
type textarea "***"
type input "******"
click at [1073, 751] on button "Submit Response" at bounding box center [1136, 767] width 158 height 33
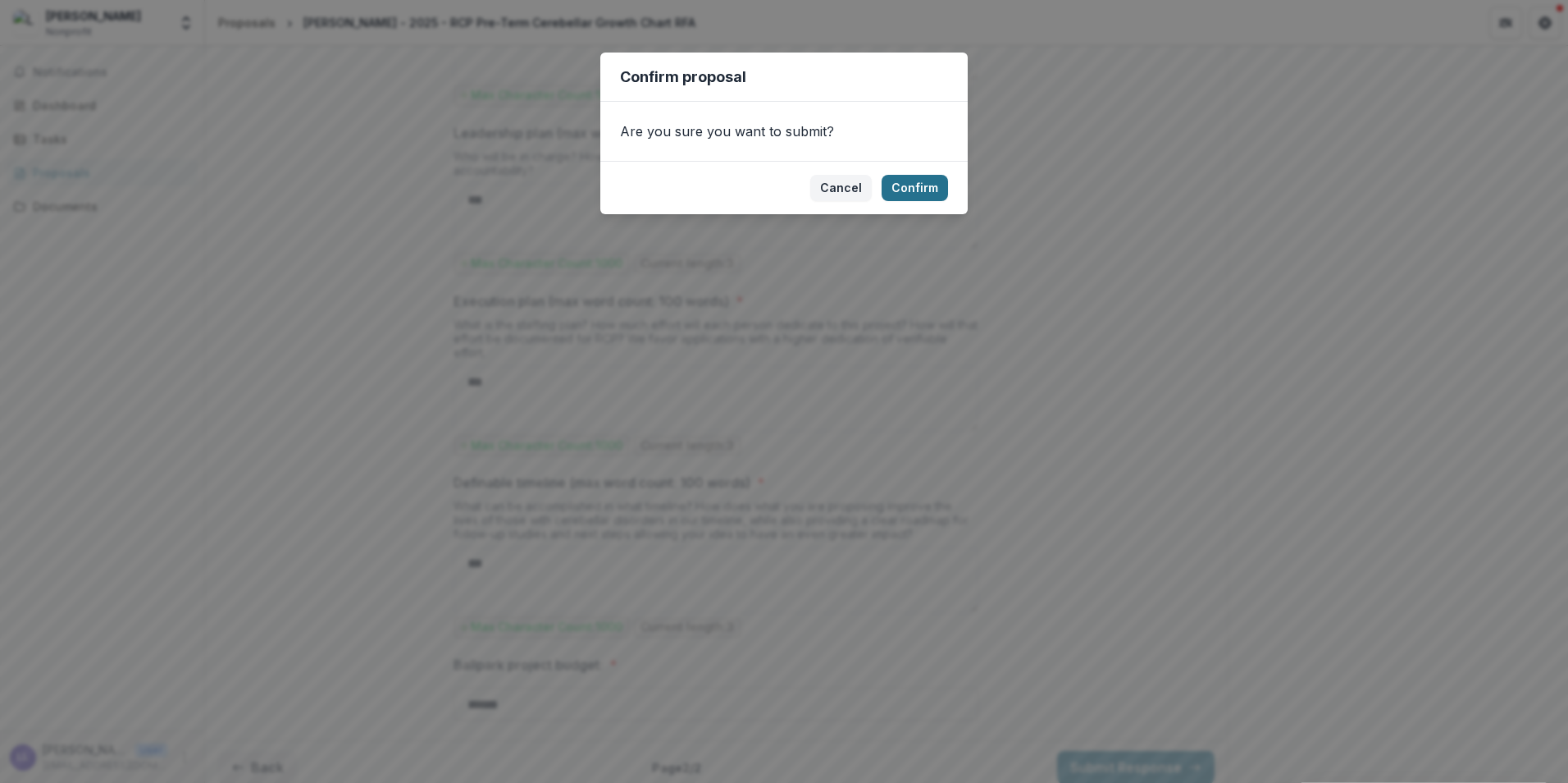
click at [947, 183] on button "Confirm" at bounding box center [915, 188] width 67 height 26
click at [843, 190] on button "Cancel" at bounding box center [840, 188] width 61 height 26
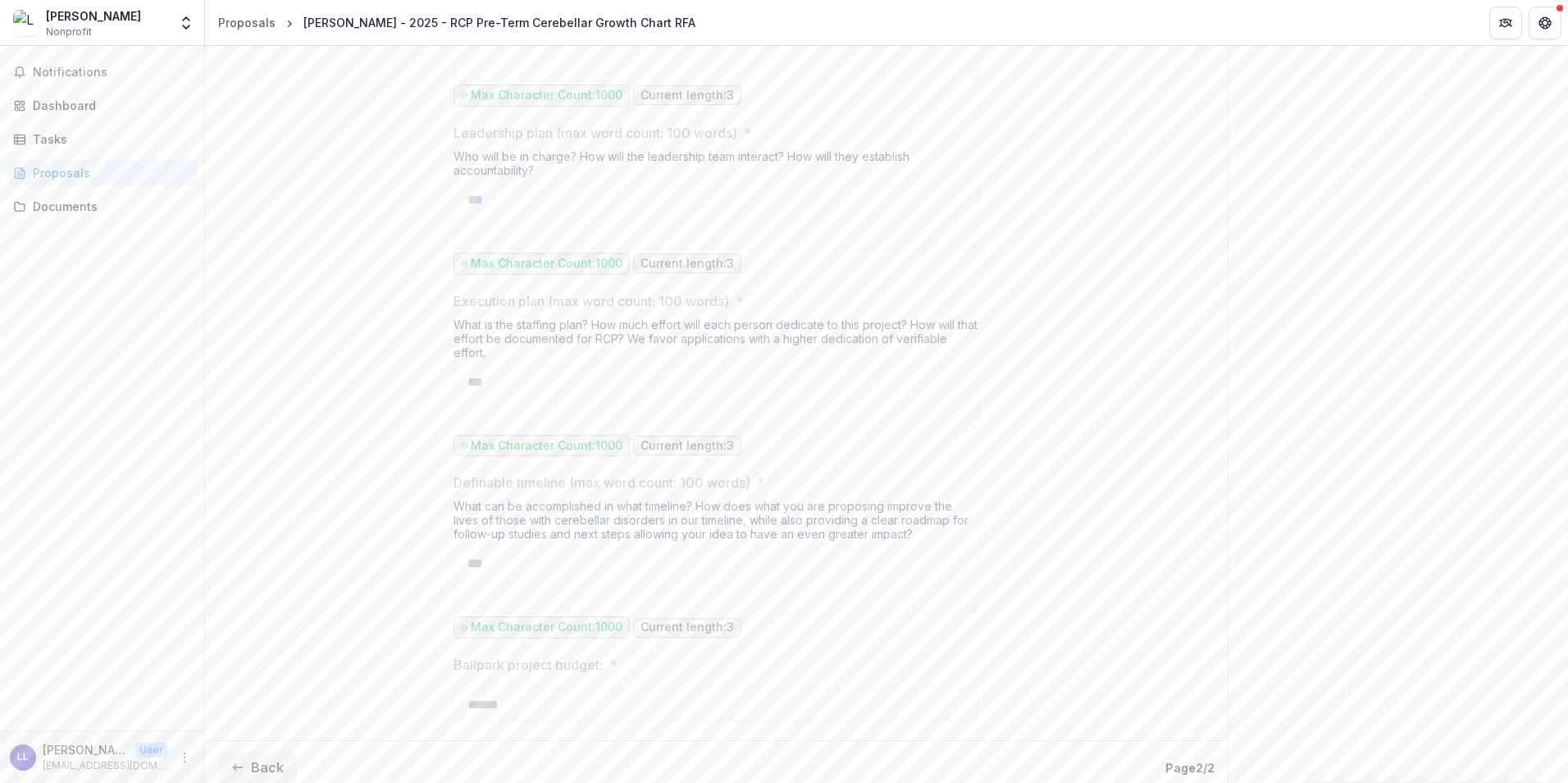
click at [255, 757] on button "Back" at bounding box center [257, 767] width 78 height 33
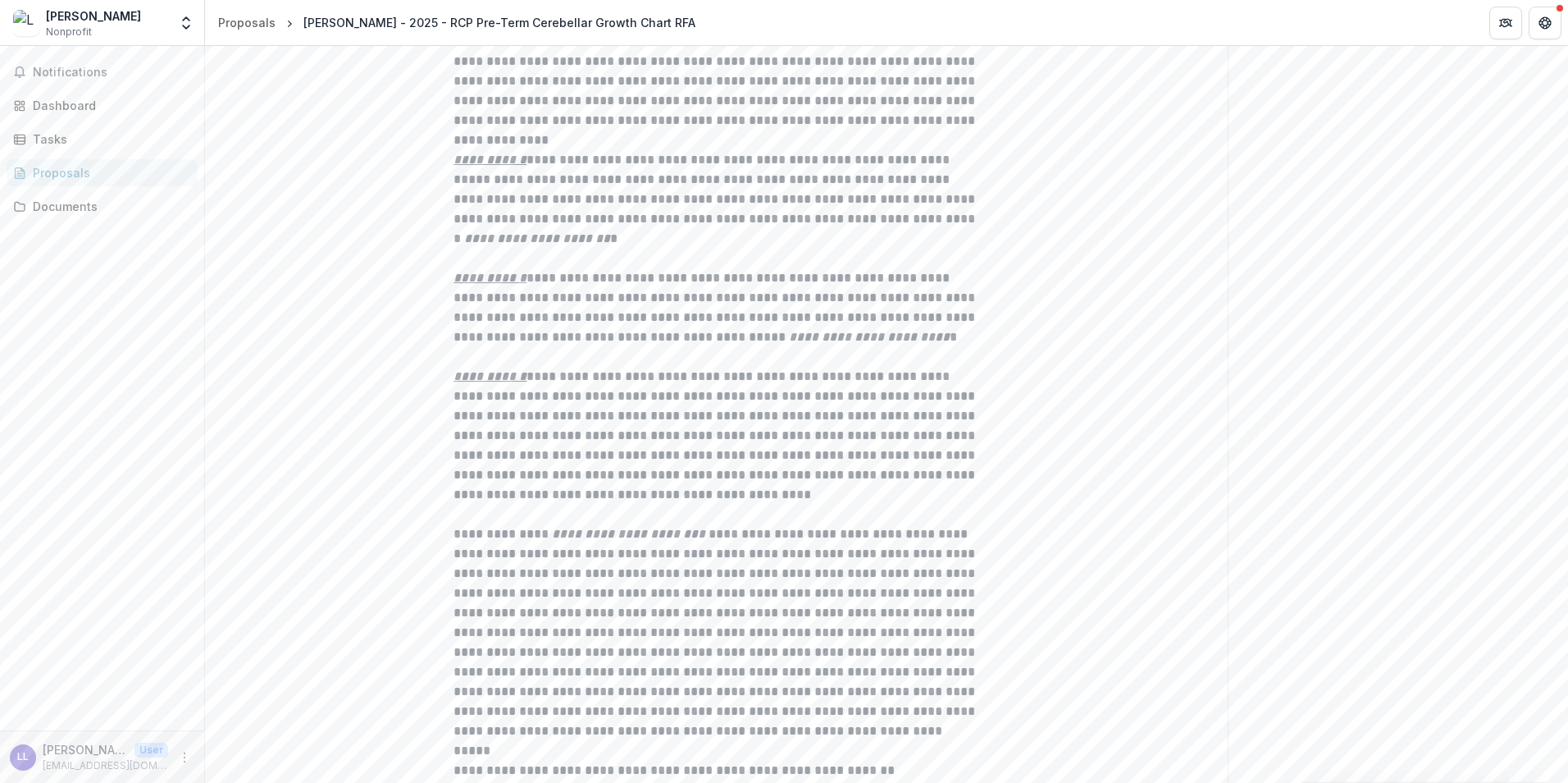
scroll to position [0, 0]
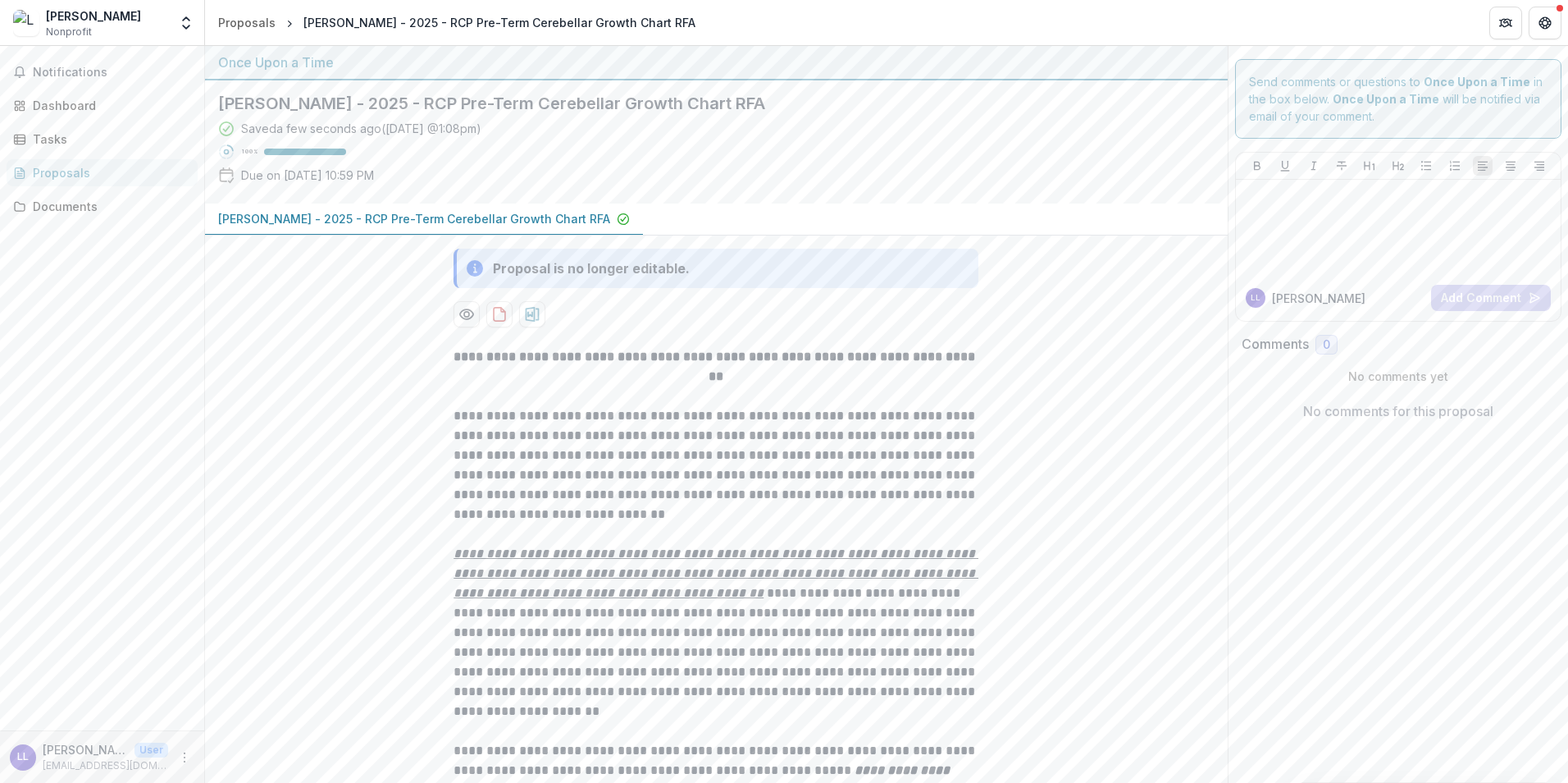
drag, startPoint x: 1081, startPoint y: 589, endPoint x: 1042, endPoint y: -58, distance: 648.2
click at [159, 61] on button "Notifications 1" at bounding box center [102, 72] width 192 height 26
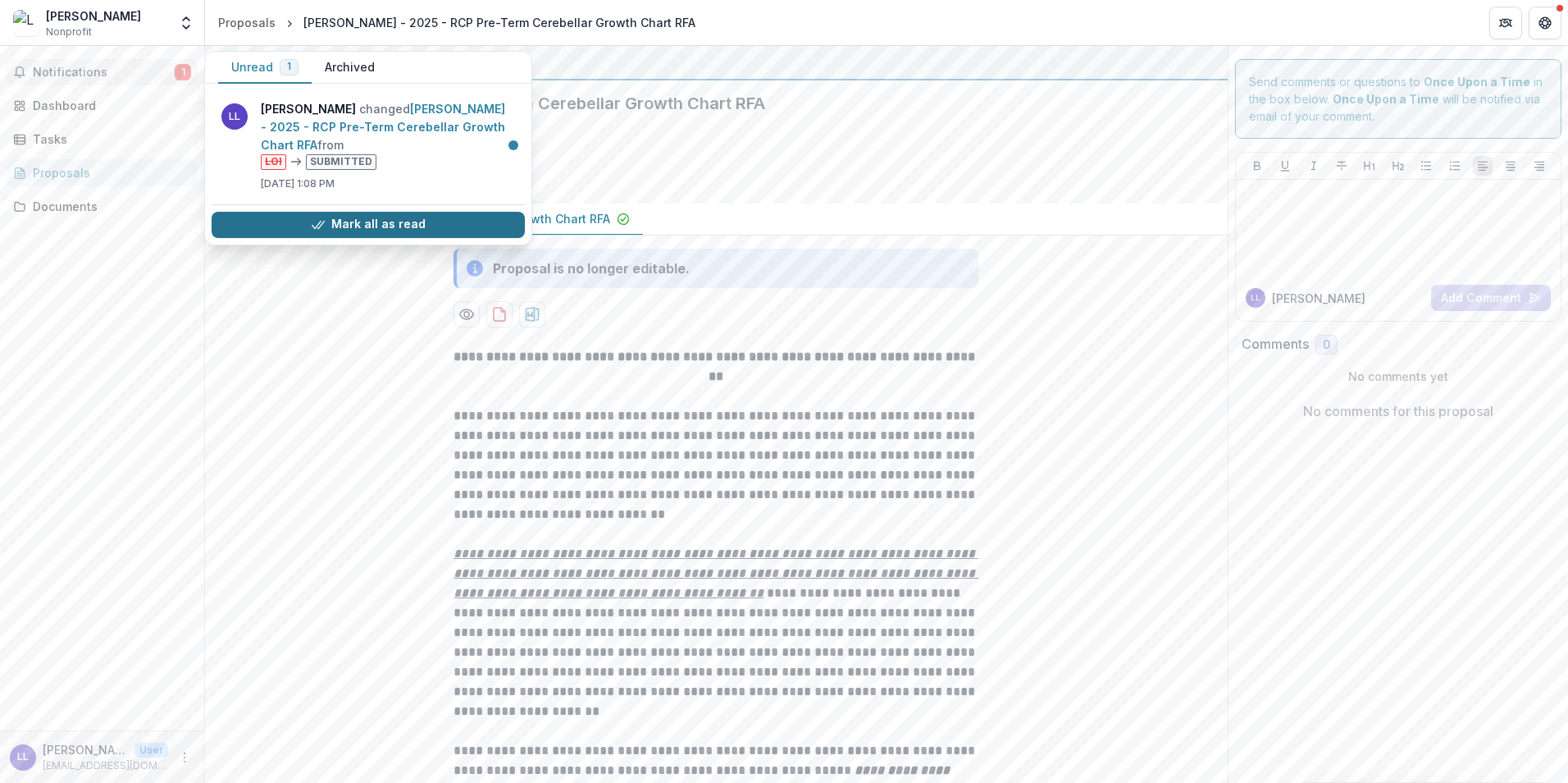
click at [403, 228] on button "Mark all as read" at bounding box center [369, 224] width 314 height 26
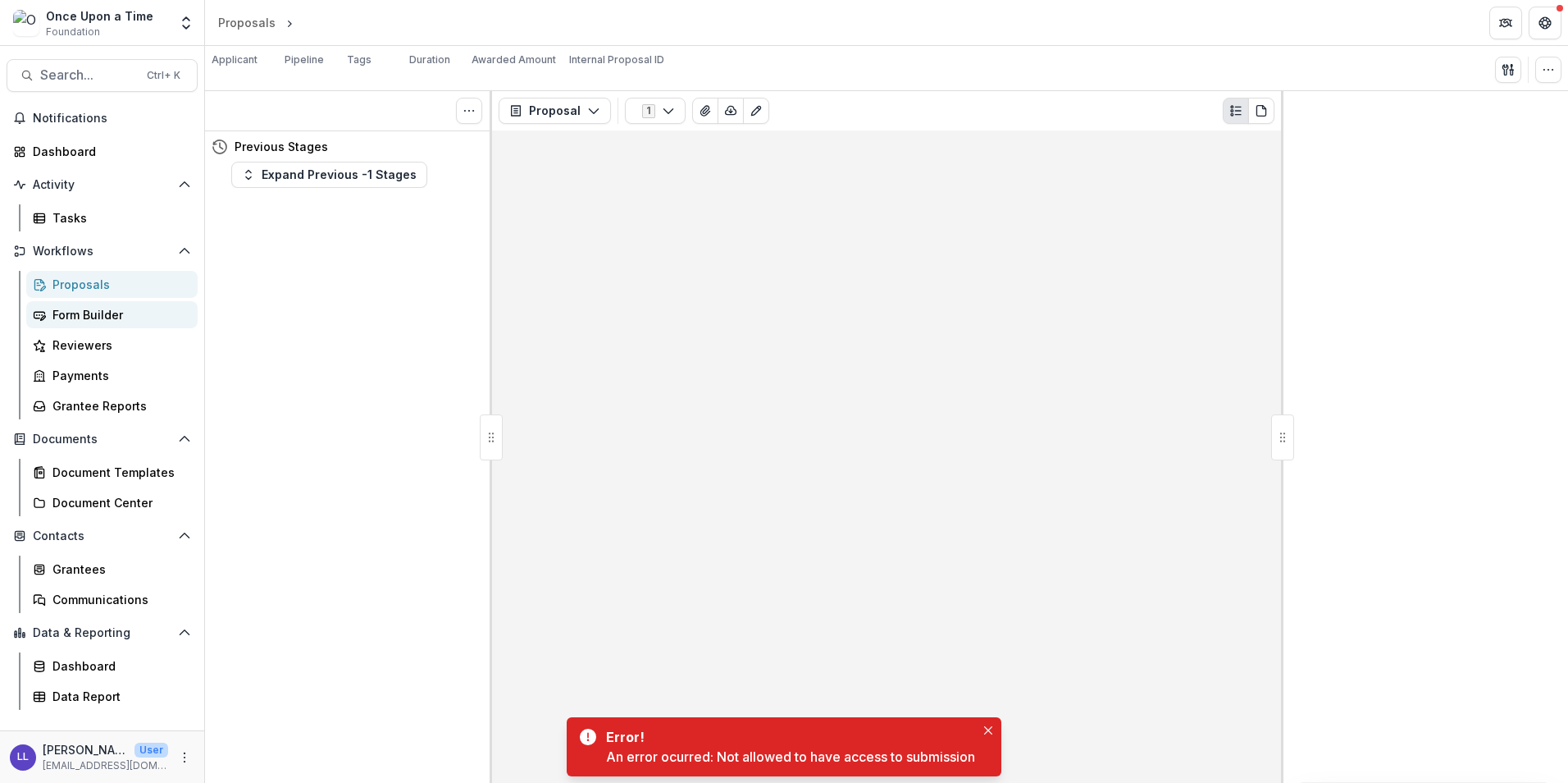
click at [82, 313] on div "Form Builder" at bounding box center [119, 314] width 132 height 17
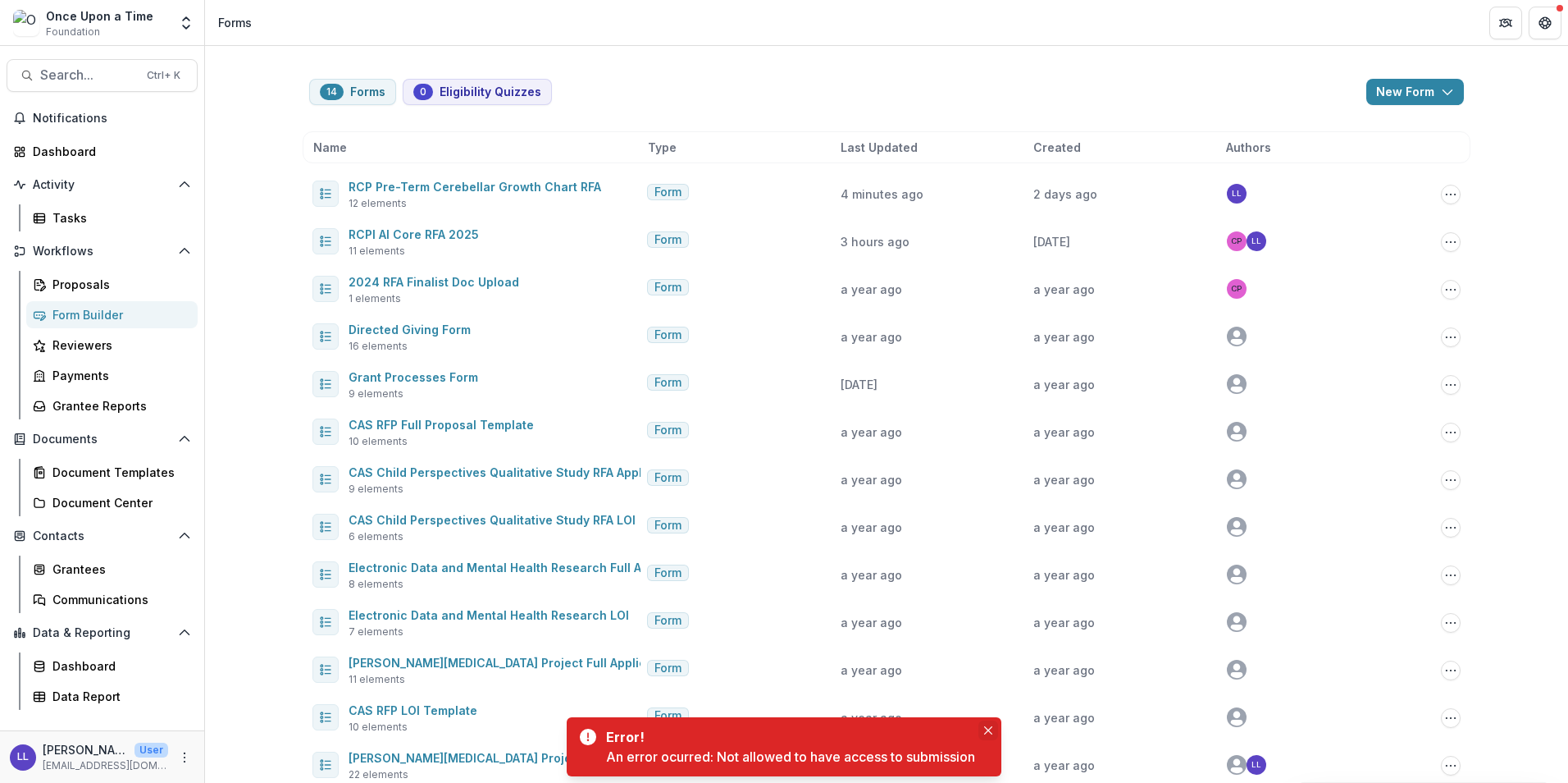
click at [990, 730] on icon "Close" at bounding box center [988, 730] width 8 height 8
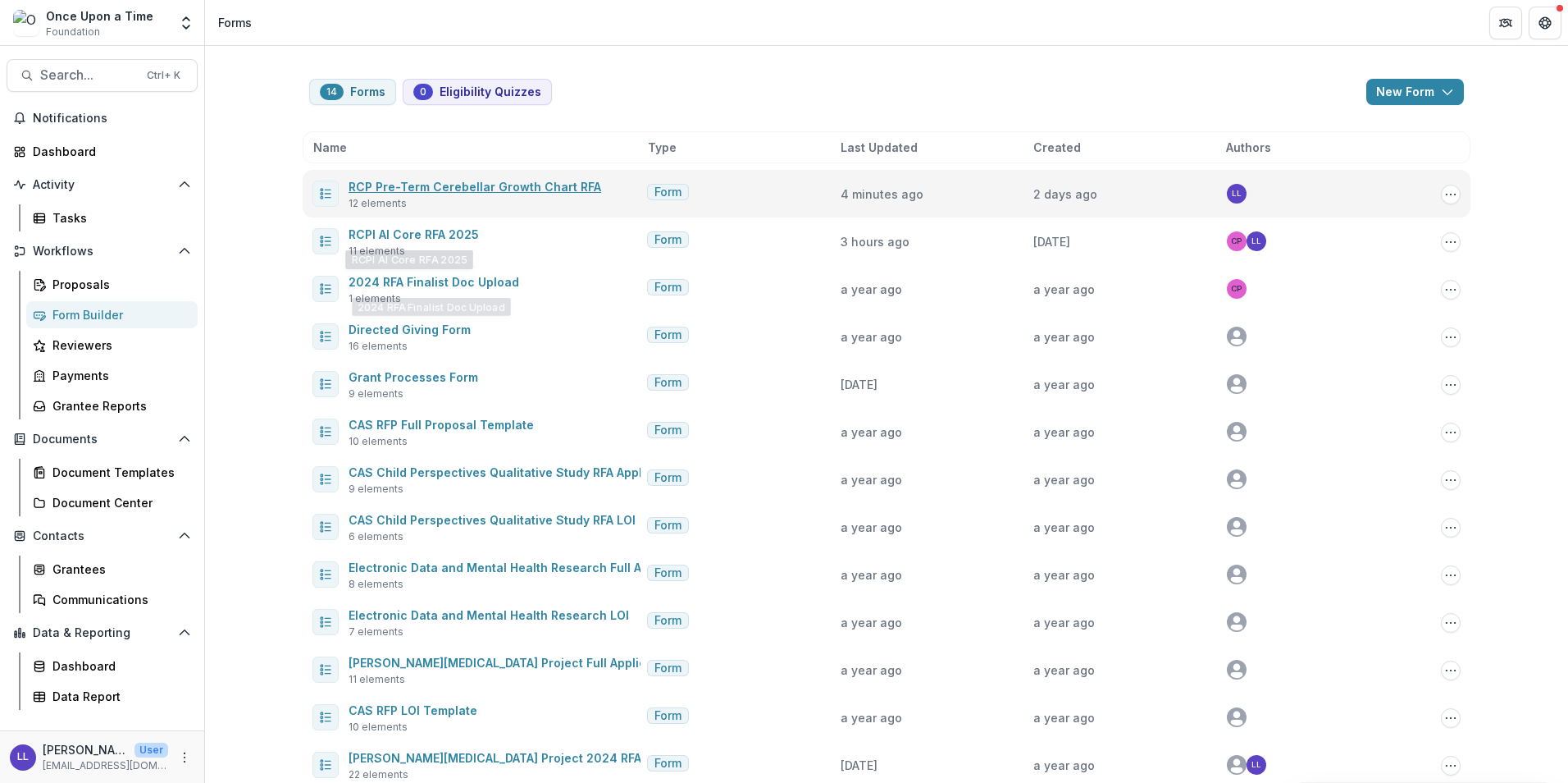
click at [412, 181] on link "RCP Pre-Term Cerebellar Growth Chart RFA" at bounding box center [474, 186] width 253 height 14
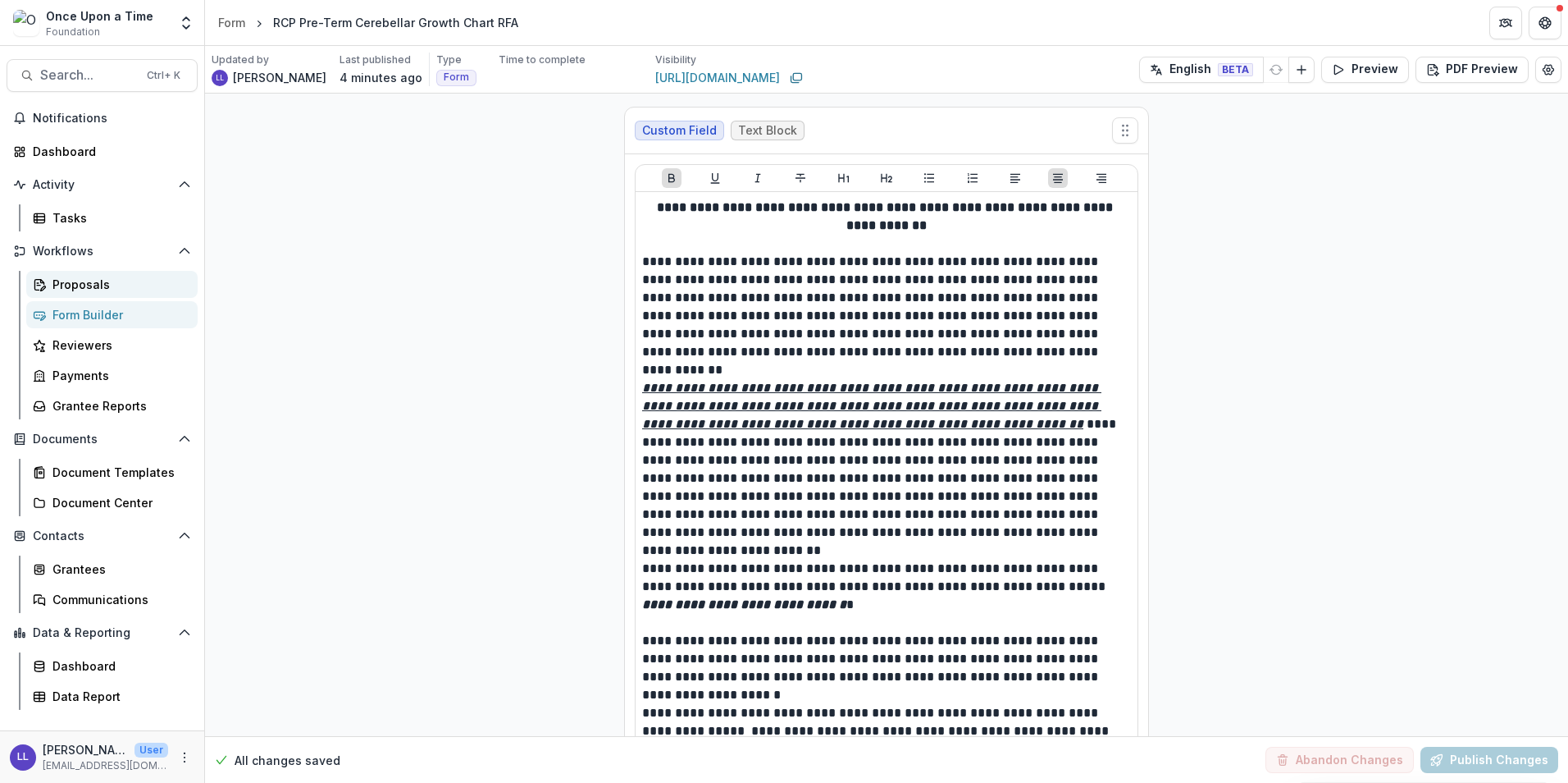
click at [85, 287] on div "Proposals" at bounding box center [119, 284] width 132 height 17
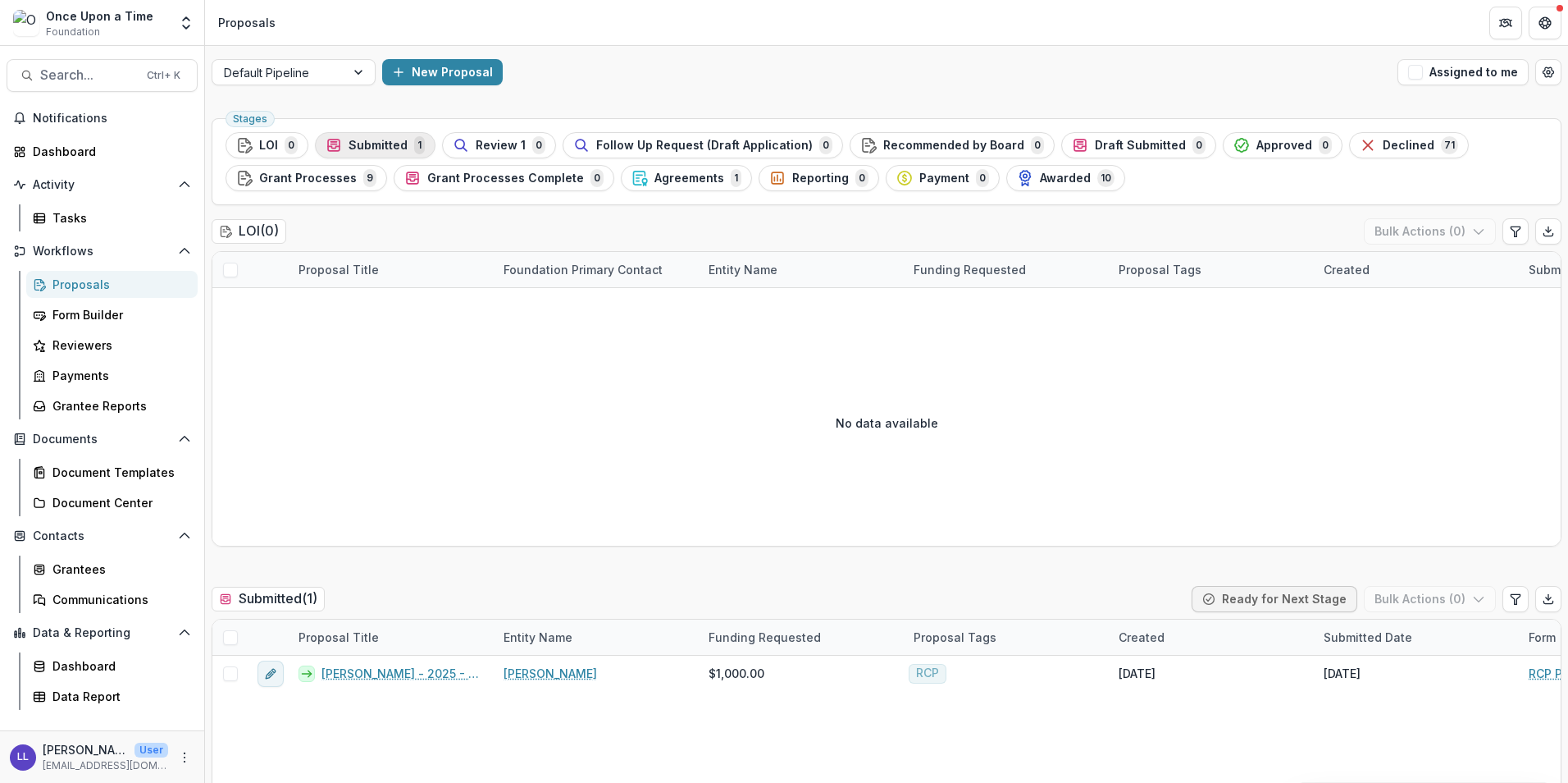
click at [383, 145] on span "Submitted" at bounding box center [378, 145] width 59 height 14
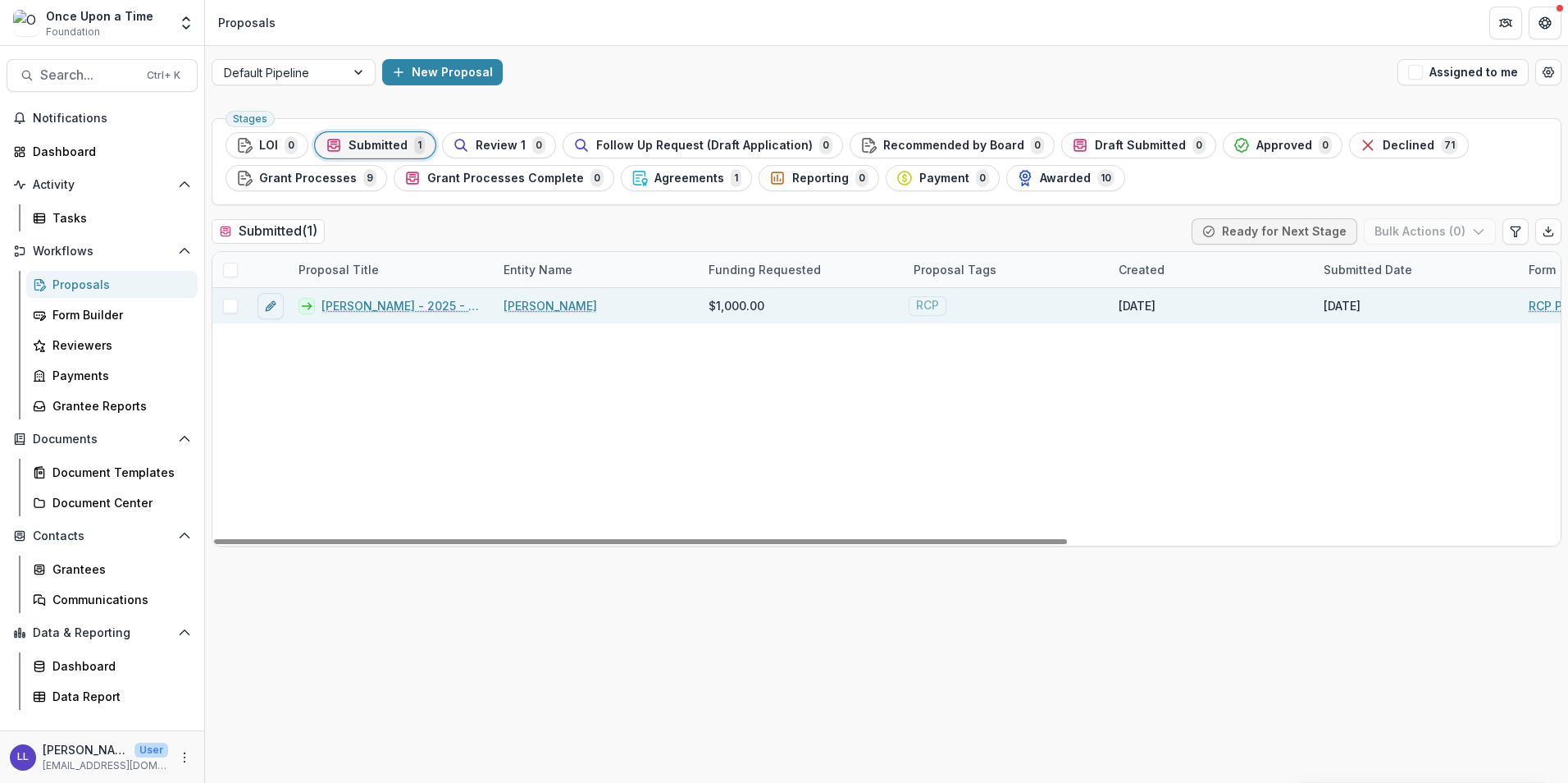
click at [235, 308] on span at bounding box center [231, 306] width 15 height 15
click at [1483, 235] on icon "button" at bounding box center [1479, 231] width 13 height 13
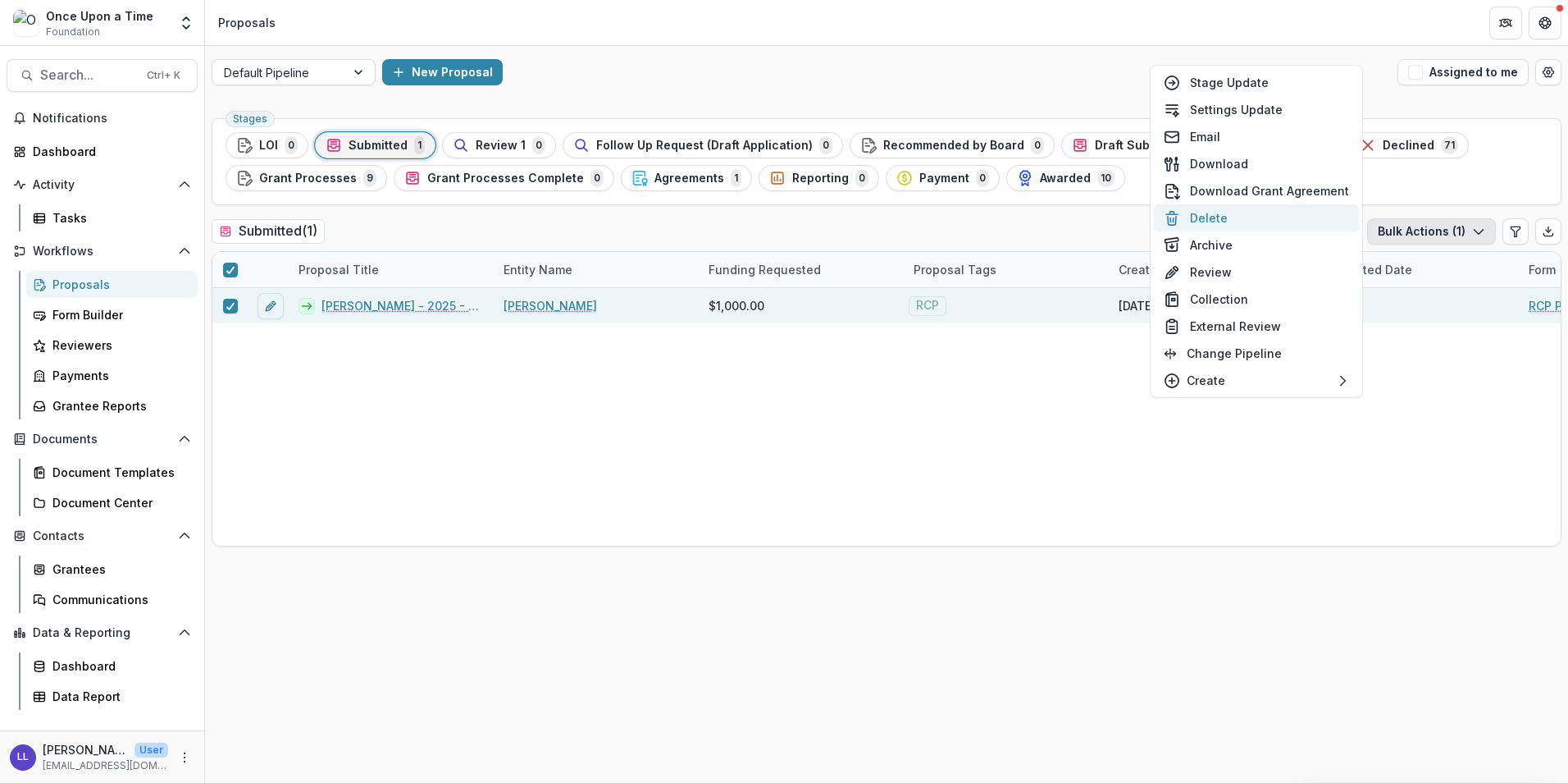
click at [1235, 224] on button "Delete" at bounding box center [1256, 218] width 205 height 27
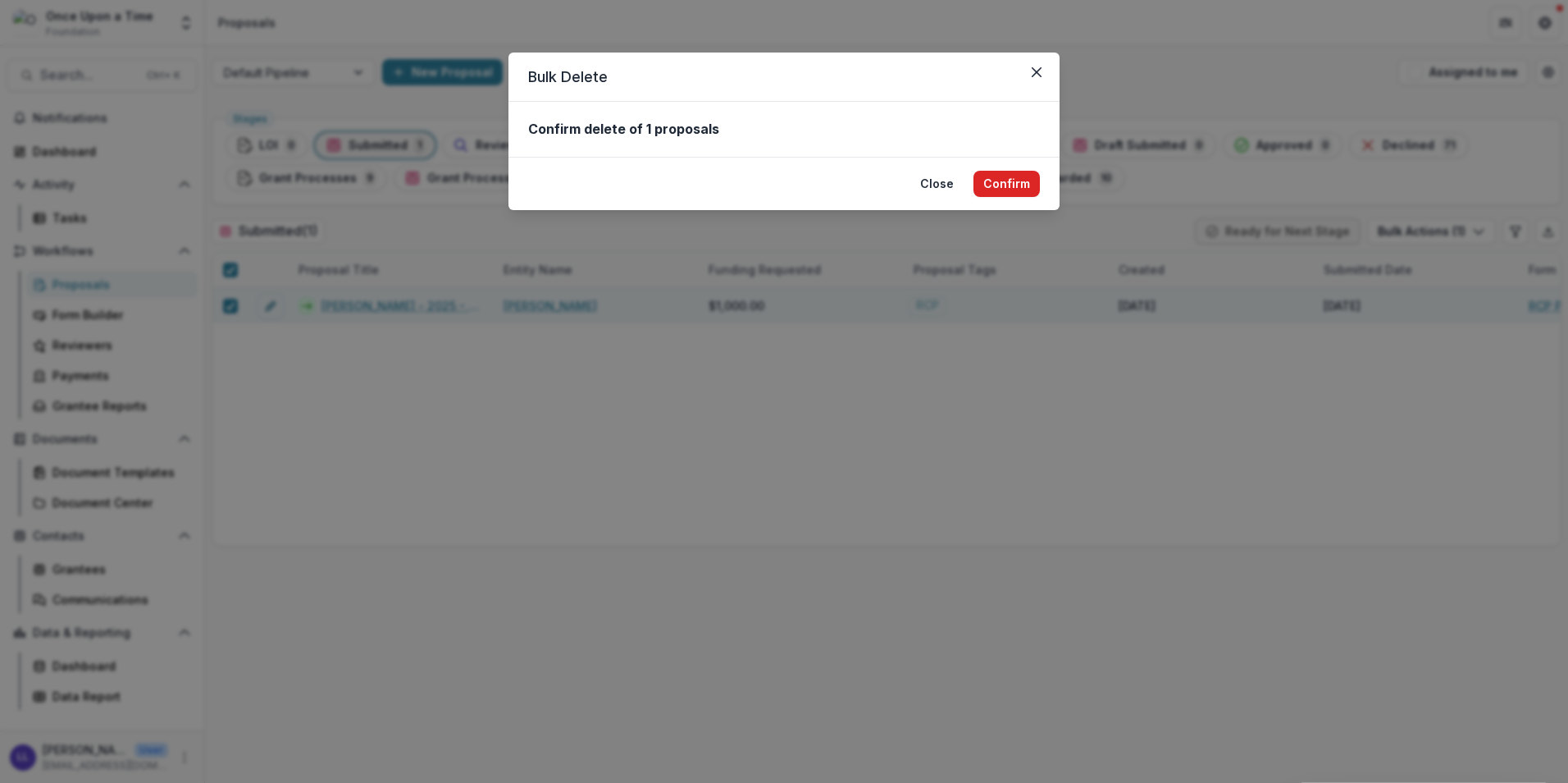
click at [981, 183] on button "Confirm" at bounding box center [1006, 183] width 67 height 26
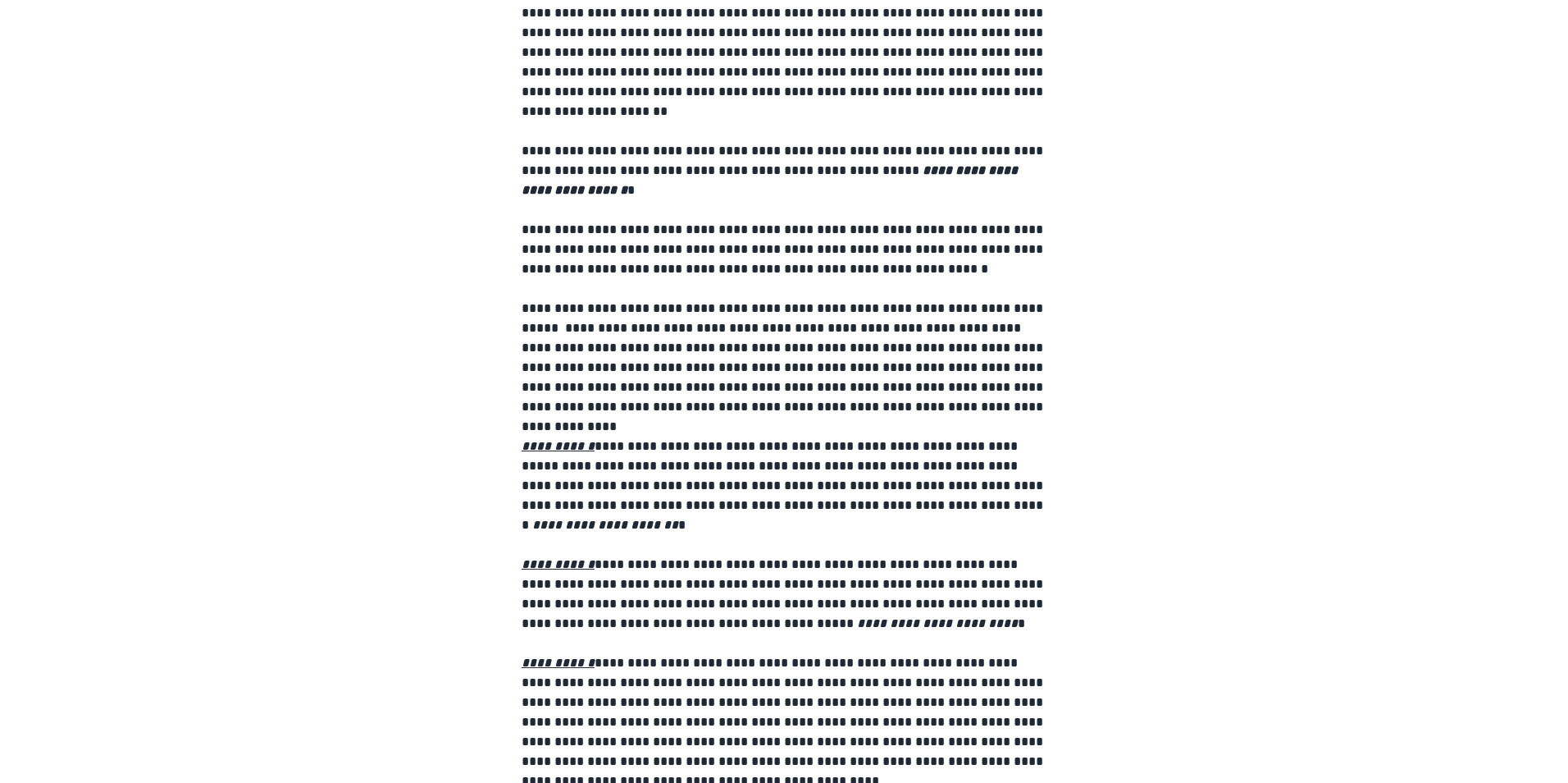
scroll to position [475, 0]
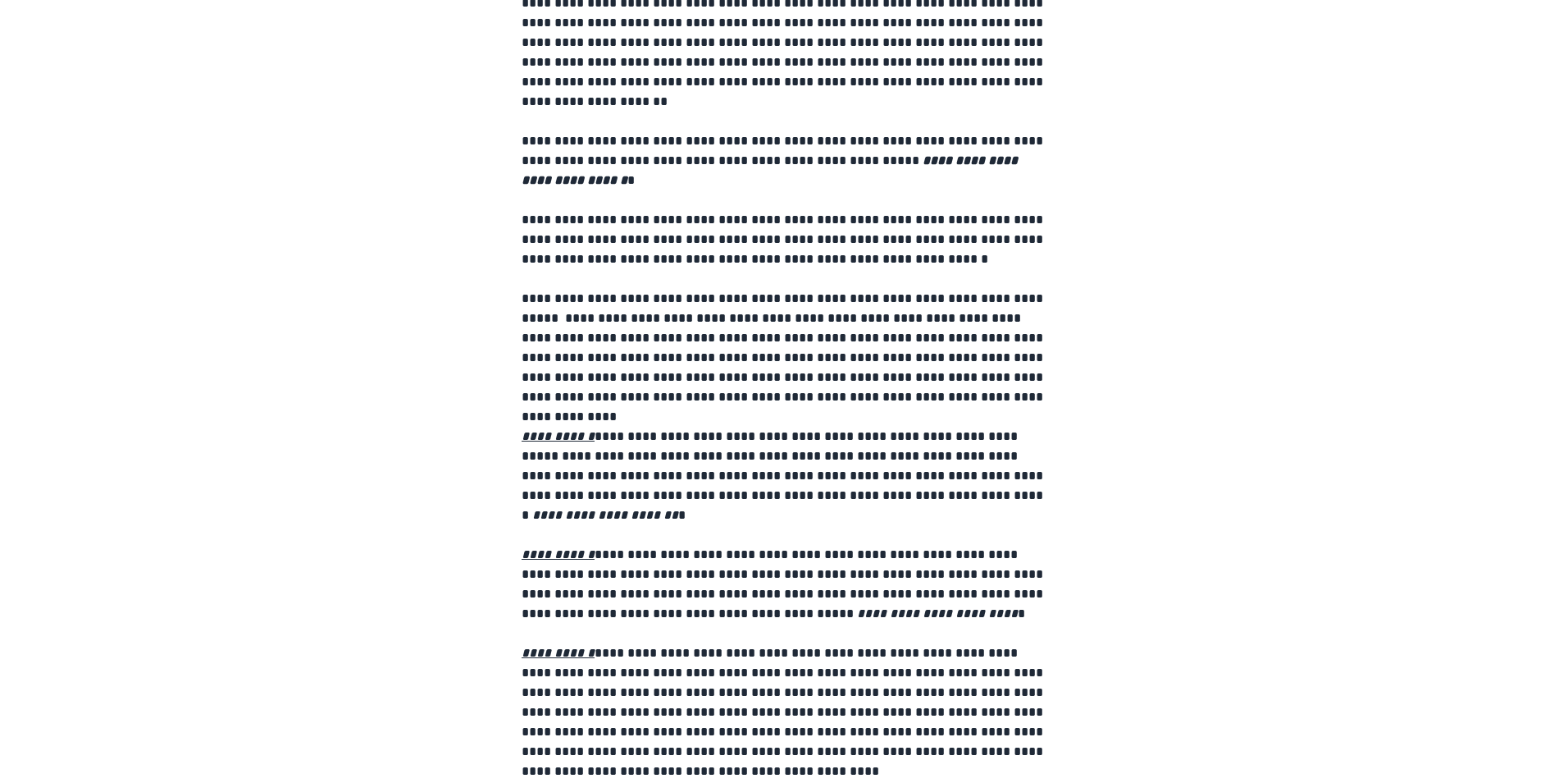
click at [556, 298] on p "**********" at bounding box center [784, 348] width 525 height 118
click at [548, 356] on p "**********" at bounding box center [784, 348] width 525 height 118
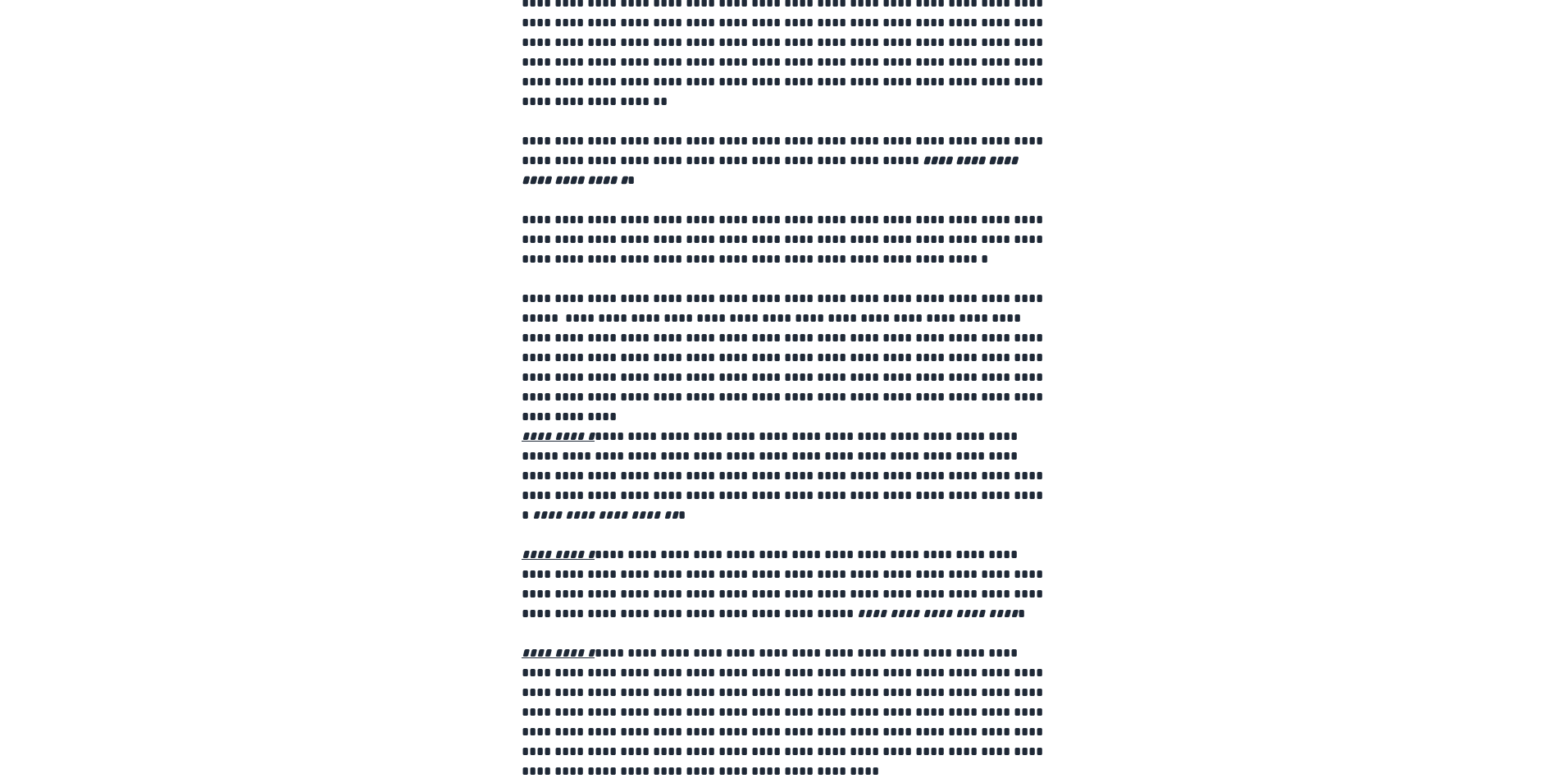
scroll to position [1603, 0]
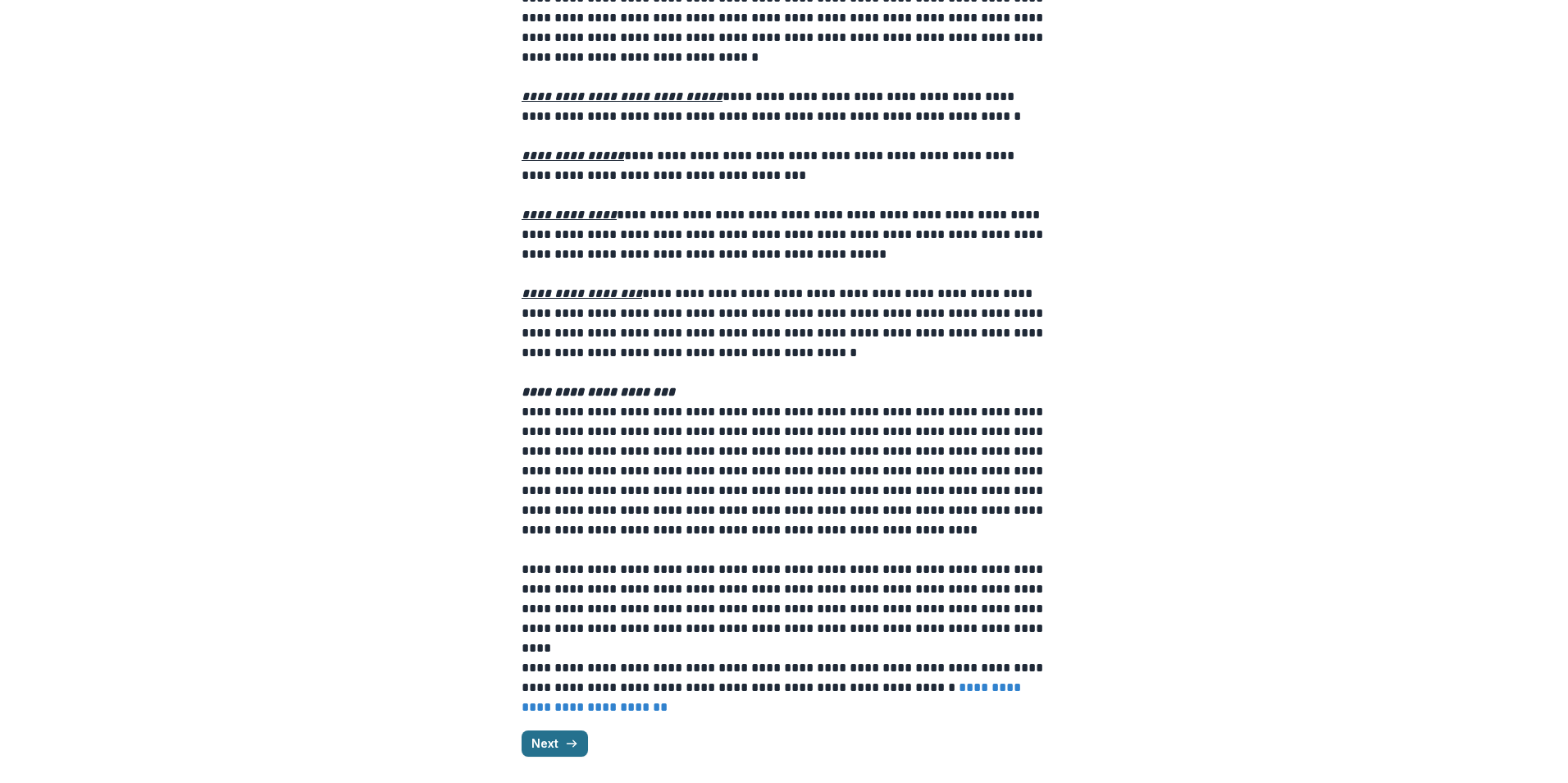
click at [573, 747] on icon "button" at bounding box center [572, 744] width 13 height 13
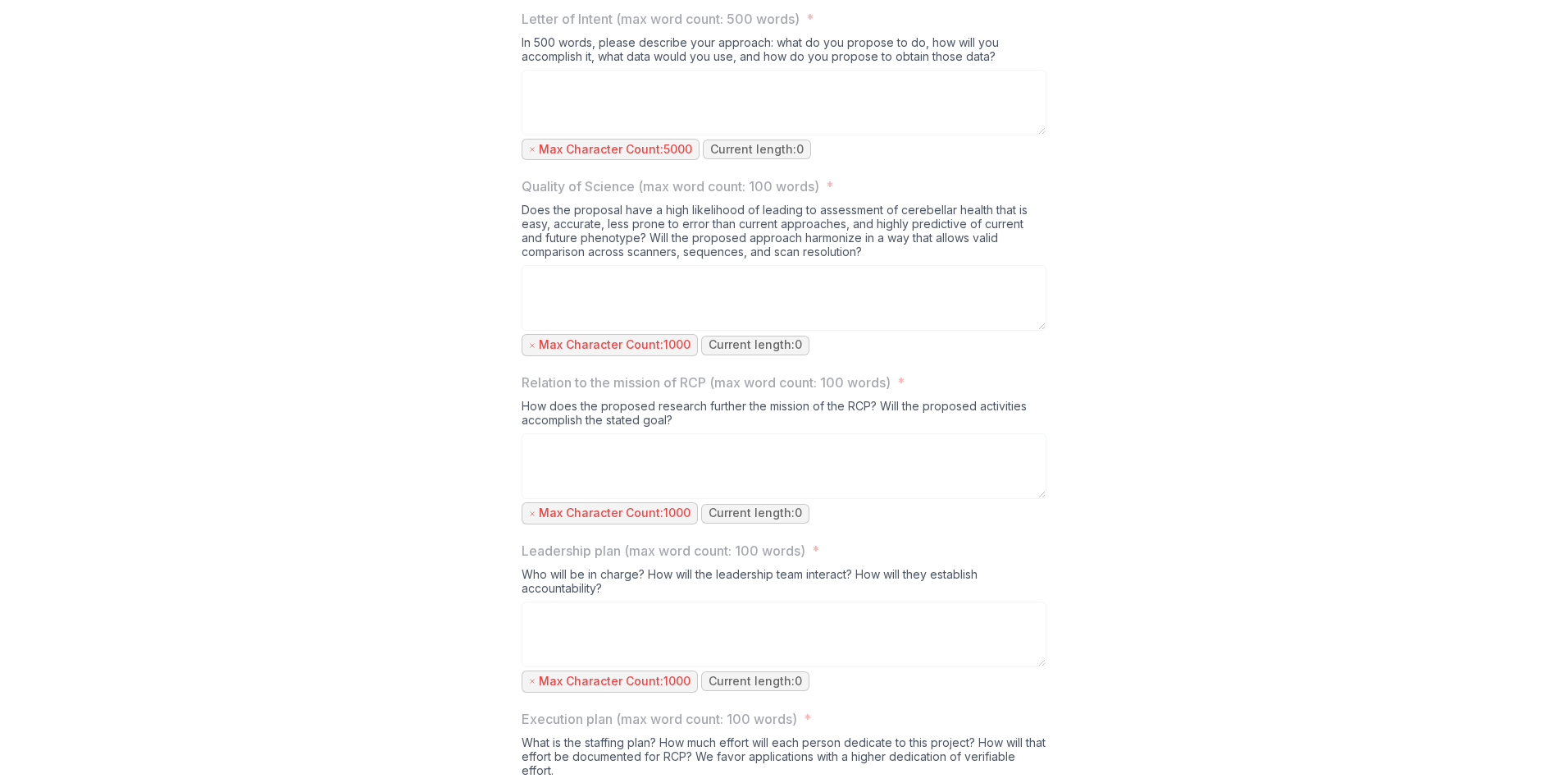
scroll to position [0, 0]
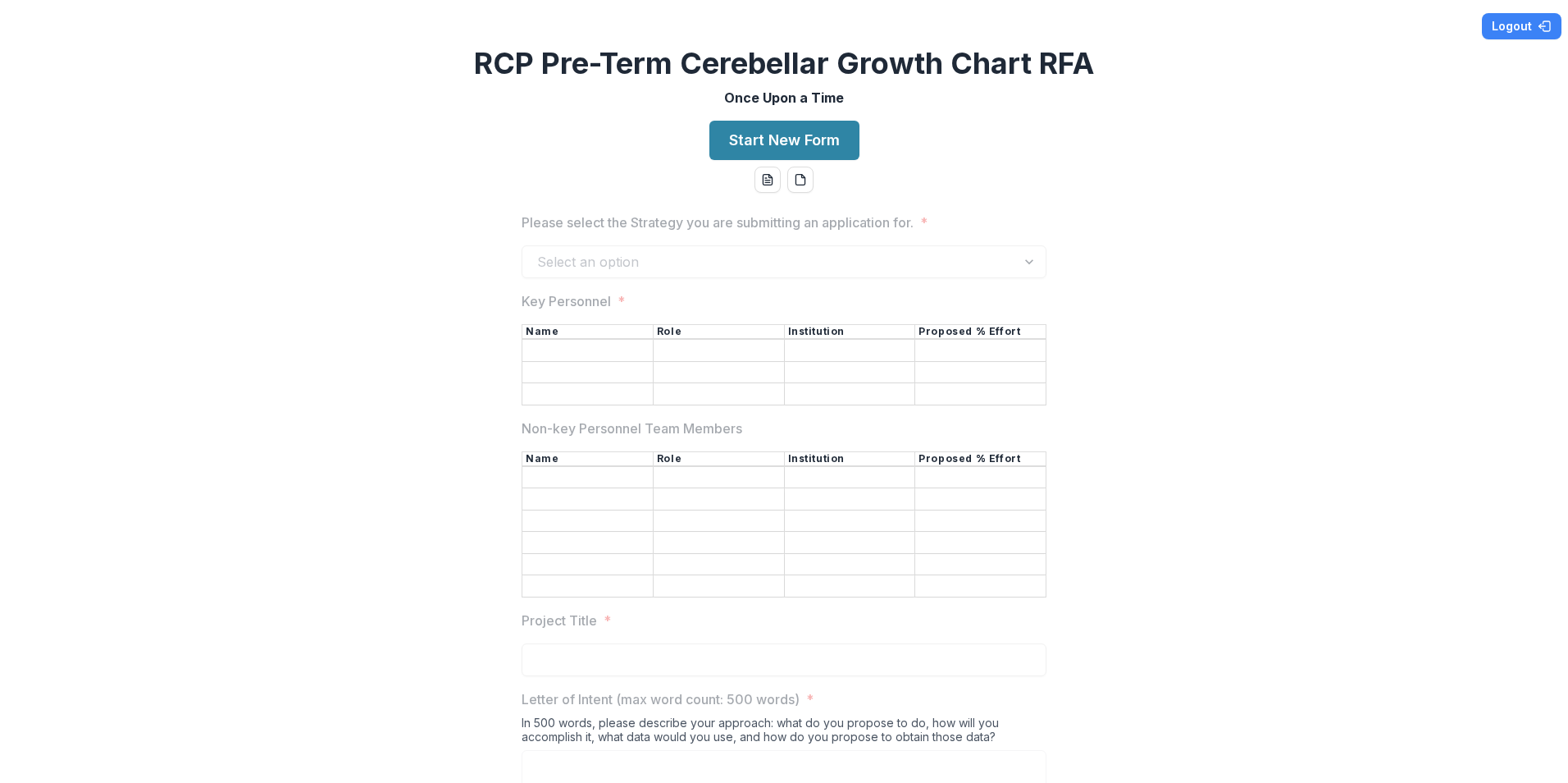
drag, startPoint x: 411, startPoint y: 323, endPoint x: 463, endPoint y: 77, distance: 251.4
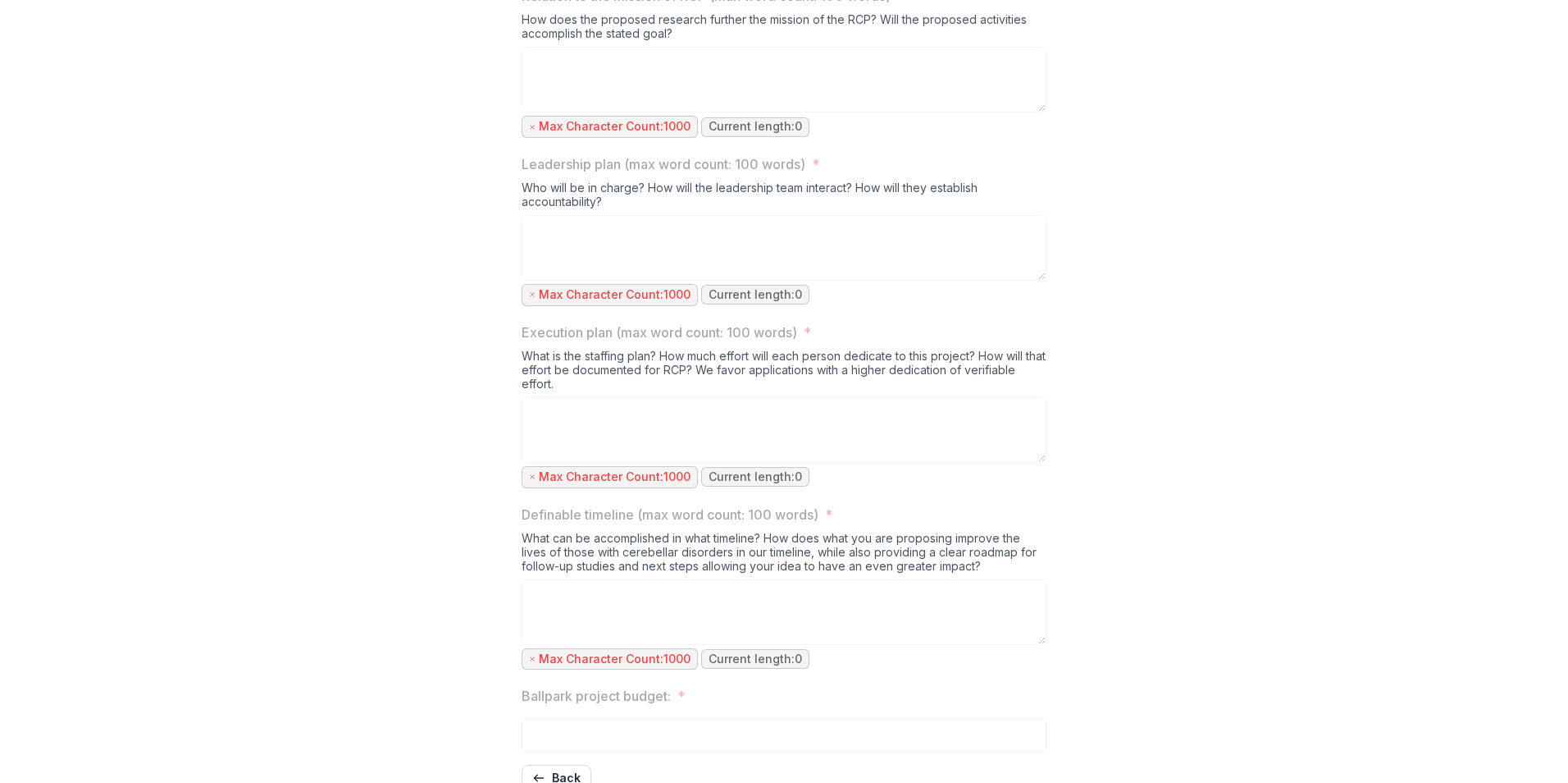
scroll to position [1091, 0]
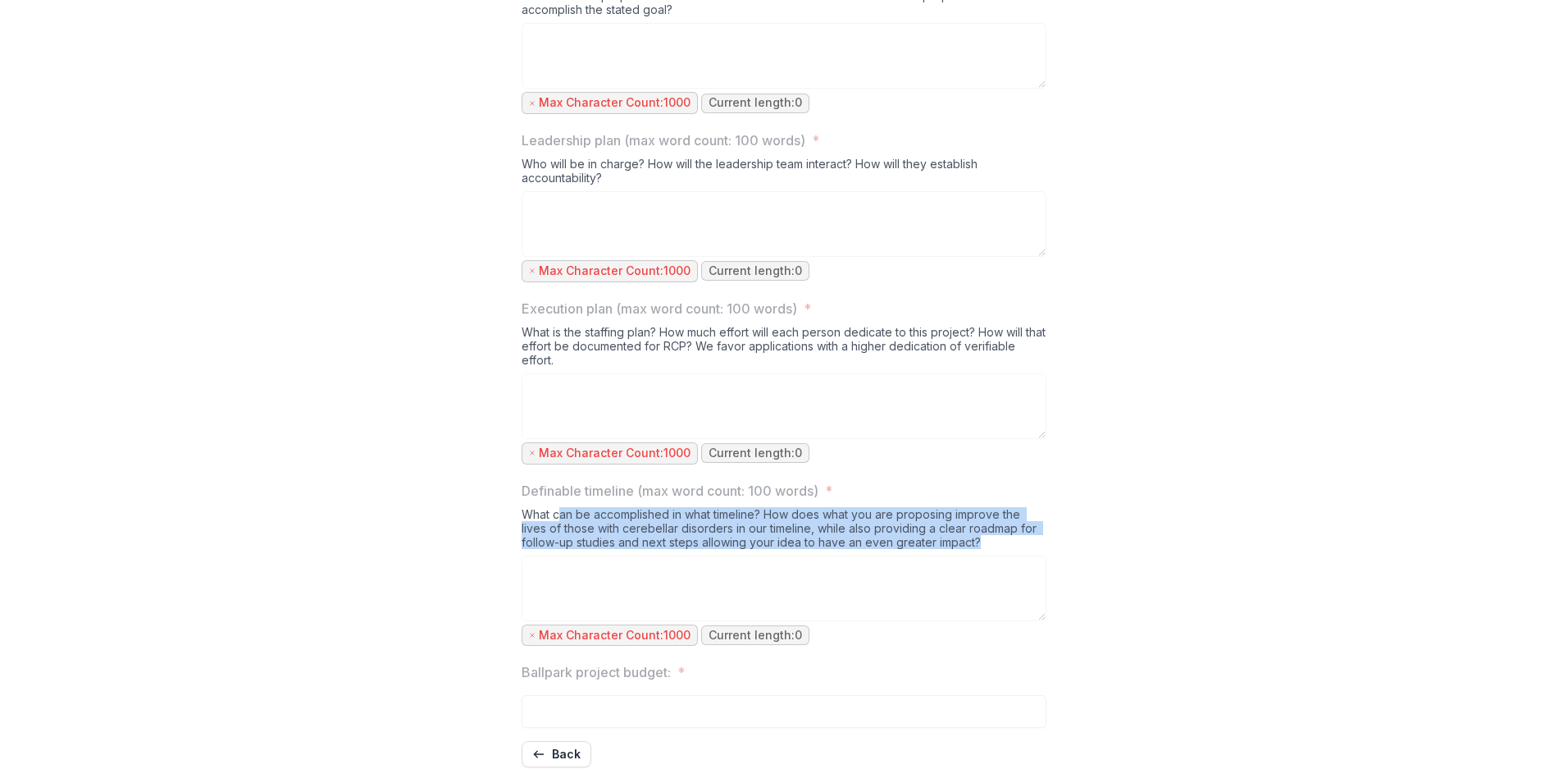
drag, startPoint x: 557, startPoint y: 501, endPoint x: 1005, endPoint y: 537, distance: 449.4
click at [1005, 537] on div "What can be accomplished in what timeline? How does what you are proposing impr…" at bounding box center [784, 531] width 525 height 48
drag, startPoint x: 1005, startPoint y: 537, endPoint x: 983, endPoint y: 534, distance: 22.2
click at [983, 534] on div "What can be accomplished in what timeline? How does what you are proposing impr…" at bounding box center [784, 531] width 525 height 48
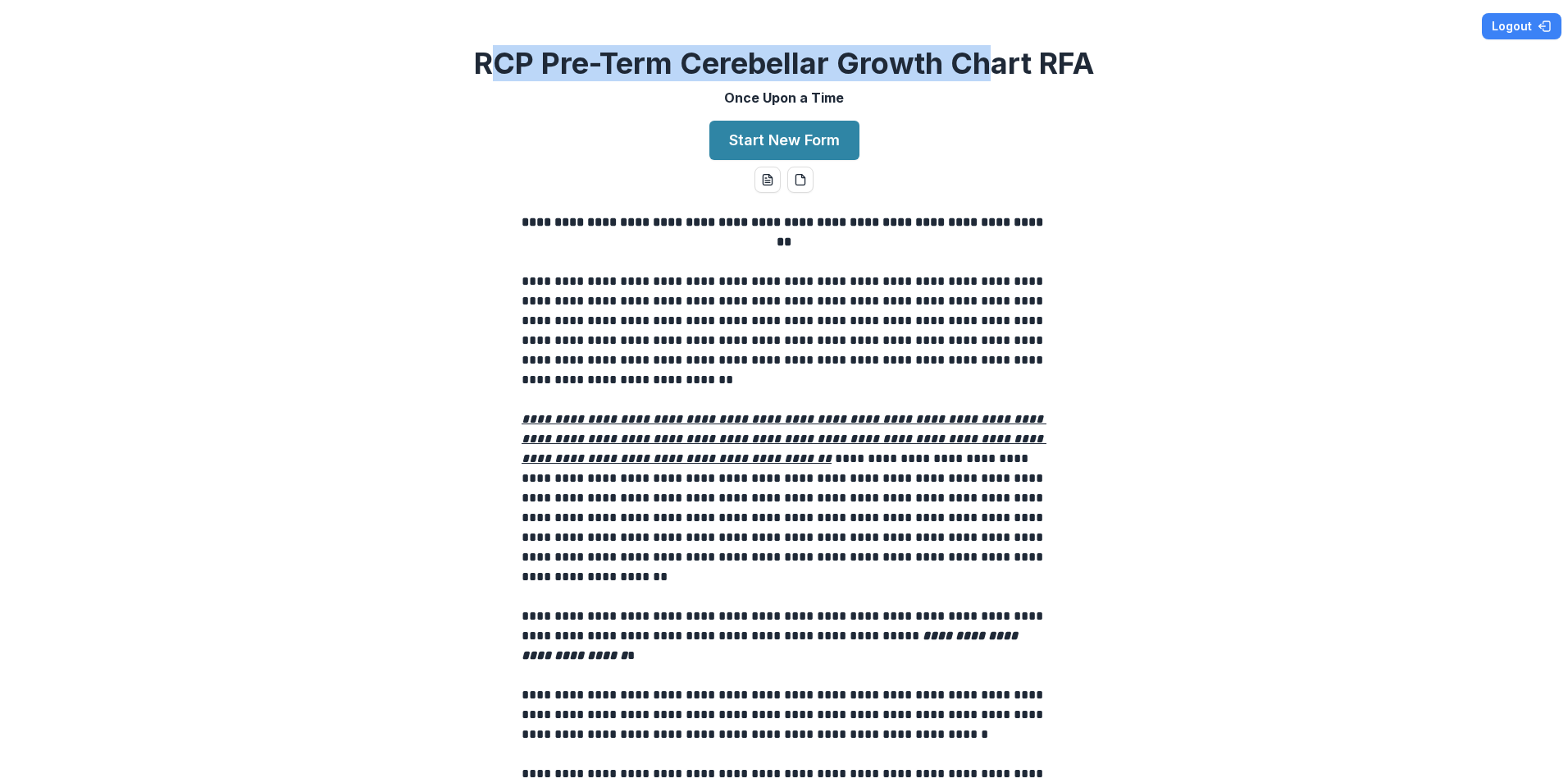
drag, startPoint x: 493, startPoint y: 61, endPoint x: 985, endPoint y: 58, distance: 492.0
click at [985, 58] on h2 "RCP Pre-Term Cerebellar Growth Chart RFA" at bounding box center [784, 63] width 620 height 36
drag, startPoint x: 985, startPoint y: 58, endPoint x: 883, endPoint y: 46, distance: 102.7
click at [989, 58] on h2 "RCP Pre-Term Cerebellar Growth Chart RFA" at bounding box center [784, 63] width 620 height 36
